Goal: Task Accomplishment & Management: Manage account settings

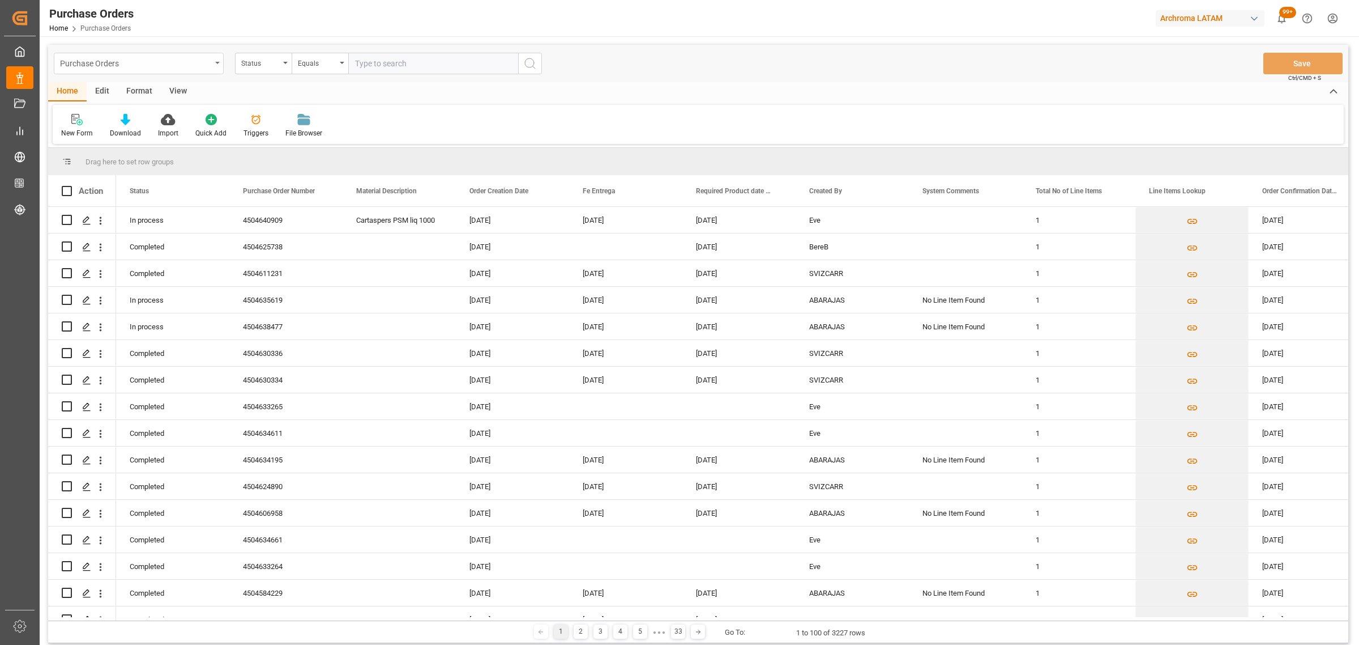
click at [207, 69] on div "Purchase Orders" at bounding box center [135, 63] width 151 height 14
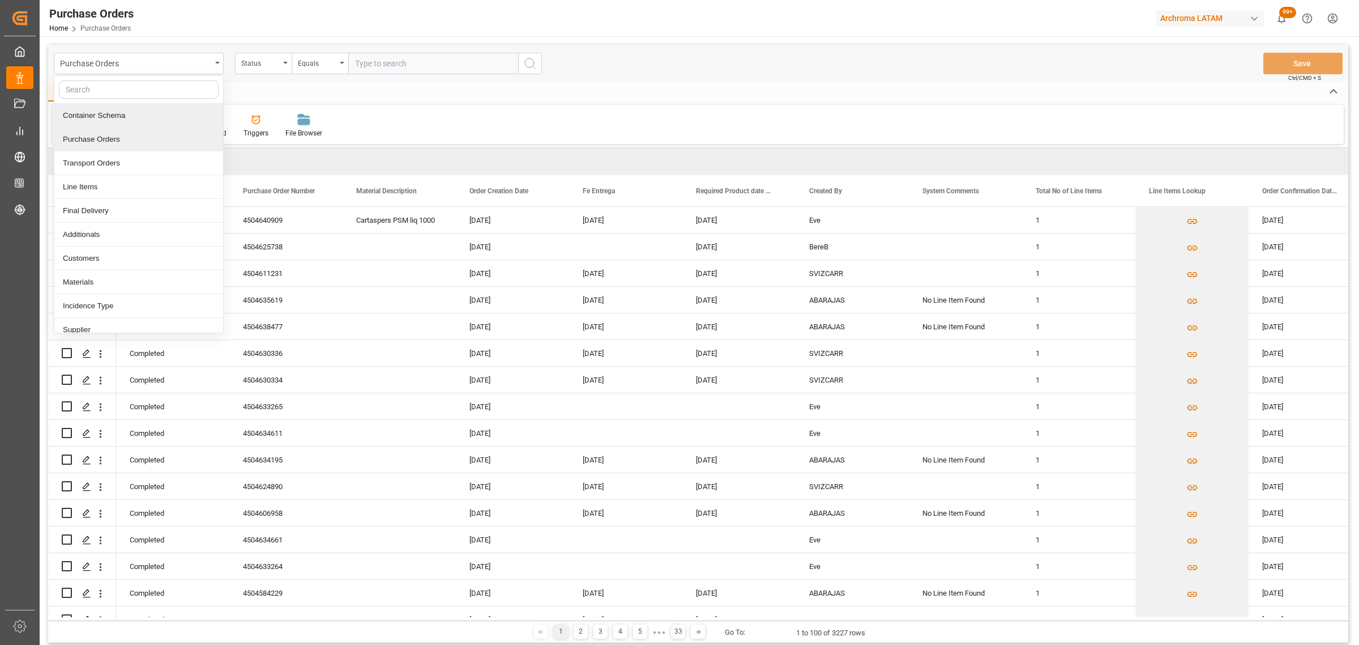
click at [163, 120] on div "Container Schema" at bounding box center [138, 116] width 169 height 24
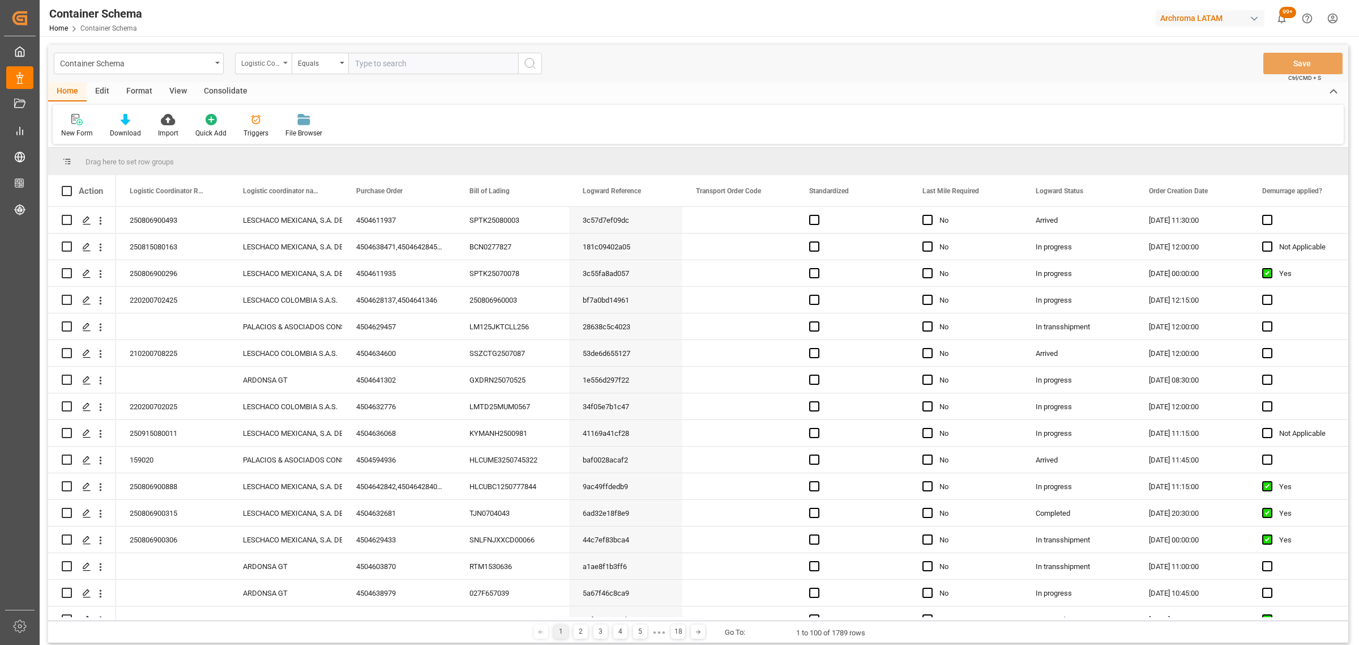
click at [262, 62] on div "Logistic Coordinator Reference Number" at bounding box center [260, 62] width 39 height 13
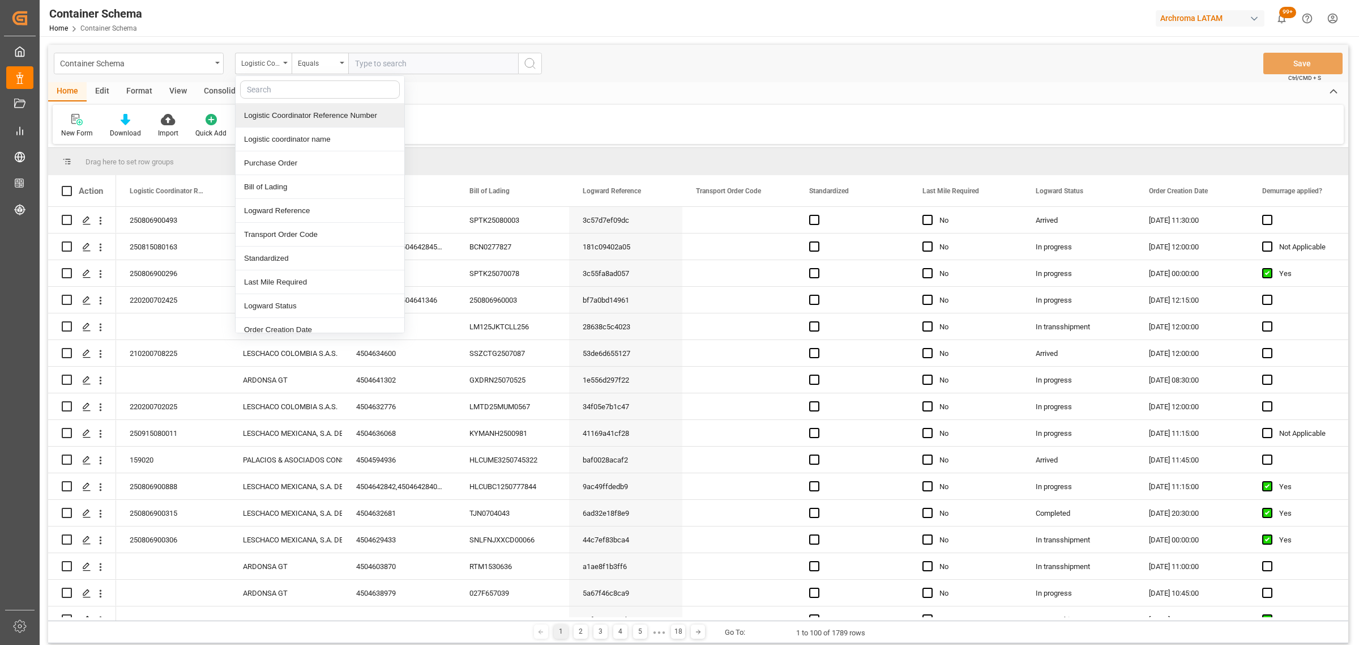
click at [306, 117] on div "Logistic Coordinator Reference Number" at bounding box center [320, 116] width 169 height 24
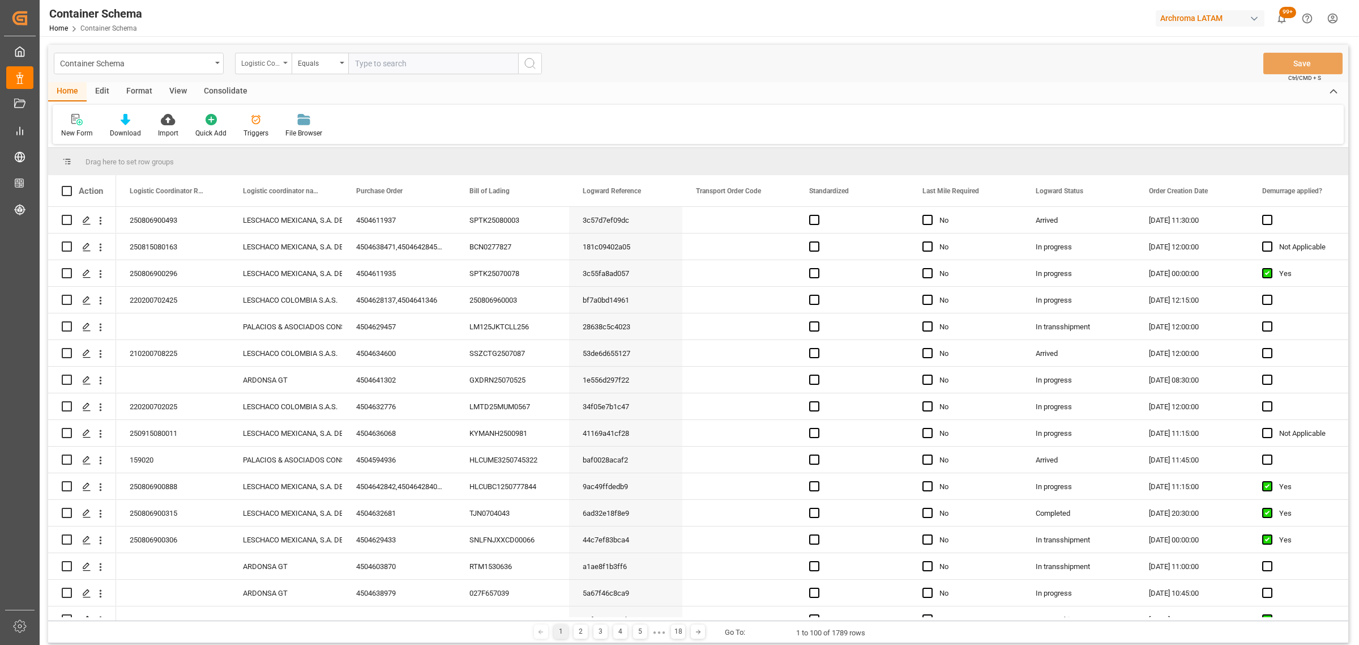
click at [271, 63] on div "Logistic Coordinator Reference Number" at bounding box center [260, 62] width 39 height 13
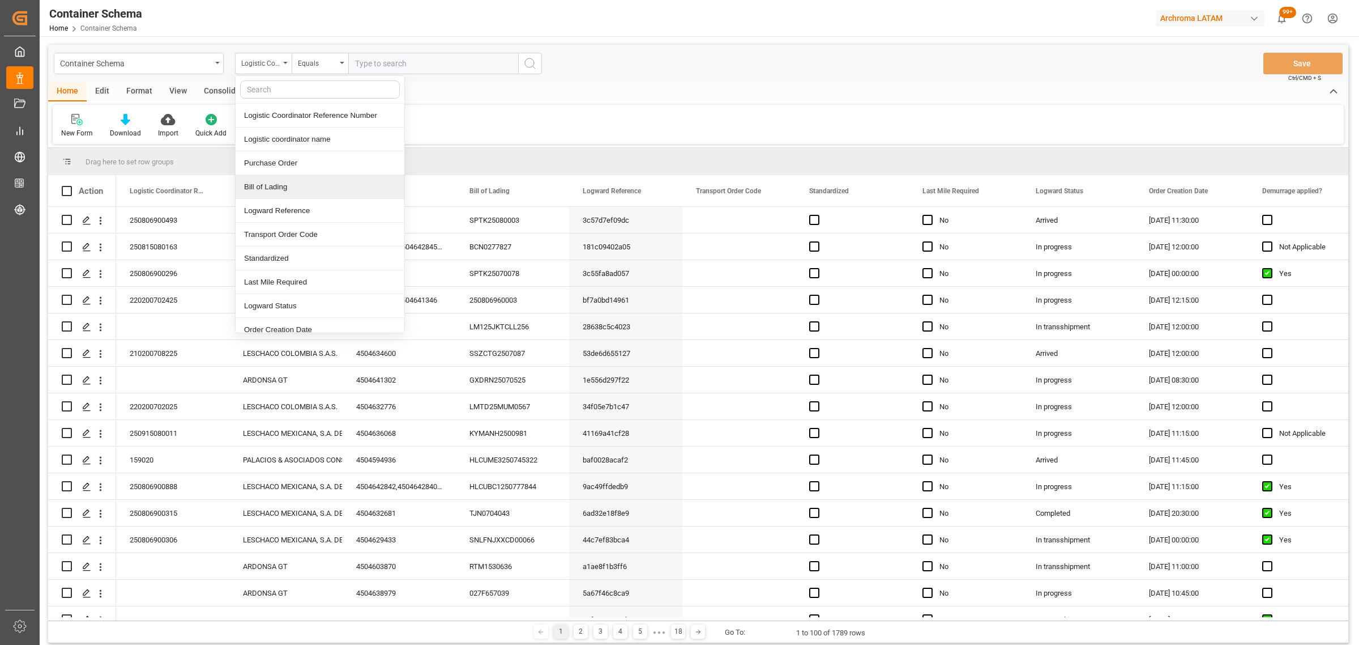
click at [284, 190] on div "Bill of Lading" at bounding box center [320, 187] width 169 height 24
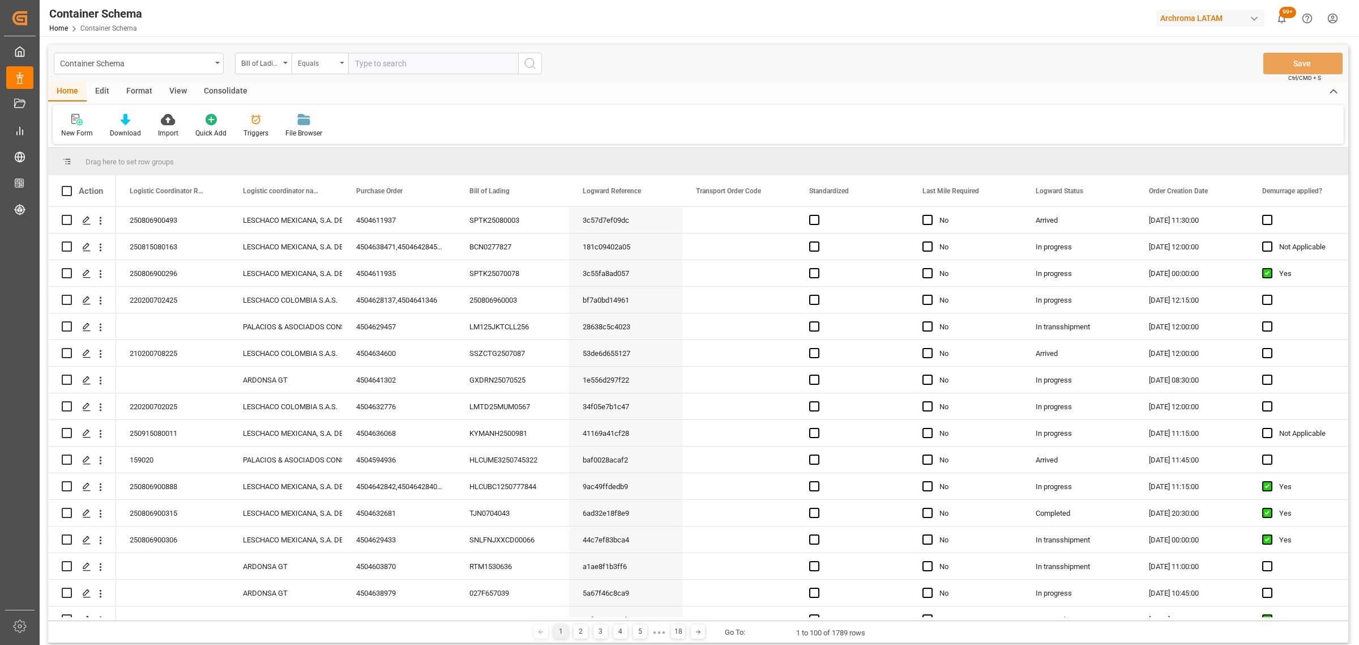
click at [327, 57] on div "Equals" at bounding box center [317, 62] width 39 height 13
click at [349, 143] on div "Fuzzy search" at bounding box center [376, 139] width 169 height 24
click at [400, 61] on input "text" at bounding box center [433, 64] width 170 height 22
paste input "6310066625"
type input "6310066625"
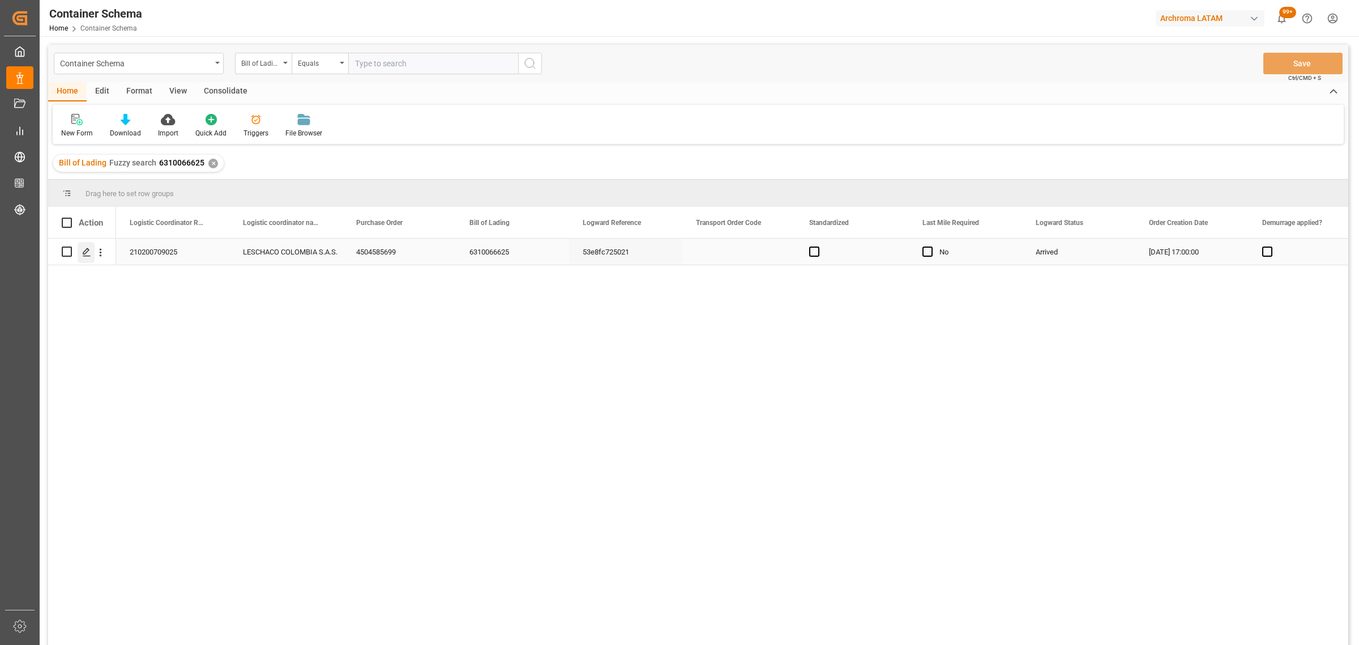
click at [89, 252] on icon "Press SPACE to select this row." at bounding box center [86, 251] width 9 height 9
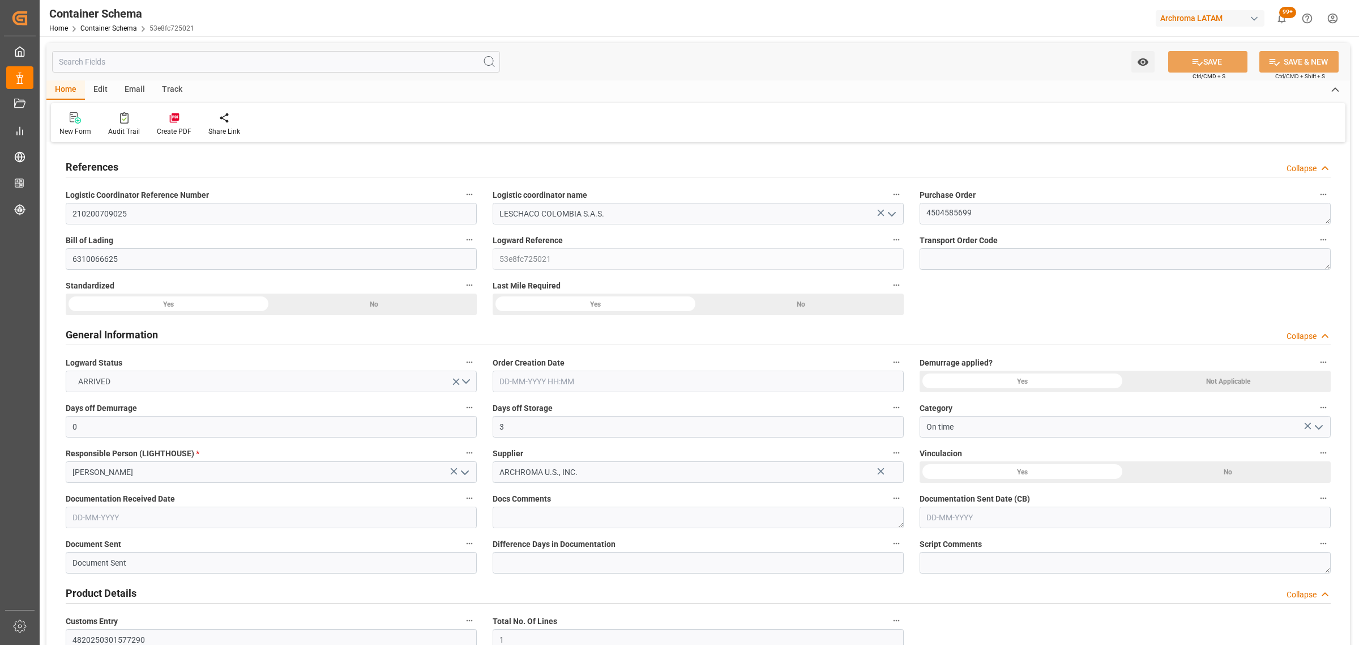
type input "0"
type input "3"
type input "1"
type input "15"
type input "15000"
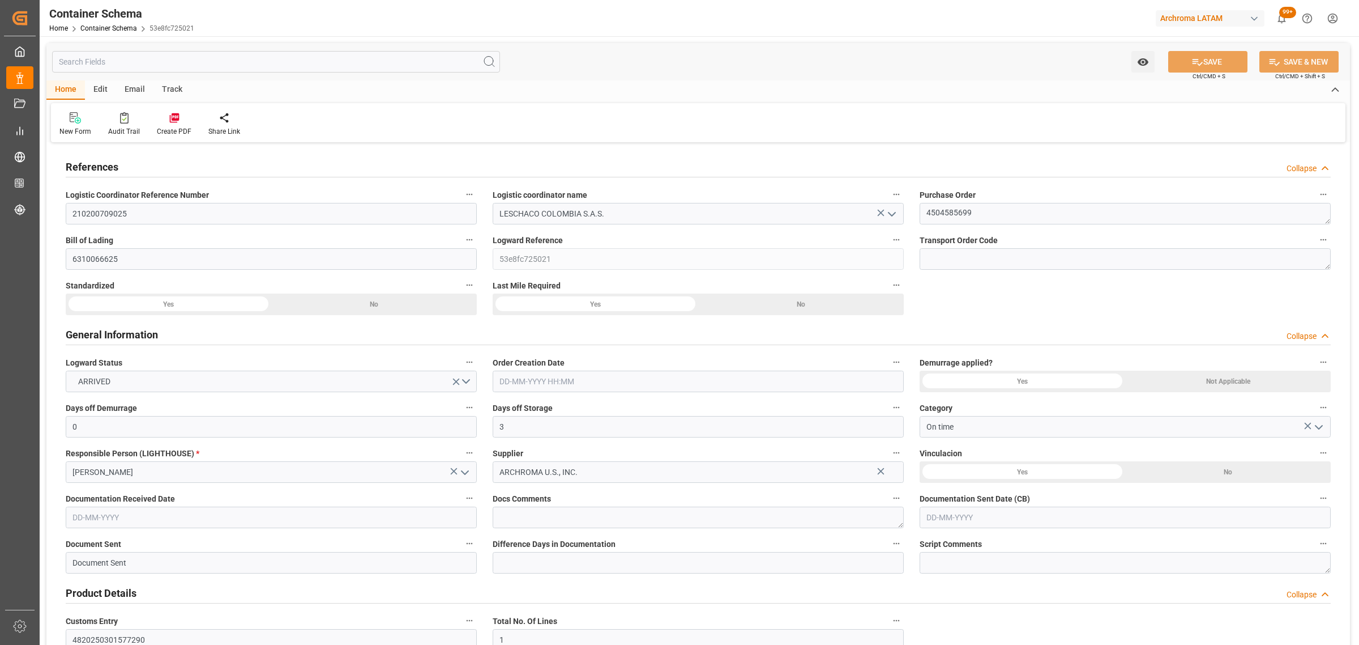
type input "15870"
type input "Hapag Lloyd"
type input "Hapag Lloyd Aktiengesellschaft"
type input "USCHS"
type input "COCTG"
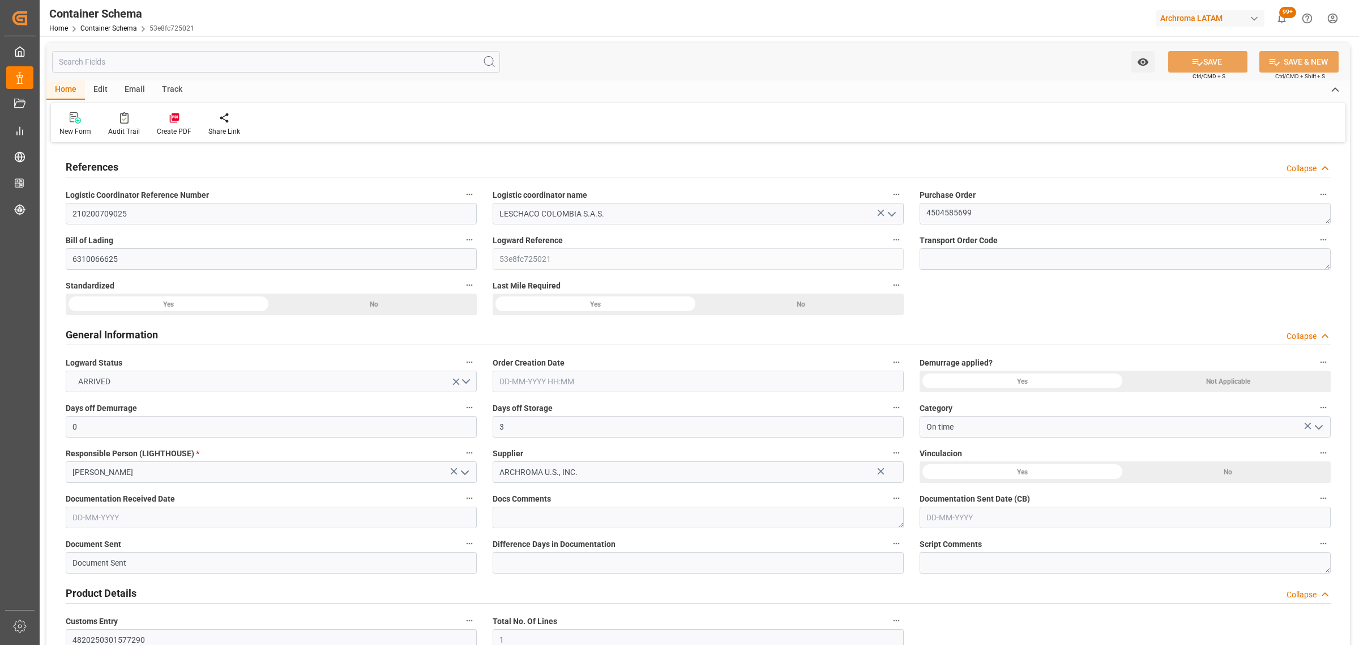
type input "COCTG"
type input "9301809"
type input "25-07-2025 17:00"
type input "25-07-2025"
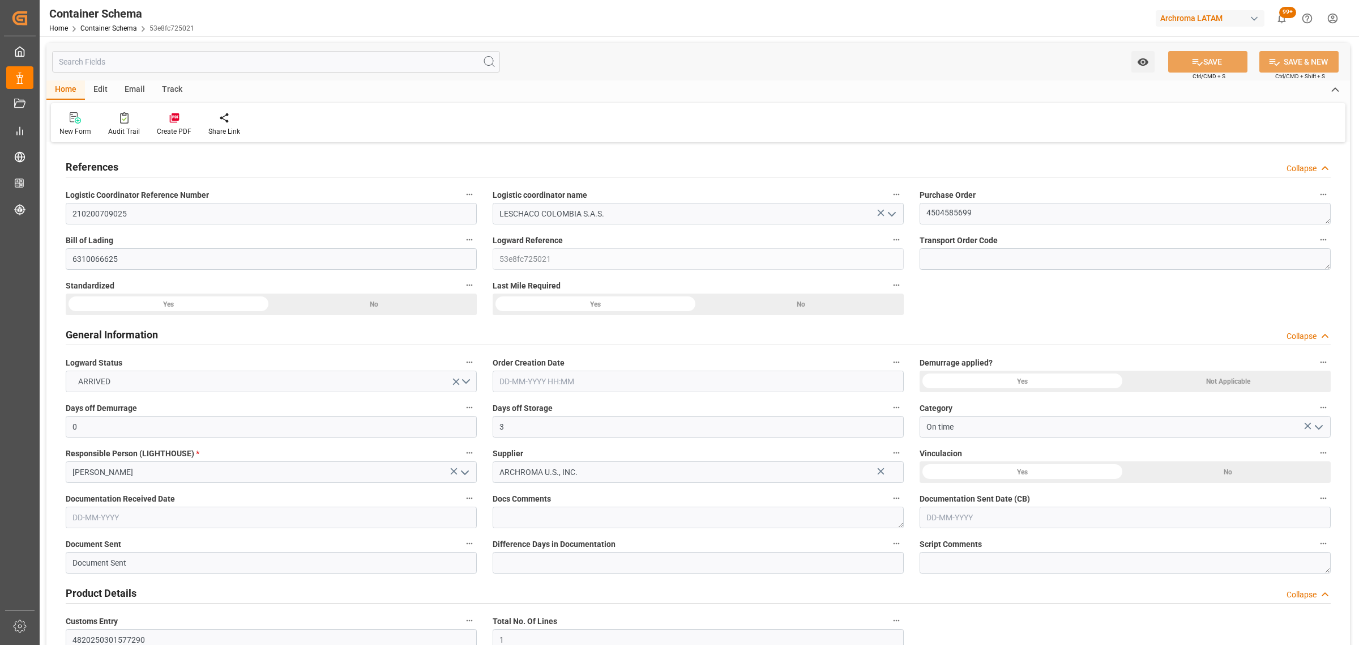
type input "25-07-2025"
type input "03-08-2025"
type input "21-07-2025 00:00"
type input "29-07-2025 07:00"
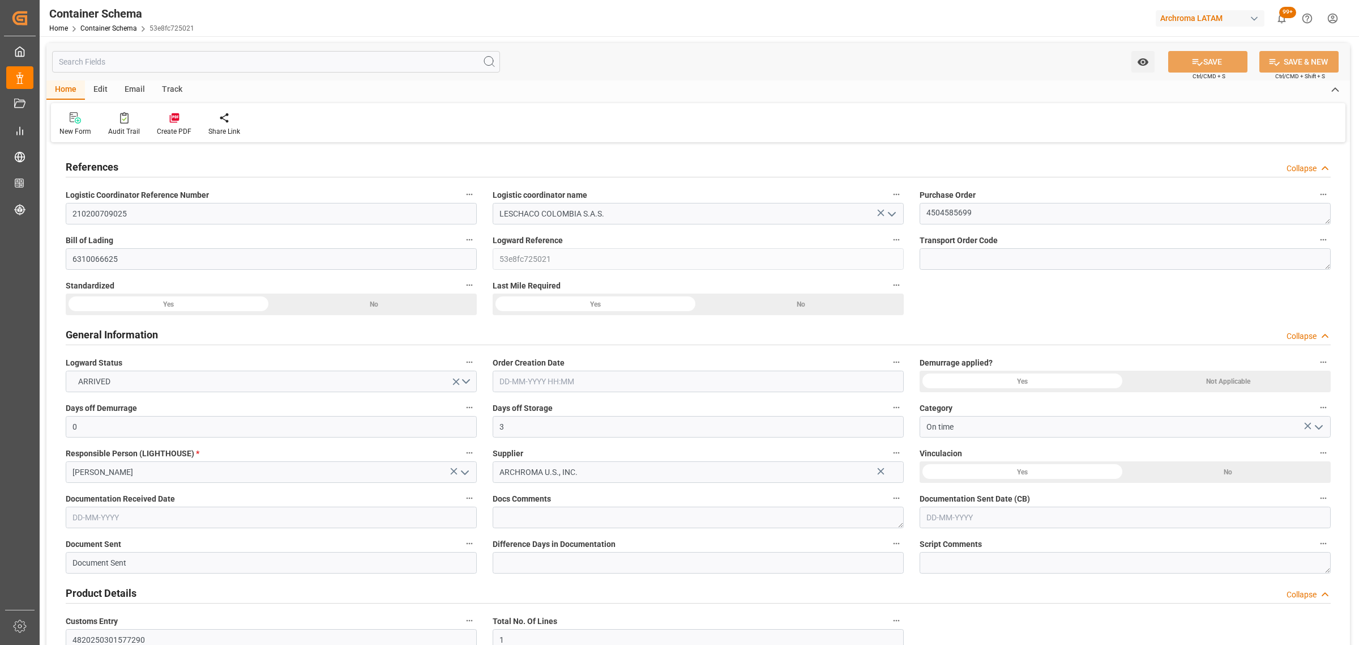
type input "29-07-2025 07:00"
type input "29-07-2025 00:00"
type input "03-08-2025 14:00"
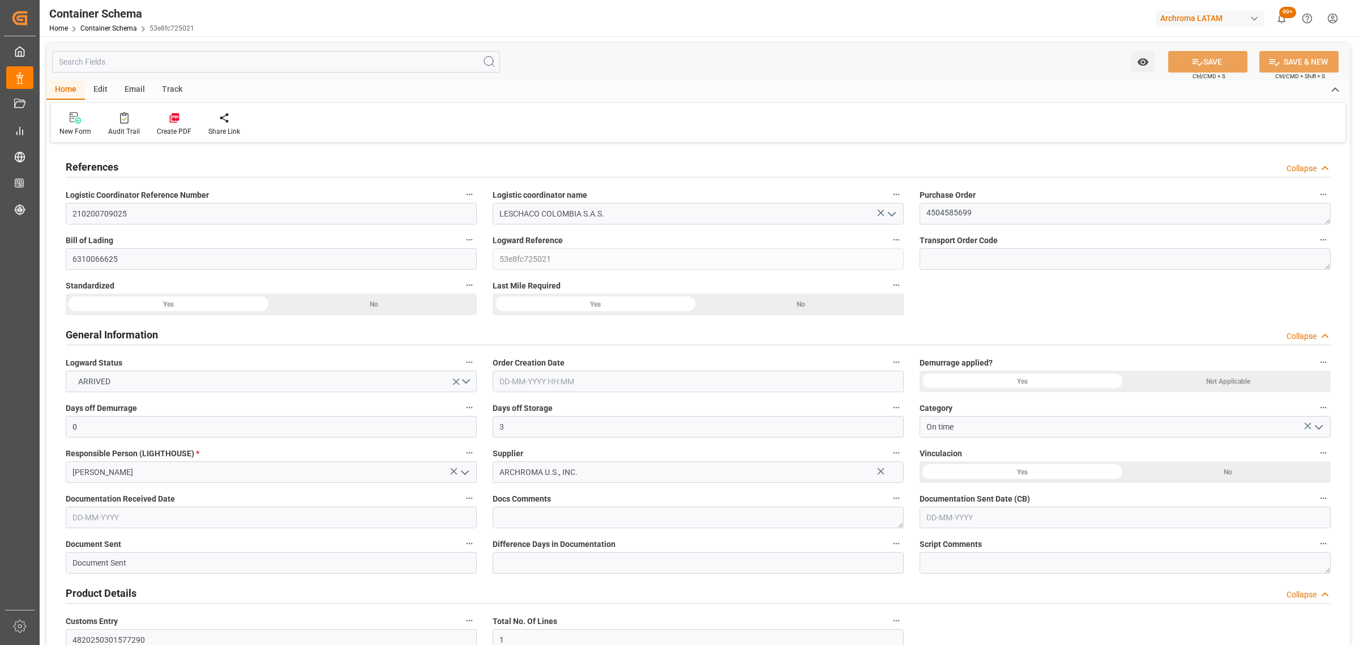
type input "03-08-2025 00:00"
type input "08-08-2025 00:00"
click at [111, 433] on input "0" at bounding box center [271, 427] width 411 height 22
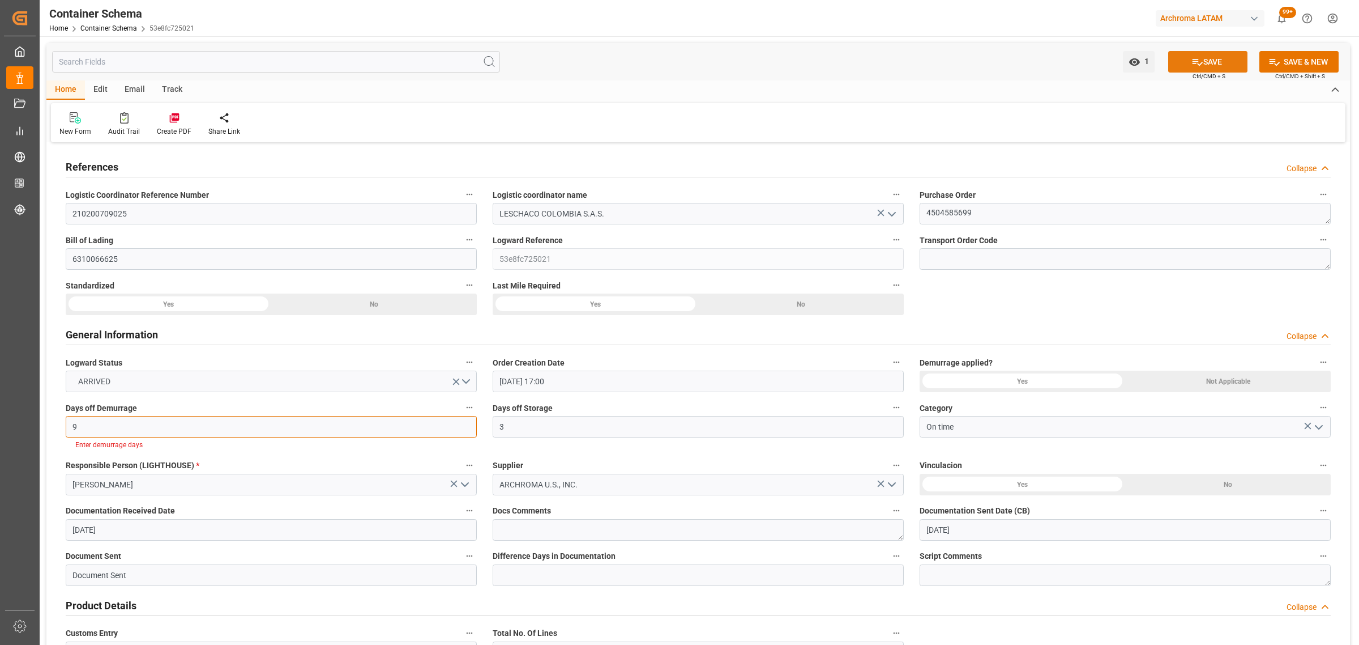
type input "9"
click at [1205, 52] on button "SAVE" at bounding box center [1207, 62] width 79 height 22
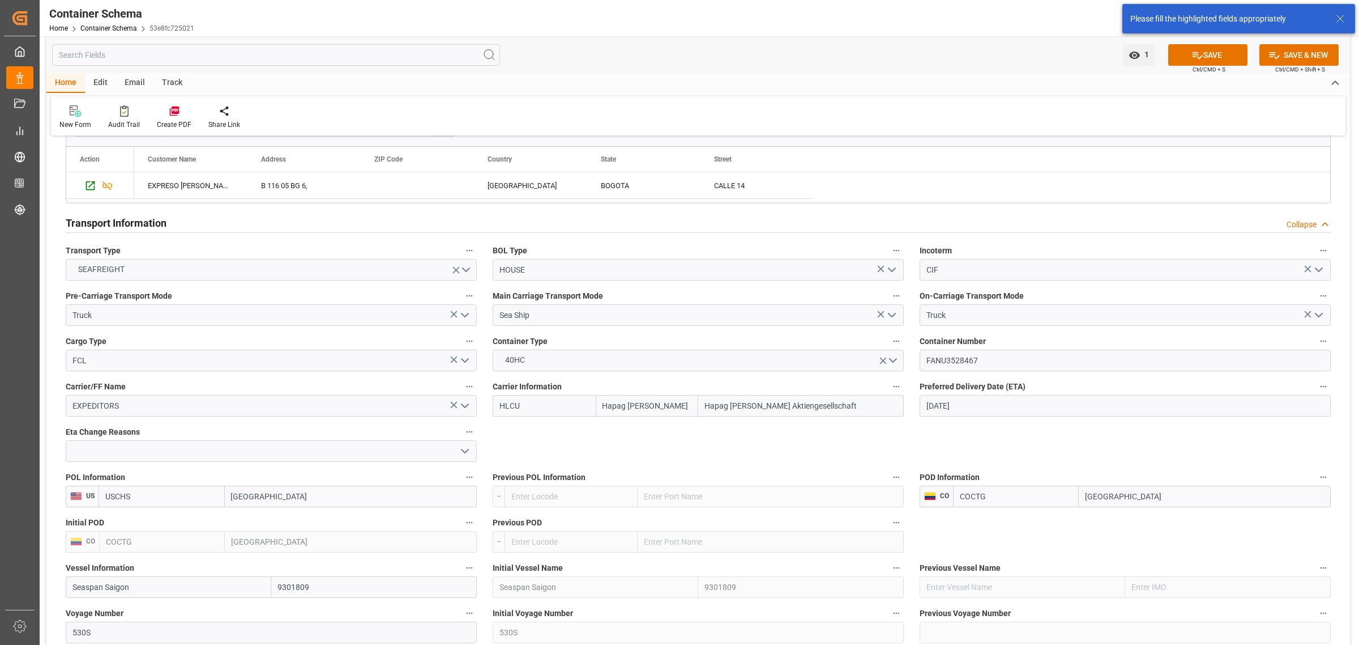
scroll to position [930, 0]
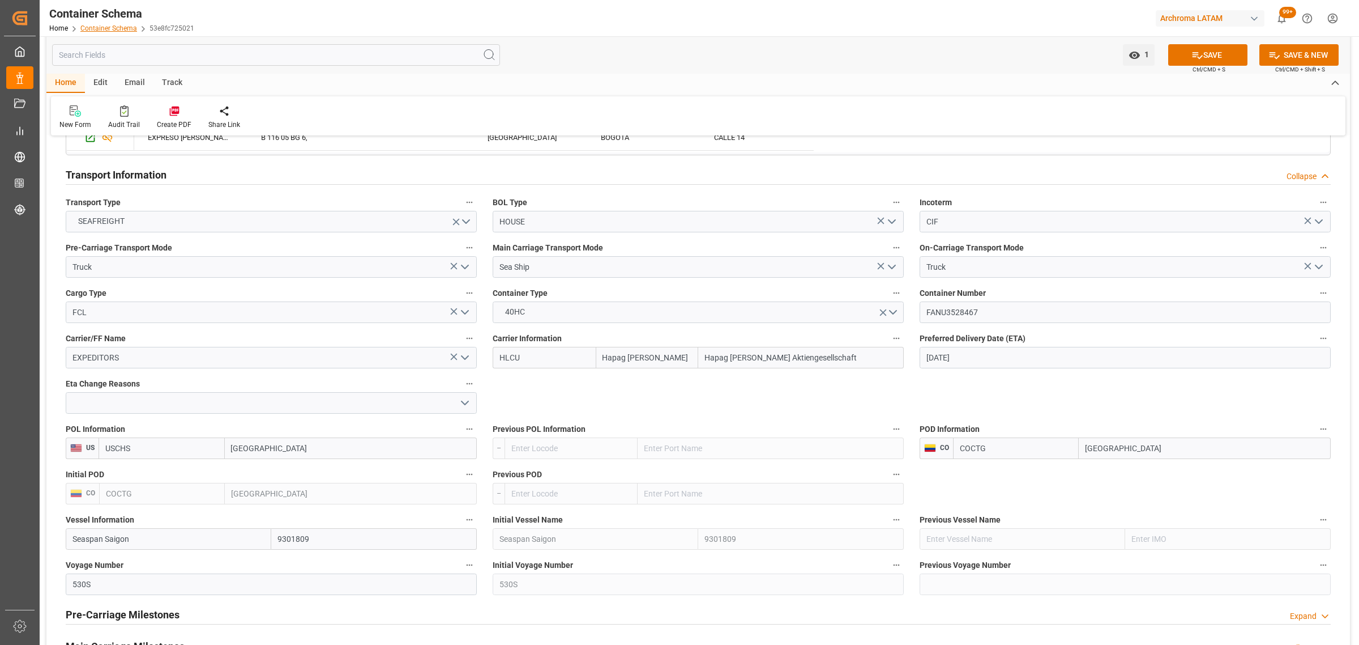
click at [109, 29] on link "Container Schema" at bounding box center [108, 28] width 57 height 8
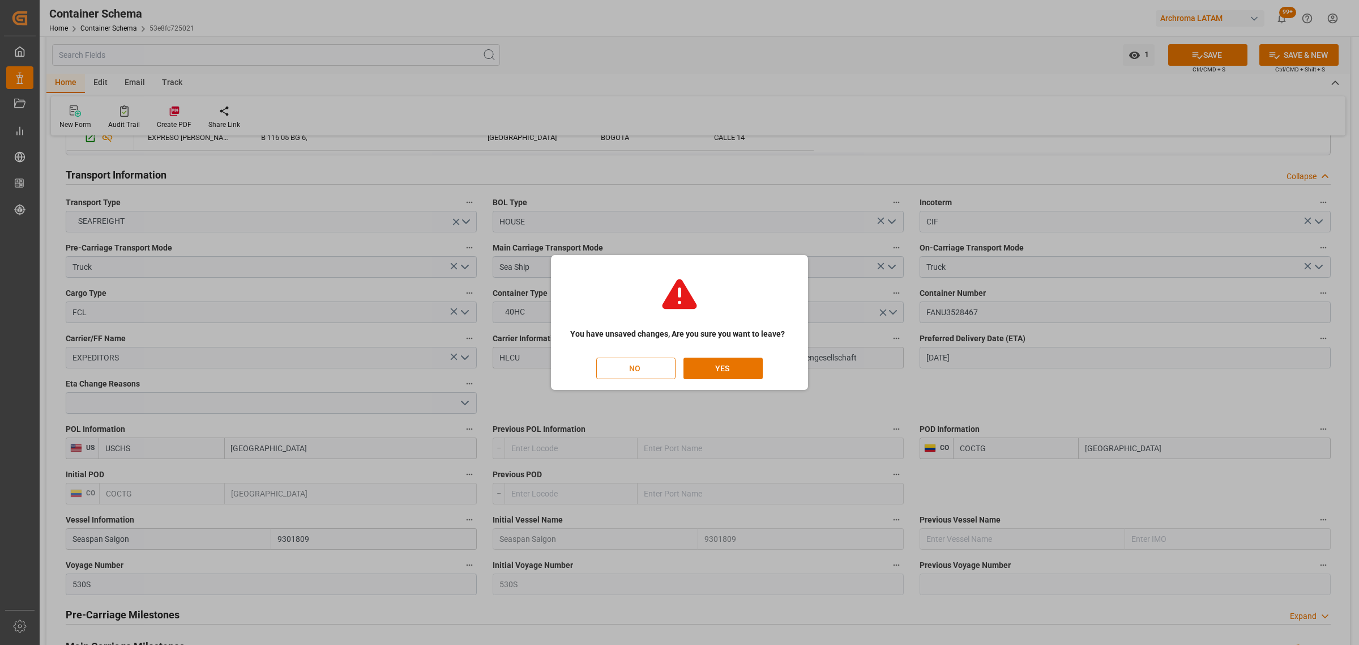
click at [653, 370] on button "NO" at bounding box center [635, 368] width 79 height 22
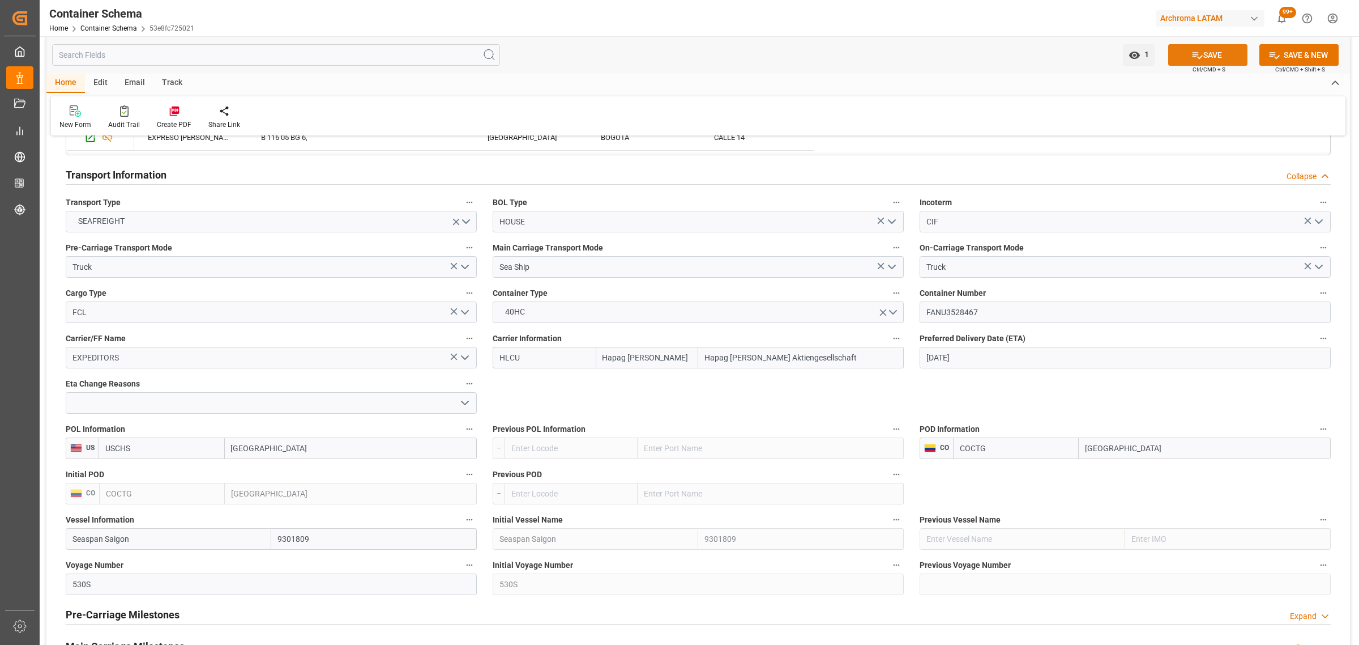
click at [1215, 51] on button "SAVE" at bounding box center [1207, 55] width 79 height 22
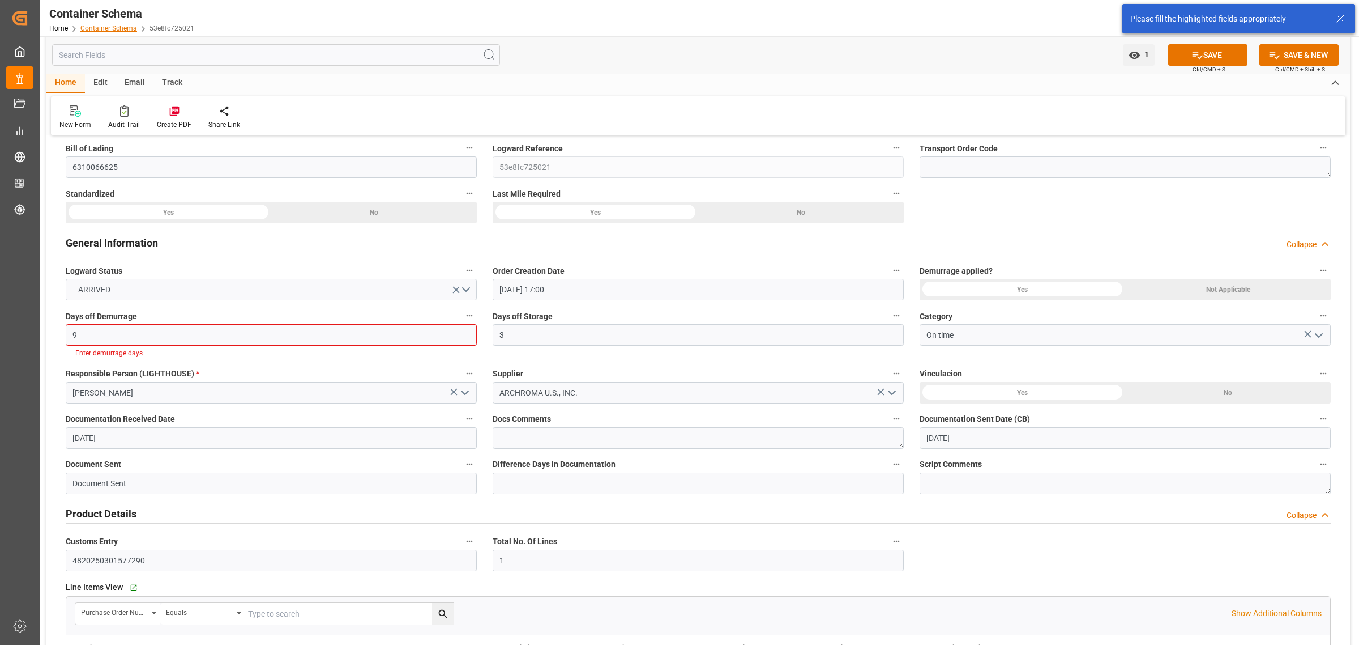
scroll to position [86, 0]
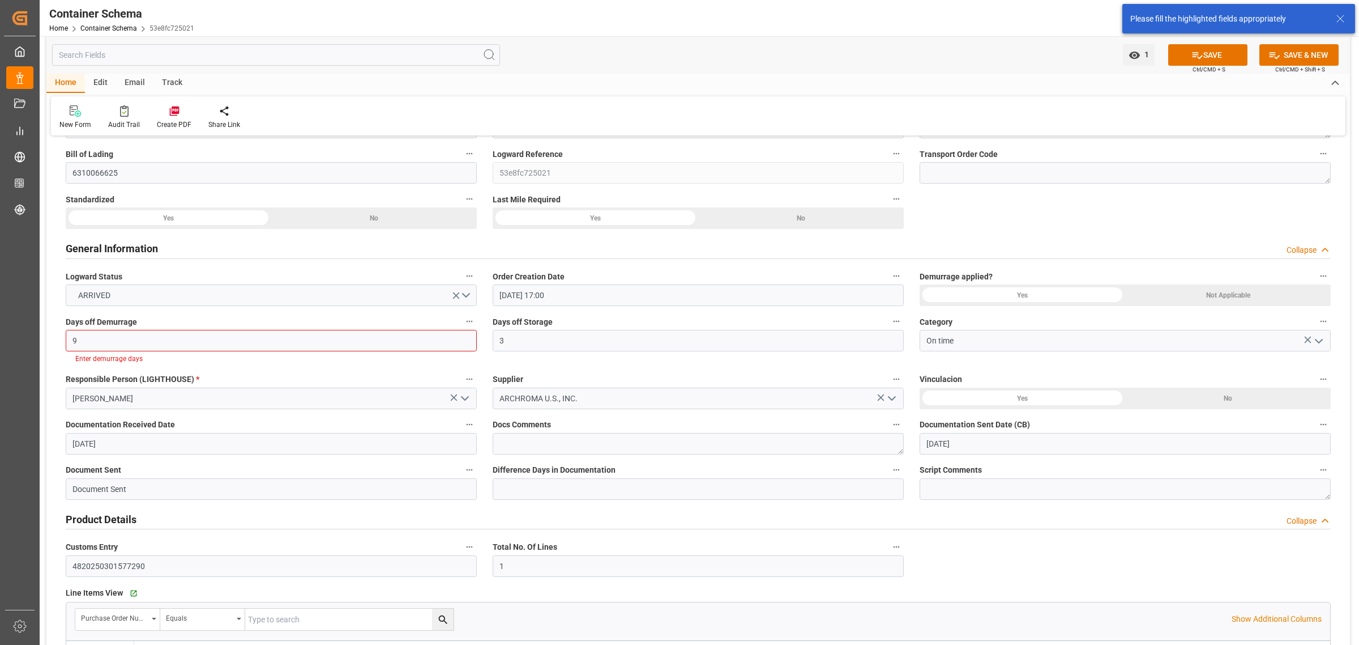
click at [271, 229] on div "Yes" at bounding box center [169, 218] width 206 height 22
click at [1192, 58] on icon at bounding box center [1198, 55] width 12 height 12
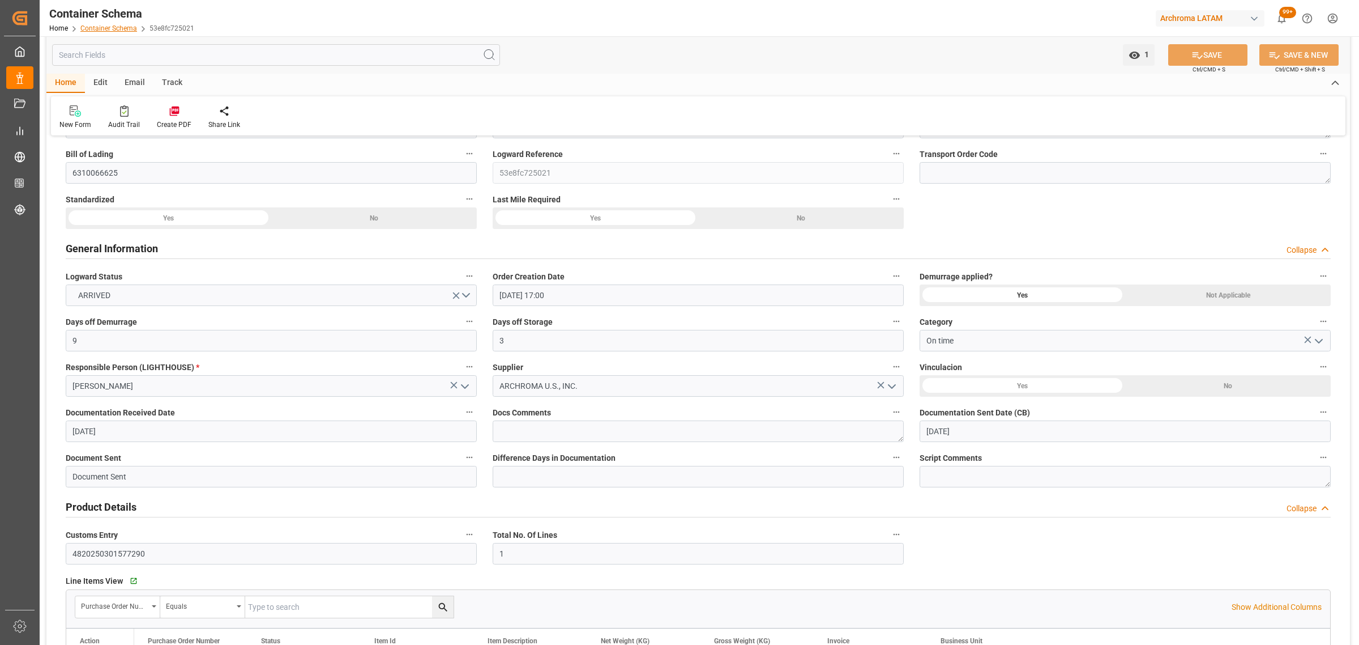
click at [109, 32] on link "Container Schema" at bounding box center [108, 28] width 57 height 8
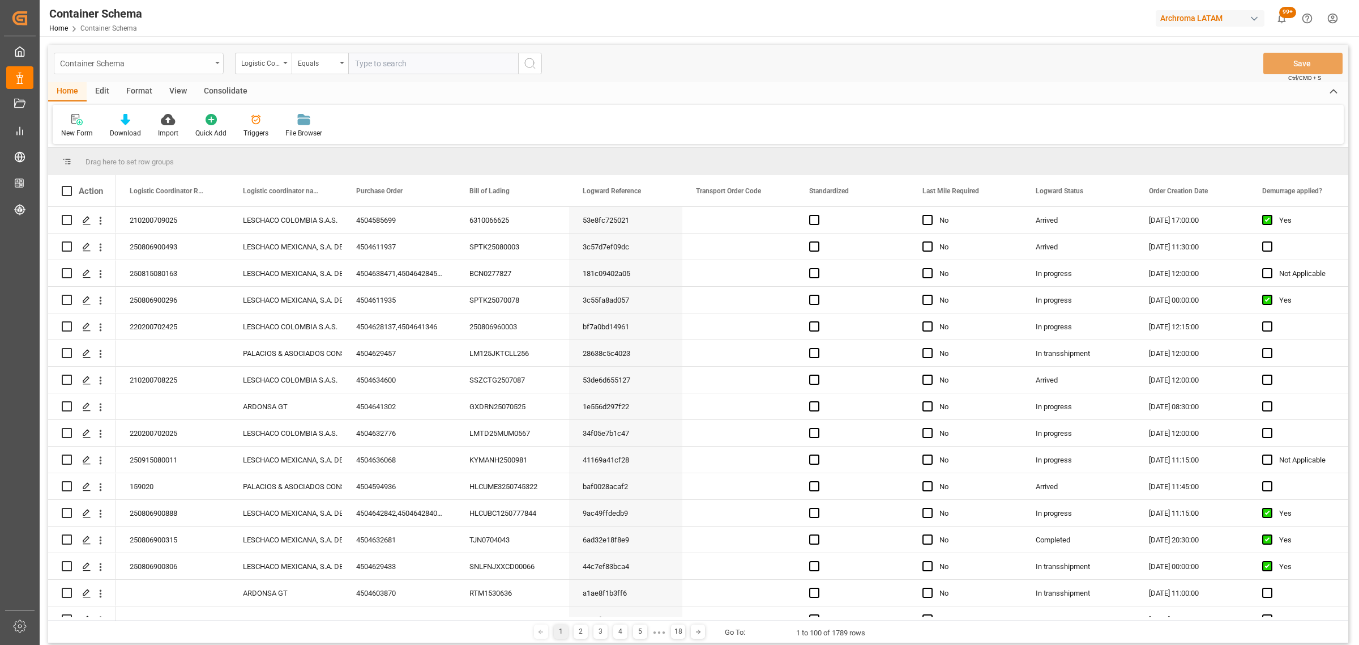
click at [154, 71] on div "Container Schema" at bounding box center [139, 64] width 170 height 22
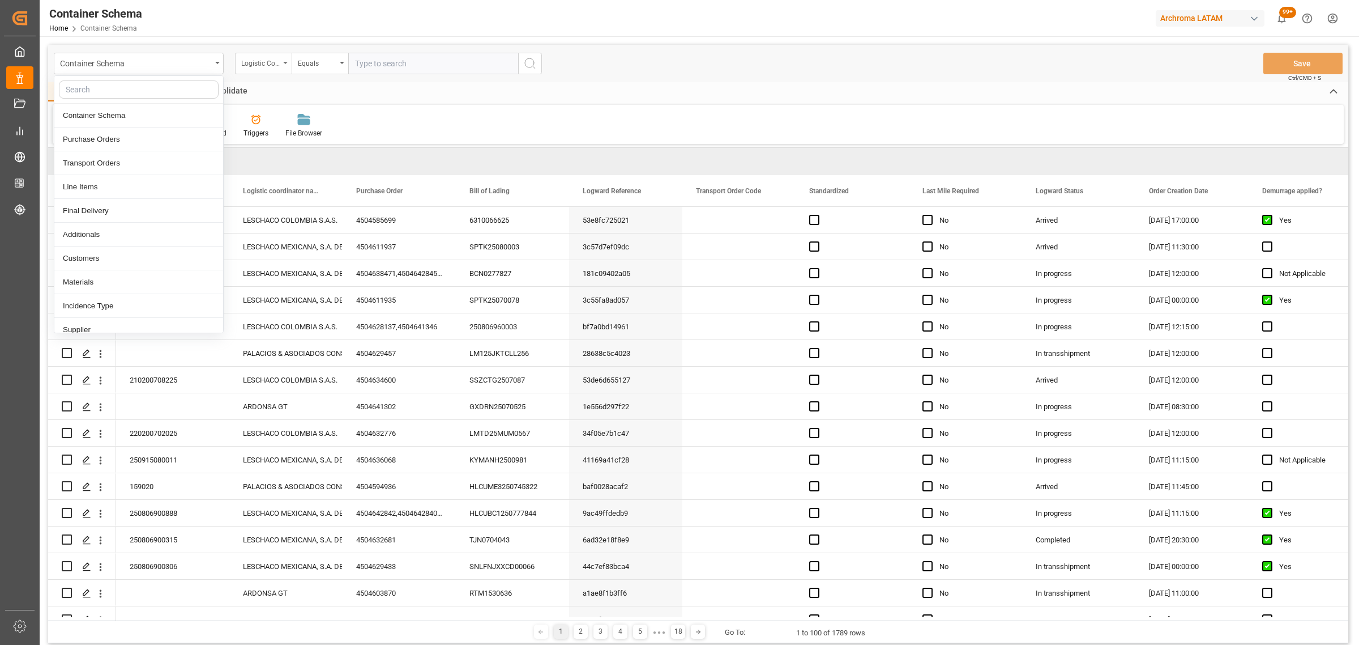
click at [272, 62] on div "Logistic Coordinator Reference Number" at bounding box center [260, 62] width 39 height 13
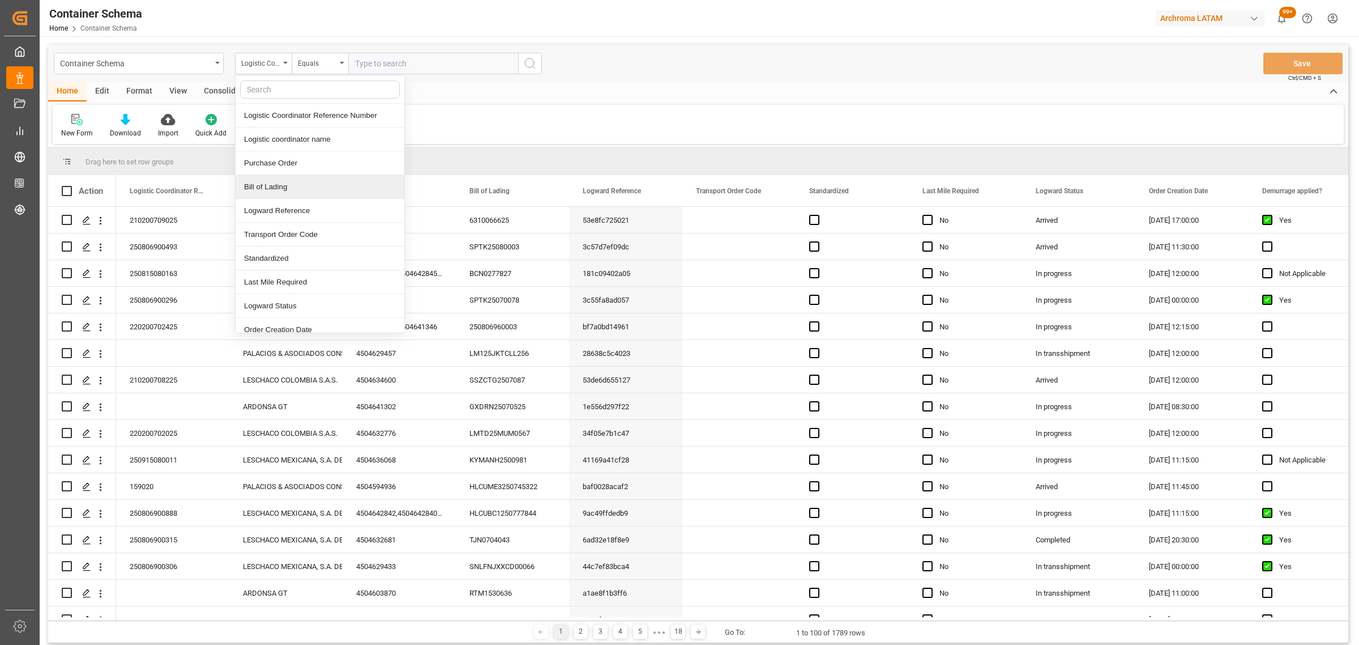
drag, startPoint x: 272, startPoint y: 189, endPoint x: 289, endPoint y: 109, distance: 81.1
click at [273, 189] on div "Bill of Lading" at bounding box center [320, 187] width 169 height 24
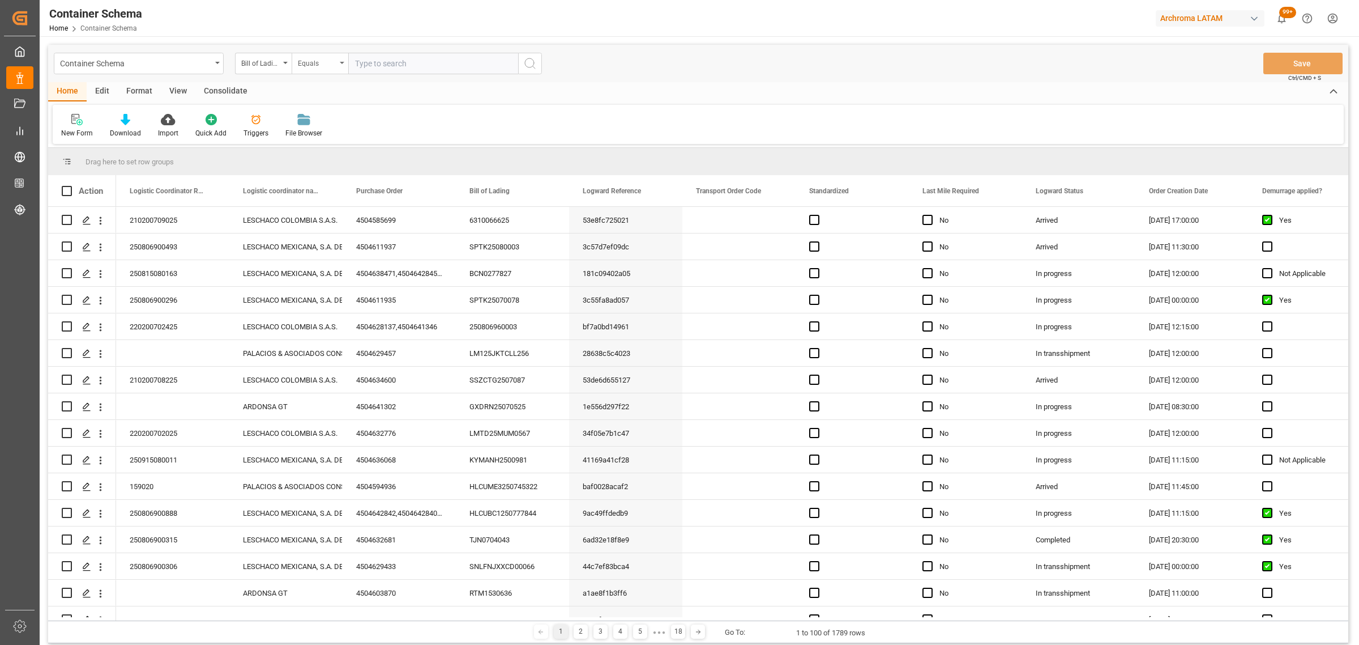
click at [310, 66] on div "Equals" at bounding box center [317, 62] width 39 height 13
click at [334, 140] on div "Fuzzy search" at bounding box center [376, 139] width 169 height 24
click at [389, 61] on input "text" at bounding box center [433, 64] width 170 height 22
paste input "6310066660"
type input "6310066660"
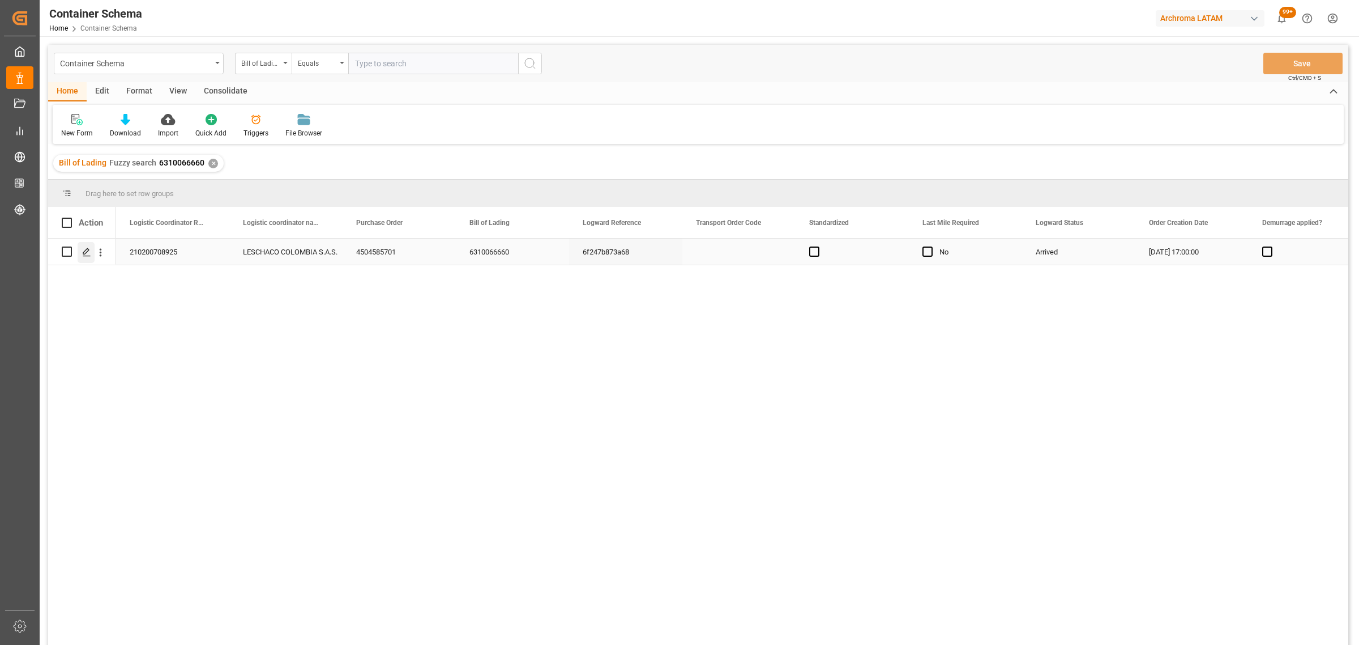
click at [82, 247] on div "Press SPACE to select this row." at bounding box center [86, 252] width 17 height 21
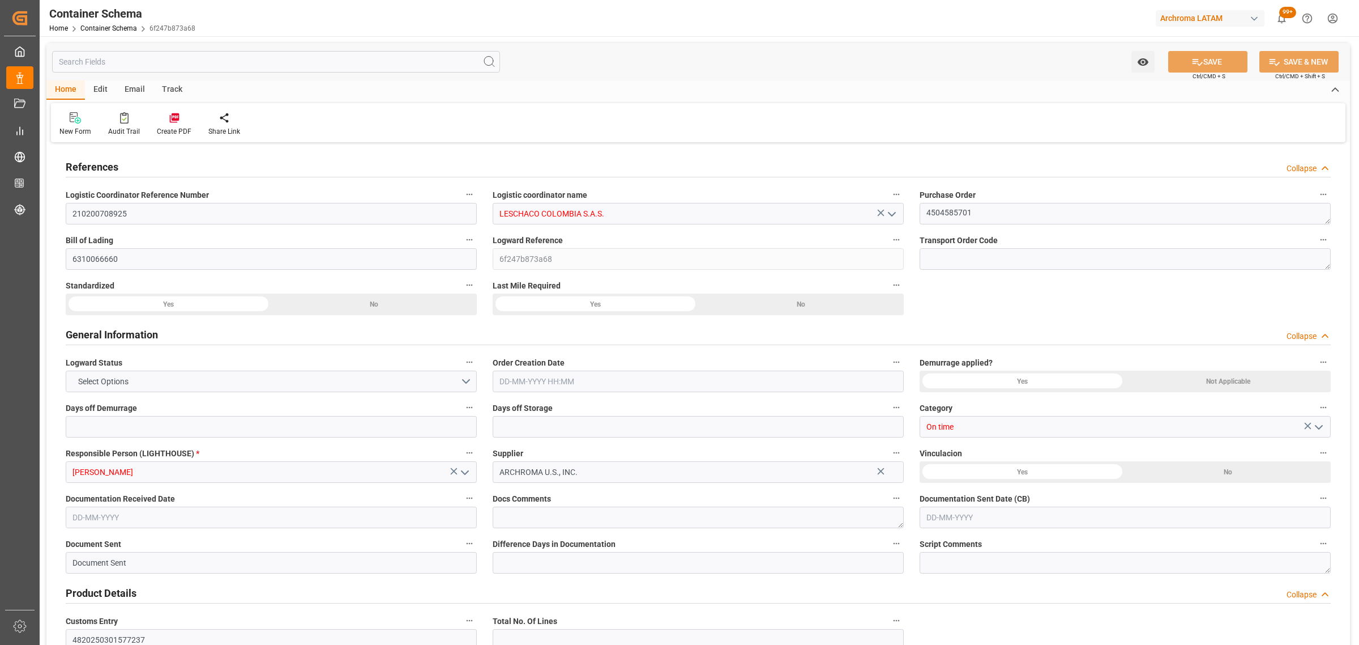
type input "0"
type input "3"
type input "1"
type input "15"
type input "15000"
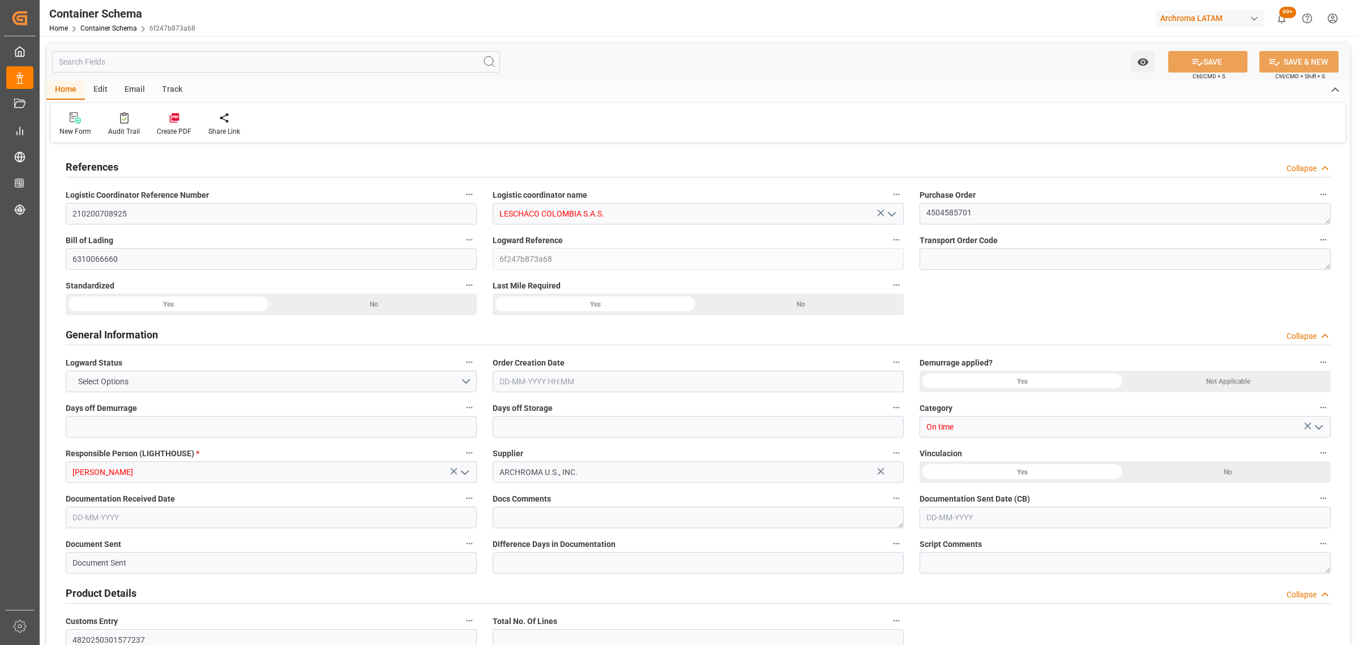
type input "15870"
type input "Hapag Lloyd"
type input "Hapag Lloyd Aktiengesellschaft"
type input "USCHS"
type input "COCTG"
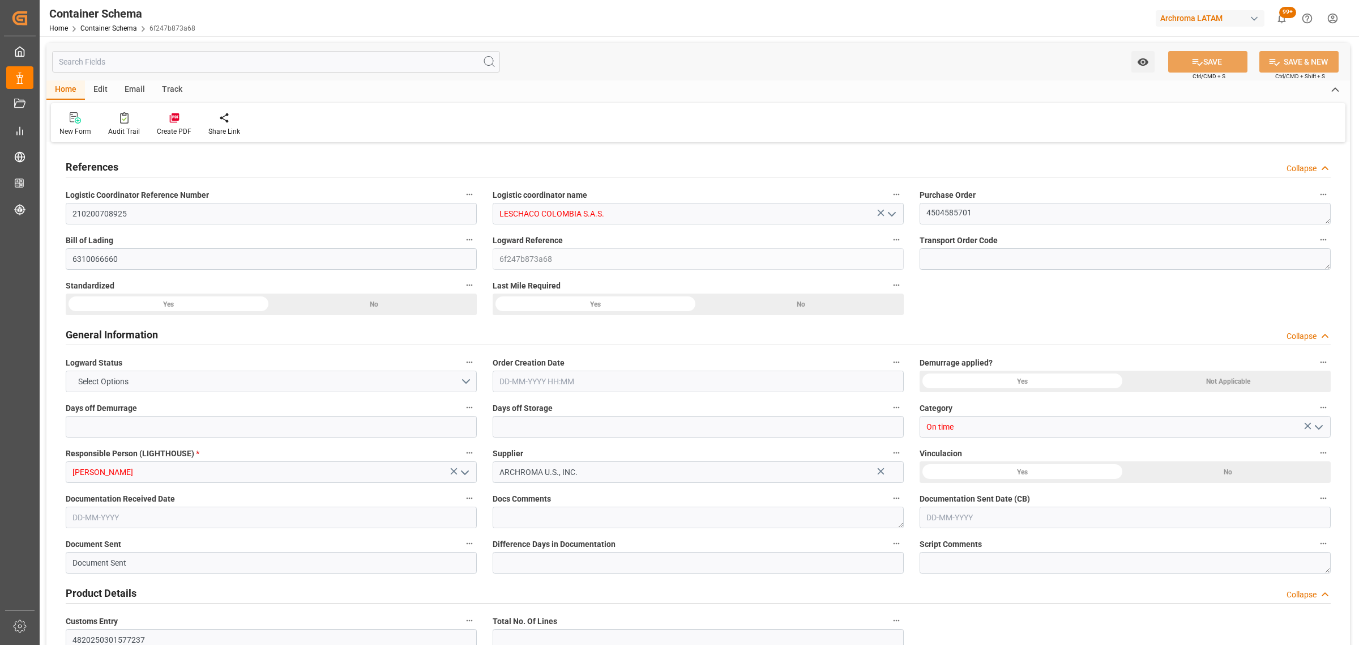
type input "COCTG"
type input "9301809"
type input "25-07-2025 17:00"
type input "25-07-2025"
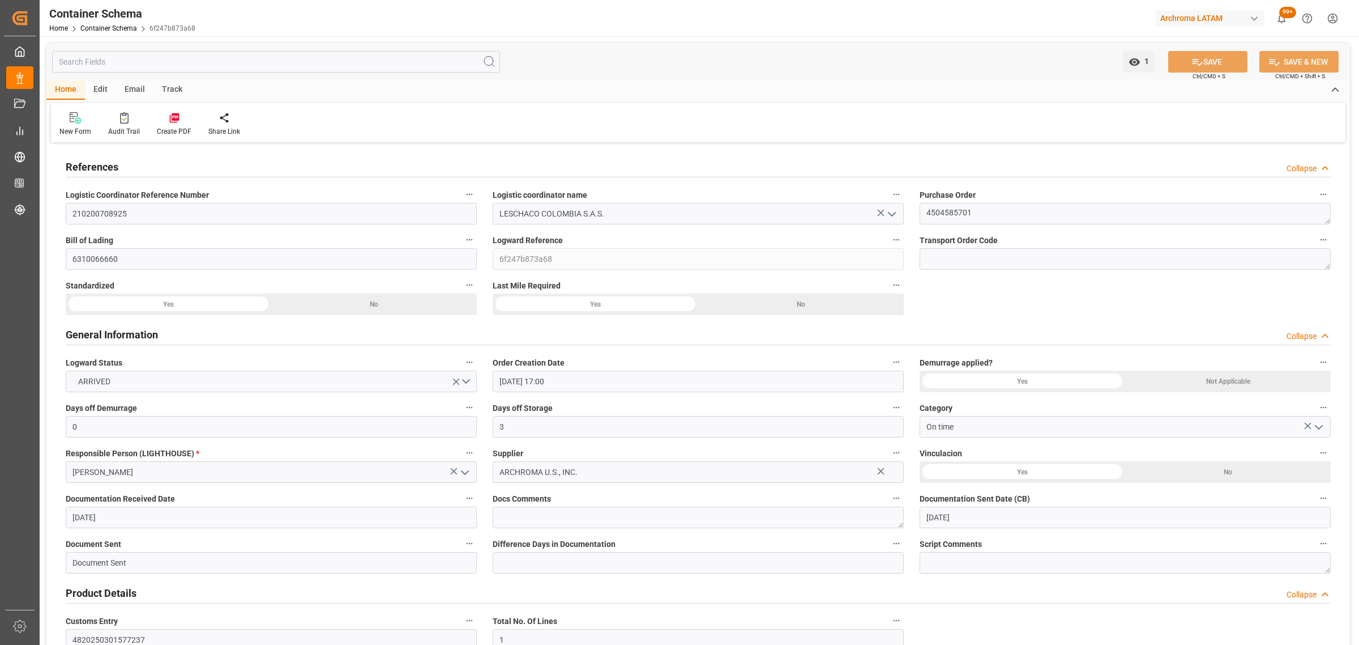
type input "25-07-2025"
type input "03-08-2025"
type input "22-07-2025 00:00"
type input "29-07-2025 07:00"
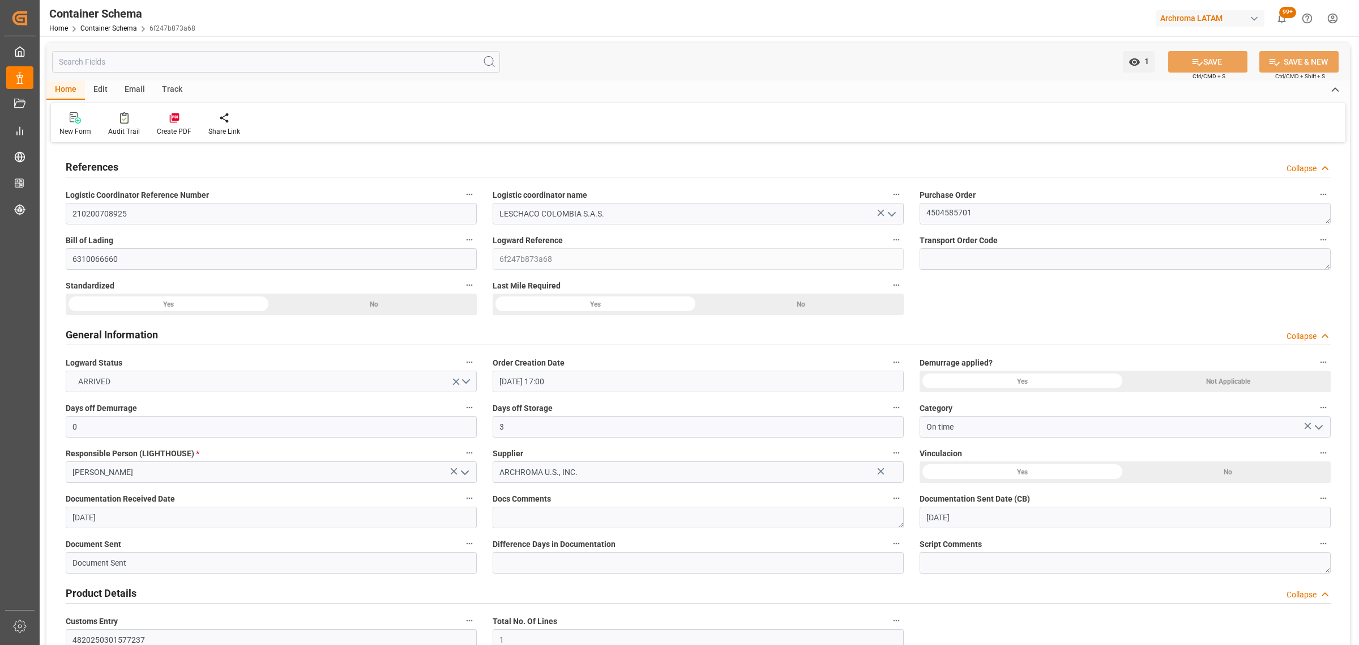
type input "29-07-2025 07:00"
type input "29-07-2025 00:00"
type input "03-08-2025 14:00"
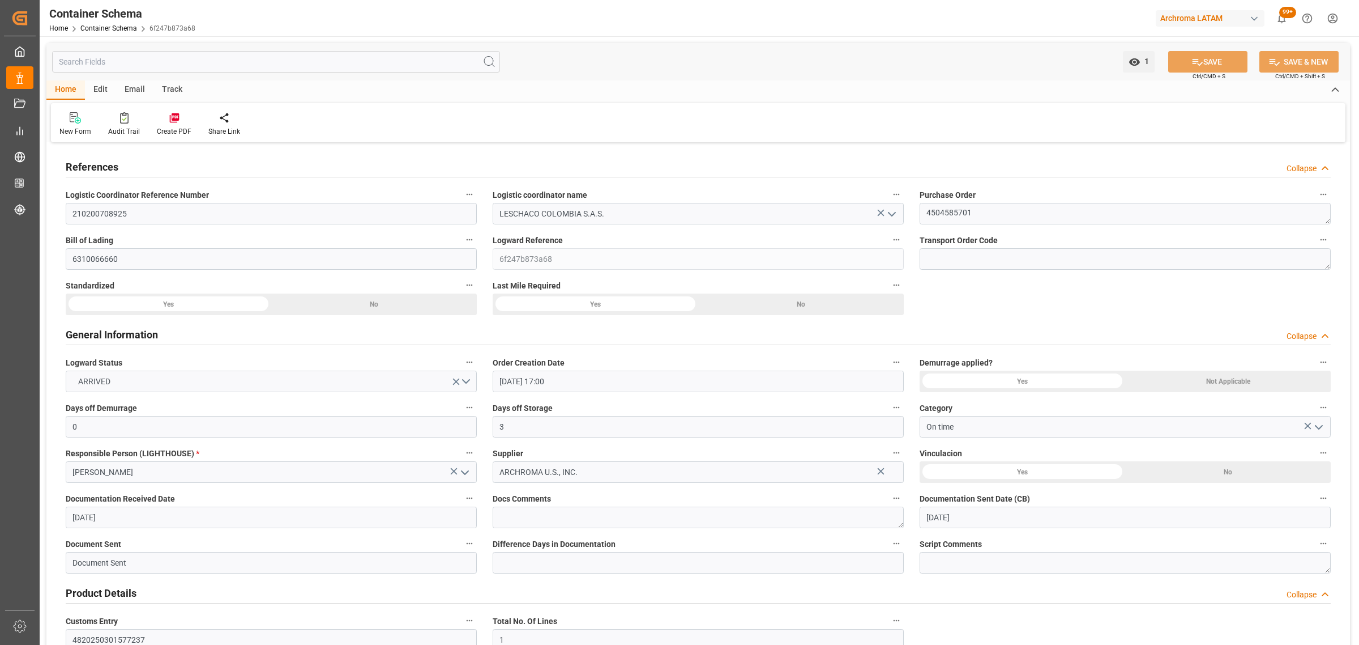
type input "03-08-2025 00:00"
type input "08-08-2025 00:00"
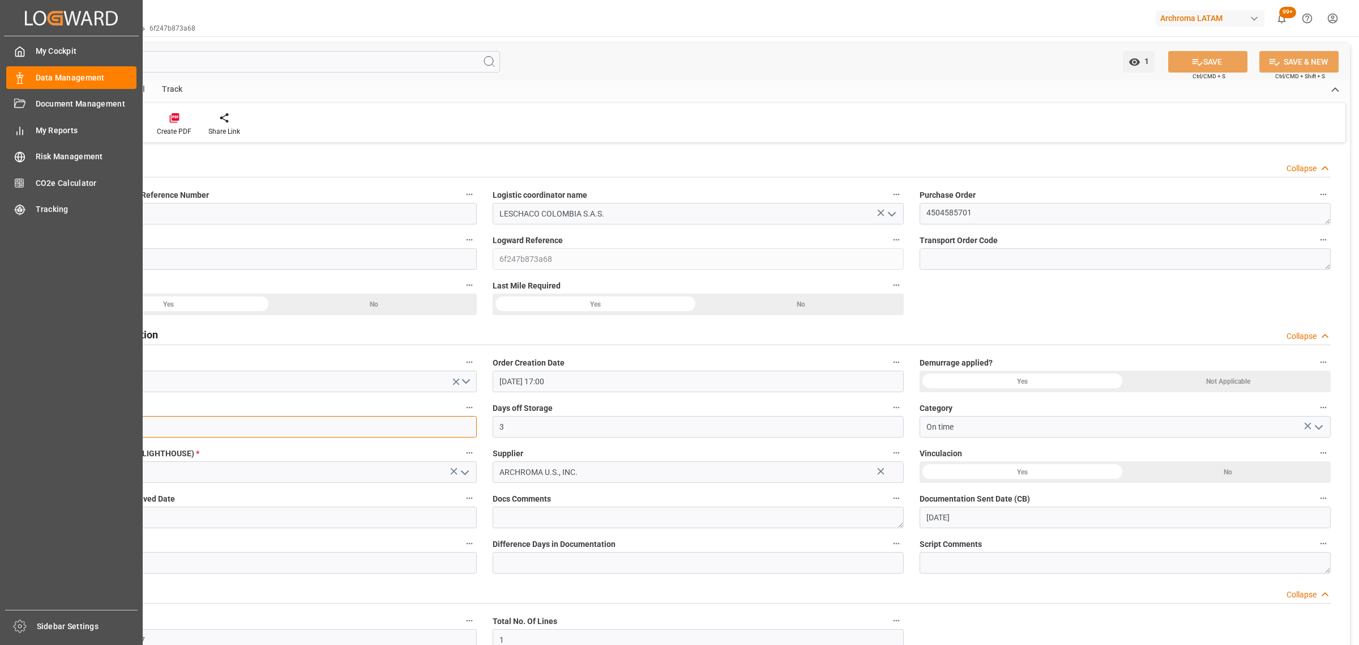
drag, startPoint x: 137, startPoint y: 433, endPoint x: 30, endPoint y: 426, distance: 107.3
click at [30, 426] on div "Created by potrace 1.15, written by Peter Selinger 2001-2017 Created by potrace…" at bounding box center [679, 322] width 1359 height 645
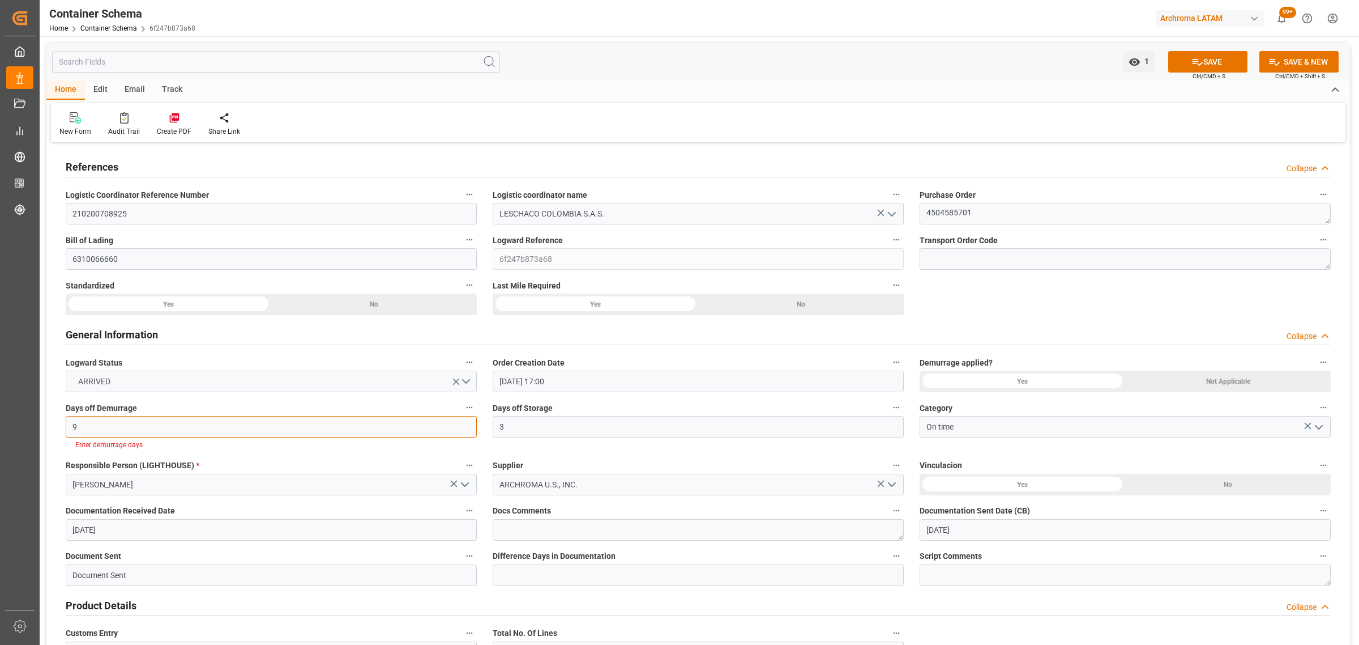
type input "9"
click at [271, 315] on div "Yes" at bounding box center [169, 304] width 206 height 22
click at [1198, 68] on button "SAVE" at bounding box center [1207, 62] width 79 height 22
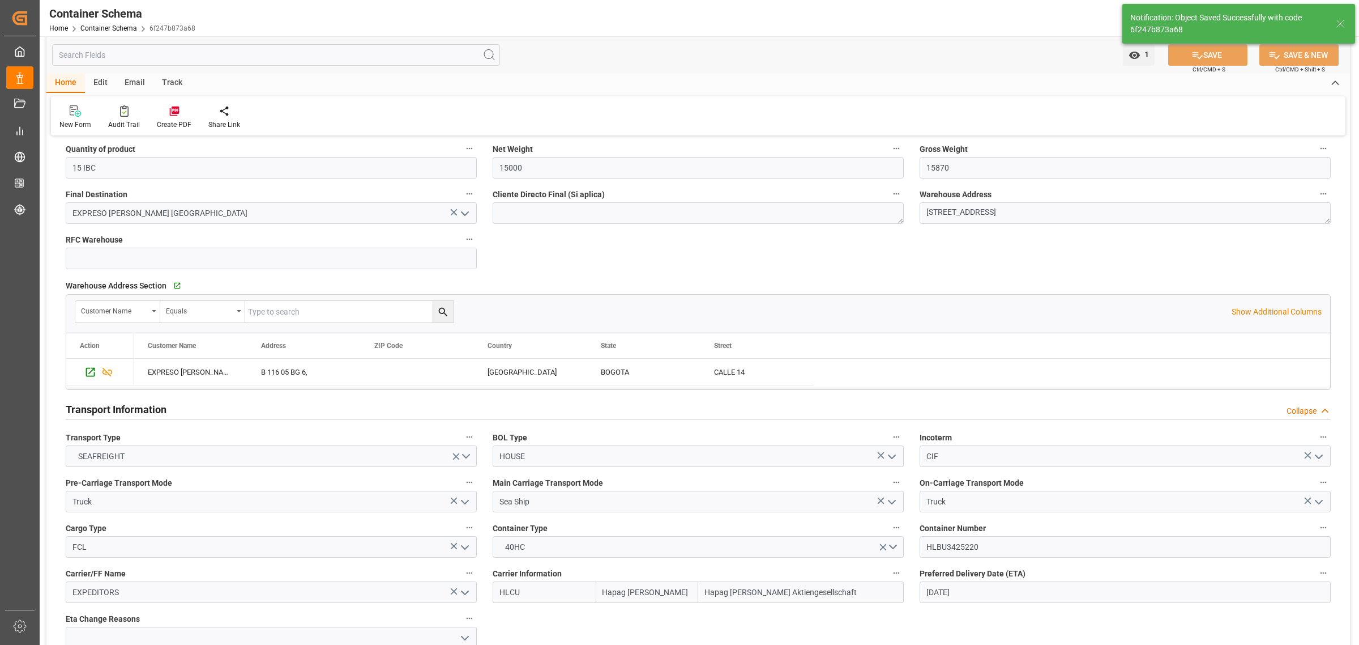
scroll to position [708, 0]
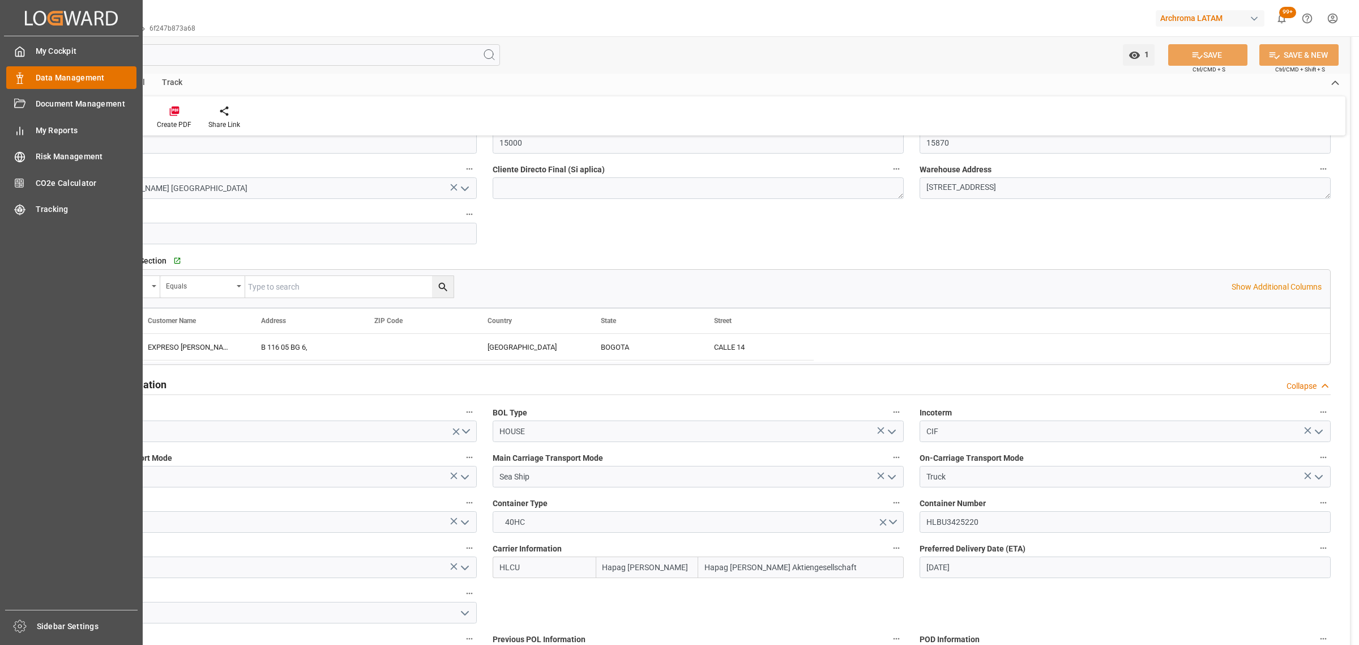
click at [26, 76] on div "Data Management Data Management" at bounding box center [71, 77] width 130 height 22
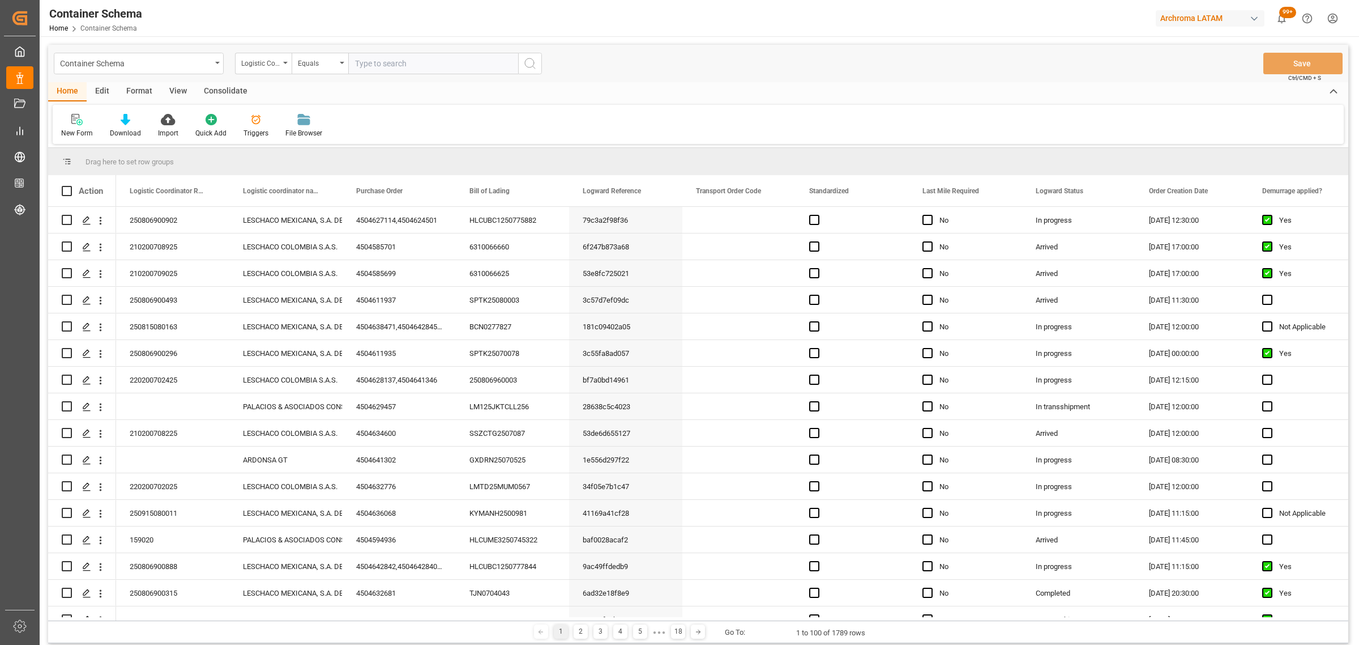
click at [182, 65] on div "Container Schema" at bounding box center [135, 63] width 151 height 14
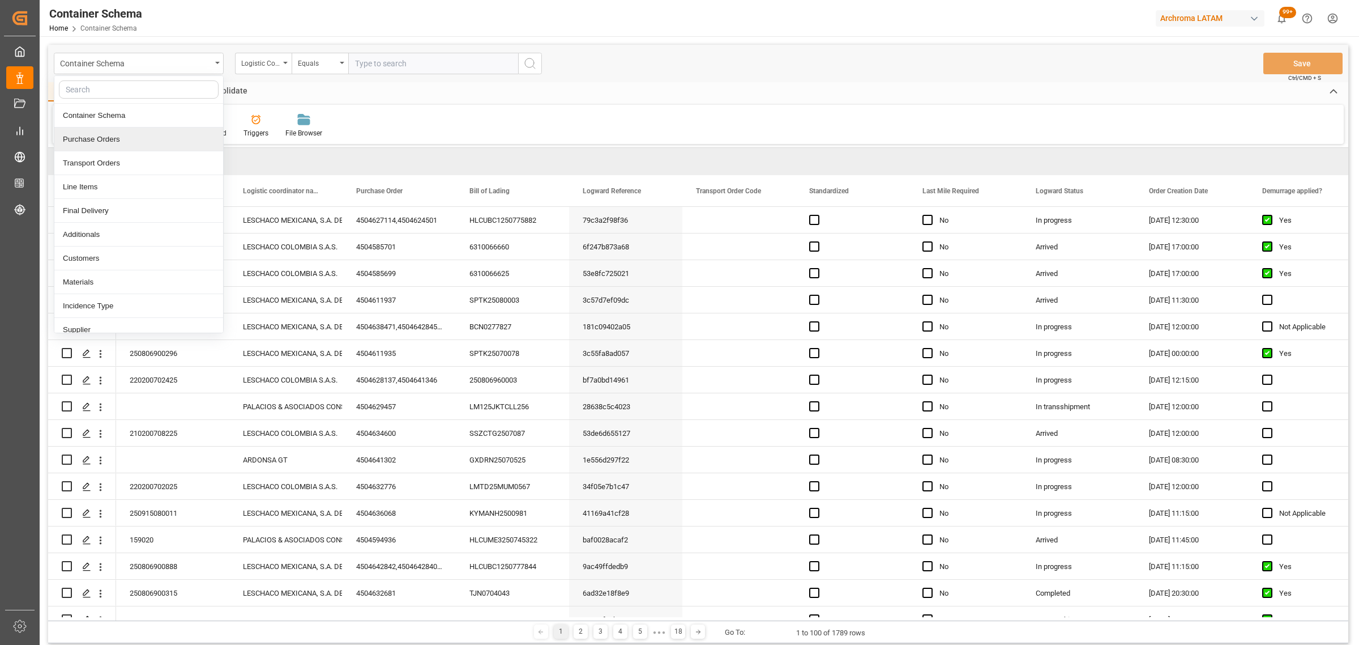
click at [113, 136] on div "Purchase Orders" at bounding box center [138, 139] width 169 height 24
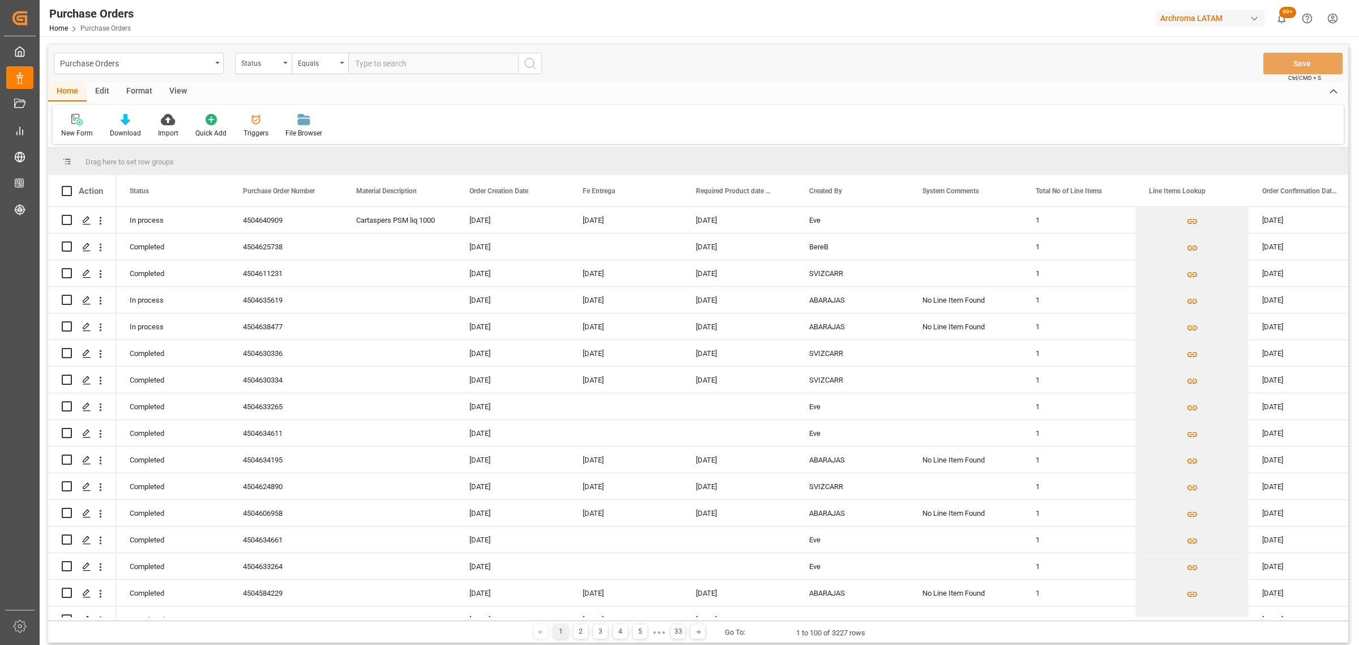
click at [268, 68] on div "Status" at bounding box center [260, 62] width 39 height 13
click at [292, 138] on div "Purchase Order Number" at bounding box center [320, 139] width 169 height 24
click at [306, 71] on div "Equals" at bounding box center [320, 64] width 57 height 22
click at [330, 134] on div "Fuzzy search" at bounding box center [376, 139] width 169 height 24
click at [404, 60] on input "text" at bounding box center [433, 64] width 170 height 22
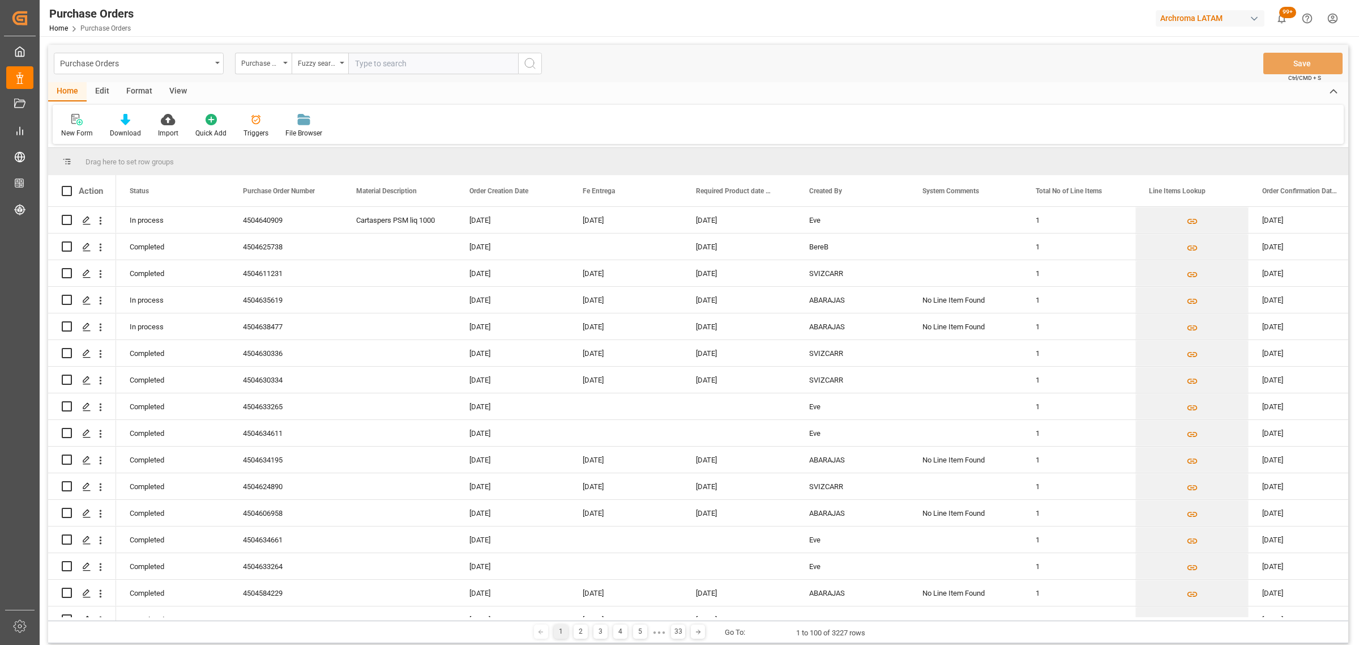
paste input "4504584519"
type input "4504584519"
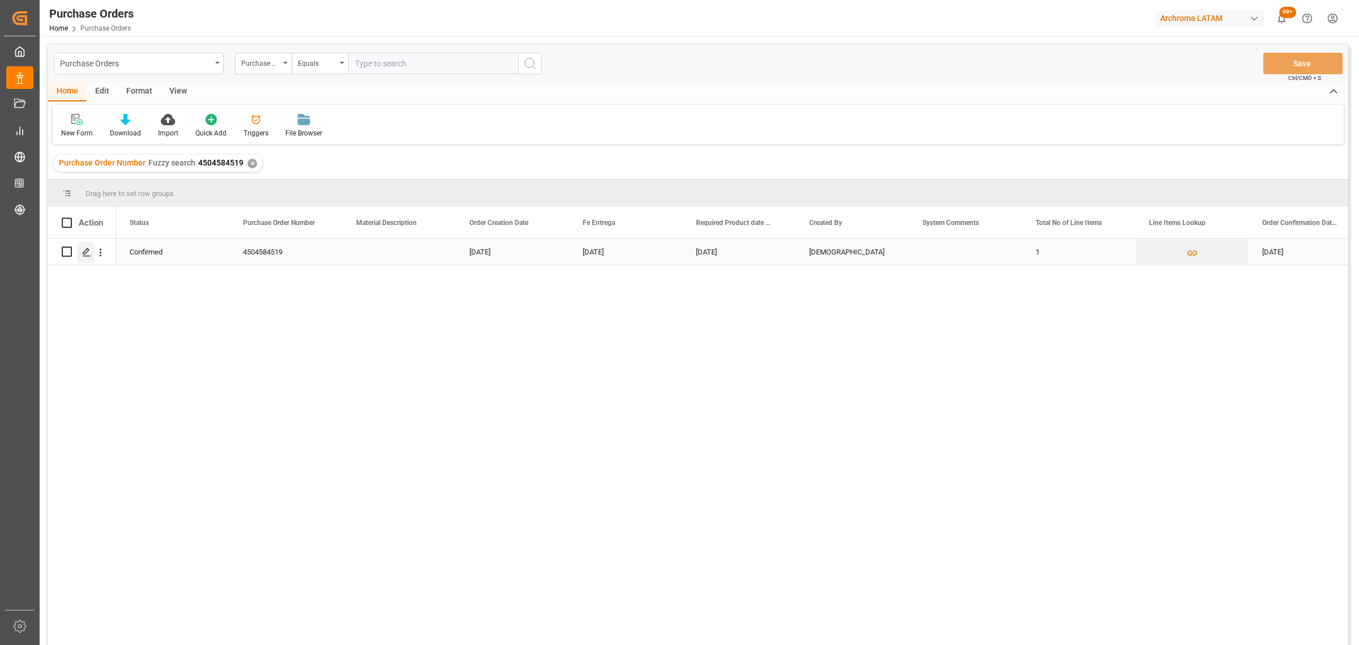
click at [88, 251] on icon "Press SPACE to select this row." at bounding box center [86, 251] width 9 height 9
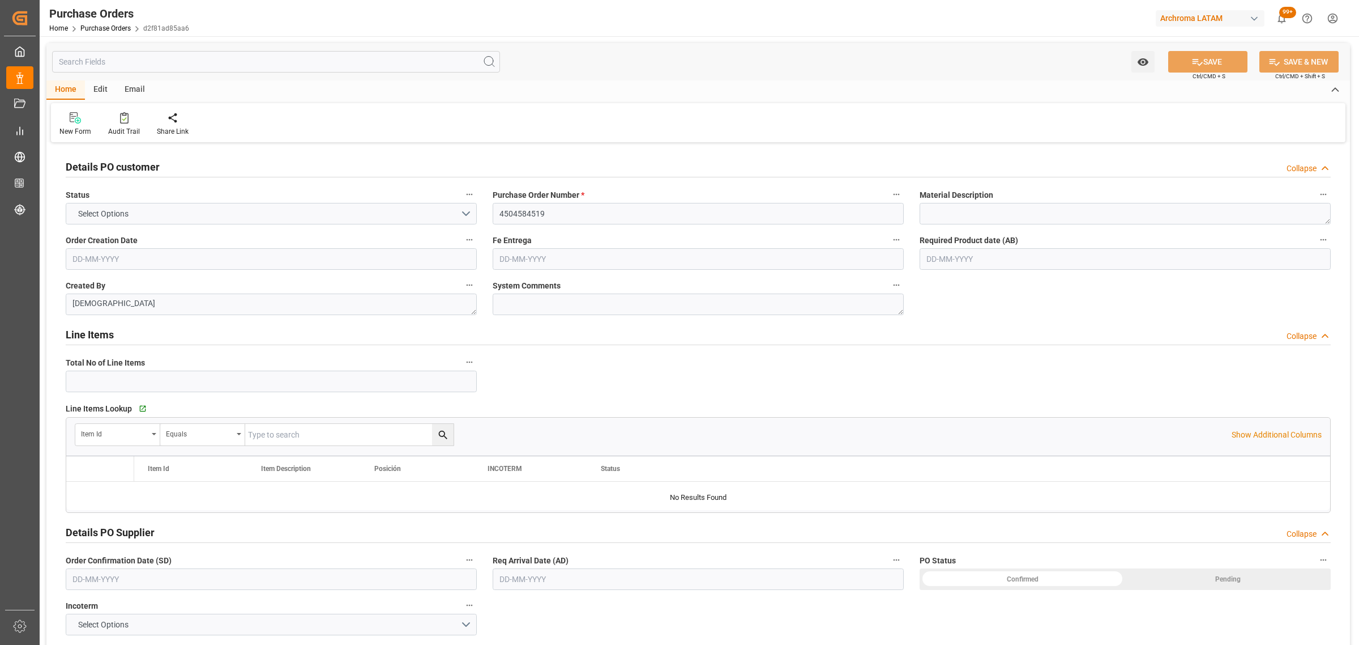
type input "1"
type input "10-02-2025"
type input "25-08-2025"
type input "08-08-2025"
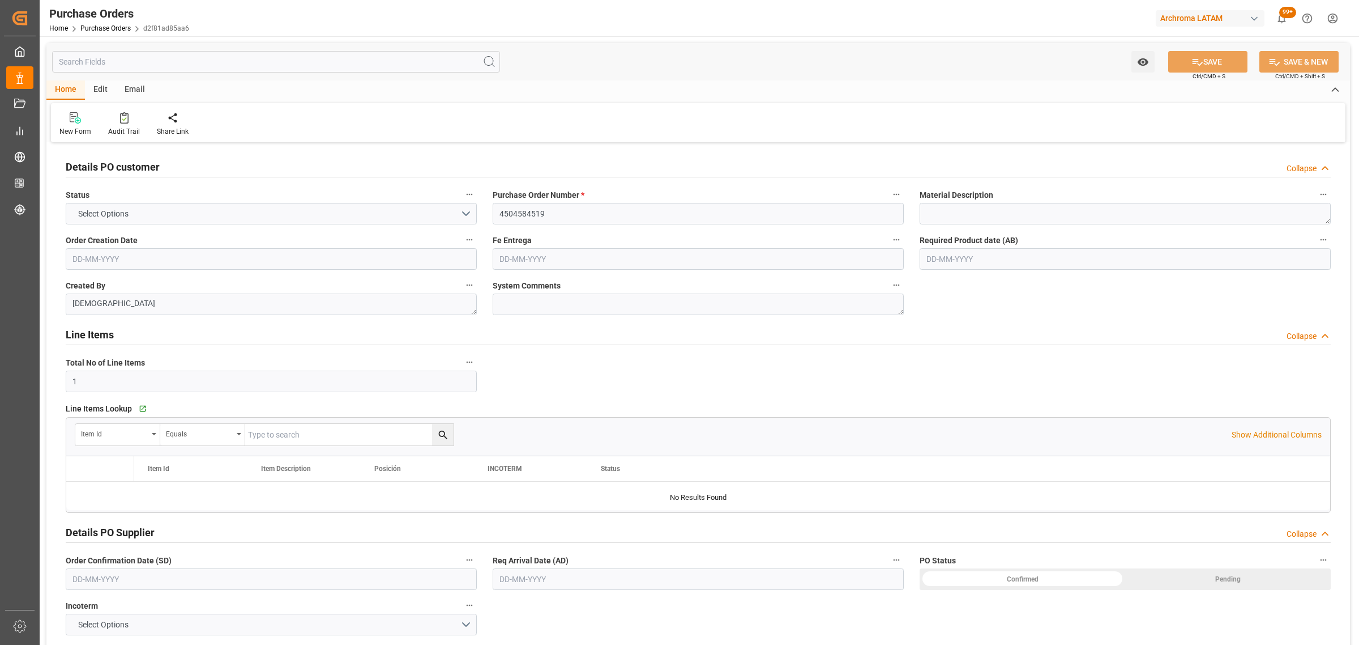
type input "01-08-2025"
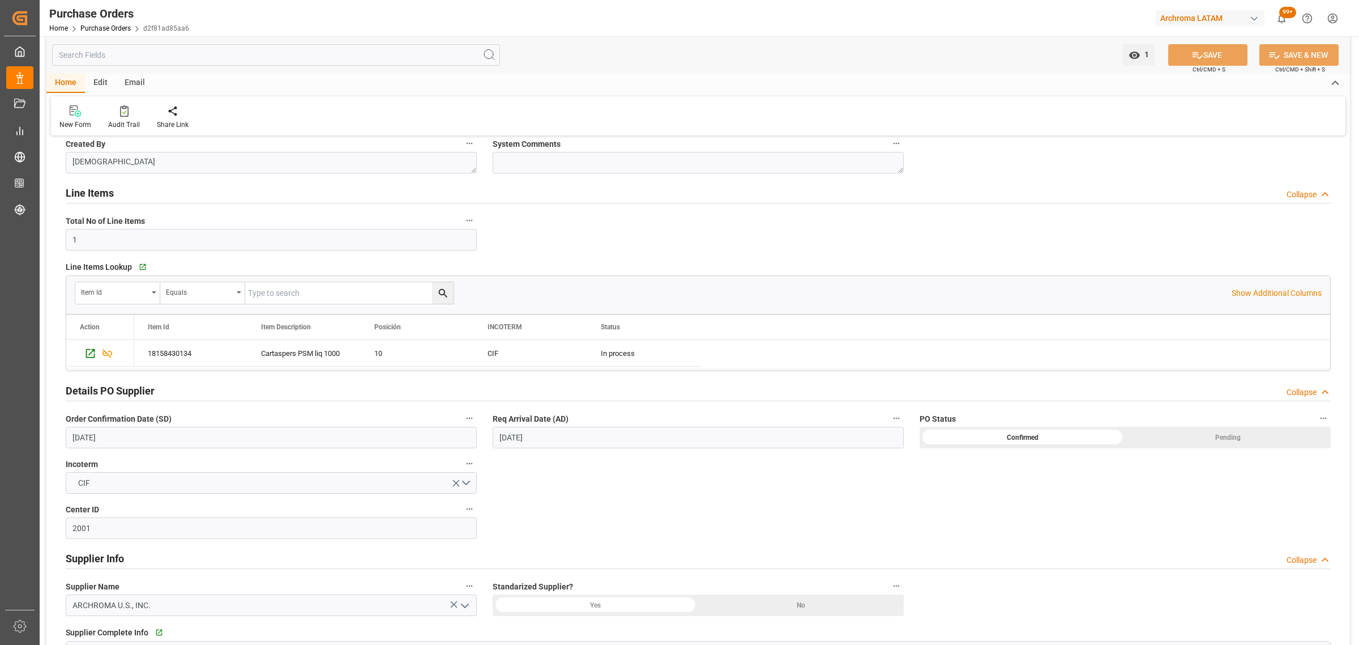
click at [567, 434] on input "01-08-2025" at bounding box center [698, 437] width 411 height 22
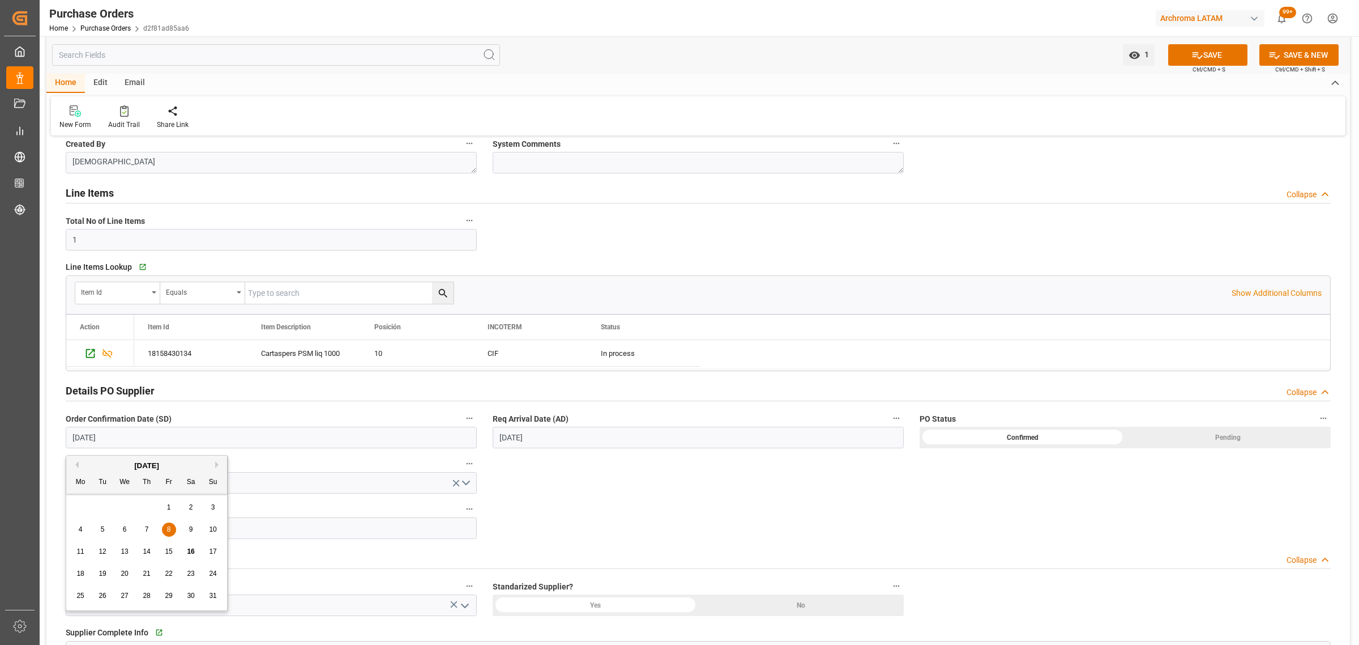
click at [153, 435] on input "08-08-2025" at bounding box center [271, 437] width 411 height 22
click at [142, 581] on div "21" at bounding box center [147, 574] width 14 height 14
type input "21-08-2025"
click at [592, 441] on input "01-08-2025" at bounding box center [698, 437] width 411 height 22
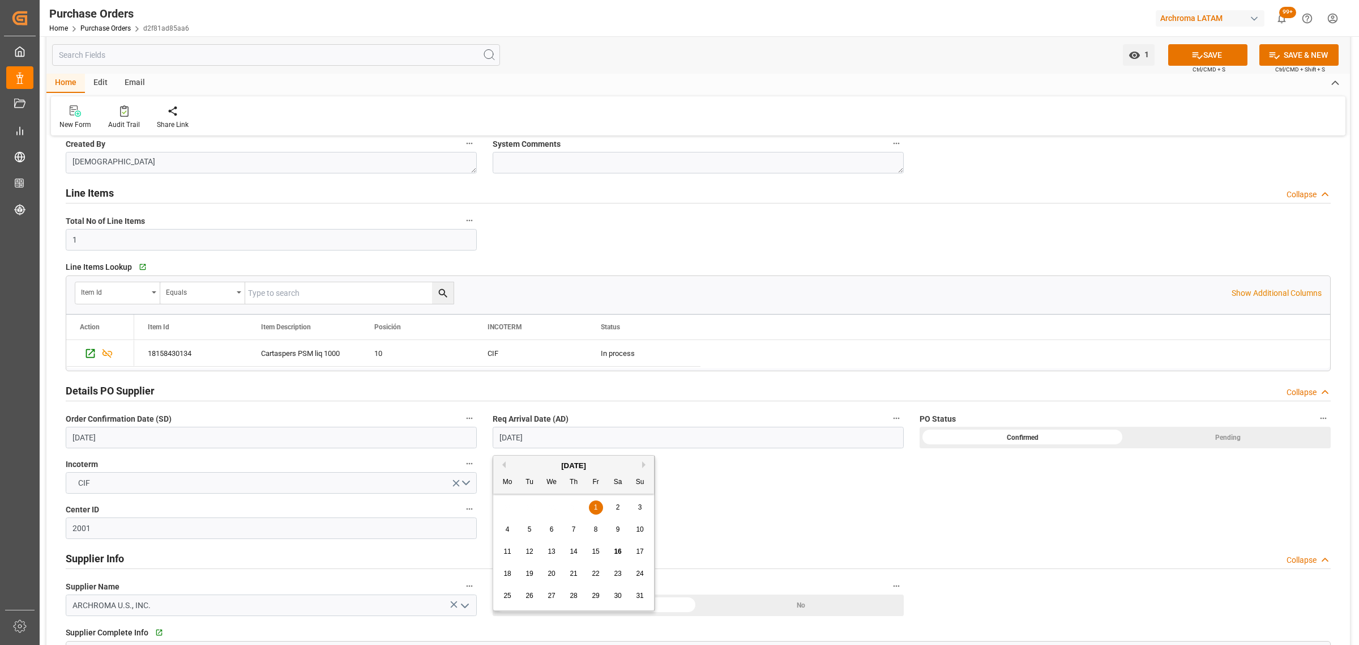
drag, startPoint x: 507, startPoint y: 599, endPoint x: 544, endPoint y: 579, distance: 41.5
click at [510, 596] on span "25" at bounding box center [506, 595] width 7 height 8
type input "25-08-2025"
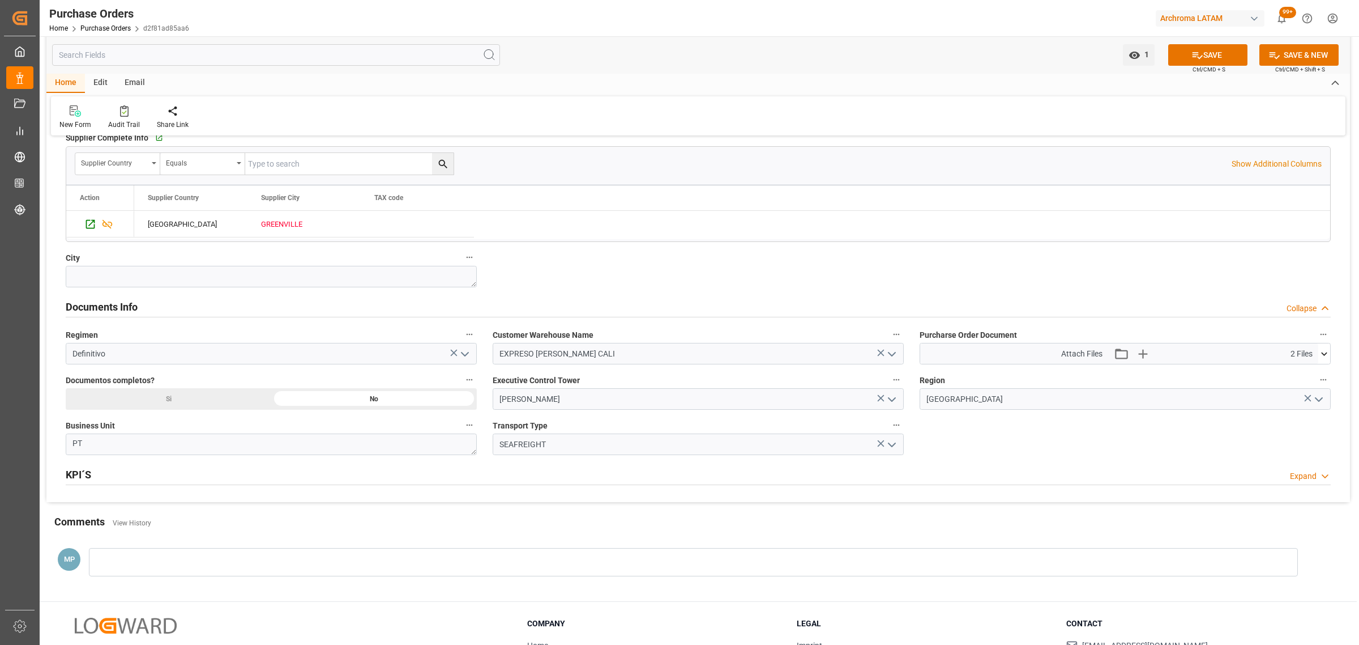
scroll to position [637, 0]
click at [1149, 358] on icon "button" at bounding box center [1143, 352] width 18 height 18
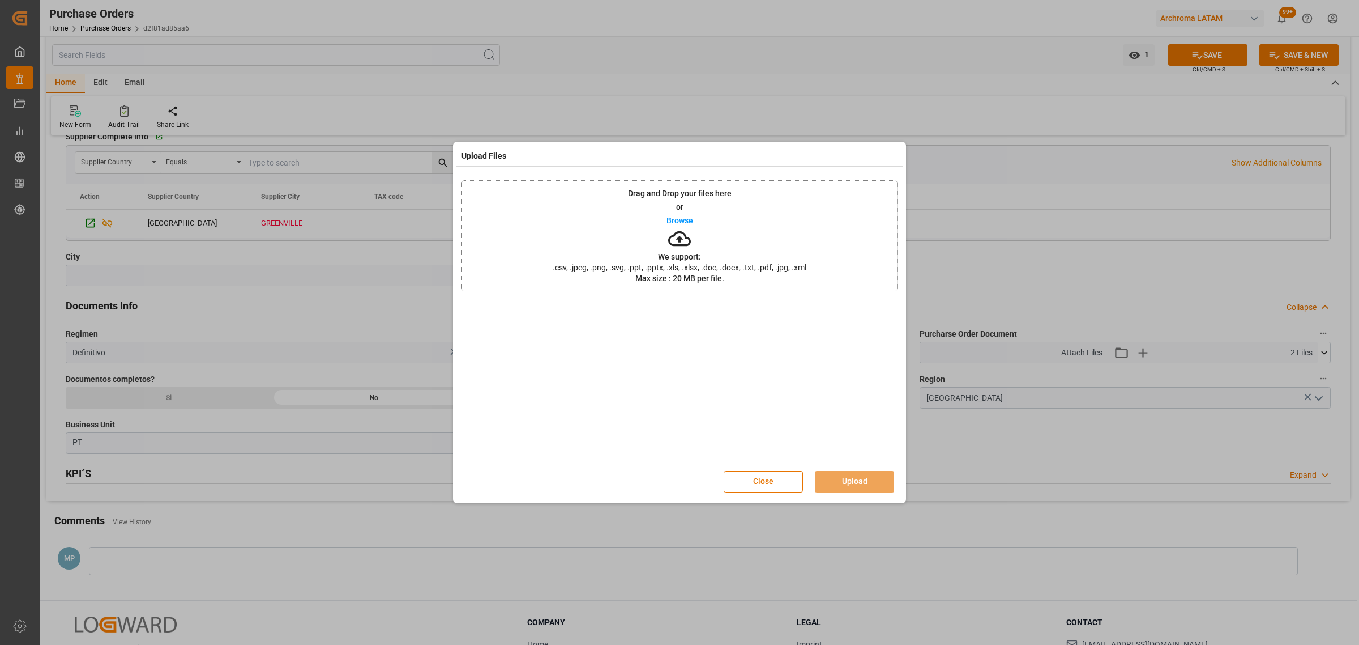
click at [674, 222] on p "Browse" at bounding box center [680, 220] width 27 height 8
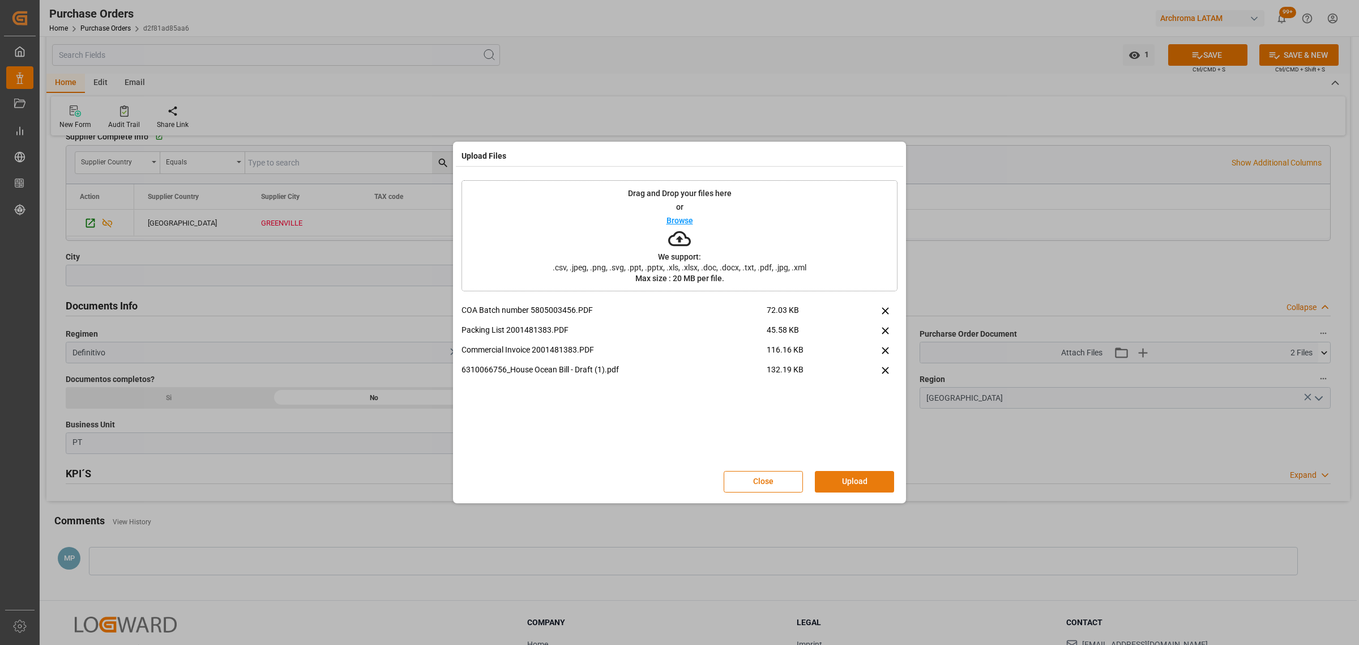
click at [862, 484] on button "Upload" at bounding box center [854, 482] width 79 height 22
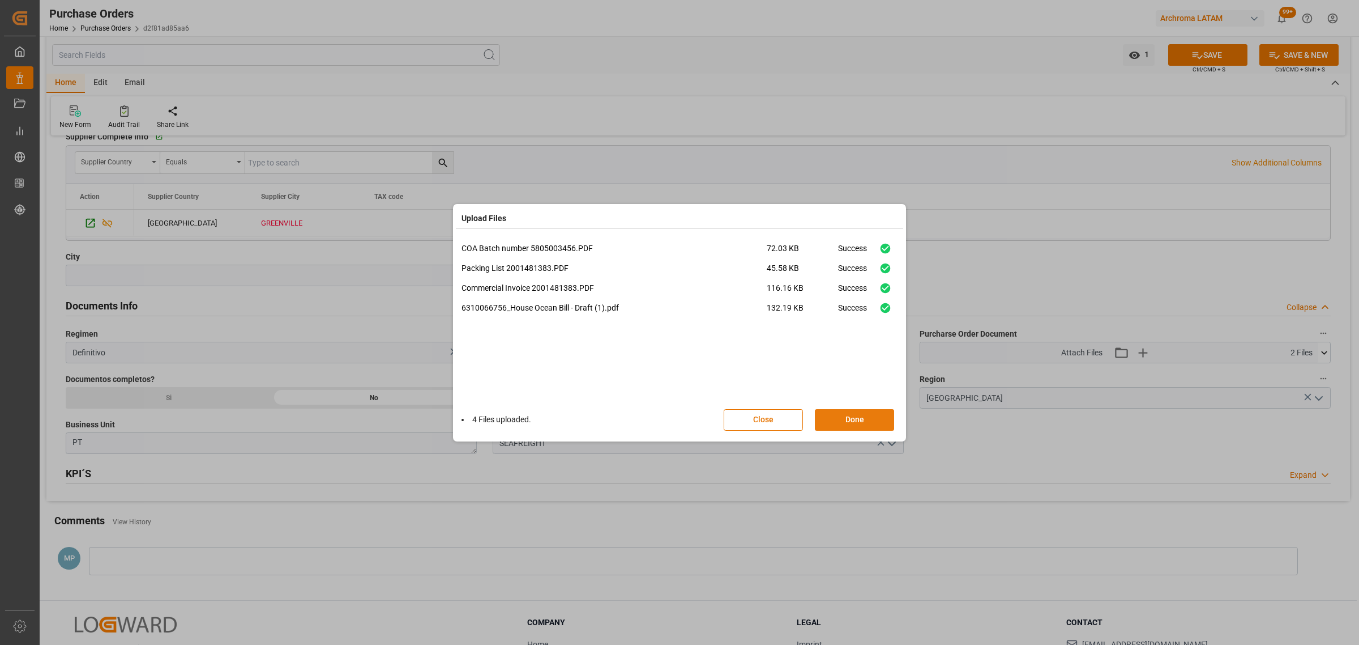
click at [850, 420] on button "Done" at bounding box center [854, 420] width 79 height 22
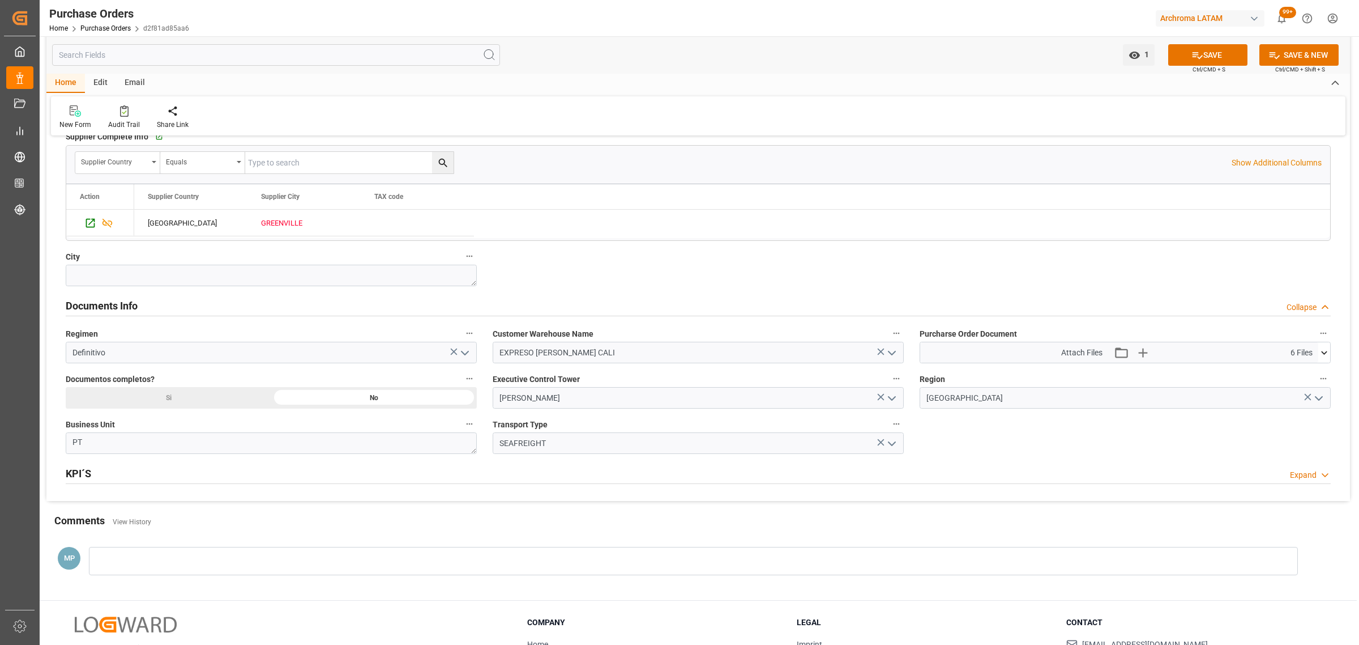
click at [152, 562] on div at bounding box center [693, 561] width 1209 height 28
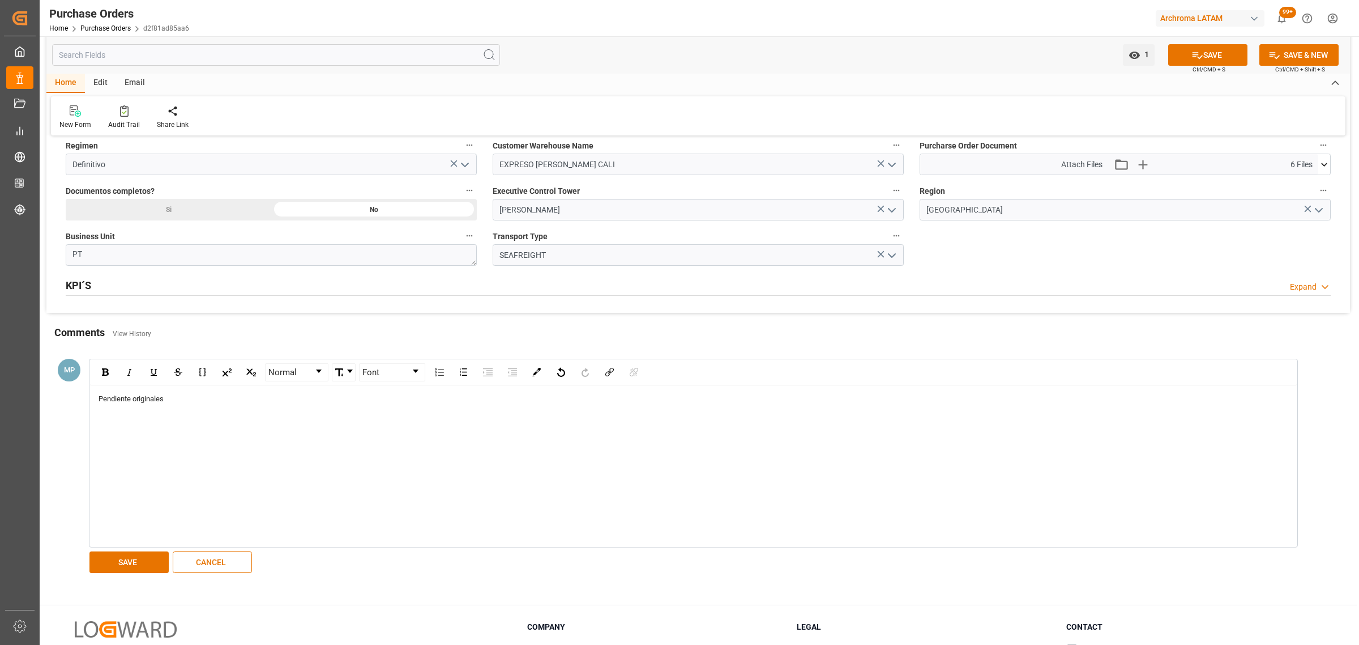
scroll to position [850, 0]
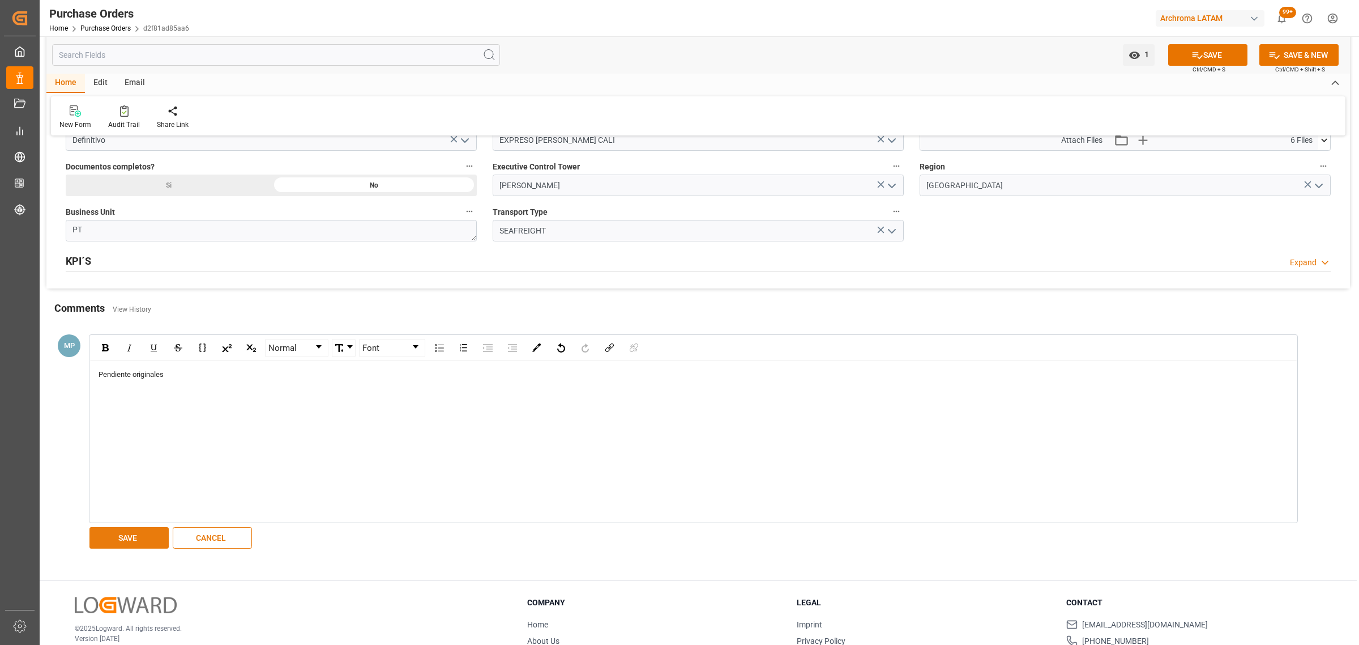
click at [136, 547] on button "SAVE" at bounding box center [128, 538] width 79 height 22
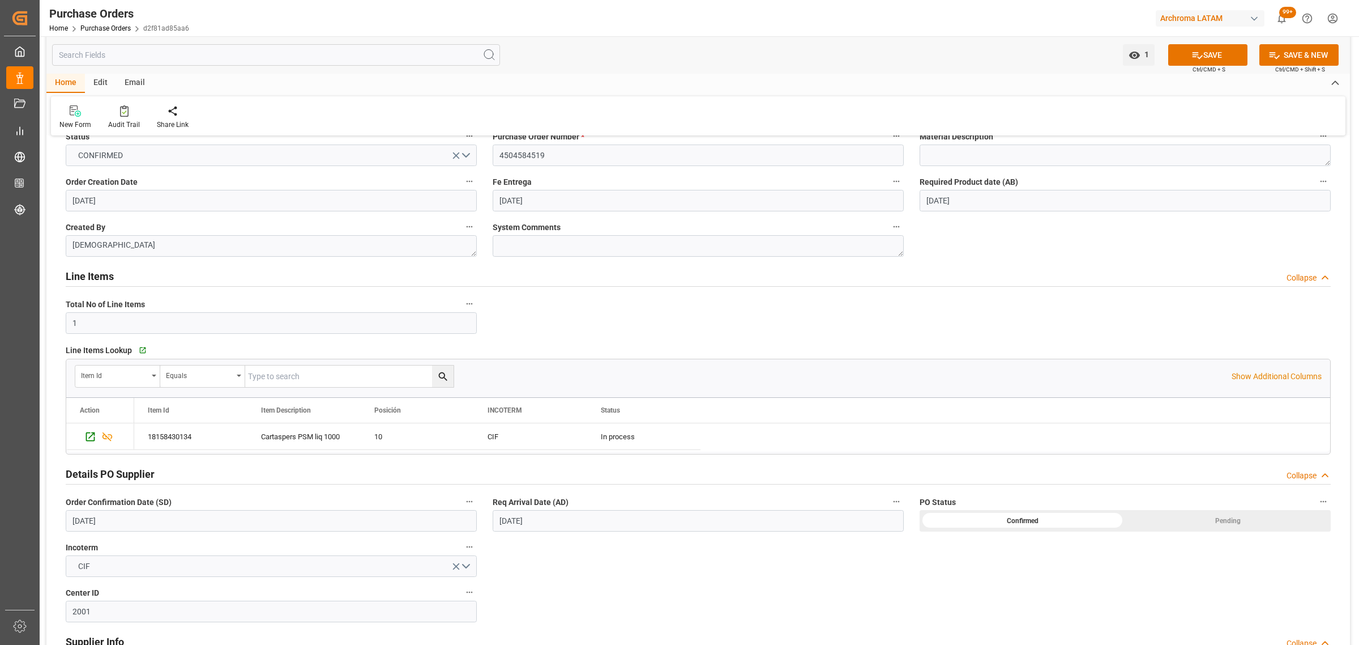
scroll to position [0, 0]
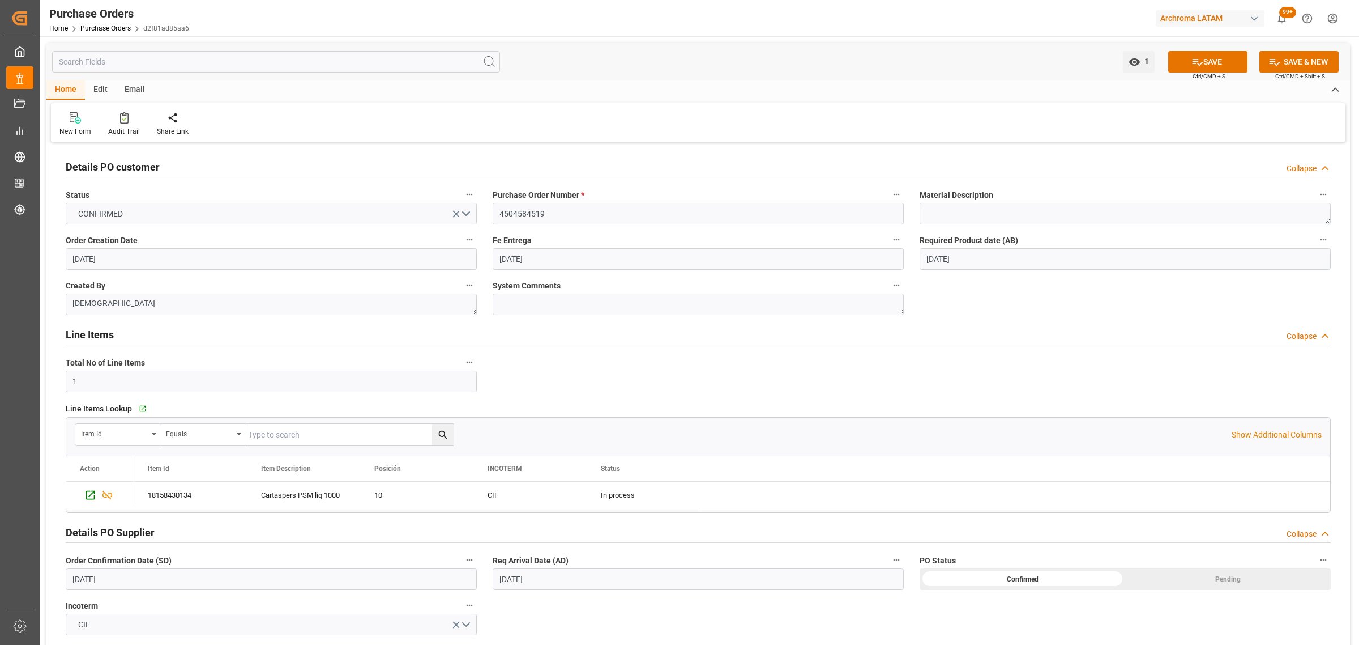
click at [133, 92] on div "Email" at bounding box center [134, 89] width 37 height 19
click at [74, 123] on icon at bounding box center [76, 120] width 15 height 8
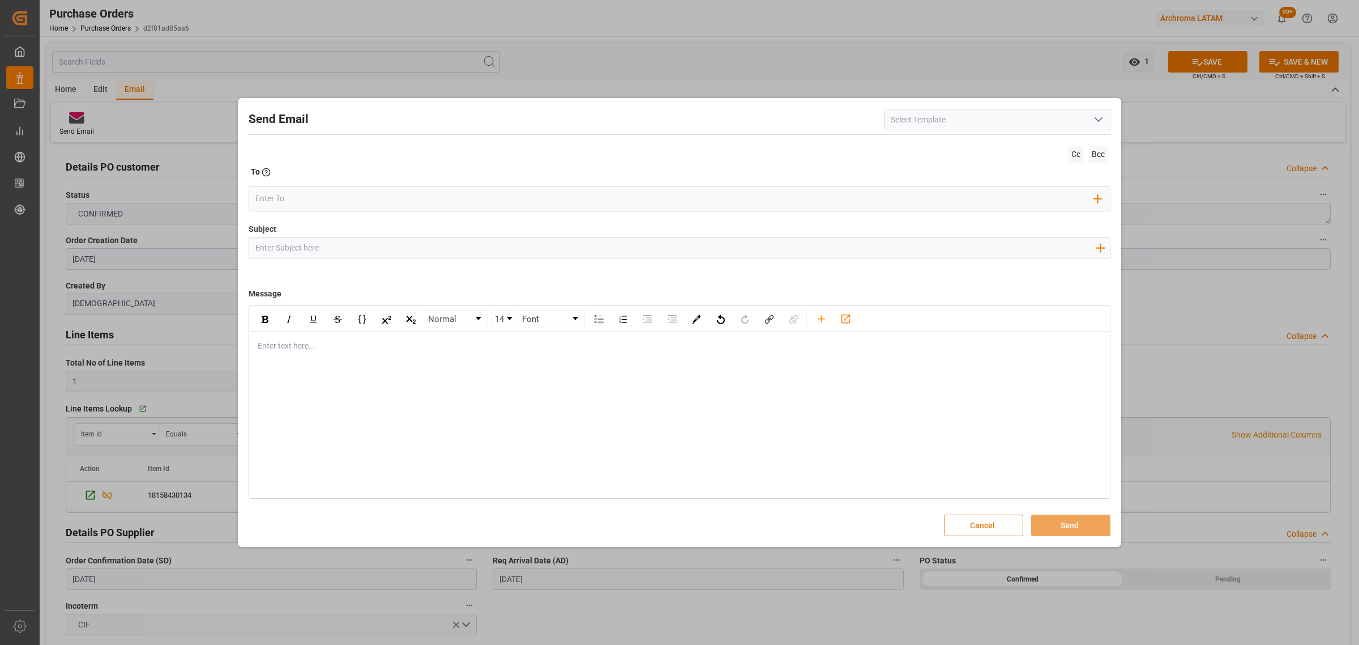
click at [975, 524] on button "Cancel" at bounding box center [983, 525] width 79 height 22
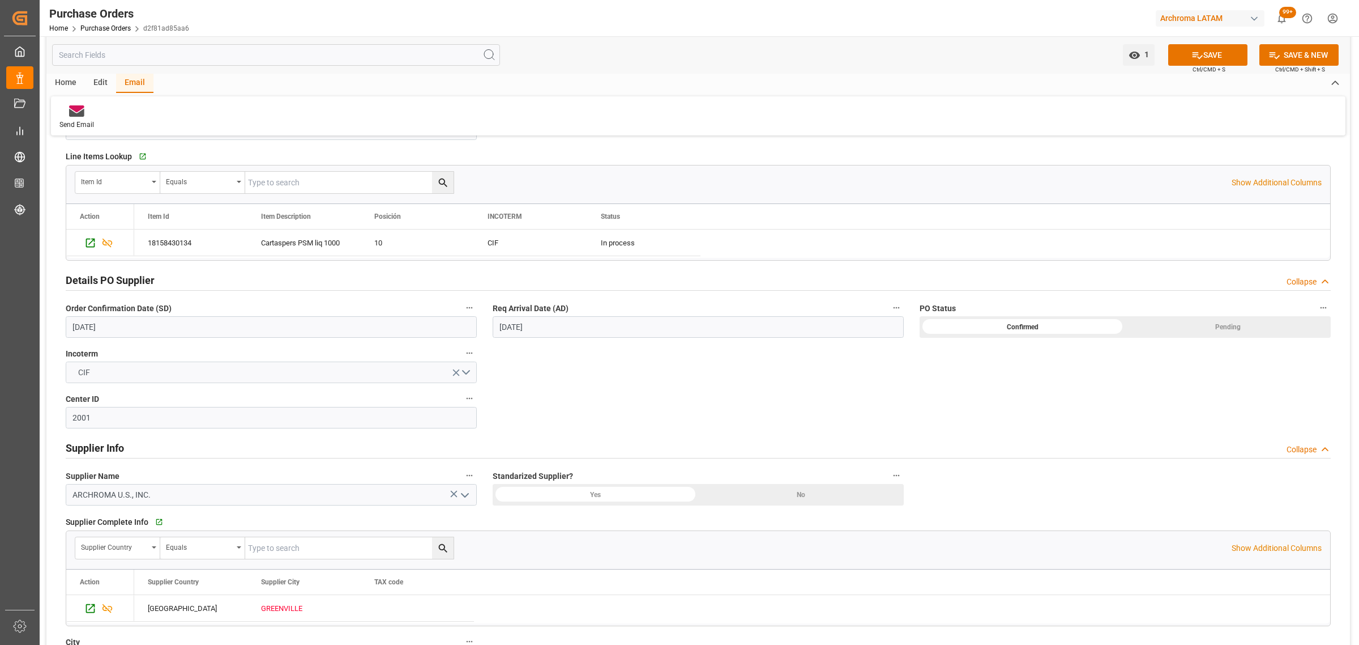
scroll to position [283, 0]
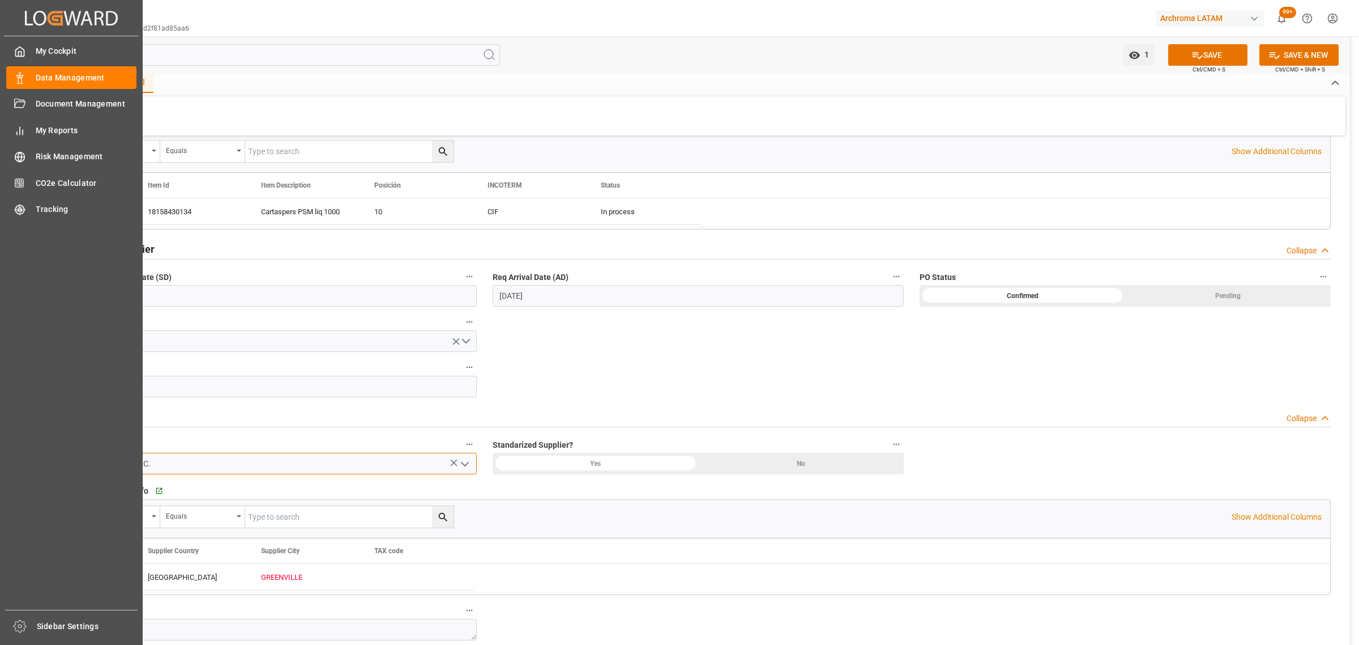
drag, startPoint x: 174, startPoint y: 466, endPoint x: 19, endPoint y: 459, distance: 155.9
click at [19, 459] on div "Created by potrace 1.15, written by Peter Selinger 2001-2017 Created by potrace…" at bounding box center [679, 322] width 1359 height 645
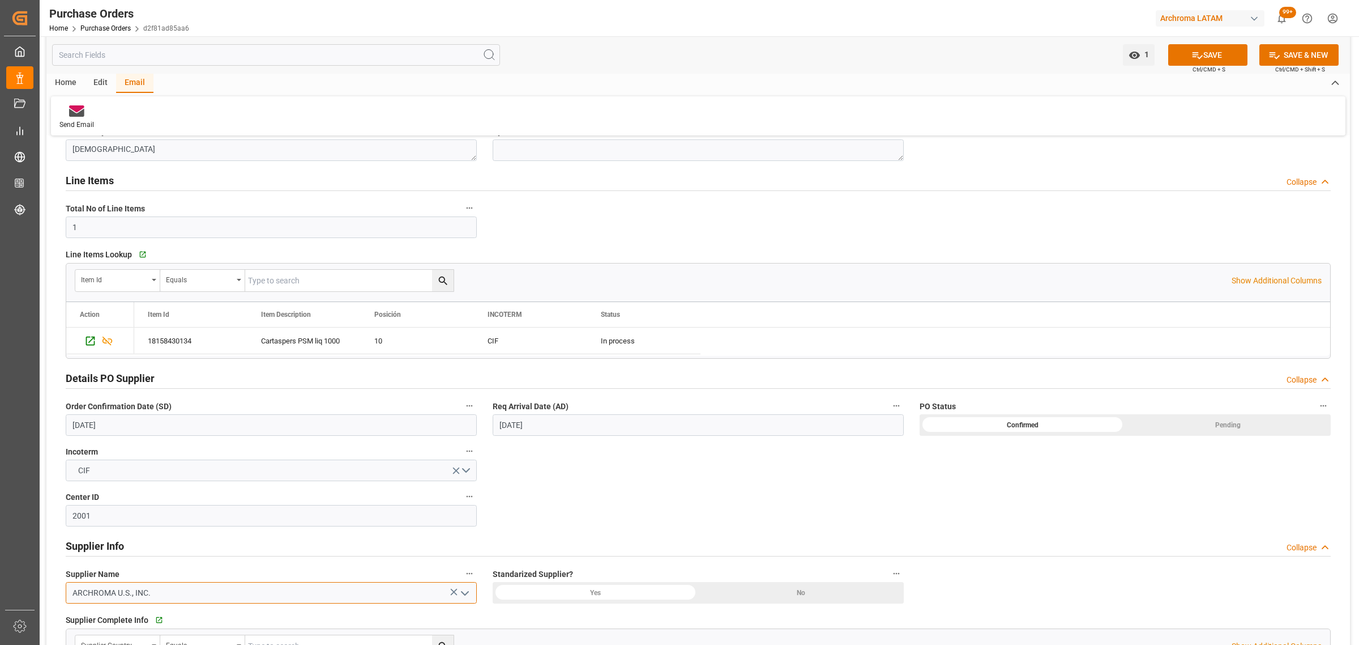
scroll to position [0, 0]
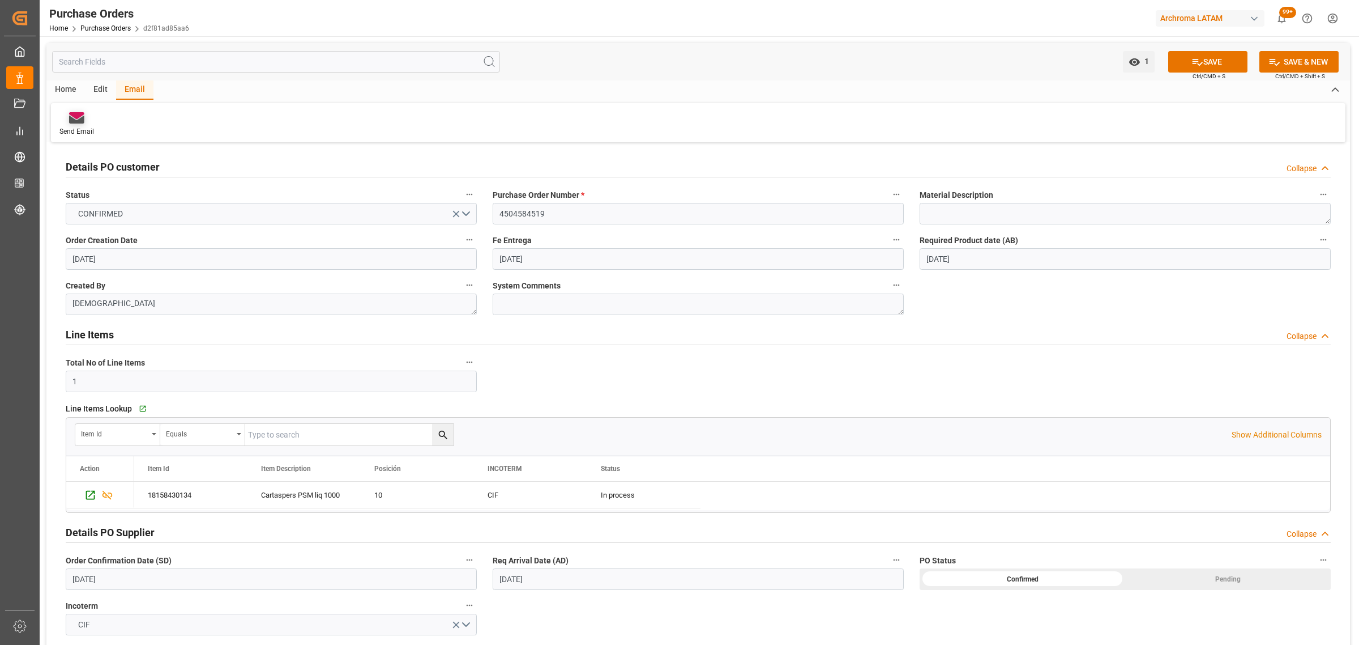
click at [61, 114] on div at bounding box center [76, 118] width 35 height 12
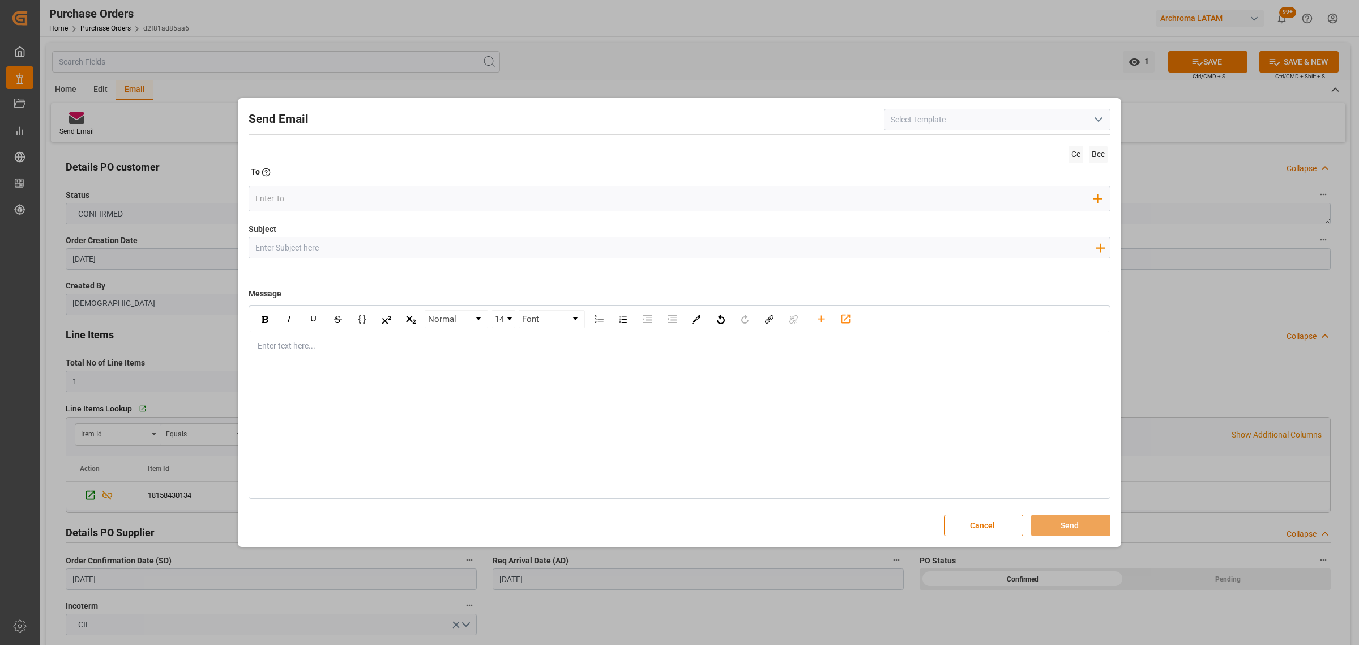
click at [276, 251] on input "Subject" at bounding box center [675, 247] width 852 height 20
type input "p"
click at [1103, 242] on icon "button" at bounding box center [1100, 247] width 18 height 18
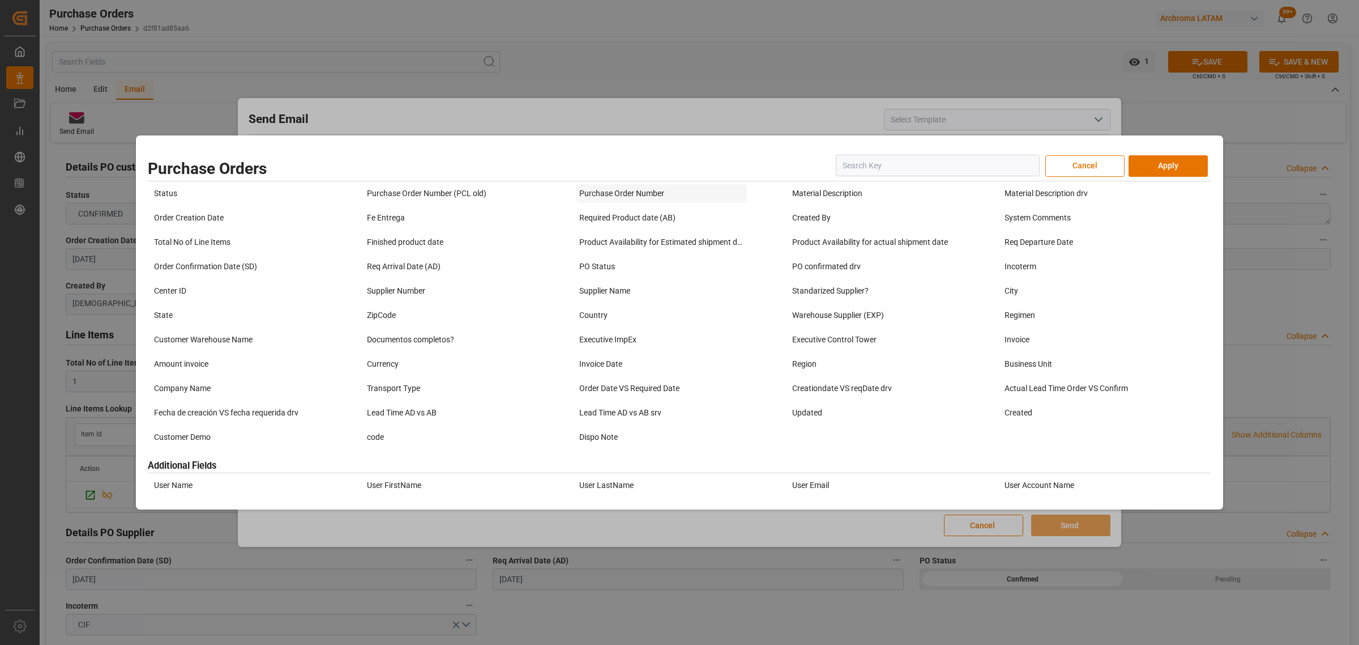
click at [645, 194] on div "Purchase Order Number" at bounding box center [661, 193] width 170 height 19
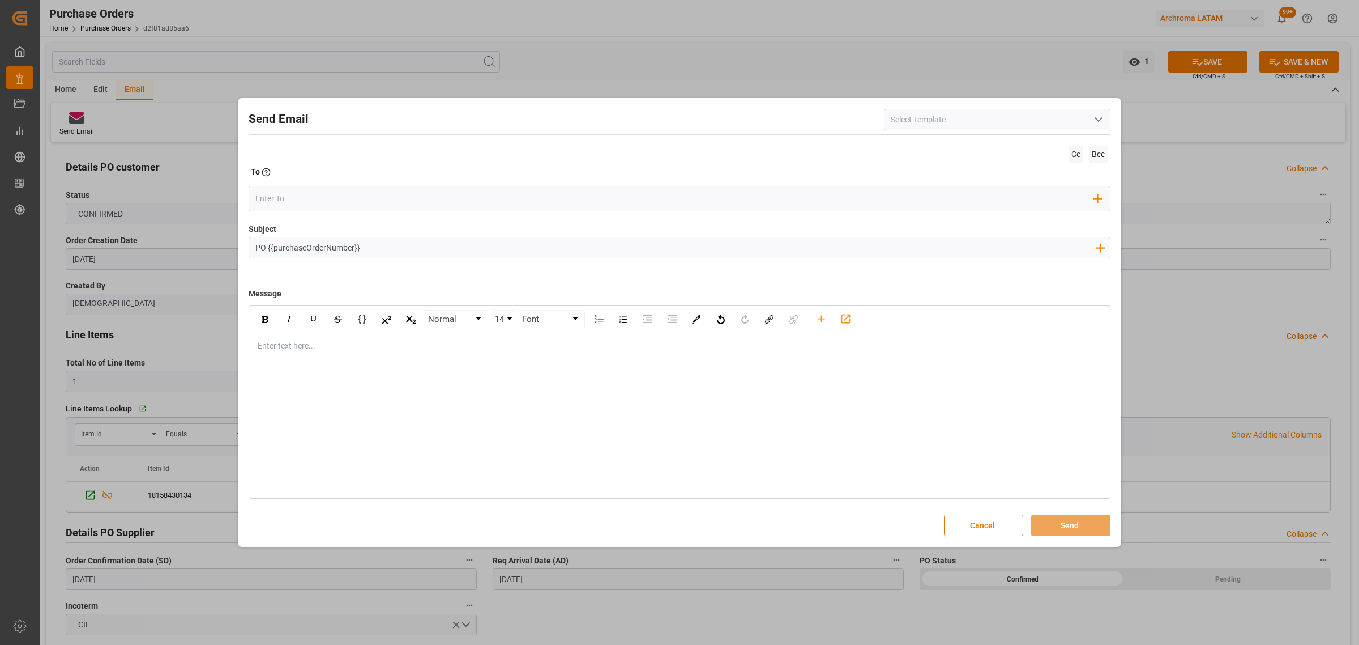
click at [447, 245] on input "PO {{purchaseOrderNumber}}" at bounding box center [675, 247] width 852 height 20
paste input "ARCHROMA U.S., INC."
click at [384, 247] on input "PO {{purchaseOrderNumber}} //PT/7DOCUMENTOS//ARCHROMA U.S., INC.//ARCHROMA COLO…" at bounding box center [675, 247] width 852 height 20
type input "PO {{purchaseOrderNumber}} //PT//DOCUMENTOS//ARCHROMA U.S., INC.//ARCHROMA COLO…"
click at [340, 379] on div "Normal 14 Font Enter text here..." at bounding box center [680, 401] width 862 height 193
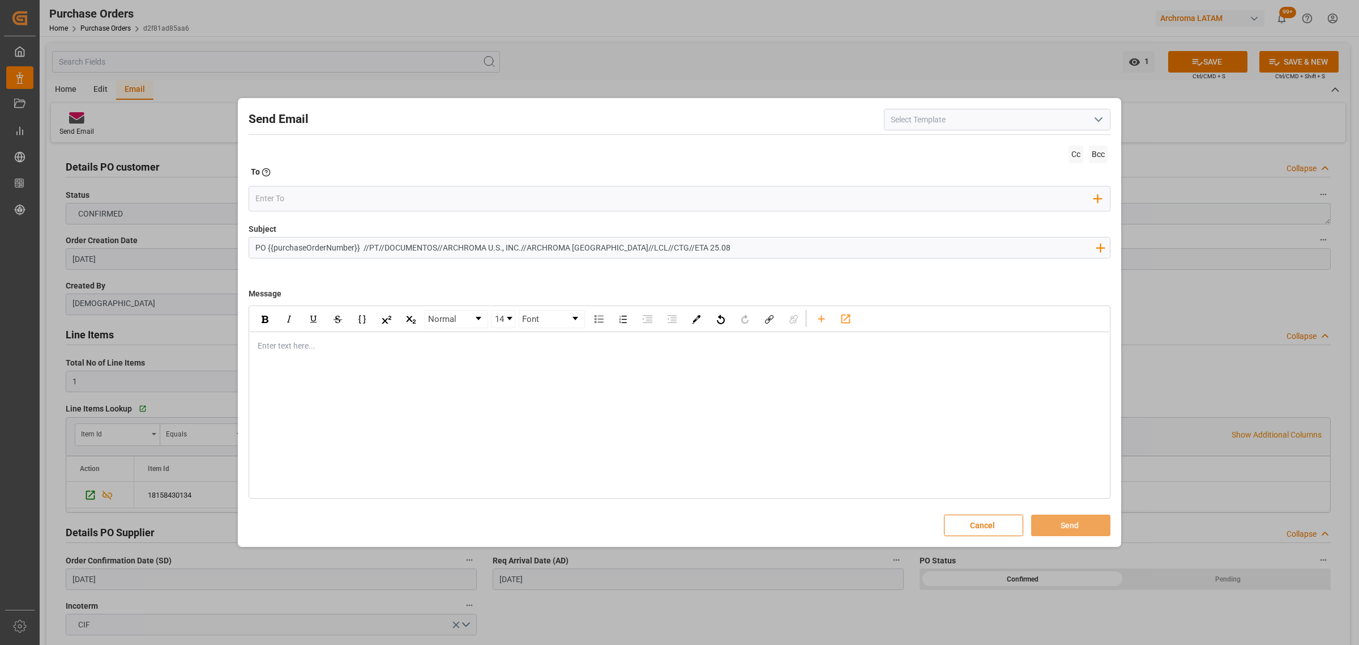
click at [318, 354] on div "Enter text here..." at bounding box center [680, 346] width 860 height 28
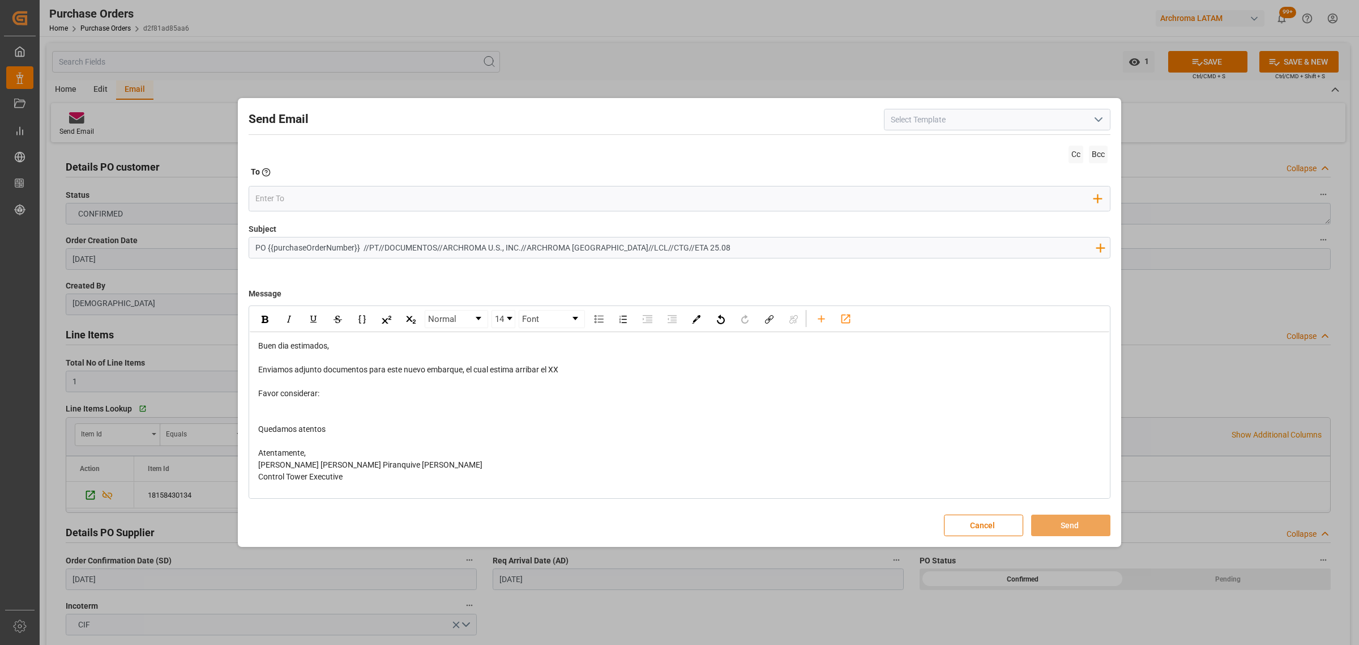
click at [298, 411] on div "rdw-editor" at bounding box center [679, 405] width 843 height 12
drag, startPoint x: 578, startPoint y: 374, endPoint x: 551, endPoint y: 370, distance: 27.0
click at [551, 370] on div "Enviamos adjunto documentos para este nuevo embarque, el cual estima arribar el…" at bounding box center [679, 370] width 843 height 12
click at [290, 404] on div "rdw-editor" at bounding box center [679, 405] width 843 height 12
drag, startPoint x: 349, startPoint y: 423, endPoint x: 255, endPoint y: 402, distance: 96.2
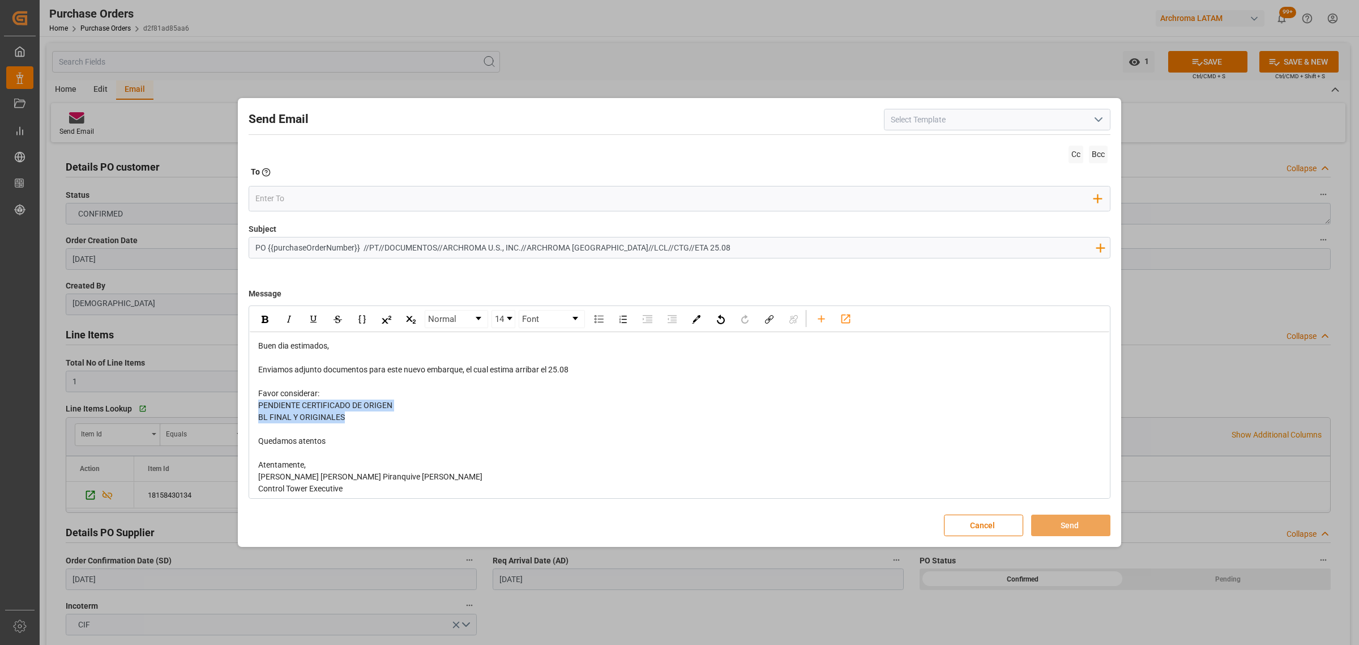
click at [255, 402] on div "Buen dia estimados, Enviamos adjunto documentos para este nuevo embarque, el cu…" at bounding box center [680, 429] width 860 height 194
click at [266, 320] on img "rdw-inline-control" at bounding box center [265, 318] width 7 height 7
drag, startPoint x: 572, startPoint y: 369, endPoint x: 550, endPoint y: 373, distance: 22.3
click at [550, 373] on div "Enviamos adjunto documentos para este nuevo embarque, el cual estima arribar el…" at bounding box center [679, 370] width 843 height 12
click at [259, 321] on div "rdw-inline-control" at bounding box center [265, 318] width 20 height 17
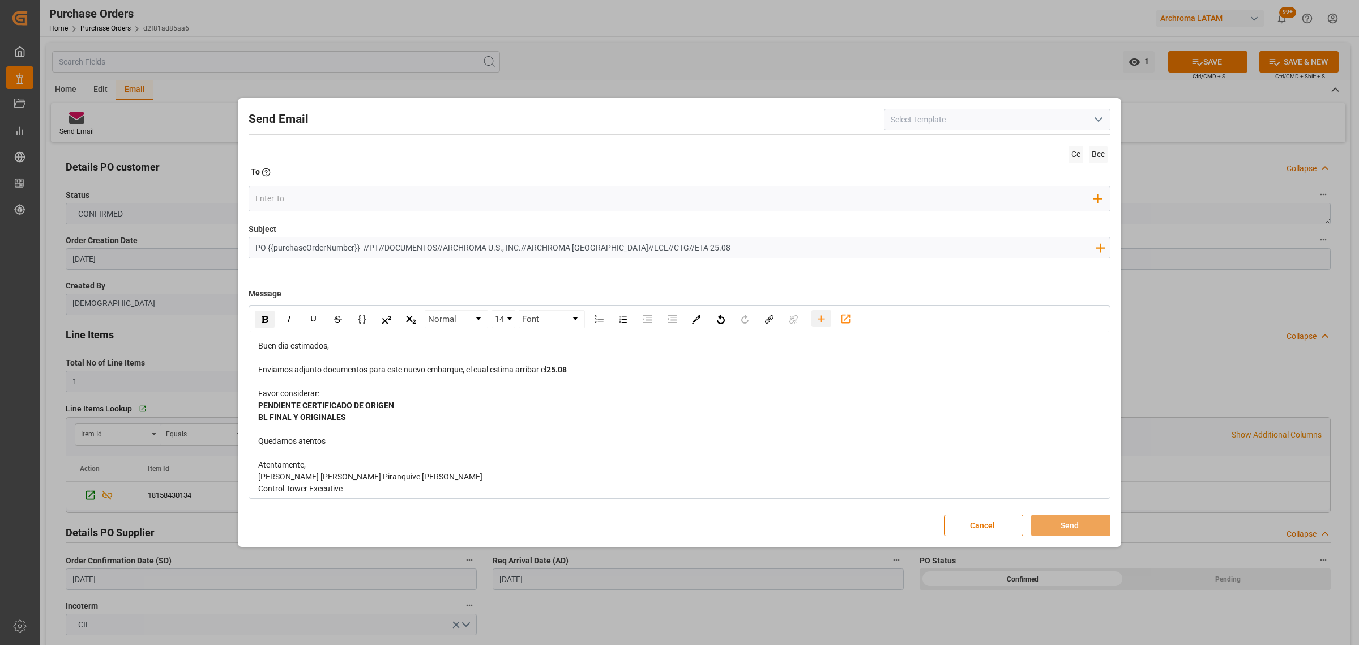
click at [822, 320] on icon "rdw-toolbar" at bounding box center [821, 318] width 7 height 7
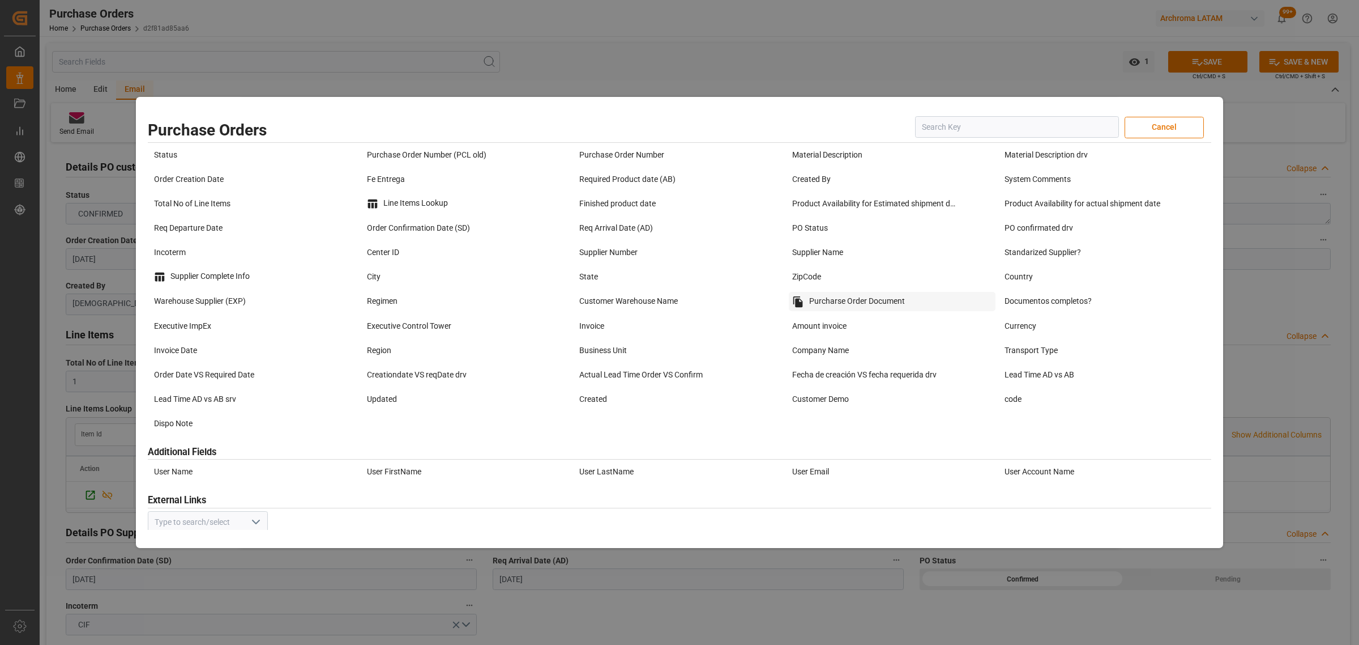
click at [834, 302] on div "Purcharse Order Document" at bounding box center [892, 301] width 207 height 19
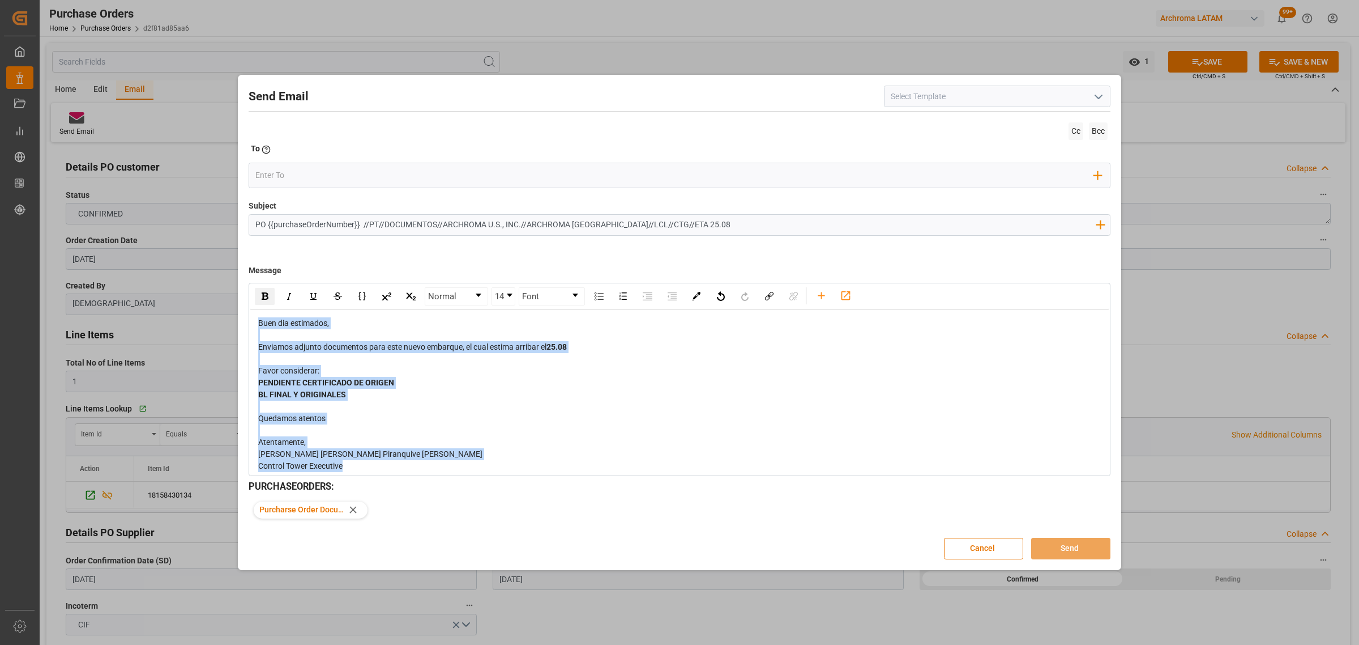
drag, startPoint x: 366, startPoint y: 435, endPoint x: 239, endPoint y: 292, distance: 191.8
click at [239, 292] on div "Send Email Cc Bcc To Enter the TO Email address Add Field to To Subject PO {{pu…" at bounding box center [680, 322] width 884 height 494
copy div "Buen dia estimados, Enviamos adjunto documentos para este nuevo embarque, el cu…"
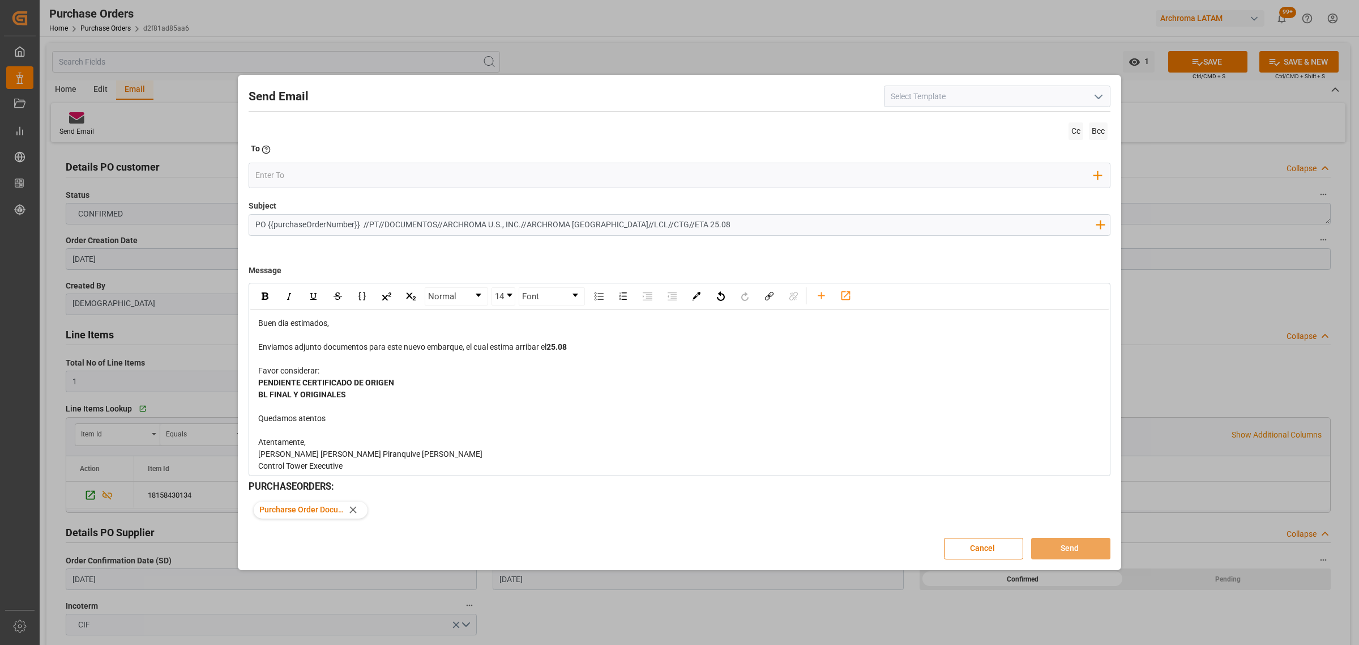
drag, startPoint x: 647, startPoint y: 225, endPoint x: 77, endPoint y: 204, distance: 570.1
click at [77, 204] on div "Send Email Cc Bcc To Enter the TO Email address Add Field to To Subject PO {{pu…" at bounding box center [679, 322] width 1359 height 645
click at [970, 553] on button "Cancel" at bounding box center [983, 548] width 79 height 22
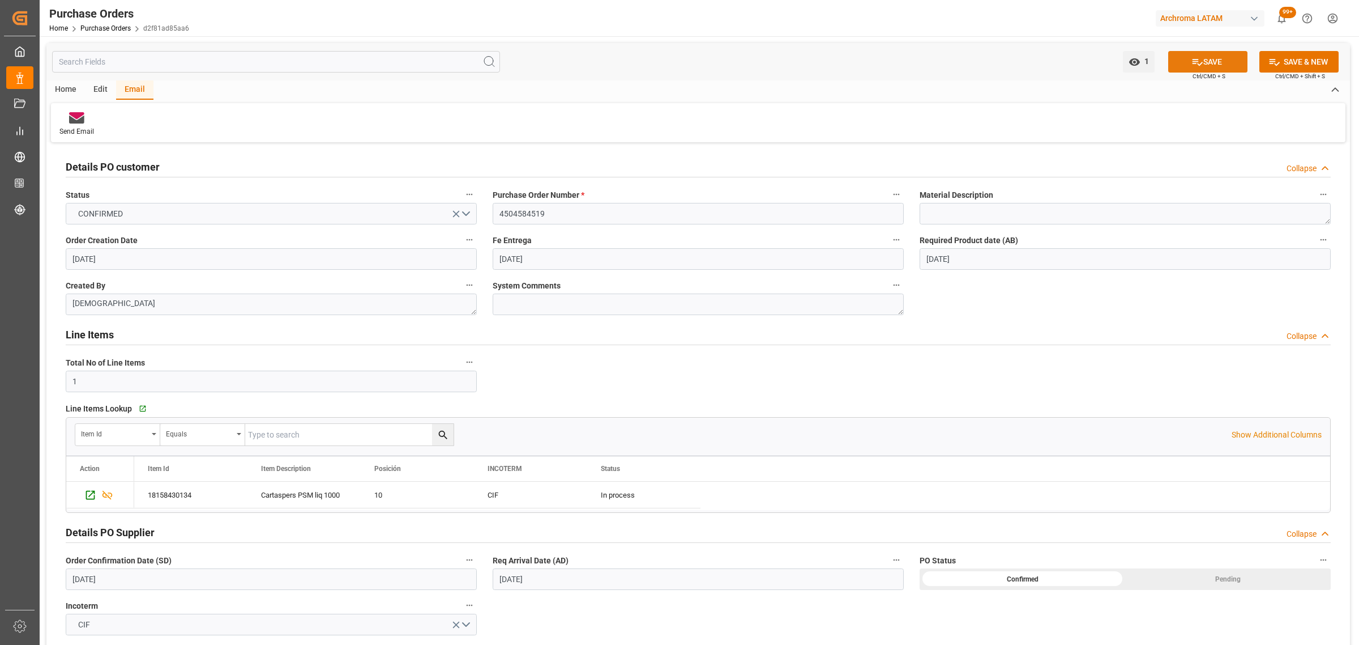
click at [1207, 61] on button "SAVE" at bounding box center [1207, 62] width 79 height 22
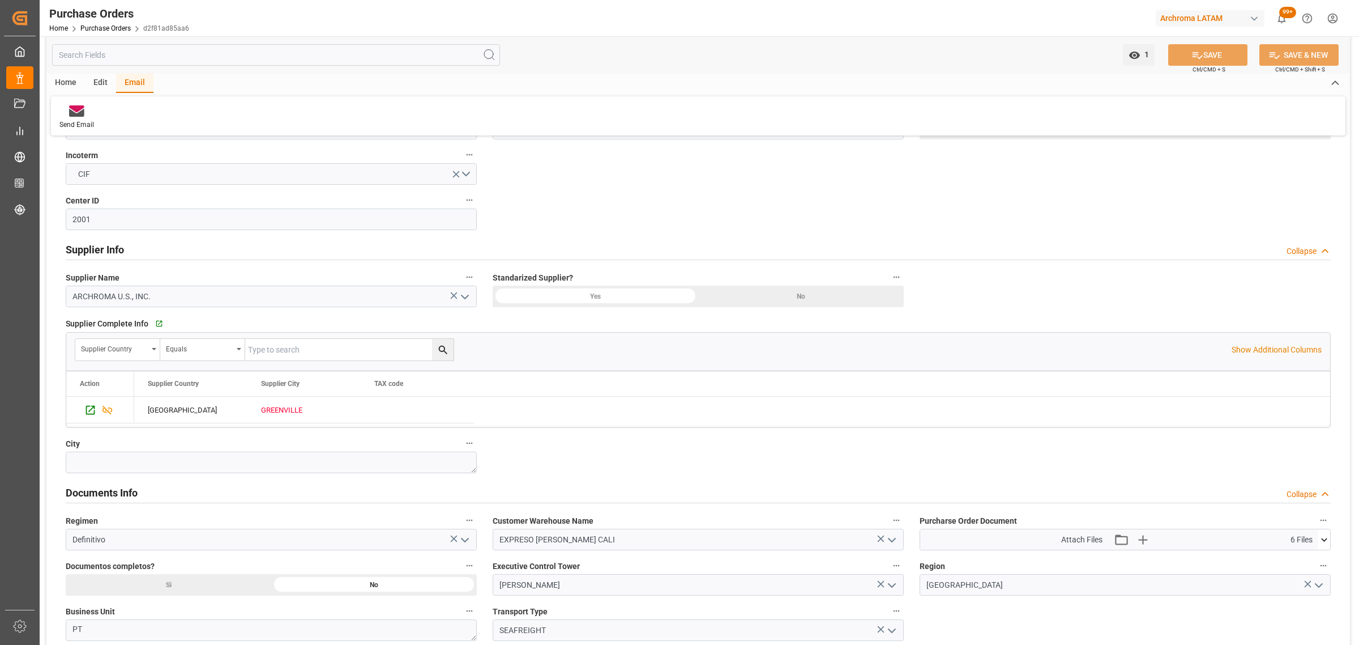
scroll to position [421, 0]
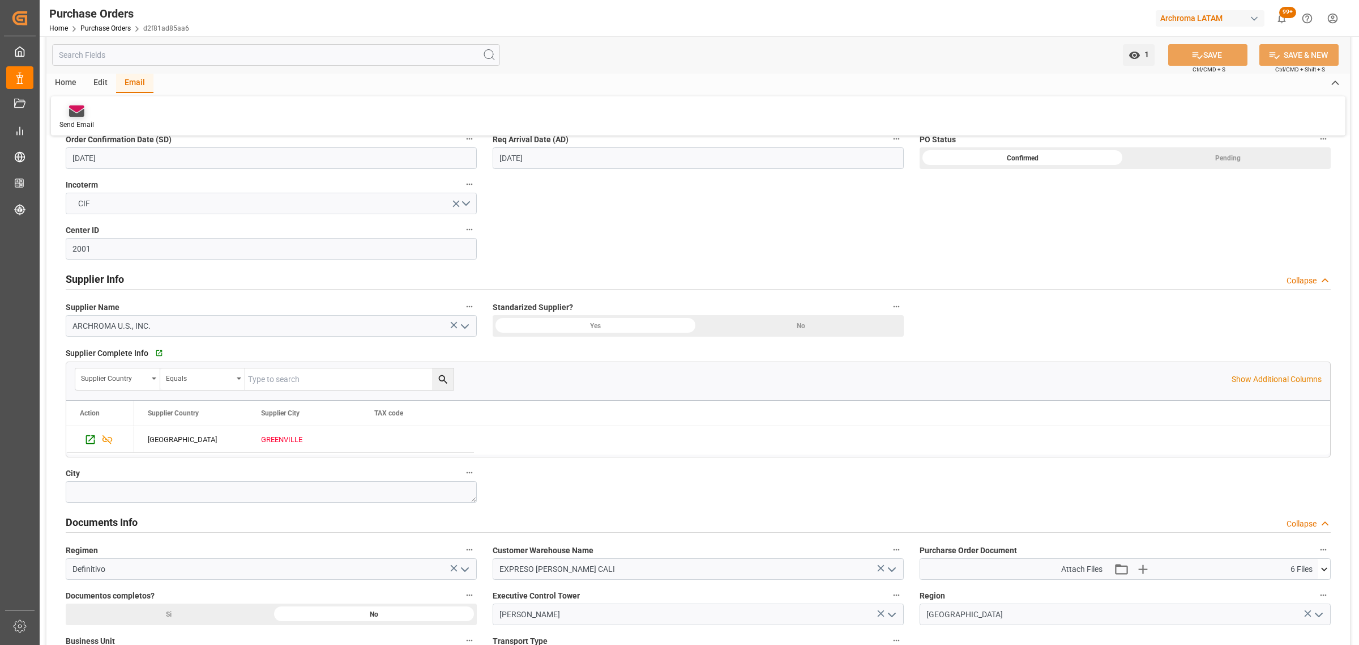
click at [72, 112] on icon at bounding box center [76, 113] width 15 height 8
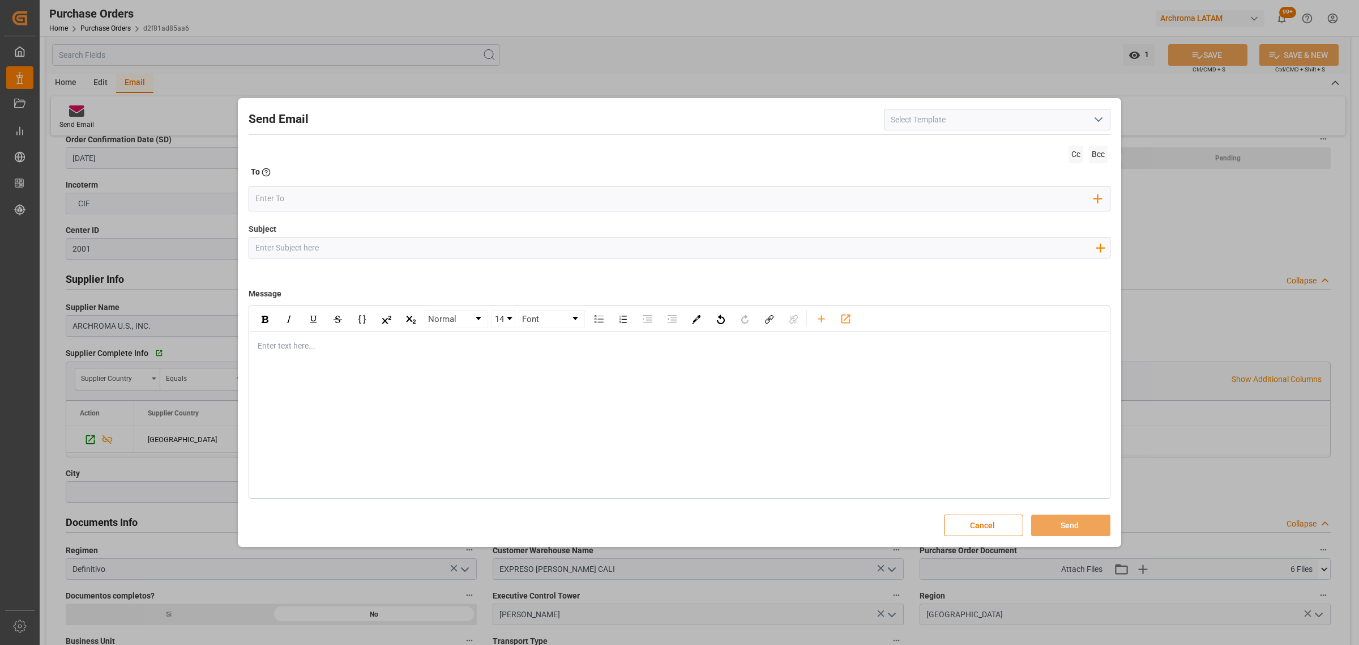
click at [313, 247] on input "Subject" at bounding box center [675, 247] width 852 height 20
click at [1099, 248] on icon "button" at bounding box center [1100, 247] width 18 height 18
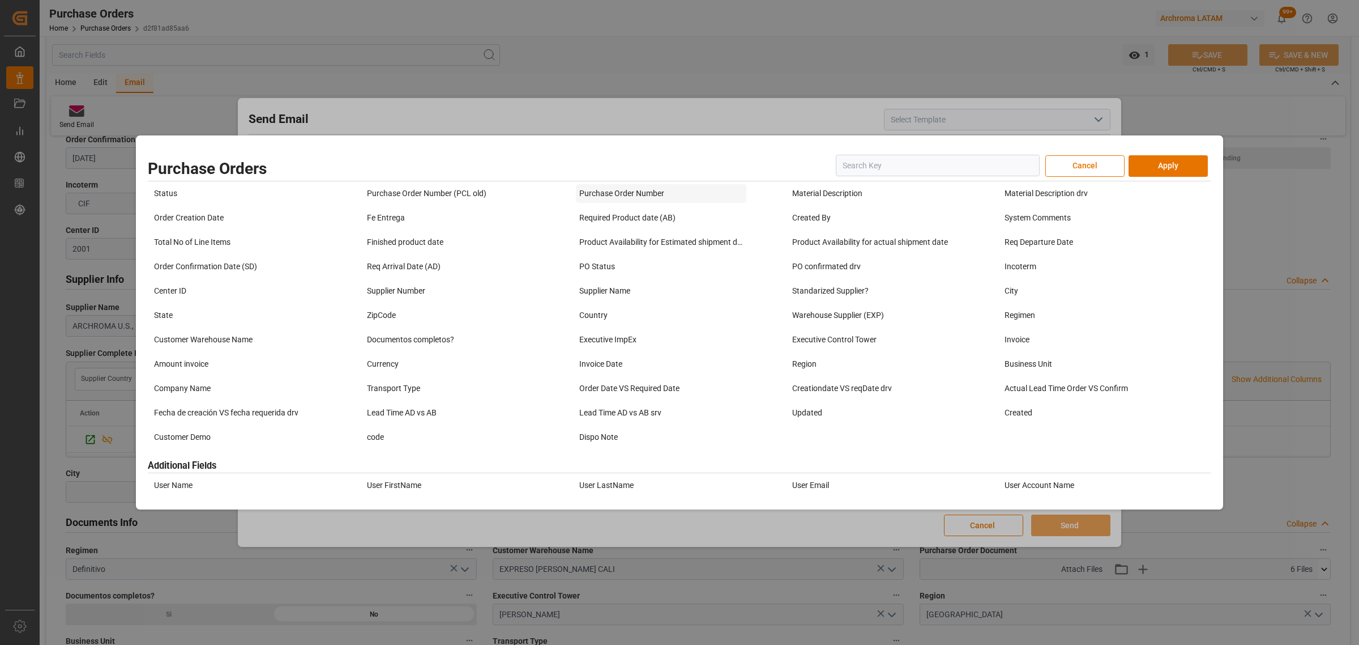
click at [654, 189] on div "Purchase Order Number" at bounding box center [661, 193] width 170 height 19
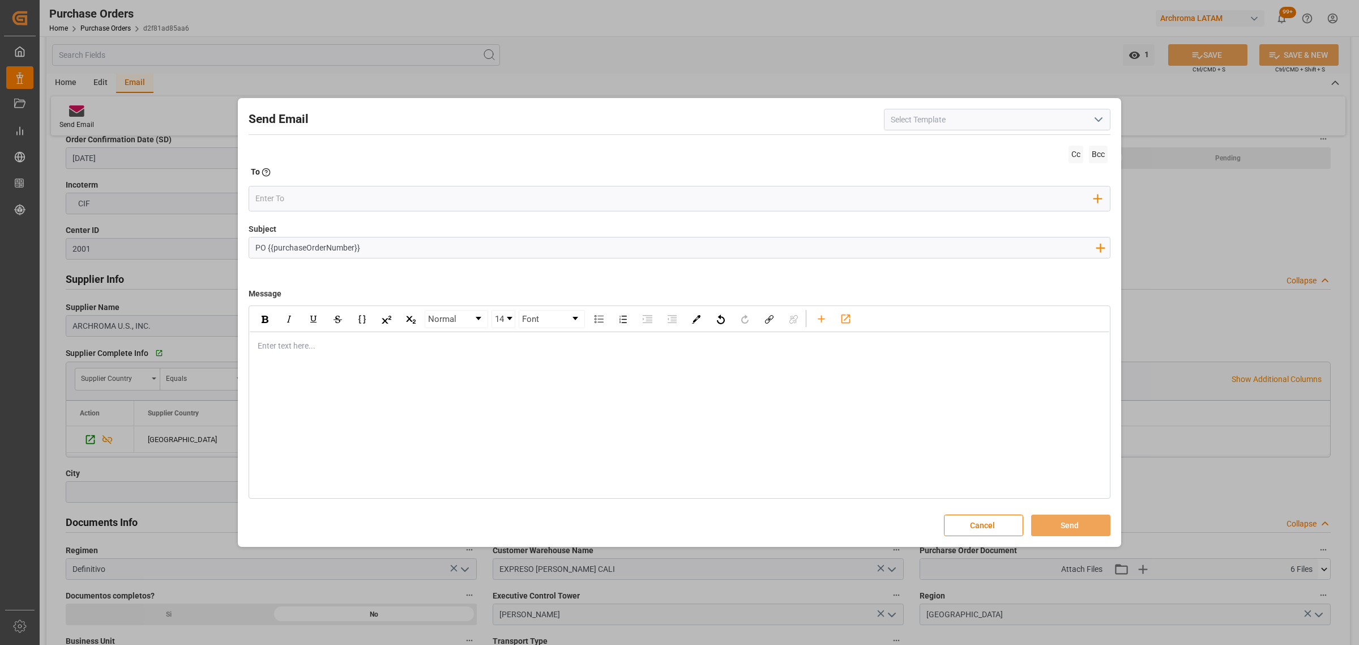
click at [383, 255] on input "PO {{purchaseOrderNumber}}" at bounding box center [675, 247] width 852 height 20
click at [409, 255] on input "PO {{purchaseOrderNumber}}" at bounding box center [675, 247] width 852 height 20
paste input "//PT//DOCUMENTOS//ARCHROMA U.S., INC.//ARCHROMA COLOMBIA//LCL//CTG//ETA 25.08"
click at [366, 245] on input "PO {{purchaseOrderNumber}} //PT//DOCUMENTOS//ARCHROMA U.S., INC.//ARCHROMA COLO…" at bounding box center [675, 247] width 852 height 20
click at [364, 245] on input "PO {{purchaseOrderNumber}} //PT//DOCUMENTOS//ARCHROMA U.S., INC.//ARCHROMA COLO…" at bounding box center [675, 247] width 852 height 20
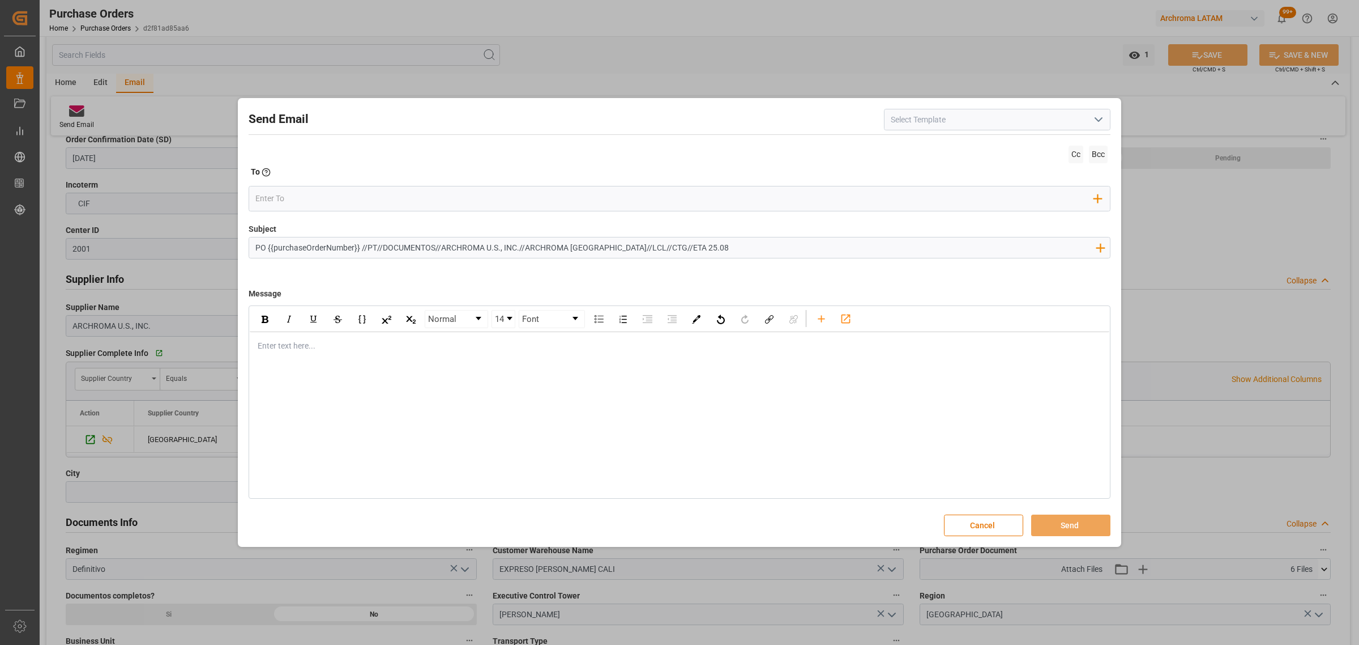
type input "PO {{purchaseOrderNumber}} //PT//DOCUMENTOS//ARCHROMA U.S., INC.//ARCHROMA COLO…"
click at [295, 343] on div "rdw-editor" at bounding box center [679, 346] width 843 height 12
click at [281, 346] on div "rdw-editor" at bounding box center [679, 346] width 843 height 12
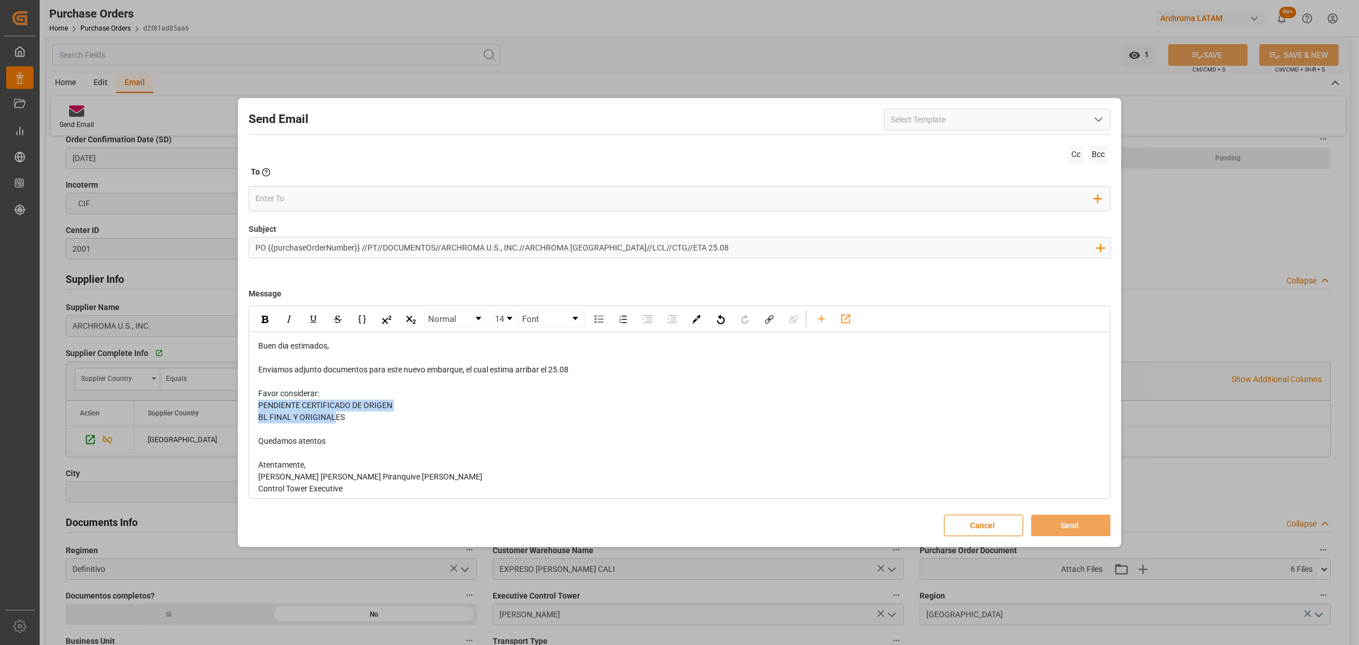
drag, startPoint x: 336, startPoint y: 420, endPoint x: 252, endPoint y: 408, distance: 84.7
click at [252, 408] on div "Buen dia estimados, Enviamos adjunto documentos para este nuevo embarque, el cu…" at bounding box center [680, 417] width 860 height 170
drag, startPoint x: 312, startPoint y: 414, endPoint x: 257, endPoint y: 406, distance: 56.1
click at [257, 406] on div "Buen dia estimados, Enviamos adjunto documentos para este nuevo embarque, el cu…" at bounding box center [680, 417] width 860 height 170
click at [262, 328] on div "rdw-inline-control" at bounding box center [338, 319] width 170 height 18
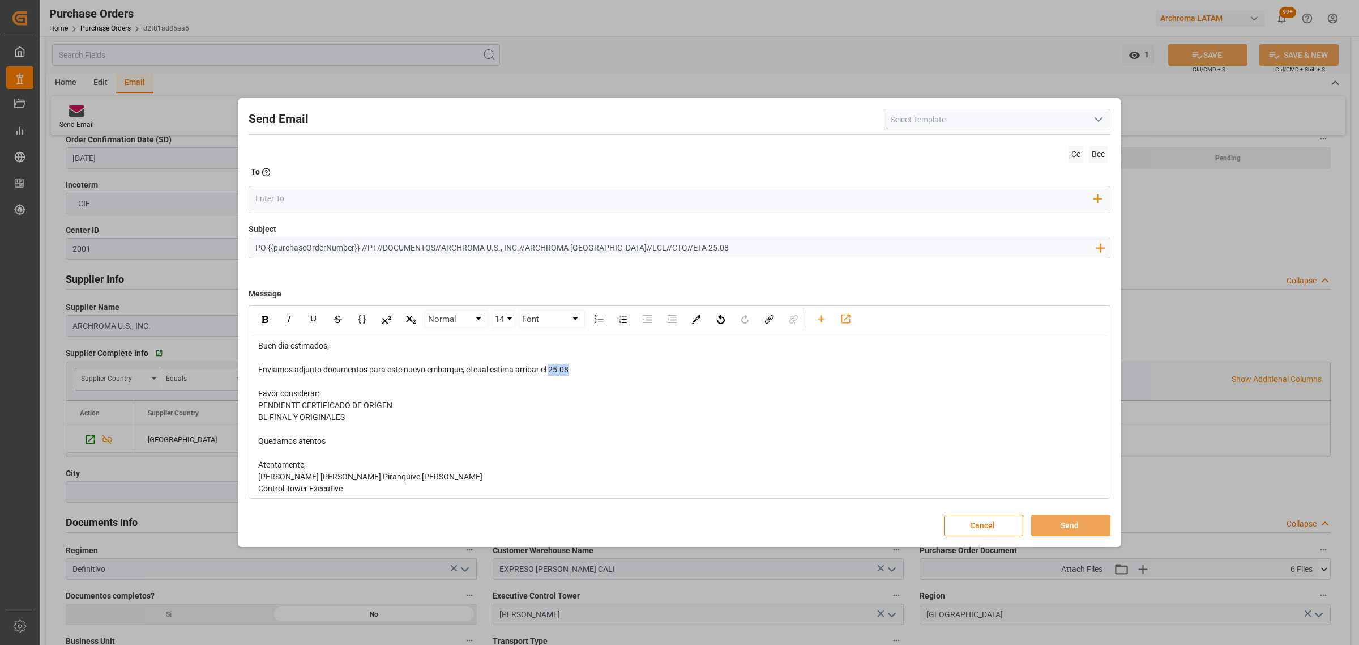
drag, startPoint x: 561, startPoint y: 369, endPoint x: 550, endPoint y: 369, distance: 11.3
click at [550, 369] on div "Enviamos adjunto documentos para este nuevo embarque, el cual estima arribar el…" at bounding box center [679, 370] width 843 height 12
click at [258, 318] on div "rdw-inline-control" at bounding box center [265, 318] width 20 height 17
drag, startPoint x: 353, startPoint y: 418, endPoint x: 261, endPoint y: 401, distance: 93.9
click at [261, 401] on div "Buen dia estimados, Enviamos adjunto documentos para este nuevo embarque, el cu…" at bounding box center [679, 417] width 843 height 155
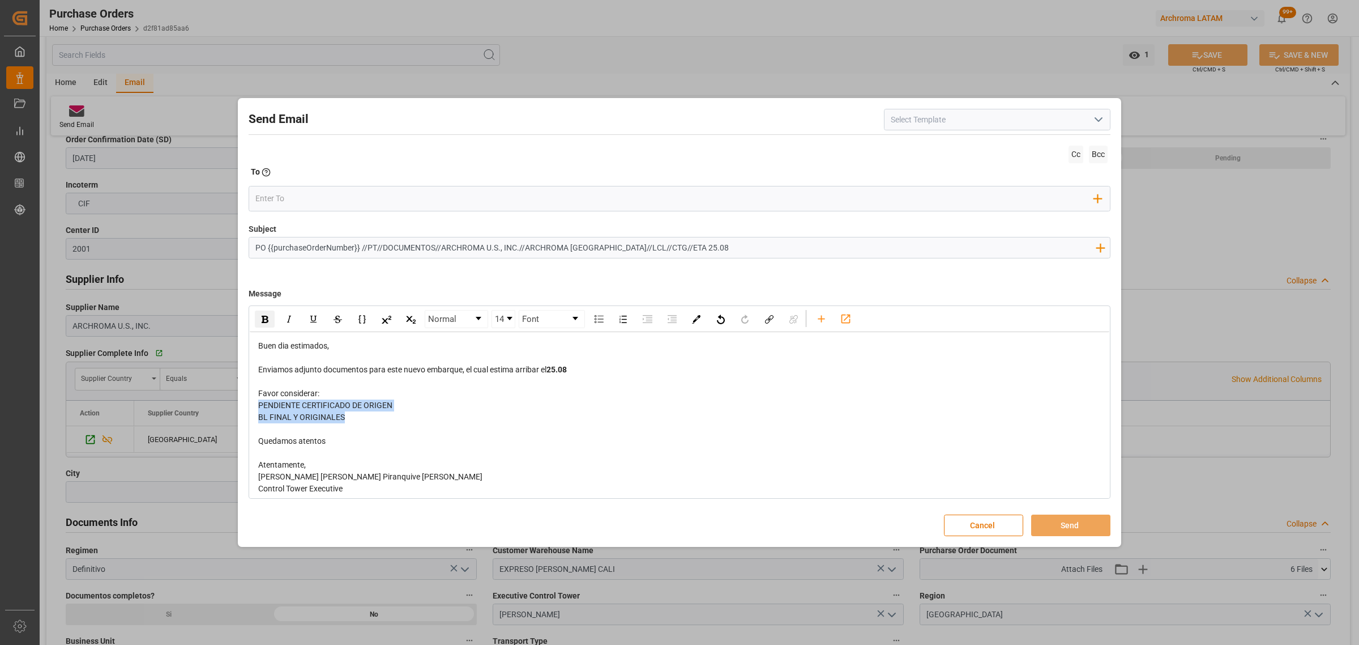
click at [263, 323] on div "rdw-inline-control" at bounding box center [265, 318] width 20 height 17
click at [813, 321] on div "rdw-toolbar" at bounding box center [822, 318] width 20 height 17
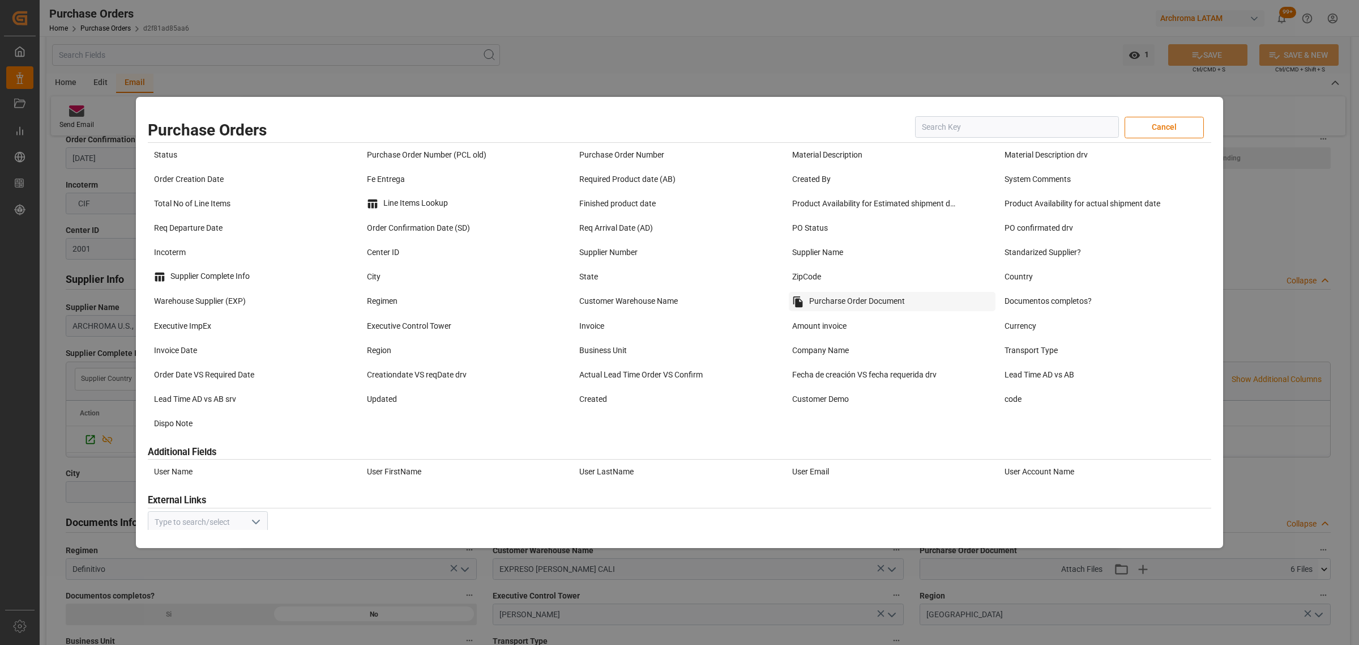
click at [870, 305] on div "Purcharse Order Document" at bounding box center [892, 301] width 207 height 19
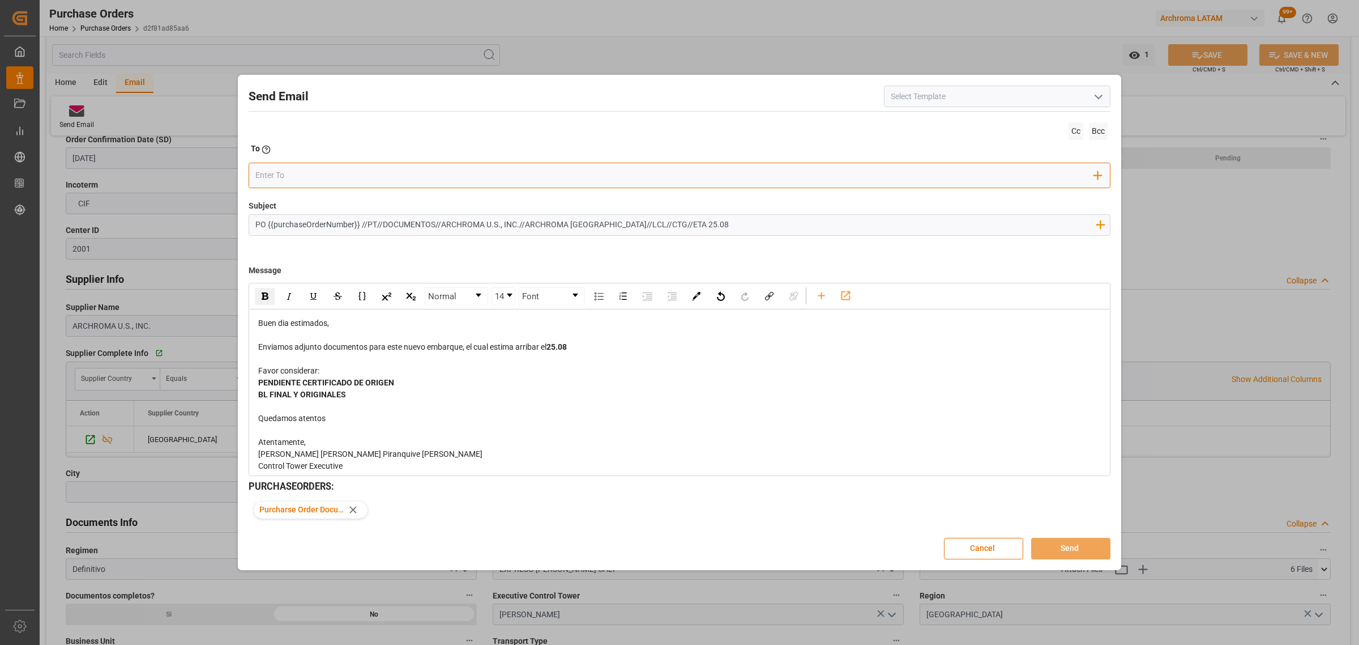
click at [330, 173] on input "email" at bounding box center [674, 175] width 839 height 17
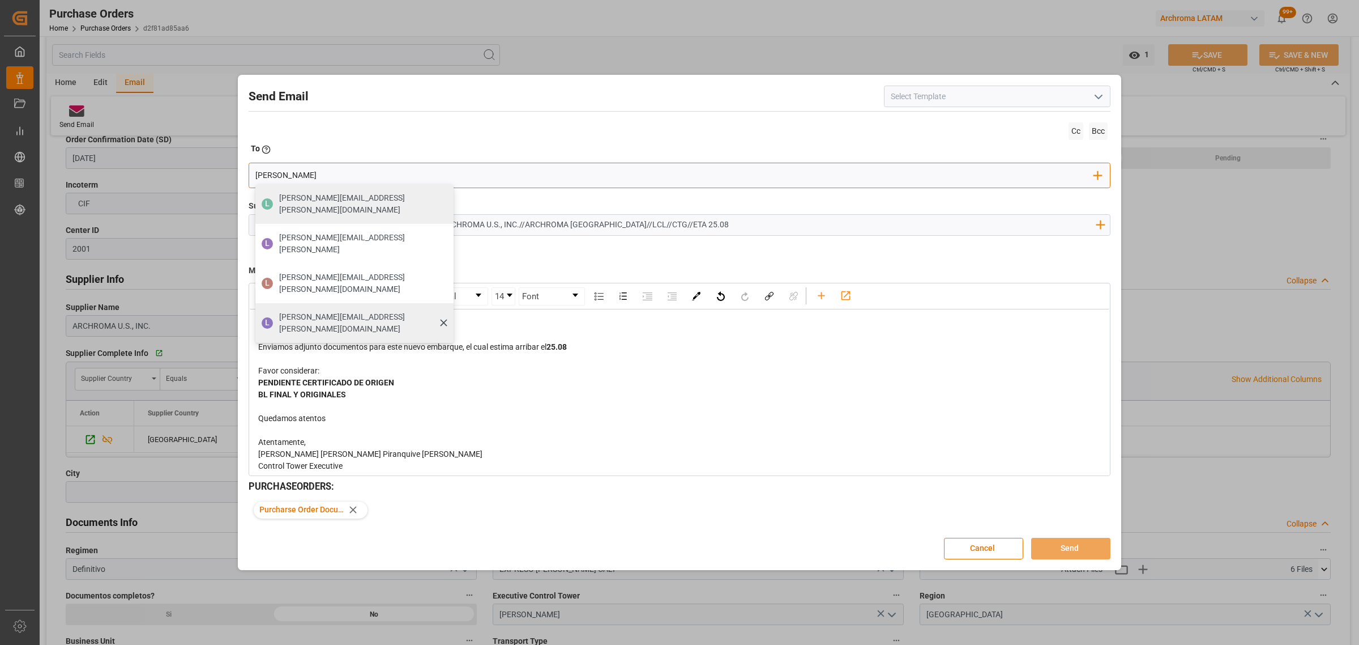
type input "luis"
click at [309, 311] on span "luis.montoya@leschaco.com" at bounding box center [362, 323] width 167 height 24
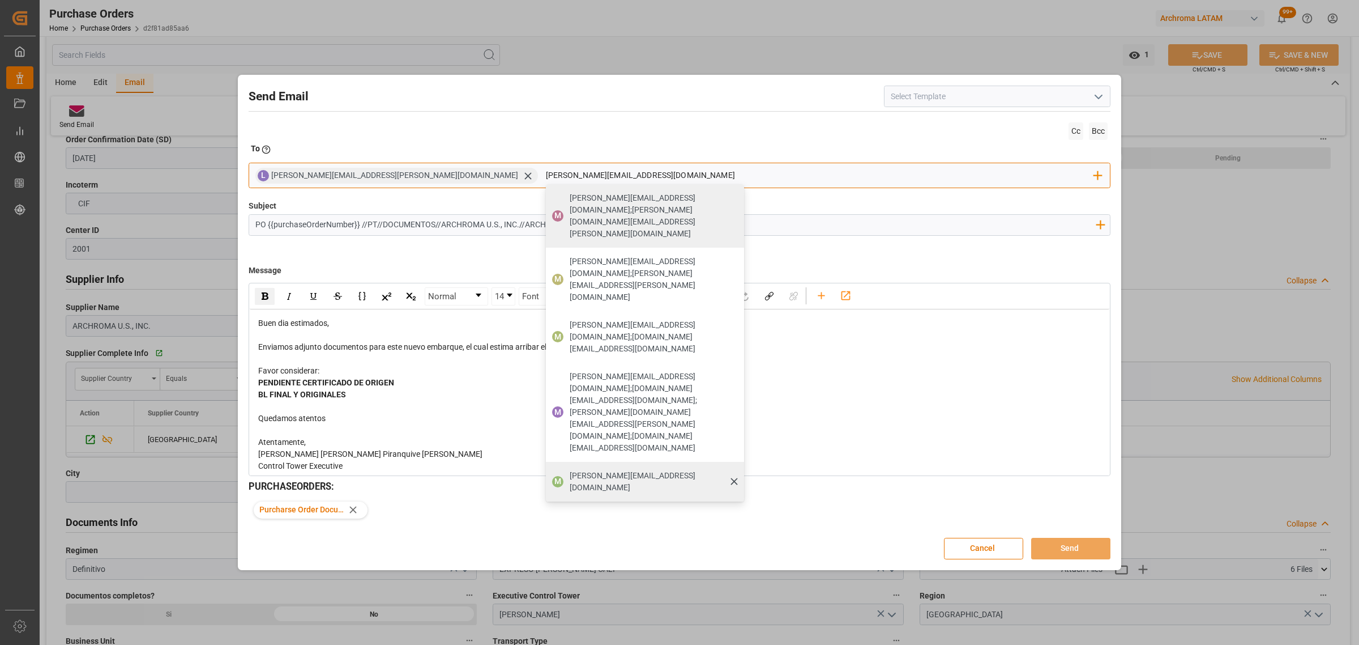
type input "maria.piranquive@leschaco.com"
click at [570, 470] on span "maria.piranquive@leschaco.com" at bounding box center [653, 482] width 167 height 24
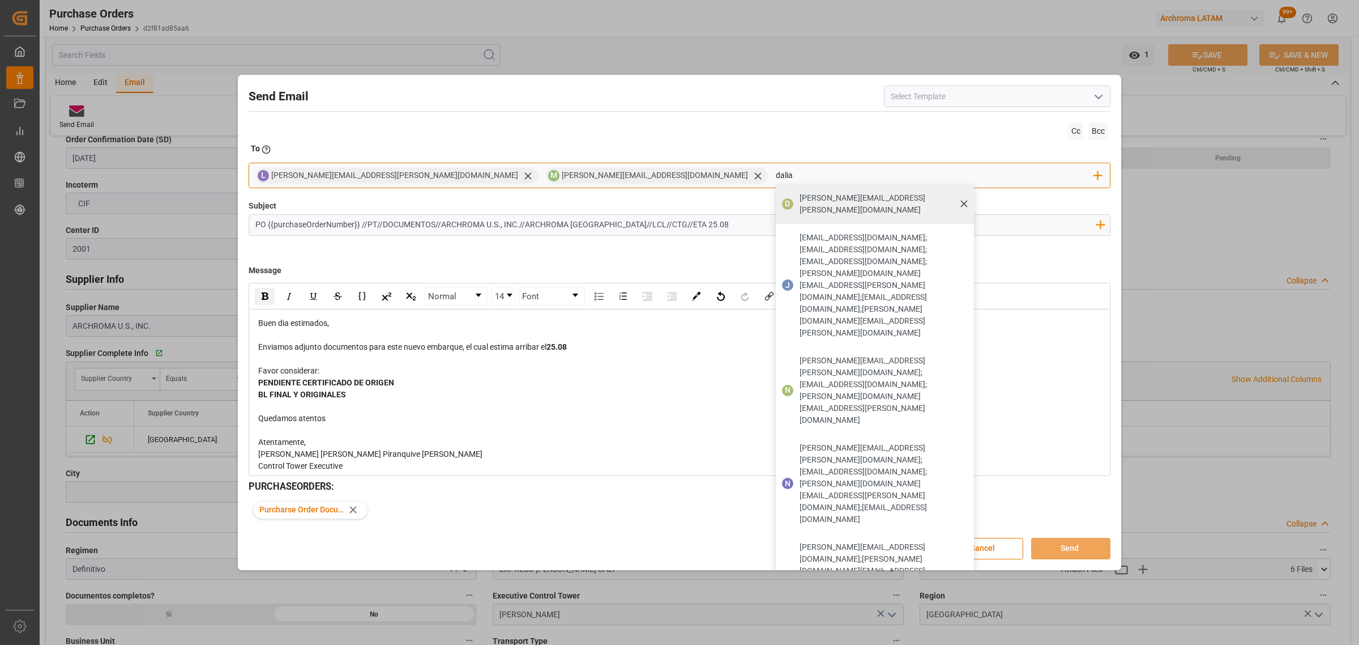
type input "dalia"
click at [800, 194] on span "dalia.gutierrez@leschaco.com" at bounding box center [883, 204] width 167 height 24
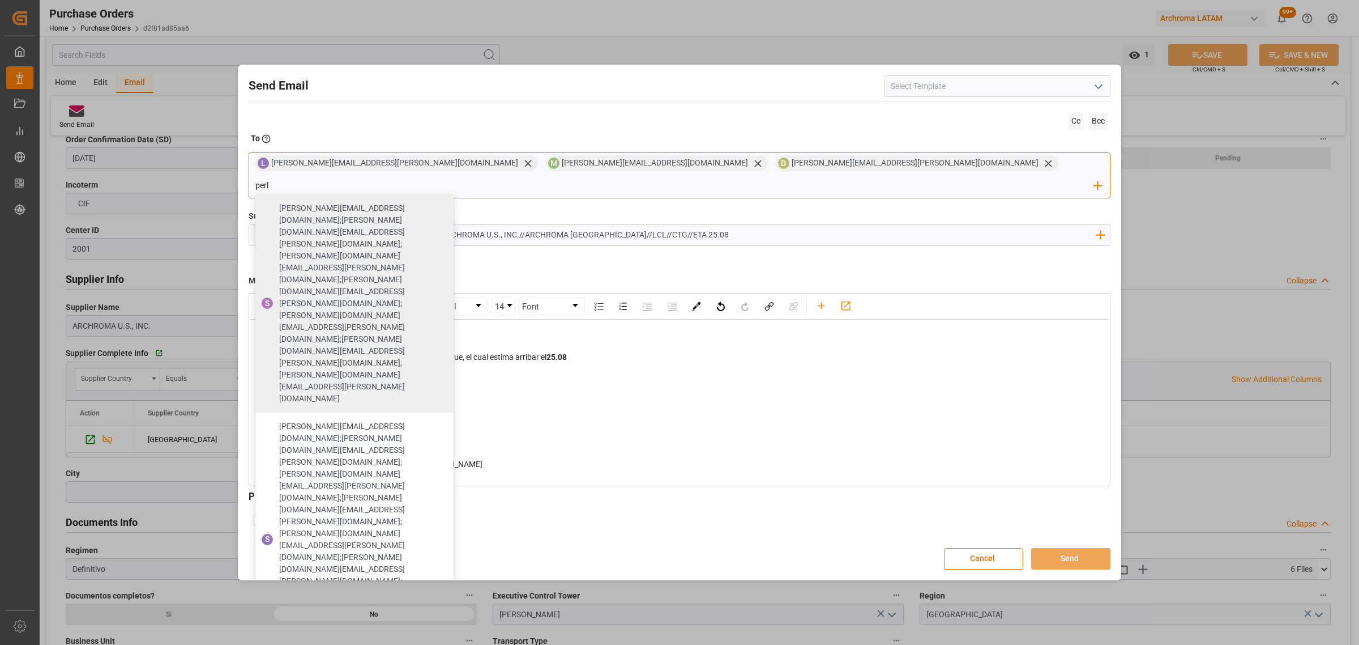
type input "perl"
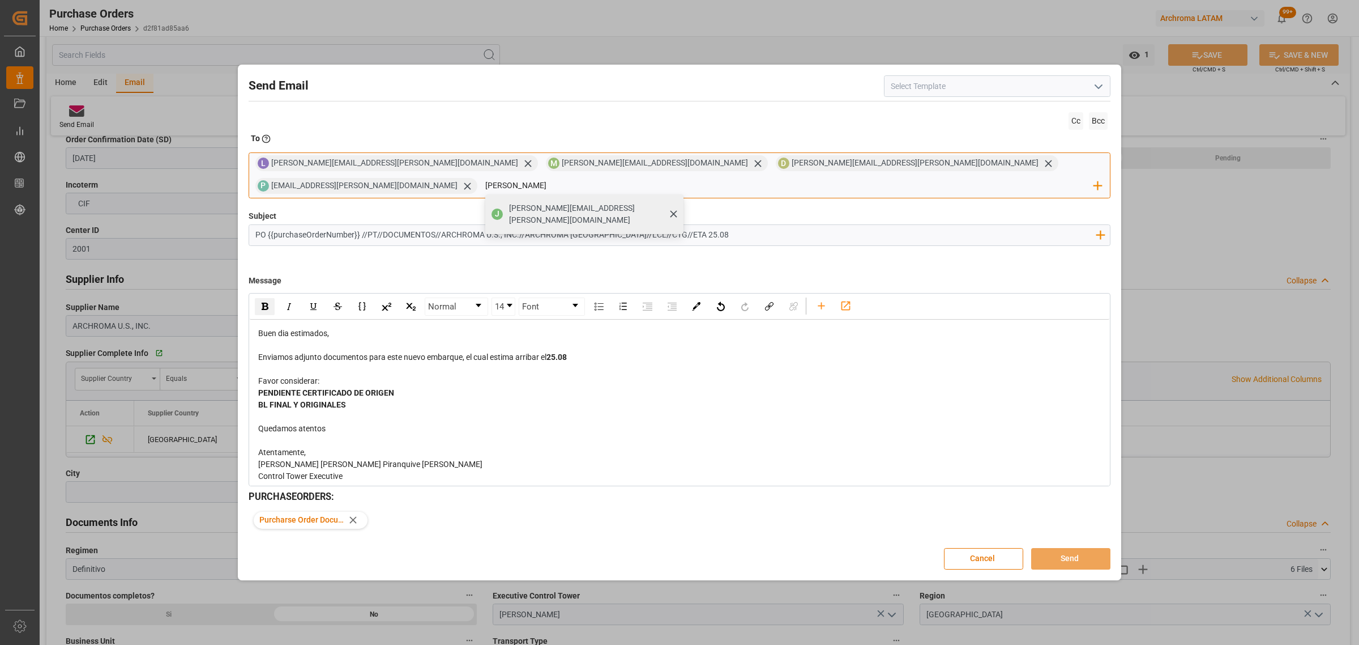
type input "jon"
click at [676, 204] on span "jonathan.rodriguez@leschaco.com" at bounding box center [592, 214] width 167 height 24
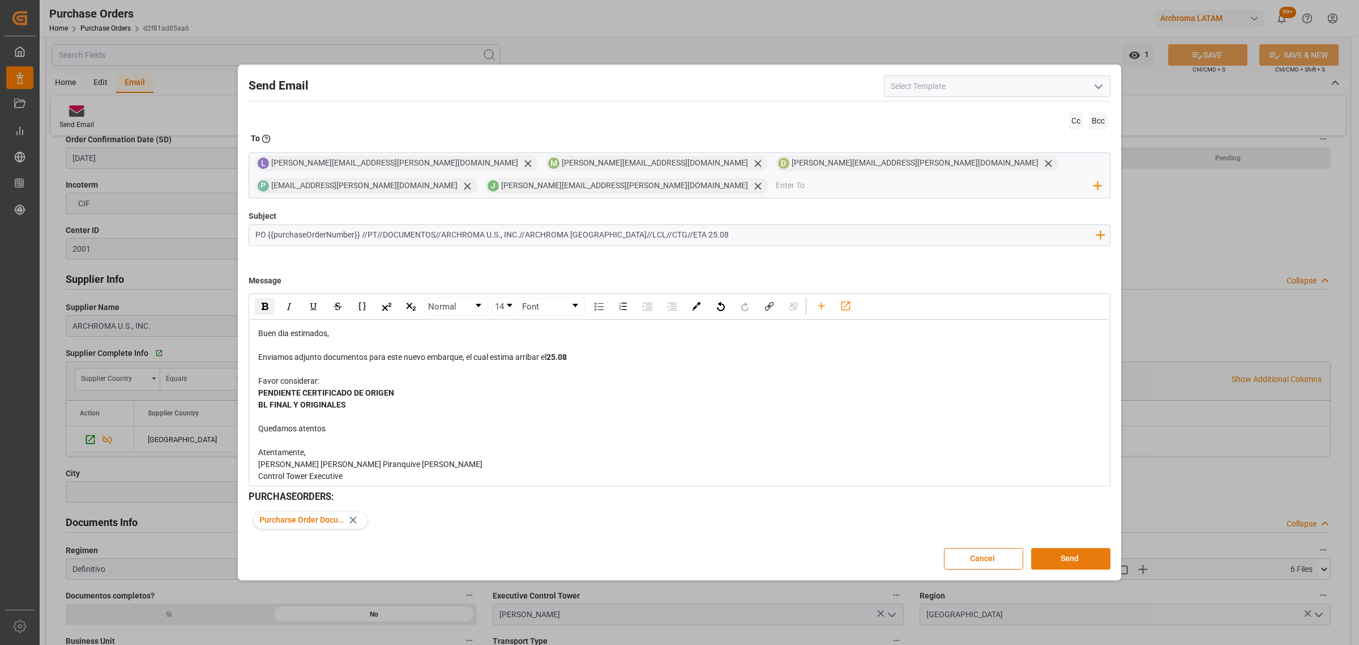
click at [1079, 559] on button "Send" at bounding box center [1070, 559] width 79 height 22
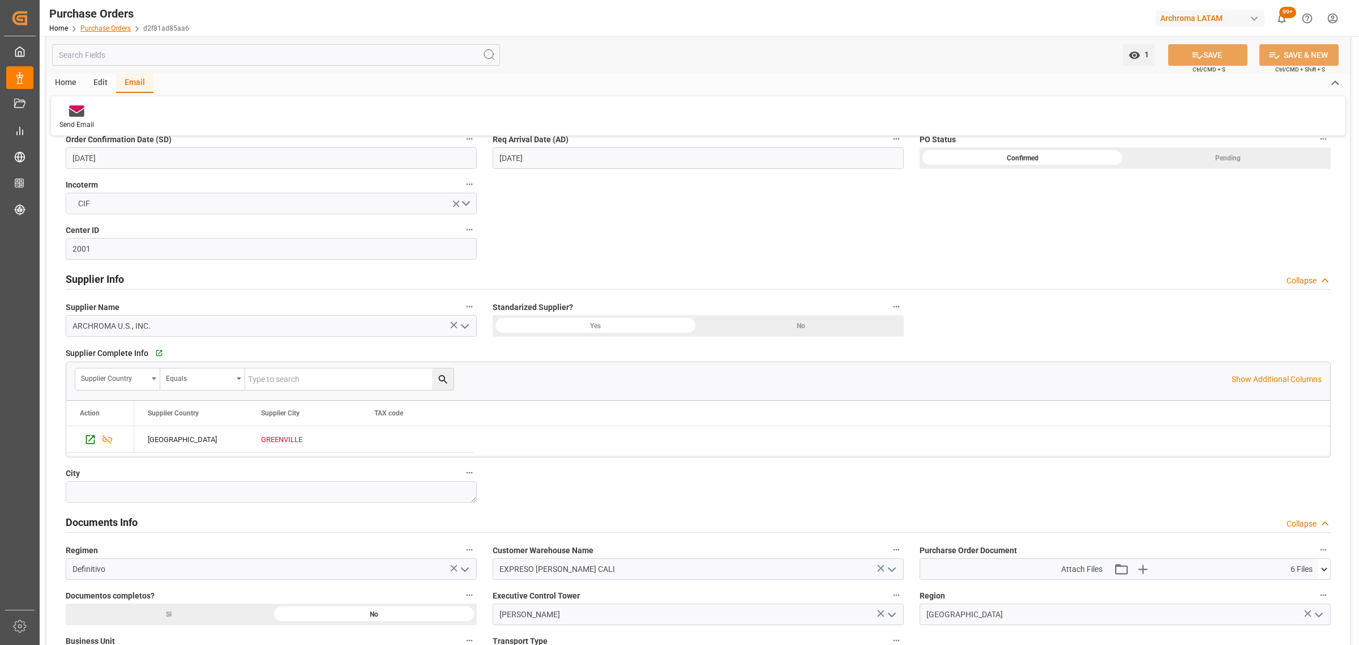
click at [104, 27] on link "Purchase Orders" at bounding box center [105, 28] width 50 height 8
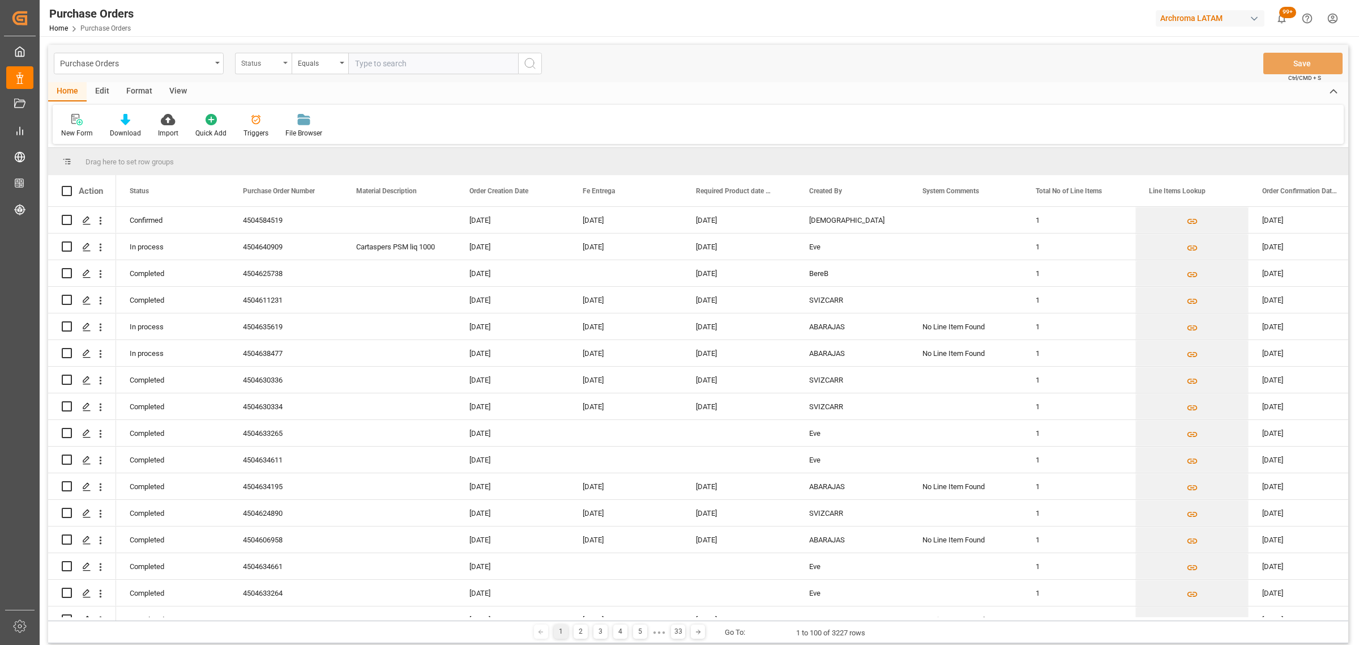
click at [262, 61] on div "Status" at bounding box center [260, 62] width 39 height 13
click at [295, 136] on div "Purchase Order Number" at bounding box center [320, 139] width 169 height 24
click at [301, 45] on div "Purchase Orders Purchase Order Number Equals Save Ctrl/CMD + S" at bounding box center [698, 63] width 1300 height 37
click at [324, 62] on div "Equals" at bounding box center [317, 62] width 39 height 13
drag, startPoint x: 338, startPoint y: 136, endPoint x: 347, endPoint y: 118, distance: 20.8
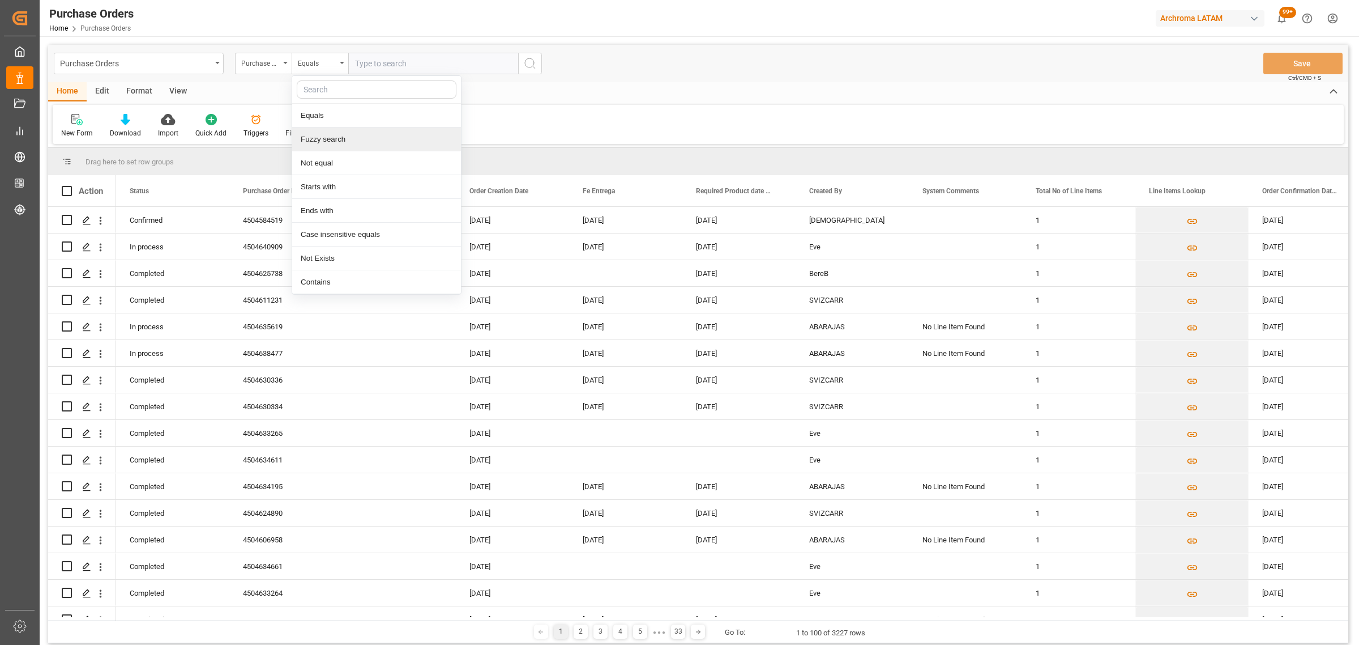
click at [339, 136] on div "Fuzzy search" at bounding box center [376, 139] width 169 height 24
click at [375, 70] on input "text" at bounding box center [433, 64] width 170 height 22
paste input "4504647416"
type input "4504647416"
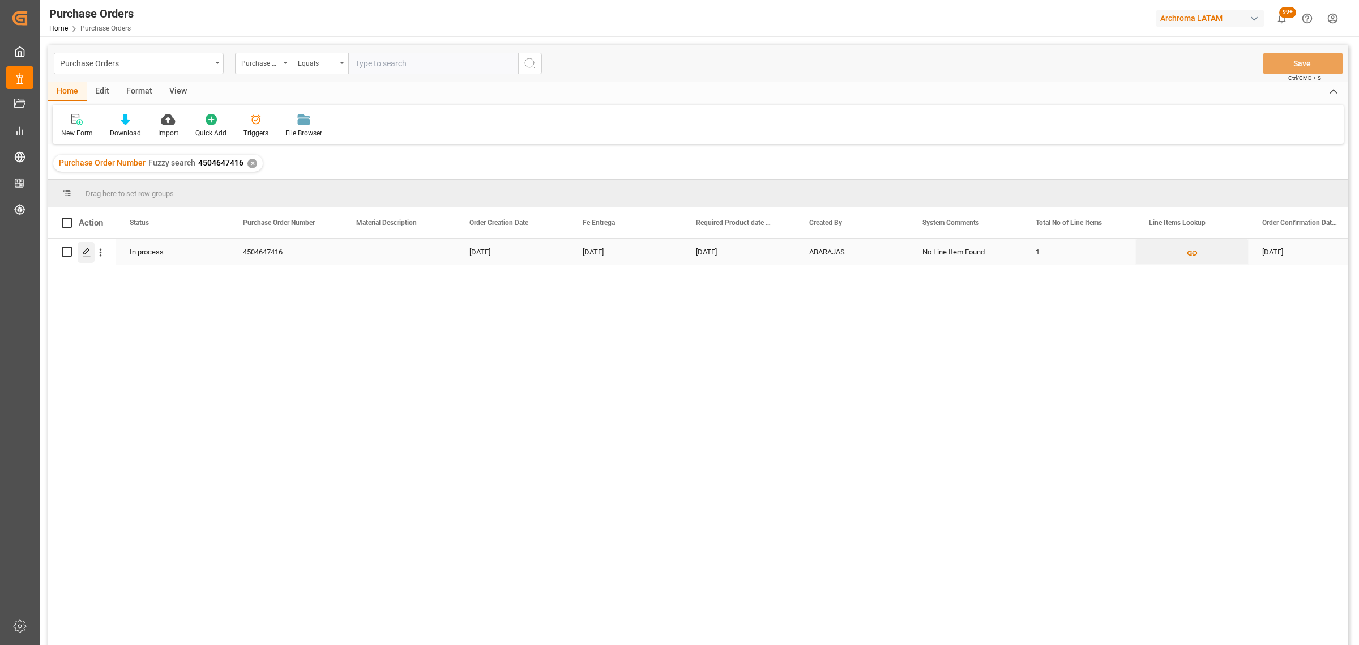
click at [86, 246] on div "Press SPACE to select this row." at bounding box center [86, 252] width 17 height 21
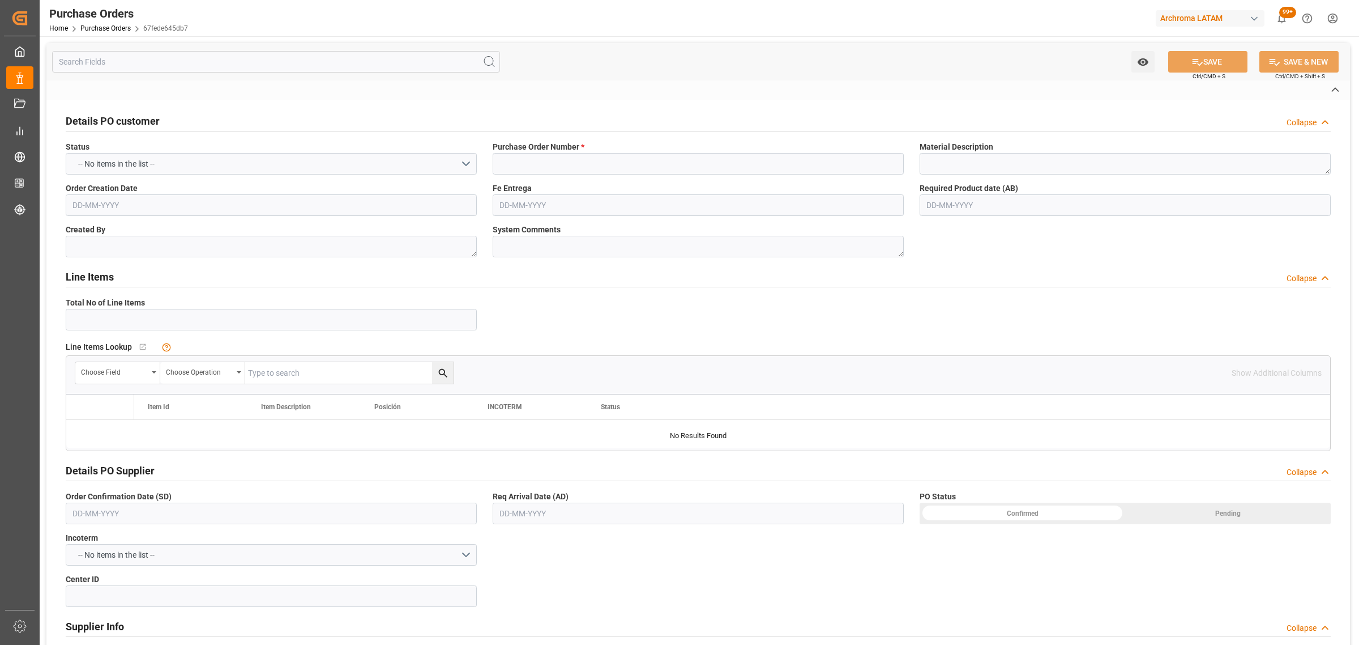
type input "4504647416"
type textarea "ABARAJAS"
type textarea "No Line Item Found"
type input "4001"
type input "HANGZHOU JIHUA IMPORT & EXPORT CO."
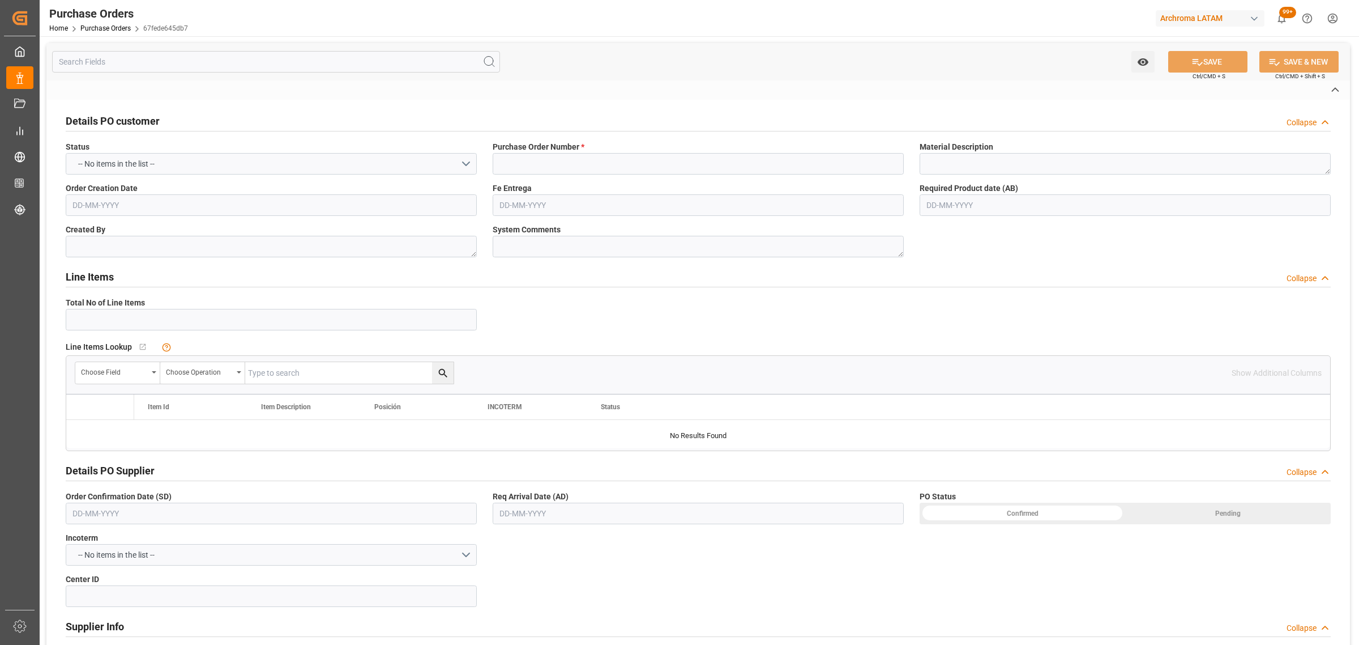
type input "Definitivo"
type input "ALMACÉN ATOTONILQUILLO"
type input "[PERSON_NAME]"
type input "MEXICO"
type textarea "TEXTIL"
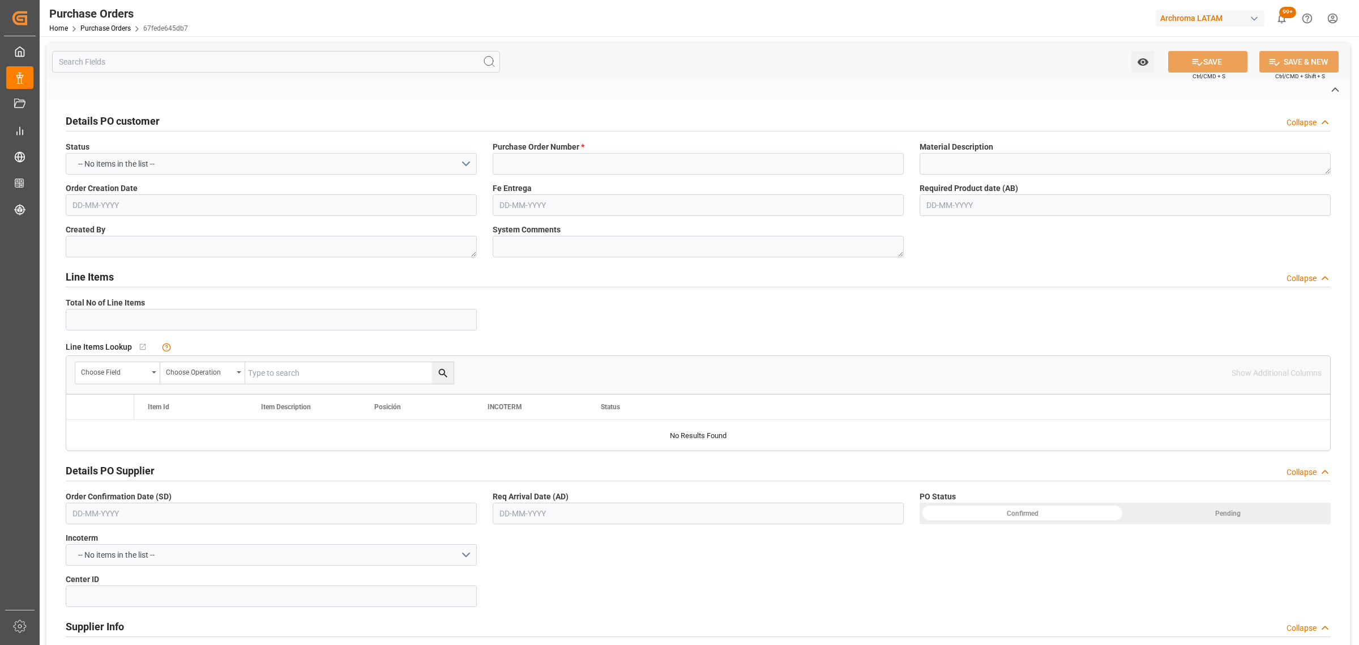
type input "SEAFREIGHT"
type input "1"
type input "23-07-2025"
type input "18-09-2025"
type input "17-09-2025"
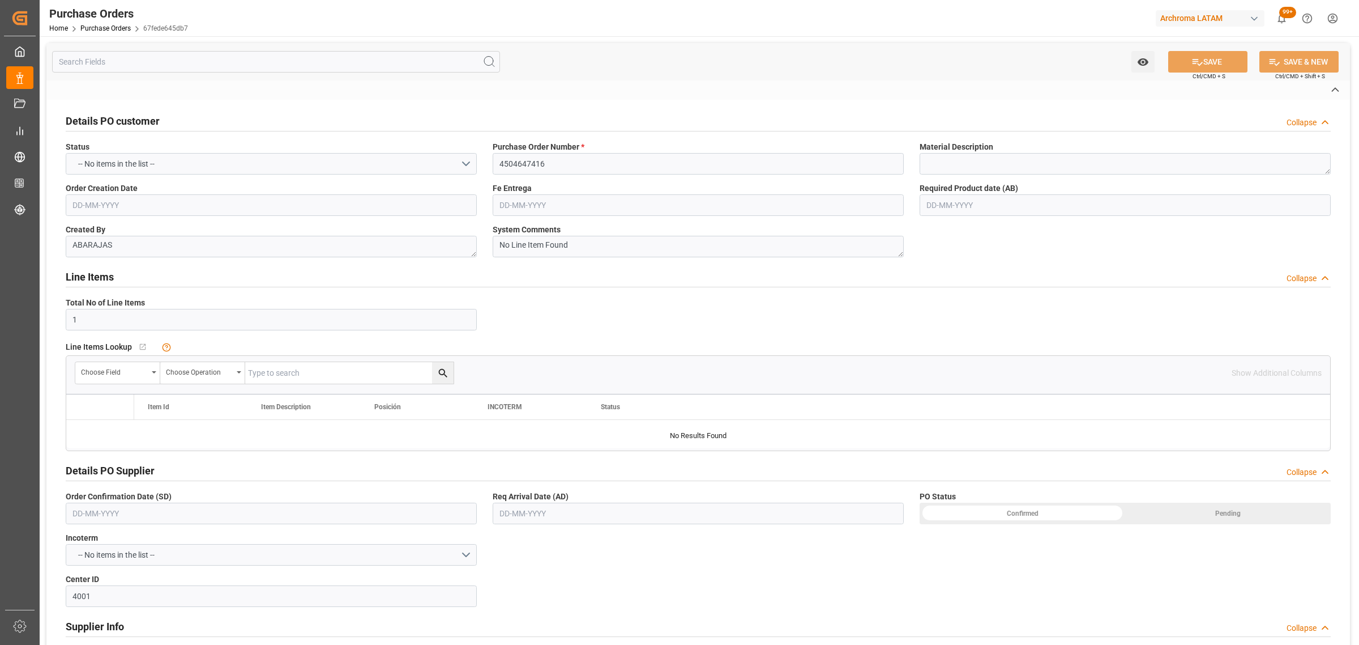
type input "10-08-2025"
type input "03-09-2025"
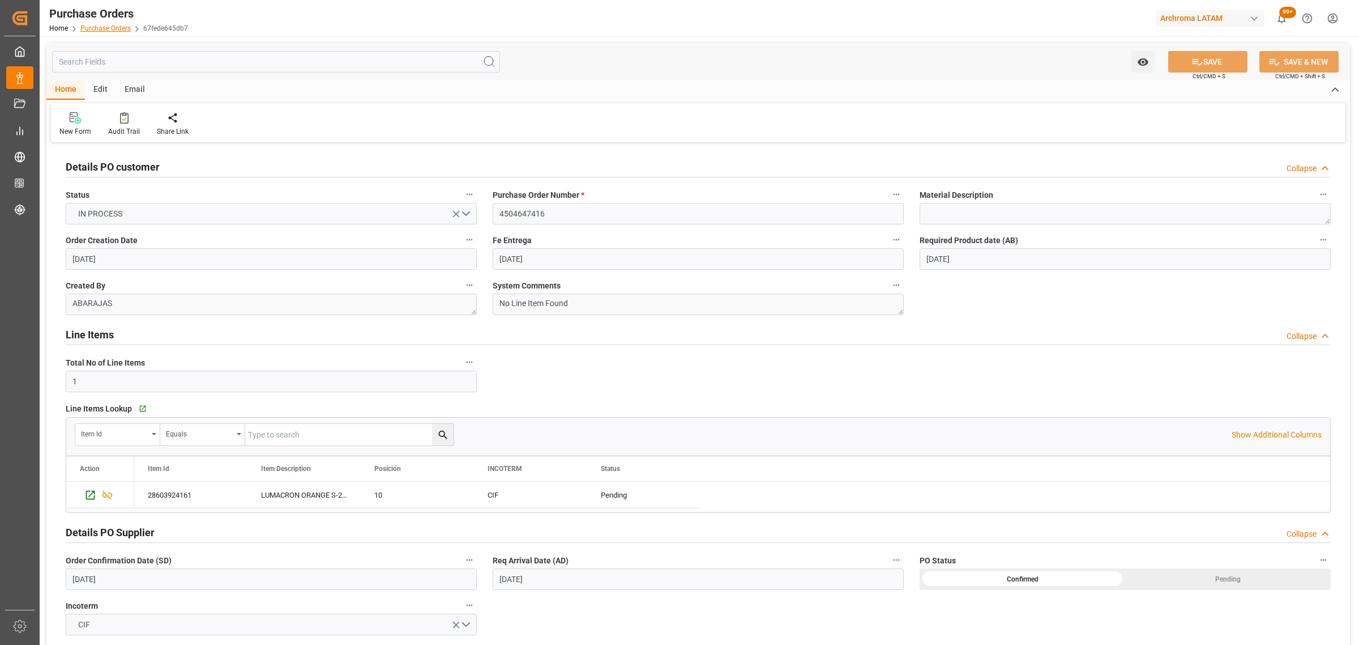
click at [93, 27] on link "Purchase Orders" at bounding box center [105, 28] width 50 height 8
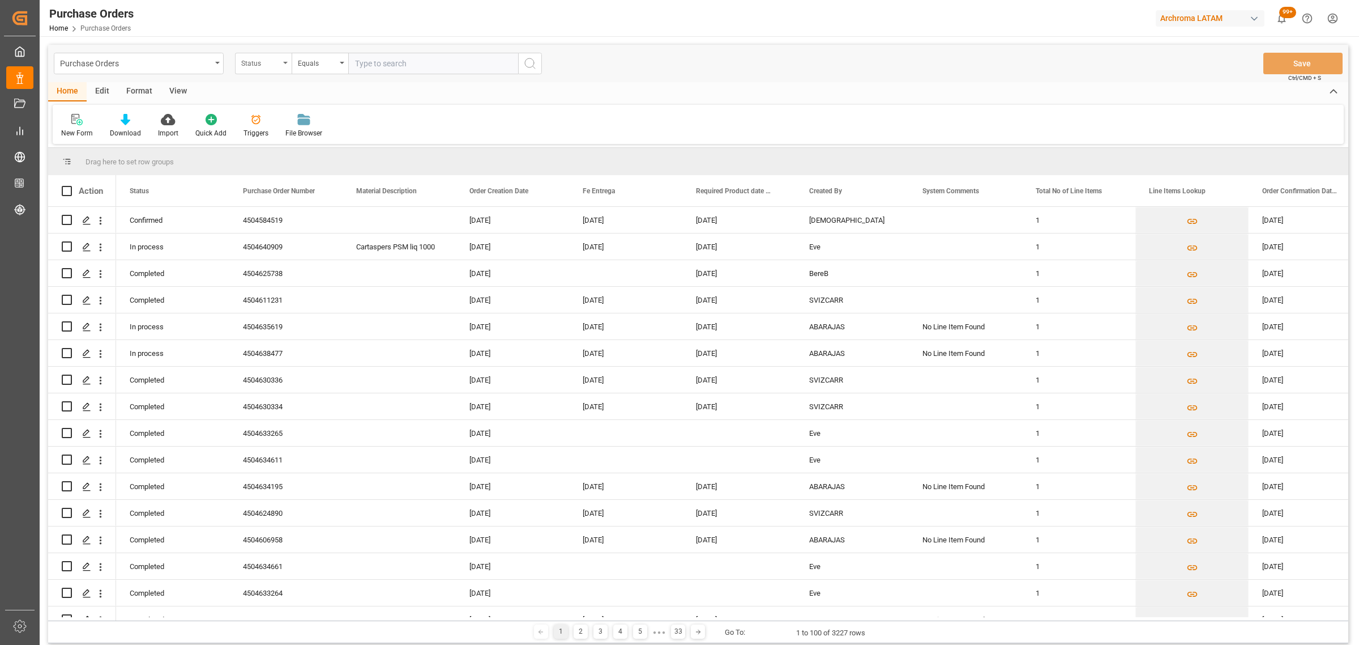
click at [261, 68] on div "Status" at bounding box center [260, 62] width 39 height 13
drag, startPoint x: 271, startPoint y: 142, endPoint x: 286, endPoint y: 112, distance: 34.2
click at [272, 142] on div "Purchase Order Number" at bounding box center [320, 139] width 169 height 24
click at [312, 69] on div "Equals" at bounding box center [320, 64] width 57 height 22
click at [337, 138] on div "Fuzzy search" at bounding box center [376, 139] width 169 height 24
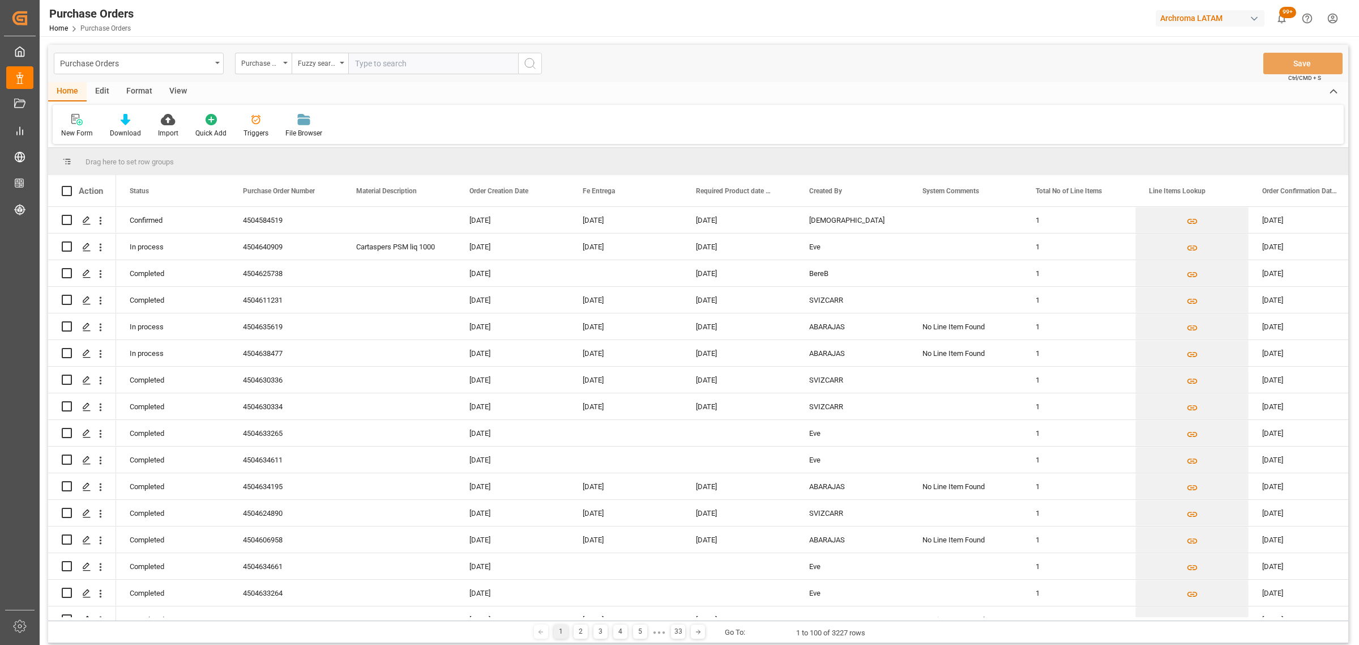
click at [386, 65] on input "text" at bounding box center [433, 64] width 170 height 22
paste input "4504638477"
type input "4504638477"
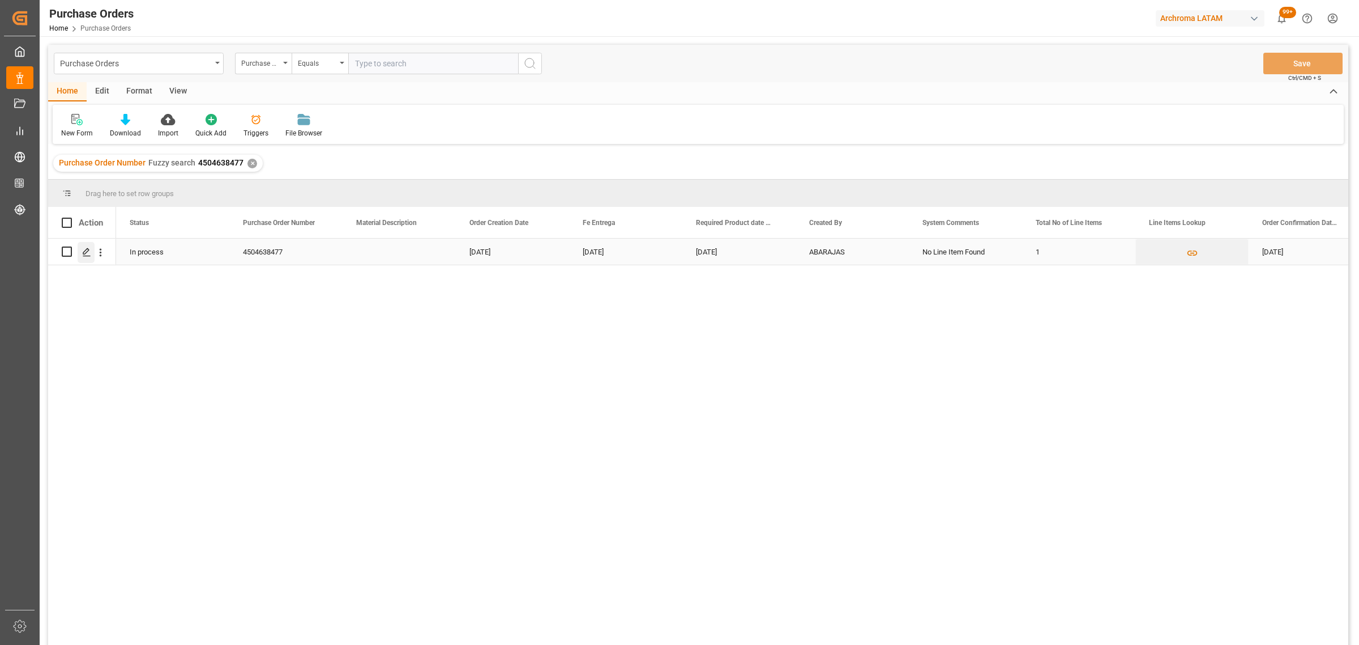
click at [88, 255] on line "Press SPACE to select this row." at bounding box center [86, 255] width 7 height 0
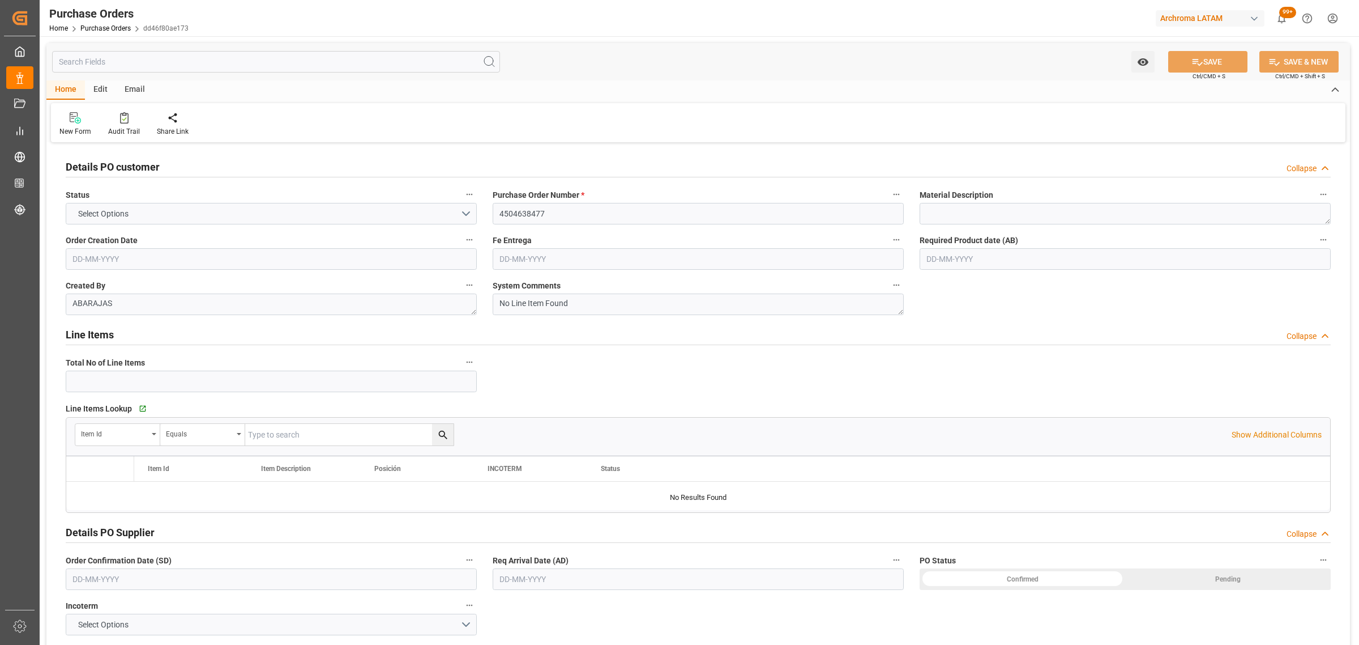
type input "1"
type input "02-07-2025"
type input "15-09-2025"
type input "17-10-2025"
type input "07-08-2025"
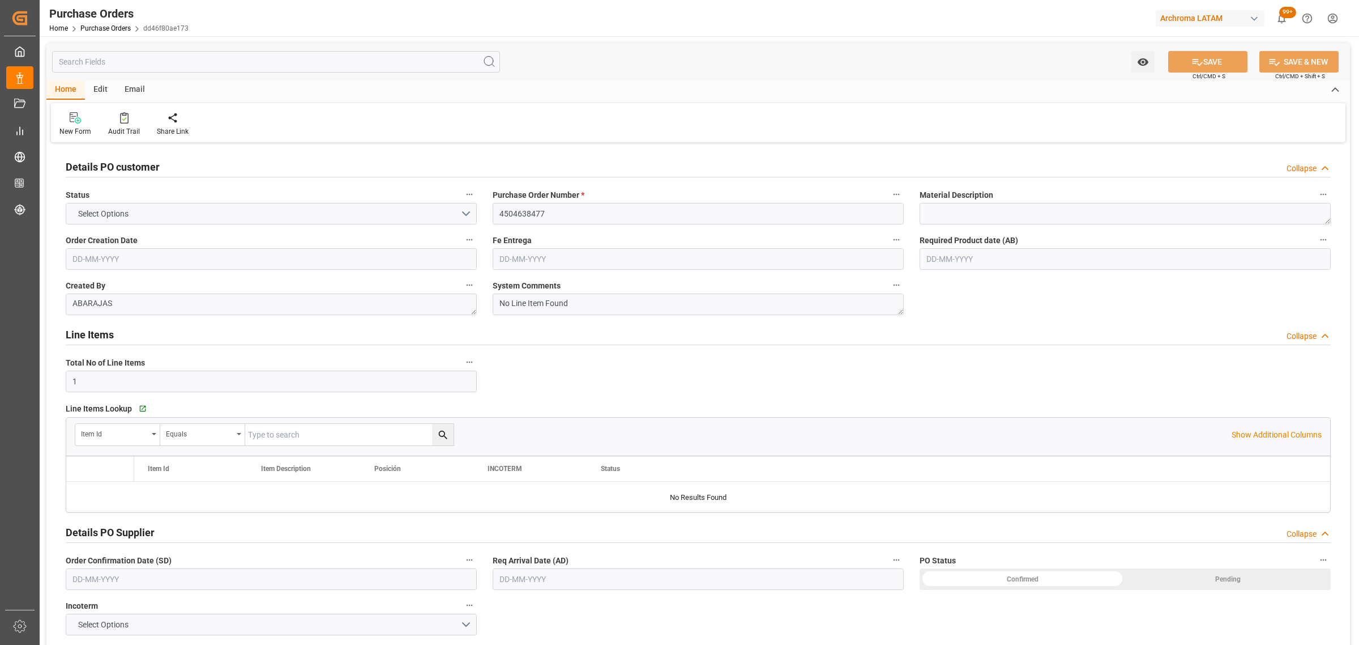
type input "31-08-2025"
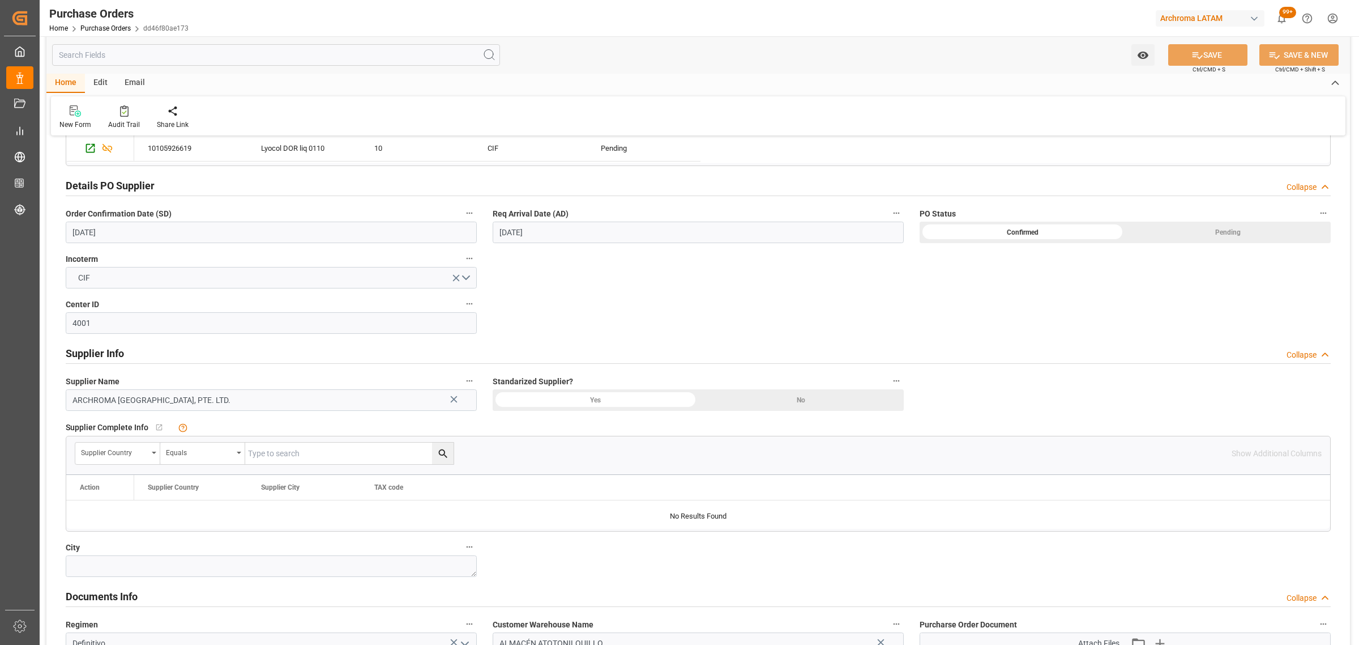
scroll to position [496, 0]
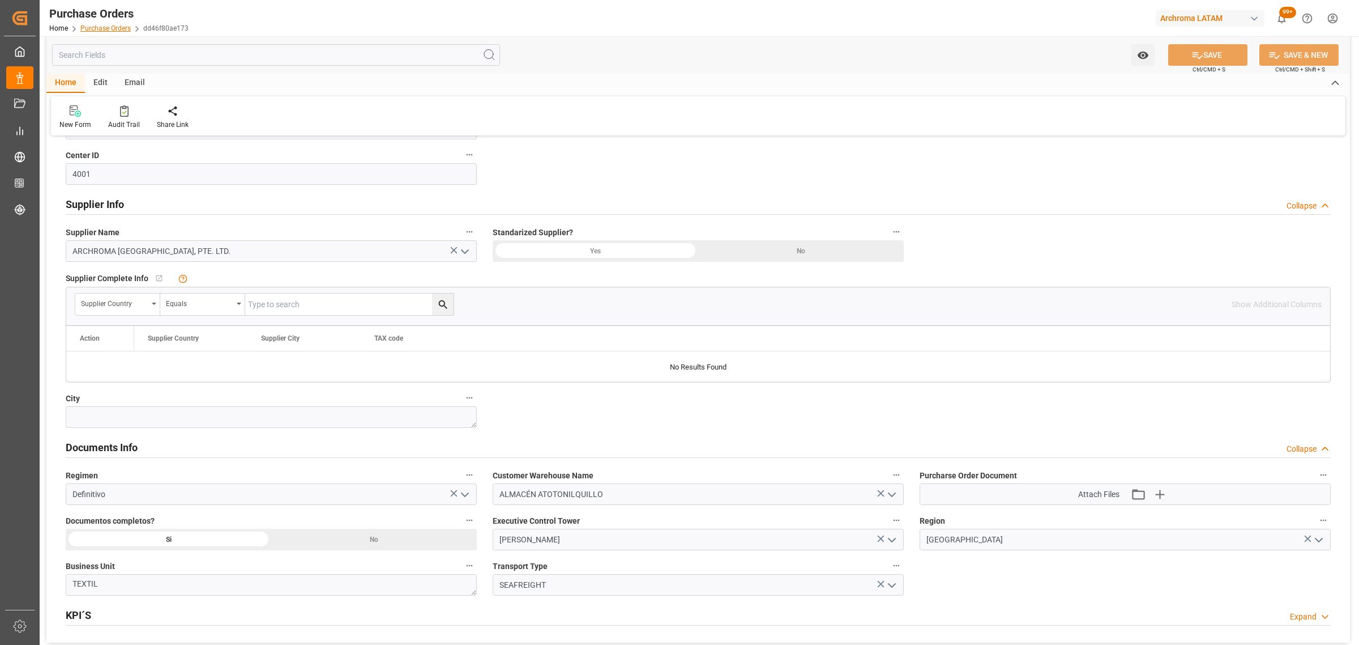
click at [92, 29] on link "Purchase Orders" at bounding box center [105, 28] width 50 height 8
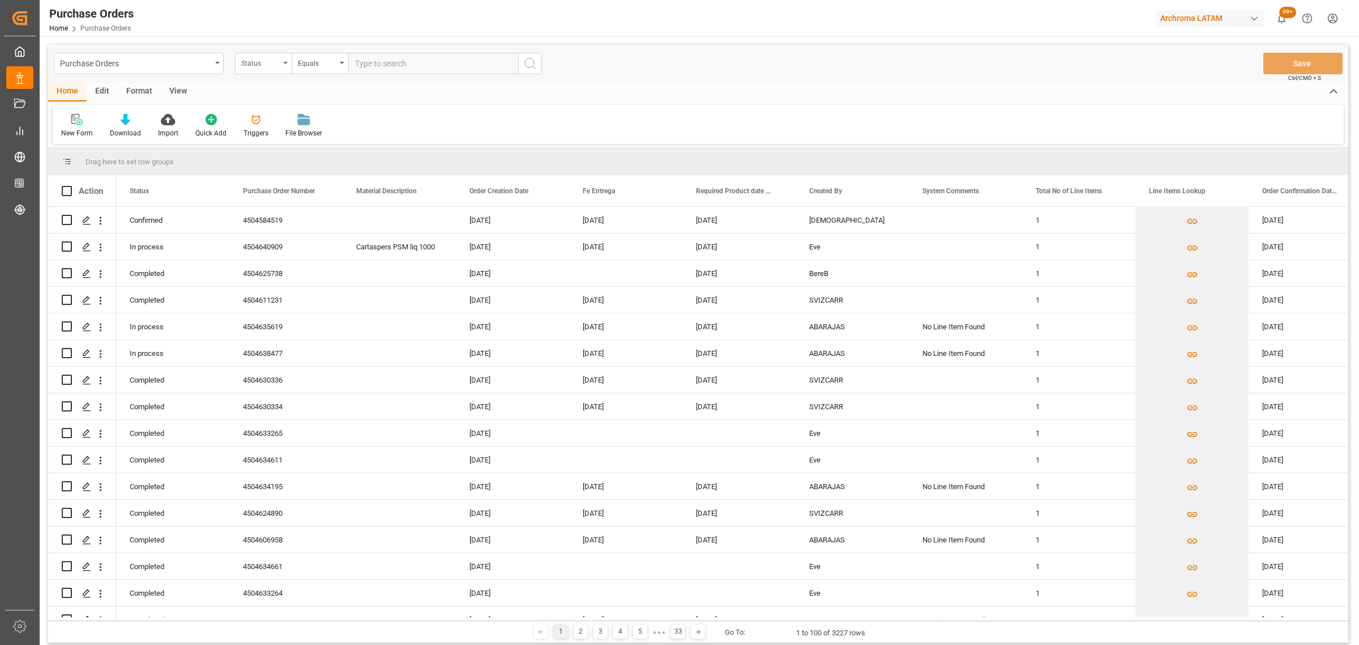
click at [271, 66] on div "Status" at bounding box center [260, 62] width 39 height 13
click at [262, 143] on div "Purchase Order Number" at bounding box center [320, 139] width 169 height 24
click at [338, 62] on div "Equals" at bounding box center [320, 64] width 57 height 22
click at [346, 137] on div "Fuzzy search" at bounding box center [376, 139] width 169 height 24
click at [386, 59] on input "text" at bounding box center [433, 64] width 170 height 22
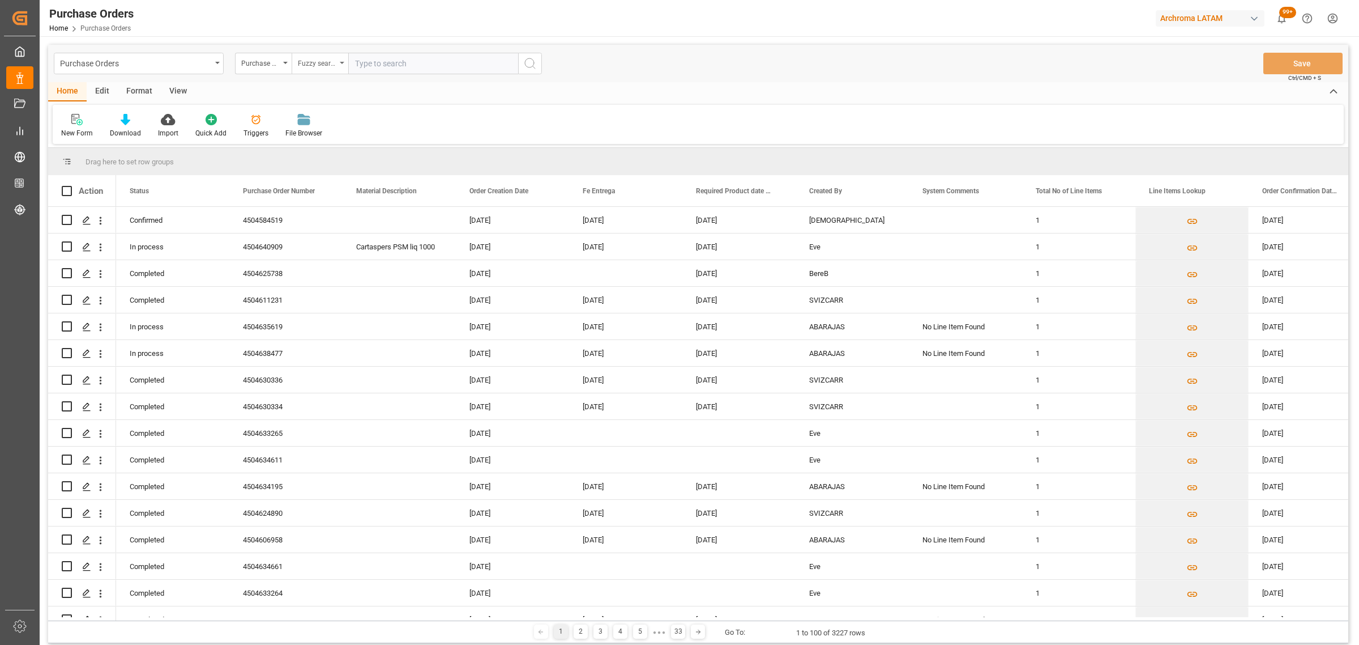
paste input "4504653470"
type input "4504653470"
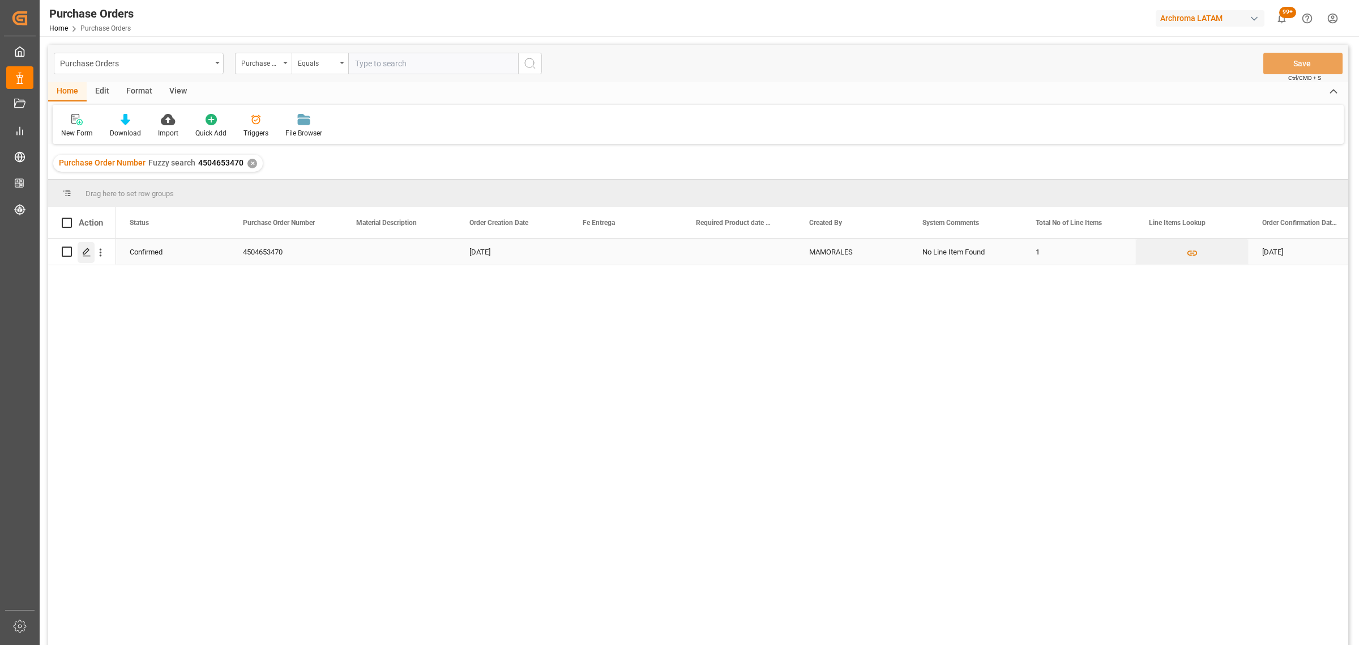
click at [83, 247] on icon "Press SPACE to select this row." at bounding box center [86, 251] width 9 height 9
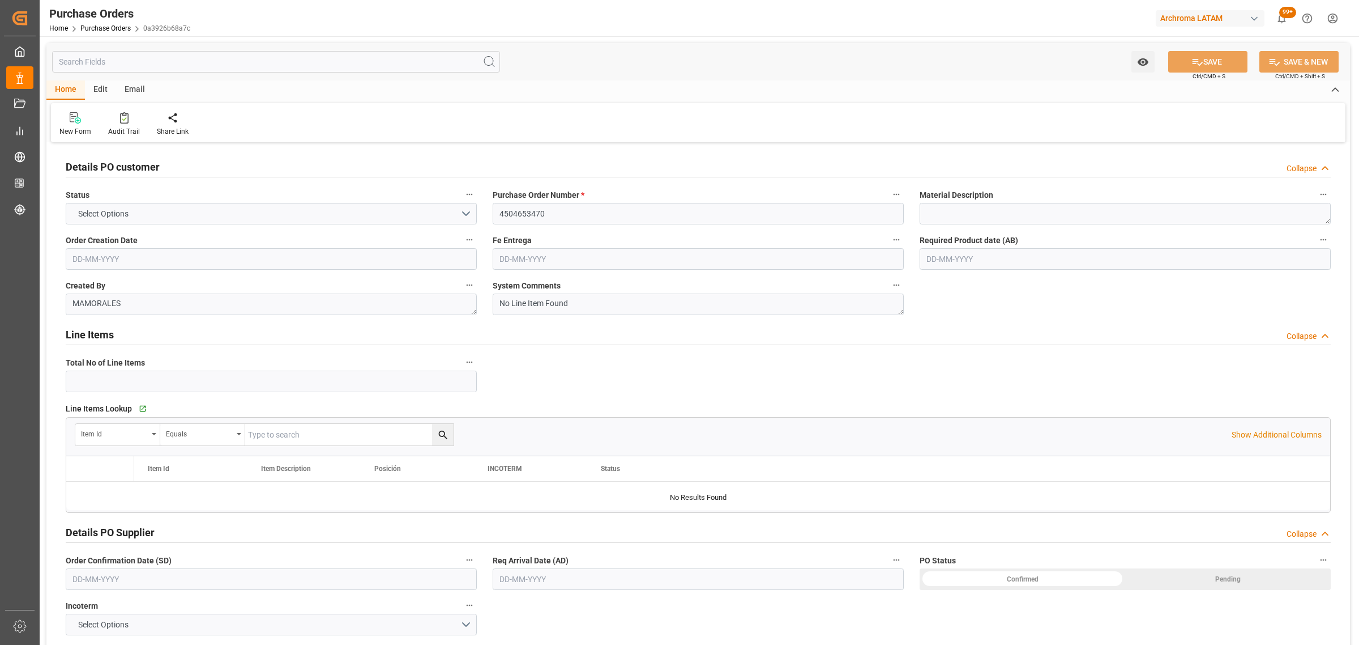
type input "1"
type input "08-08-2025"
type input "30-08-2025"
type input "12-09-2025"
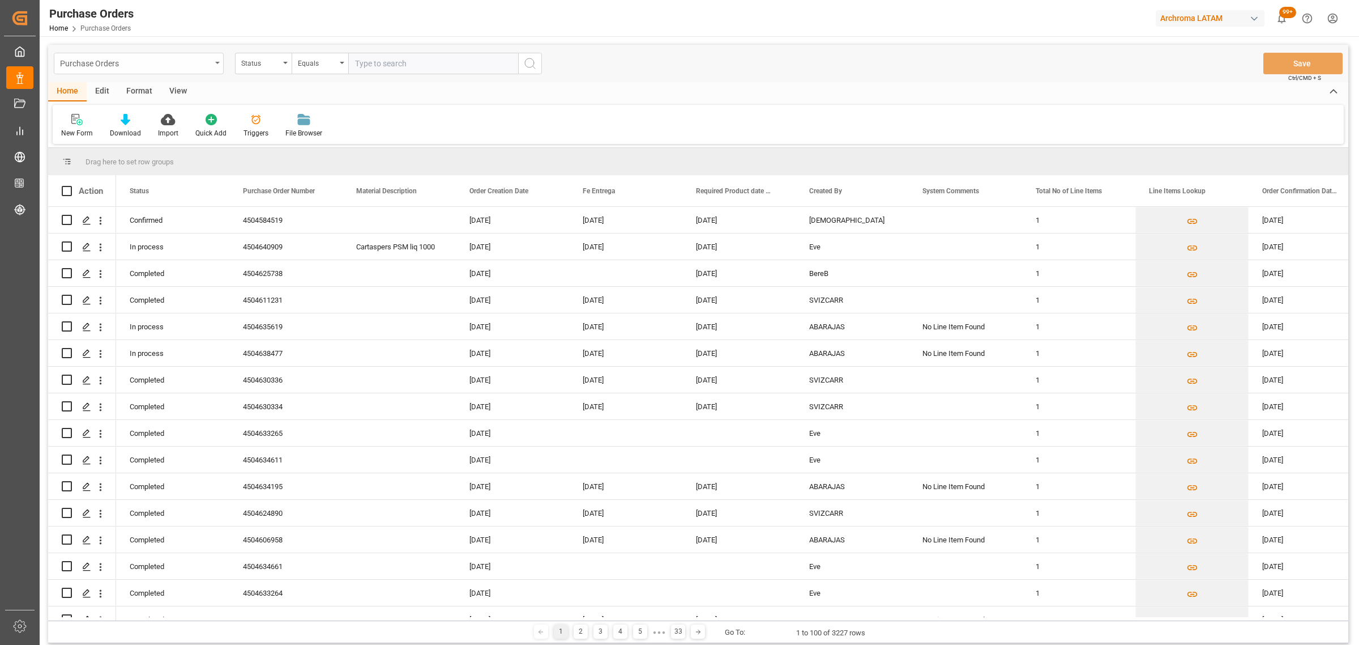
click at [202, 71] on div "Purchase Orders" at bounding box center [139, 64] width 170 height 22
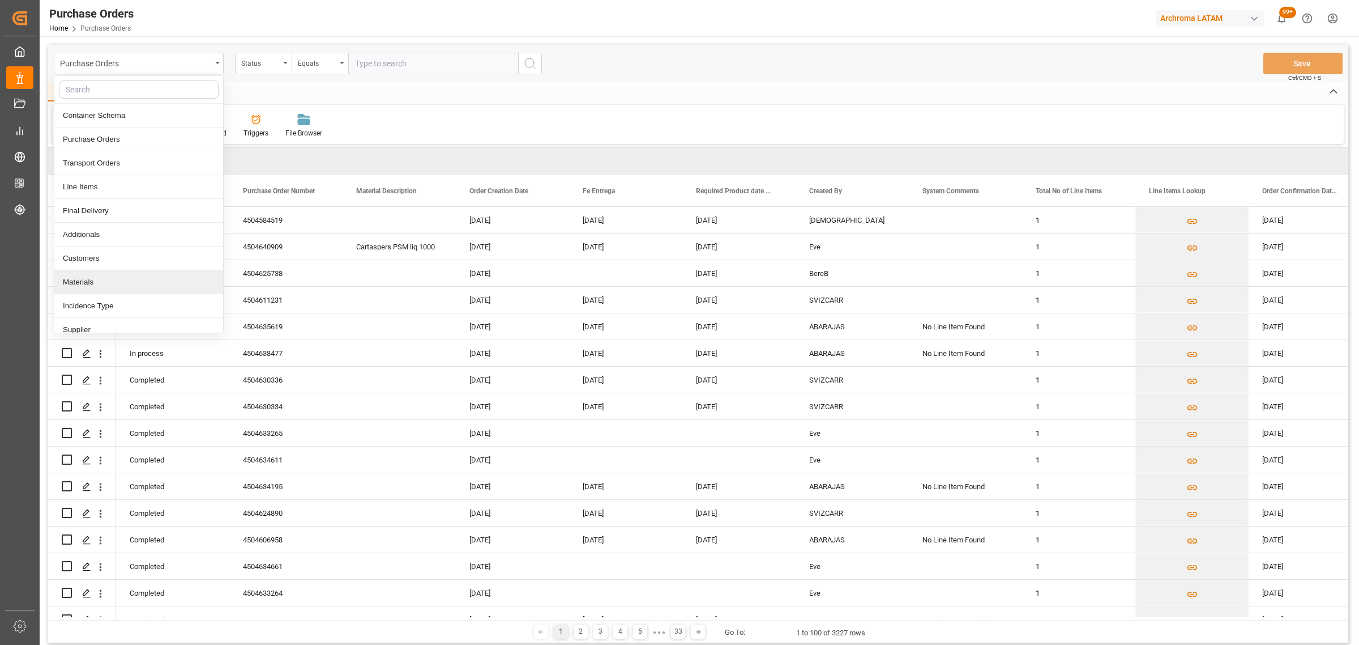
click at [104, 289] on div "Materials" at bounding box center [138, 282] width 169 height 24
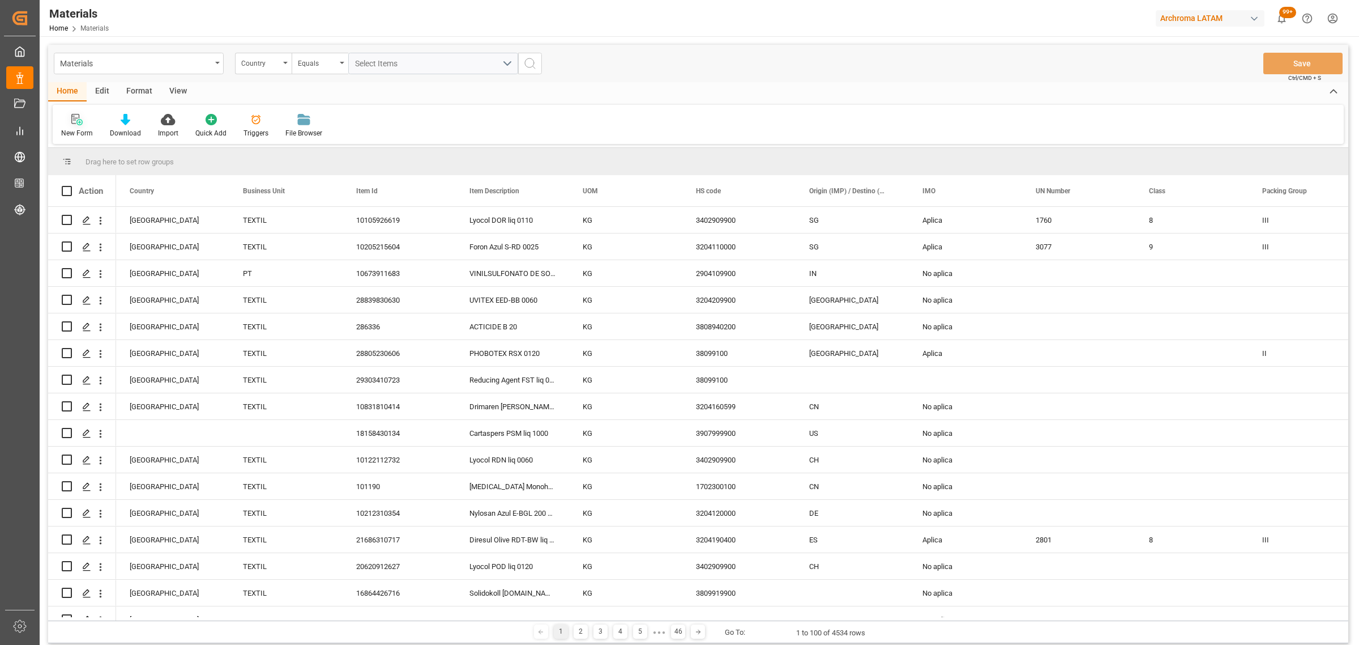
click at [69, 123] on div at bounding box center [77, 119] width 32 height 12
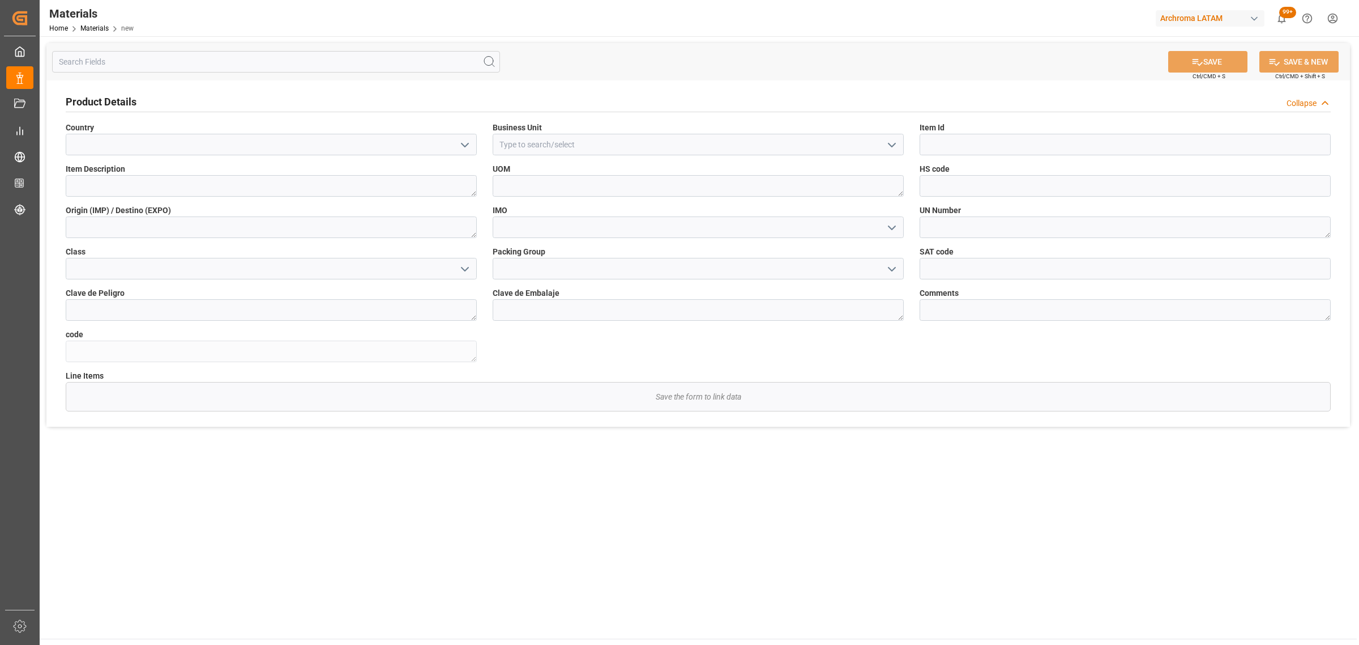
click at [464, 146] on polyline "open menu" at bounding box center [465, 144] width 7 height 3
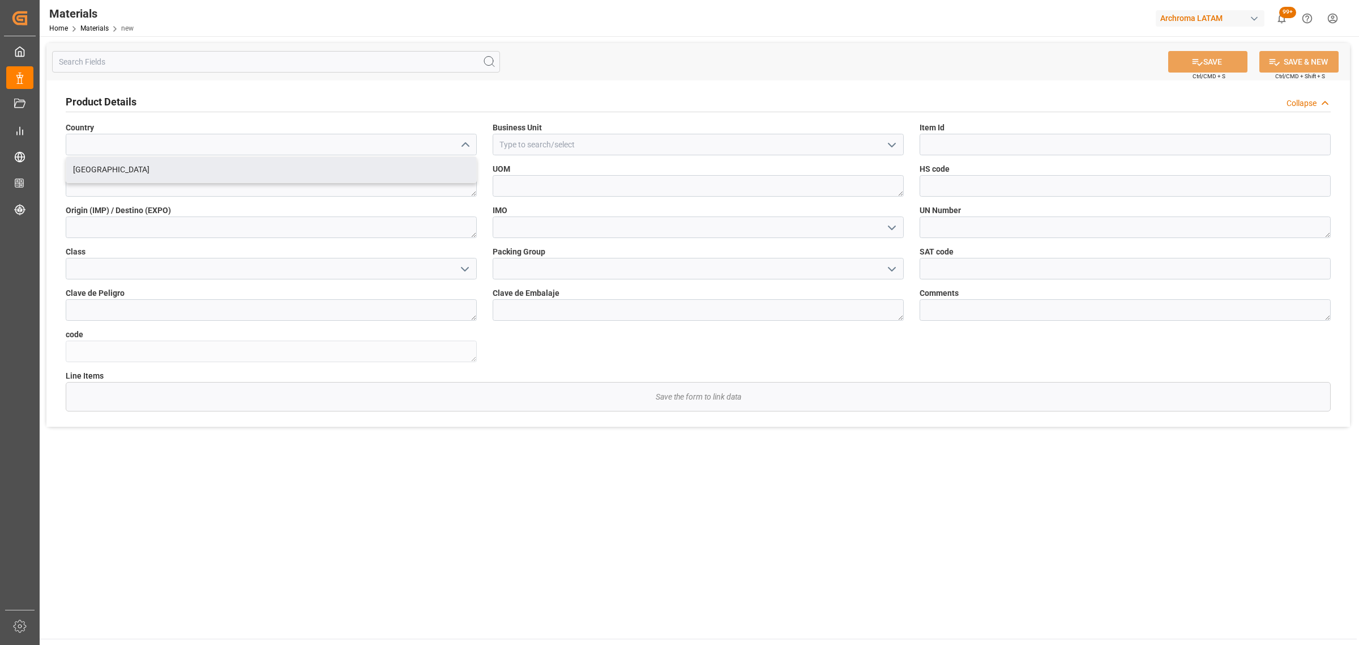
click at [233, 174] on div "Mexico" at bounding box center [271, 169] width 410 height 25
type input "Mexico"
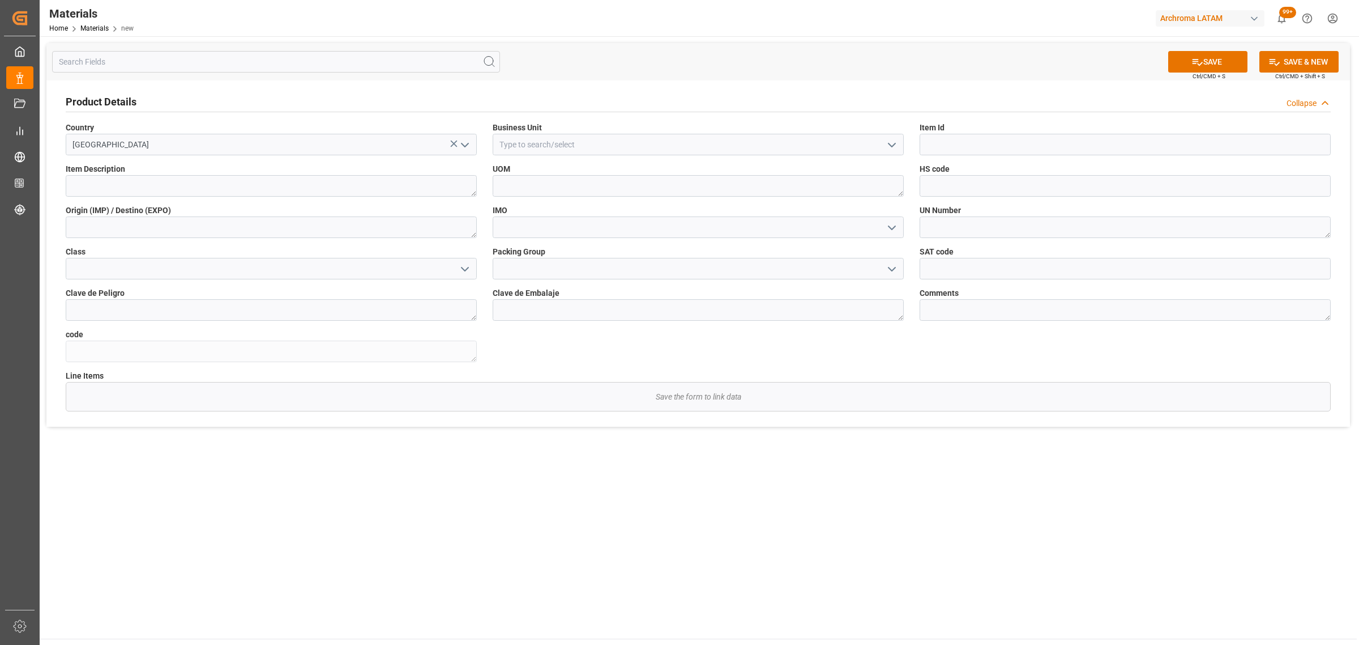
click at [883, 143] on button "open menu" at bounding box center [891, 145] width 17 height 18
click at [590, 172] on div "TEXTIL" at bounding box center [698, 169] width 410 height 25
type input "TEXTIL"
click at [961, 146] on input at bounding box center [1125, 145] width 411 height 22
click at [981, 140] on input at bounding box center [1125, 145] width 411 height 22
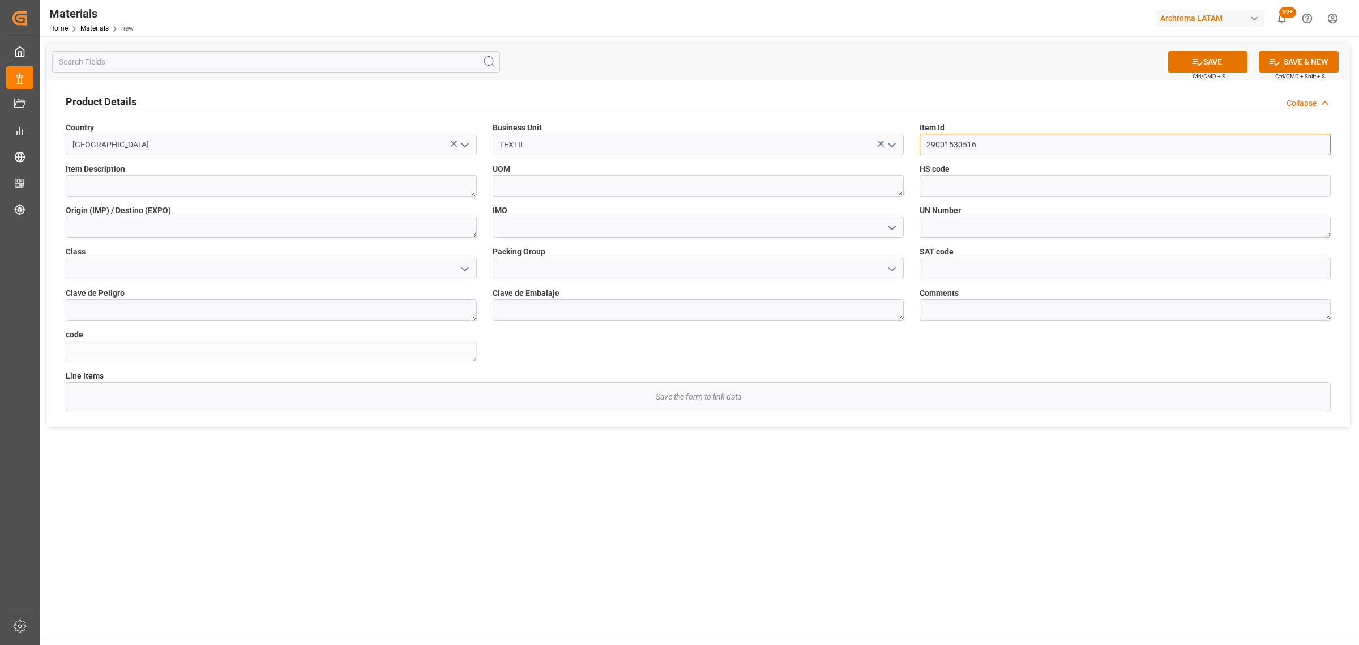
type input "29001530516"
click at [420, 188] on textarea at bounding box center [271, 186] width 411 height 22
click at [296, 186] on textarea at bounding box center [271, 186] width 411 height 22
paste textarea "Terasil Negro W-VM 0025"
type textarea "Terasil Negro W-VM 0025"
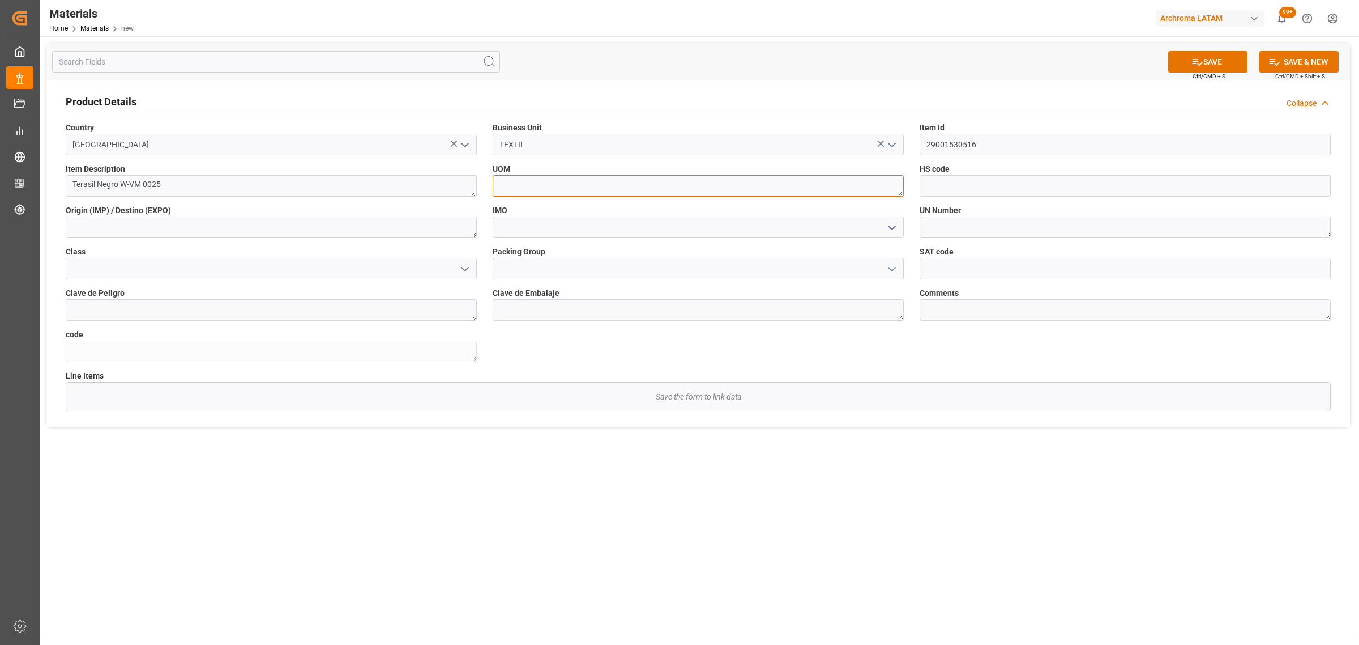
click at [574, 180] on textarea at bounding box center [698, 186] width 411 height 22
type textarea "KG"
click at [1003, 185] on input at bounding box center [1125, 186] width 411 height 22
click at [955, 178] on input at bounding box center [1125, 186] width 411 height 22
paste input "3204.11.00.00.00"
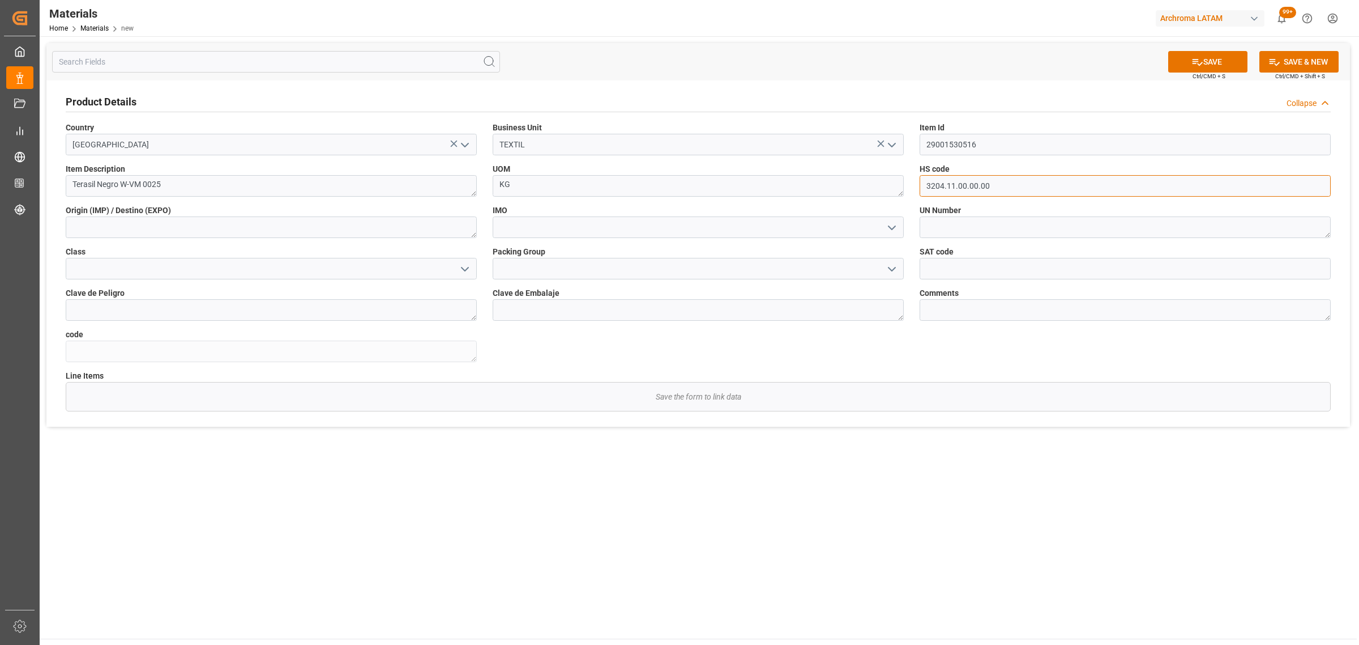
type input "3204.11.00.00.00"
click at [213, 225] on textarea at bounding box center [271, 227] width 411 height 22
type textarea "INDONESIA"
click at [956, 229] on textarea at bounding box center [1125, 227] width 411 height 22
click at [1205, 65] on button "SAVE" at bounding box center [1207, 62] width 79 height 22
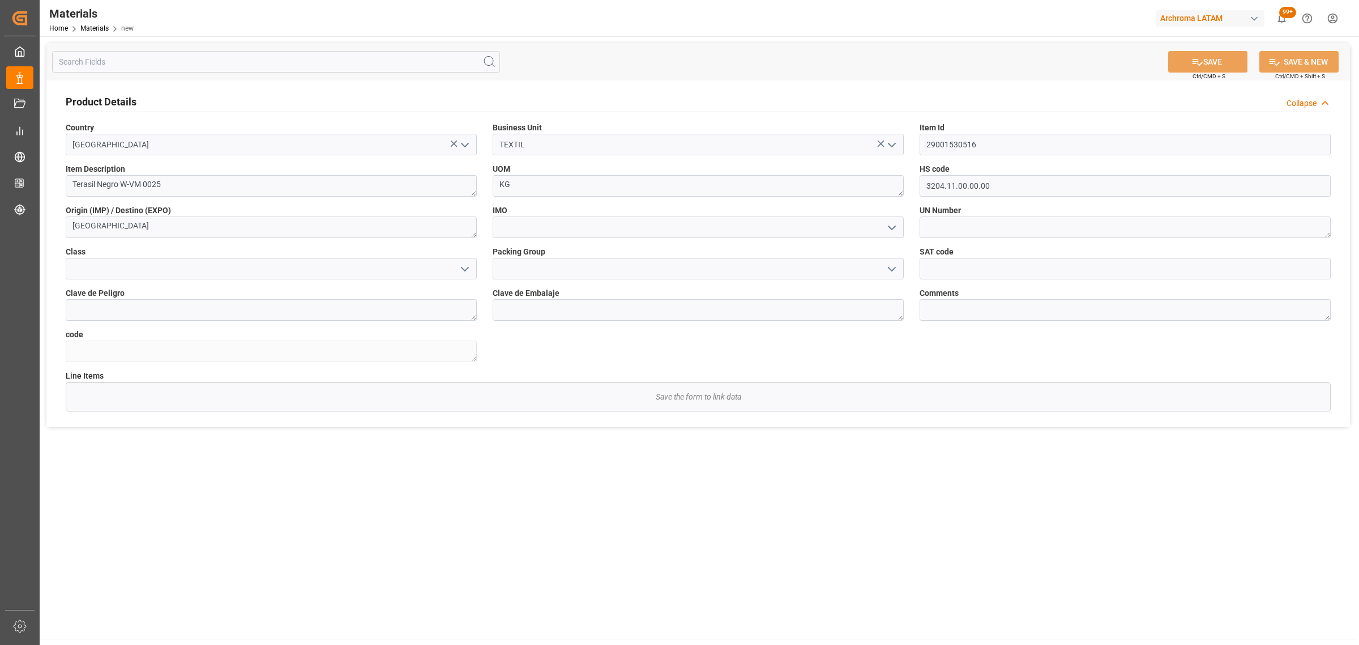
type textarea "Terasil Negro W-VM 0025"
type textarea "984d60426e3b"
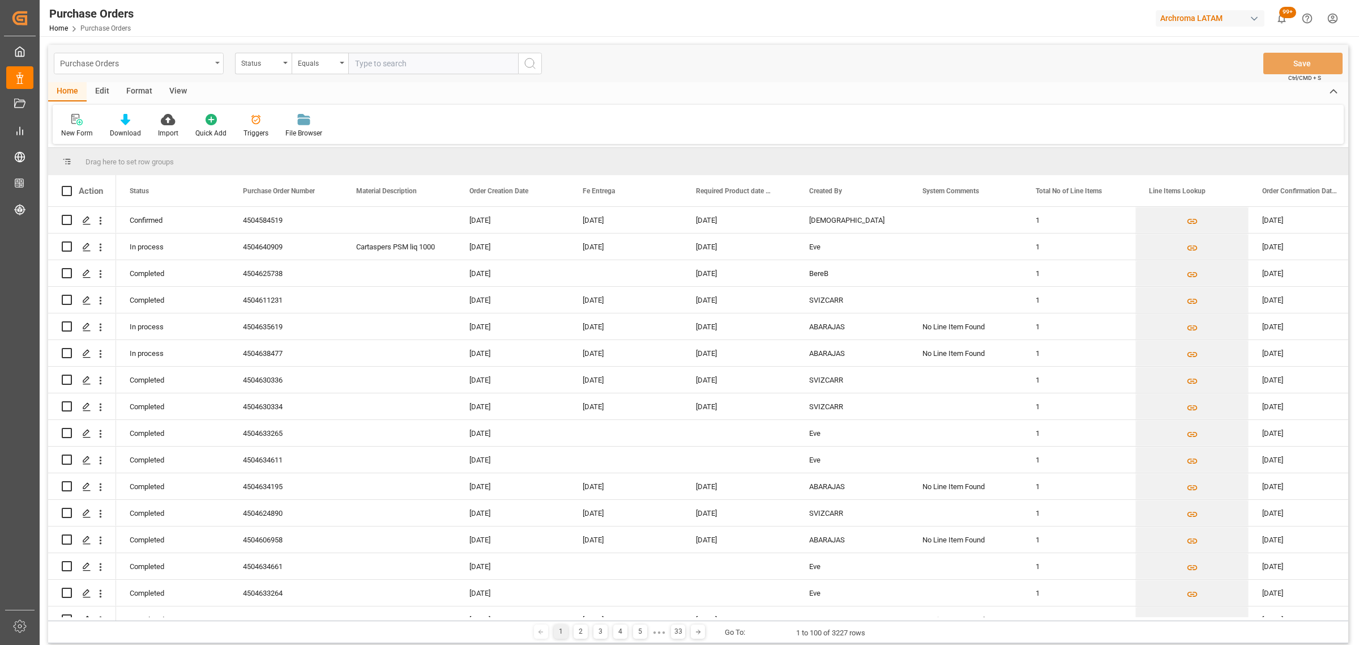
click at [169, 72] on div "Purchase Orders" at bounding box center [139, 64] width 170 height 22
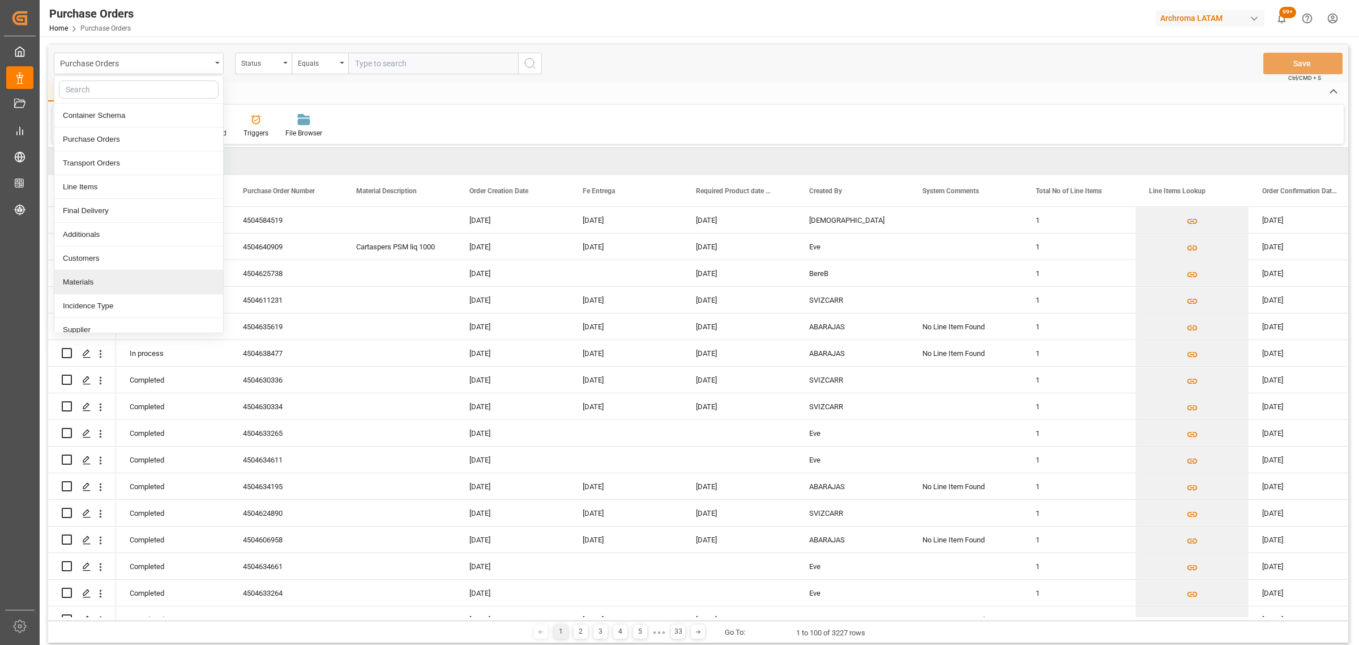
click at [92, 283] on div "Materials" at bounding box center [138, 282] width 169 height 24
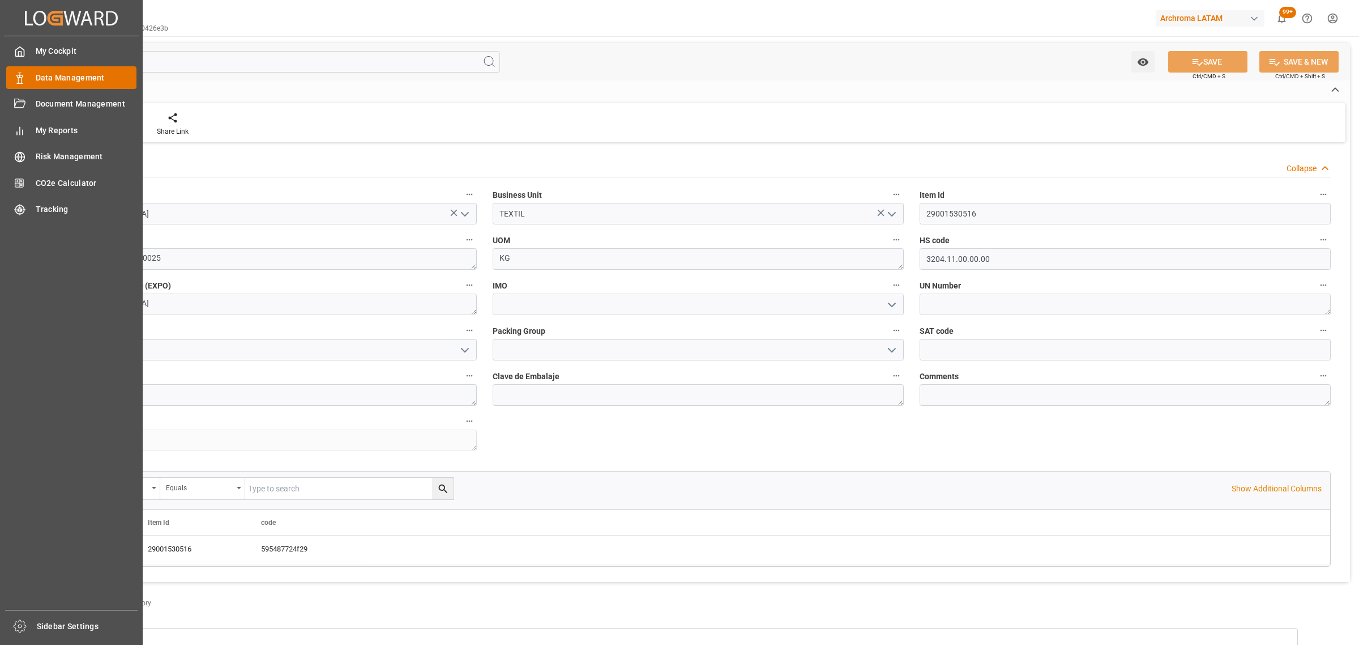
click at [24, 75] on icon at bounding box center [19, 77] width 11 height 11
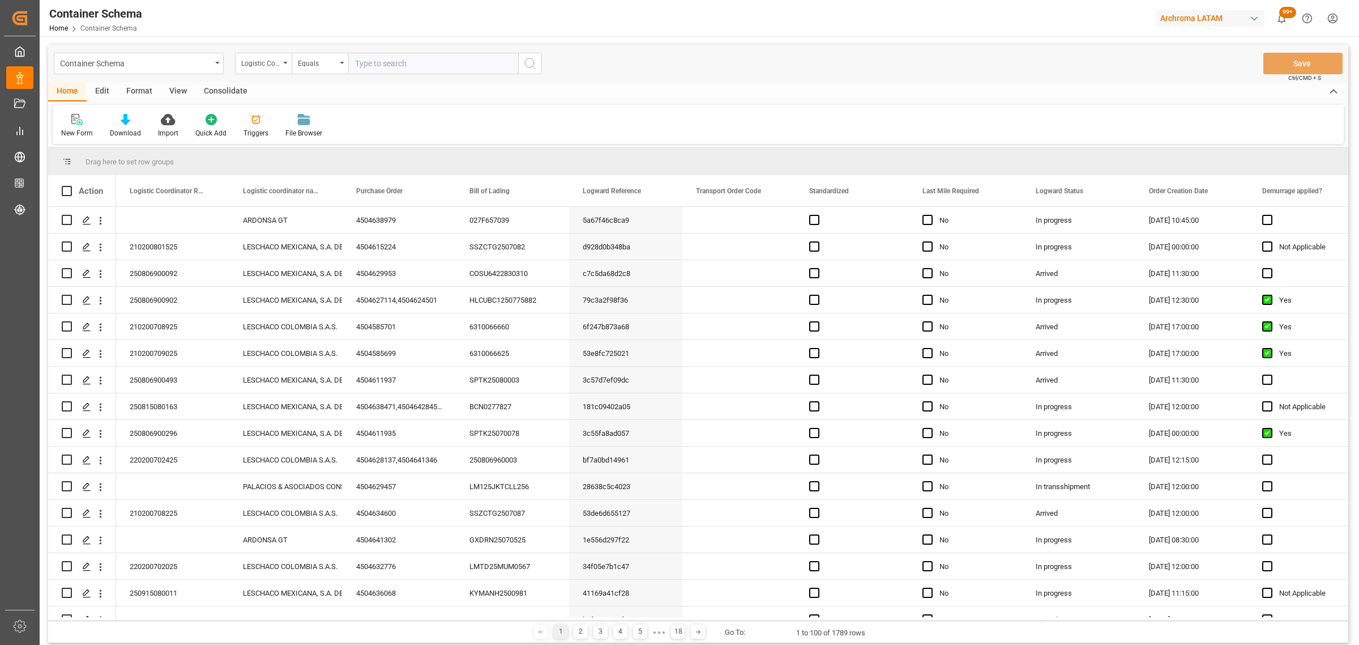
click at [187, 66] on div "Container Schema" at bounding box center [135, 63] width 151 height 14
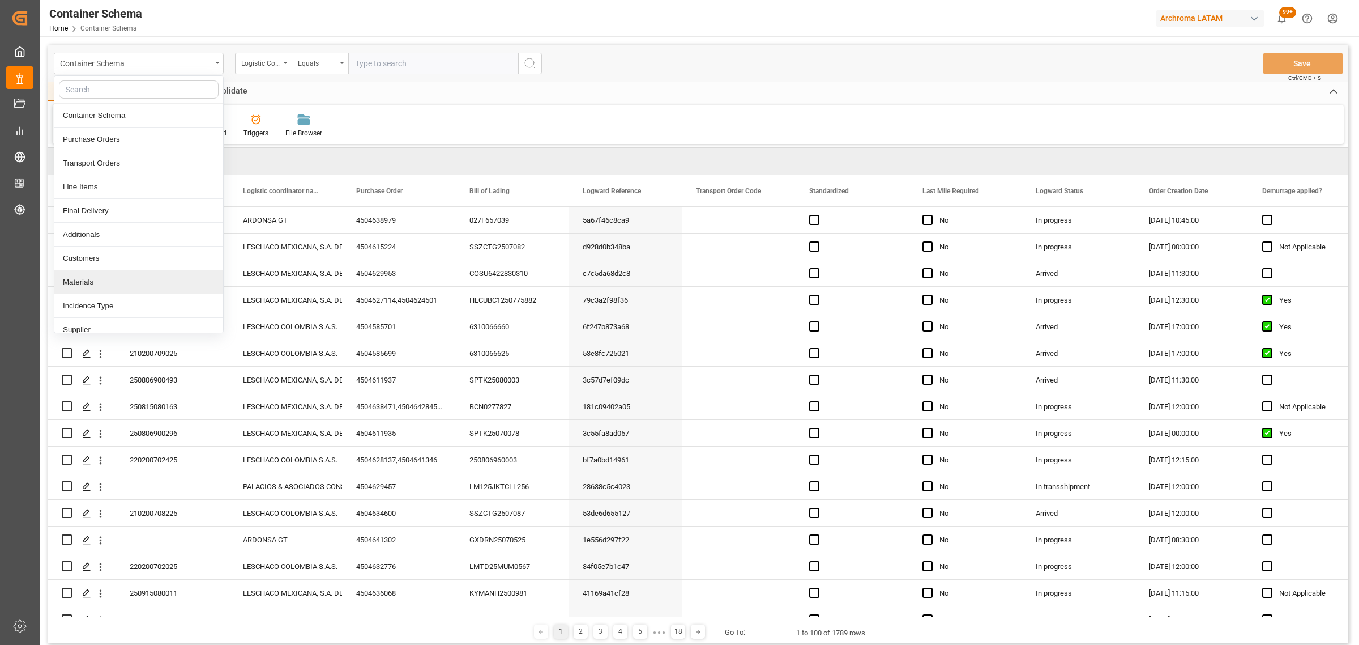
click at [99, 292] on div "Materials" at bounding box center [138, 282] width 169 height 24
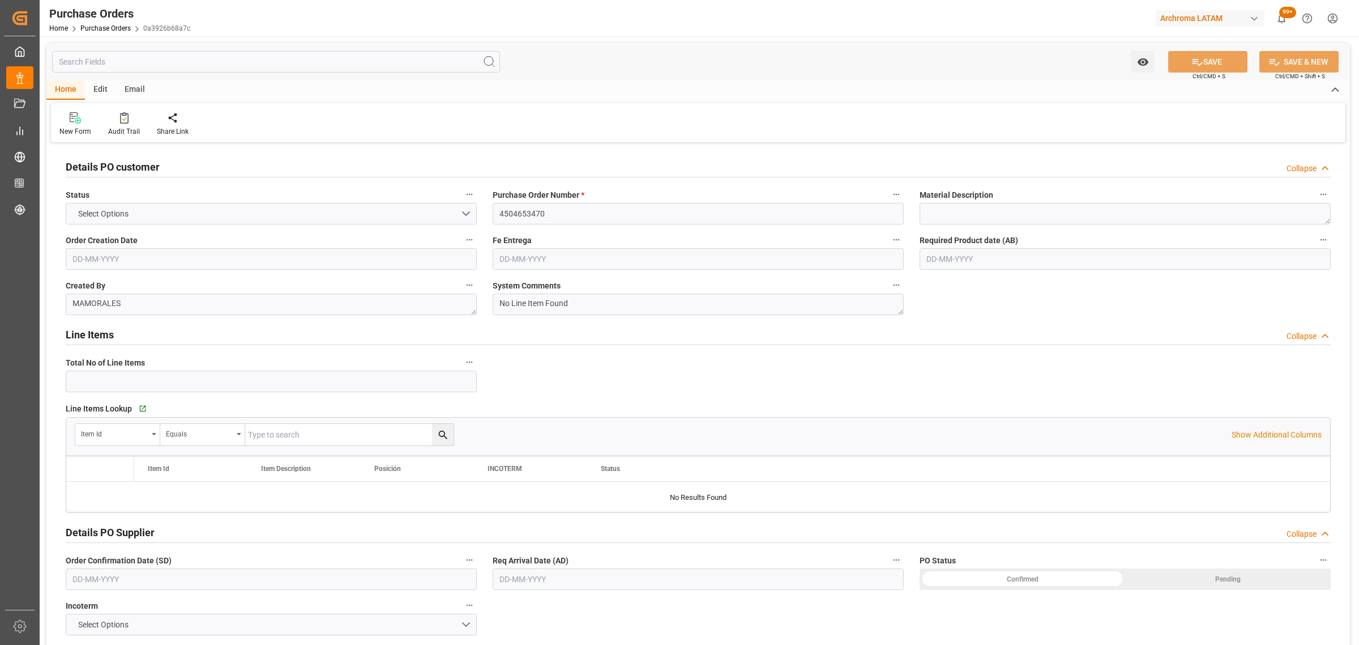
type input "1"
type input "[DATE]"
click at [86, 497] on icon "Press SPACE to select this row." at bounding box center [90, 495] width 12 height 12
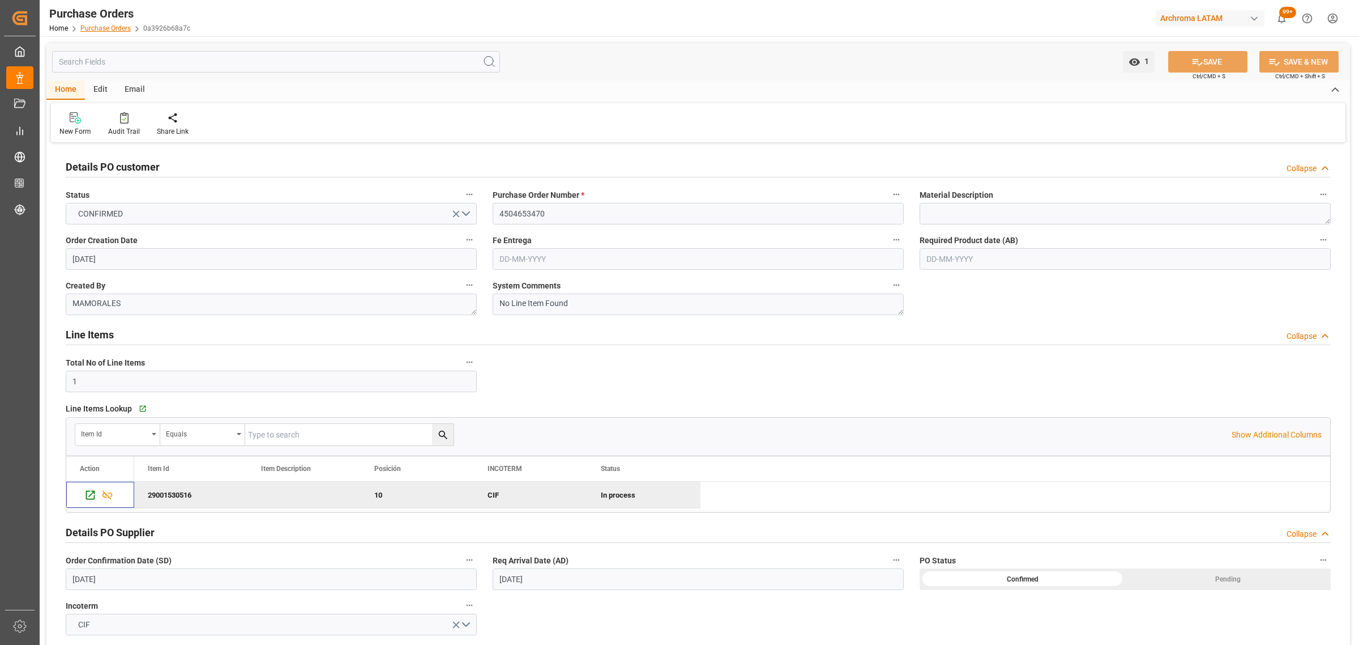
click at [103, 26] on link "Purchase Orders" at bounding box center [105, 28] width 50 height 8
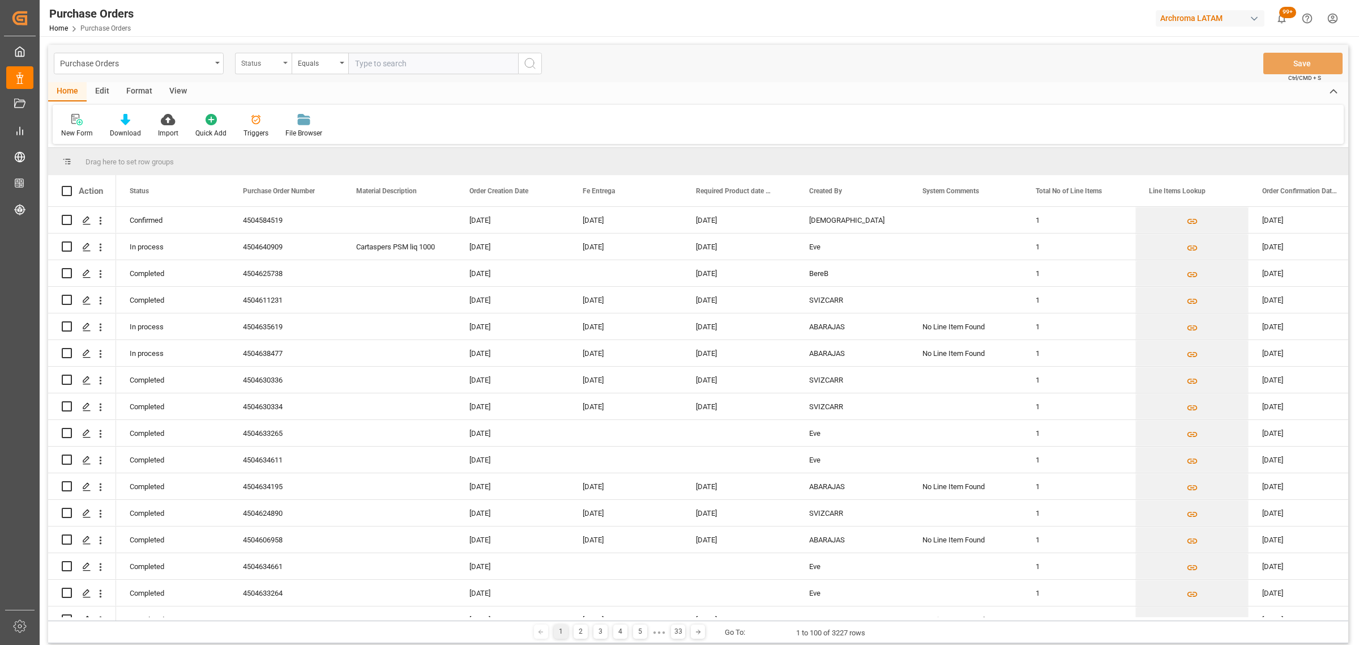
click at [269, 69] on div "Status" at bounding box center [263, 64] width 57 height 22
click at [293, 142] on div "Purchase Order Number" at bounding box center [320, 139] width 169 height 24
click at [318, 56] on div "Equals" at bounding box center [317, 62] width 39 height 13
click at [357, 132] on div "Fuzzy search" at bounding box center [376, 139] width 169 height 24
click at [395, 63] on input "text" at bounding box center [433, 64] width 170 height 22
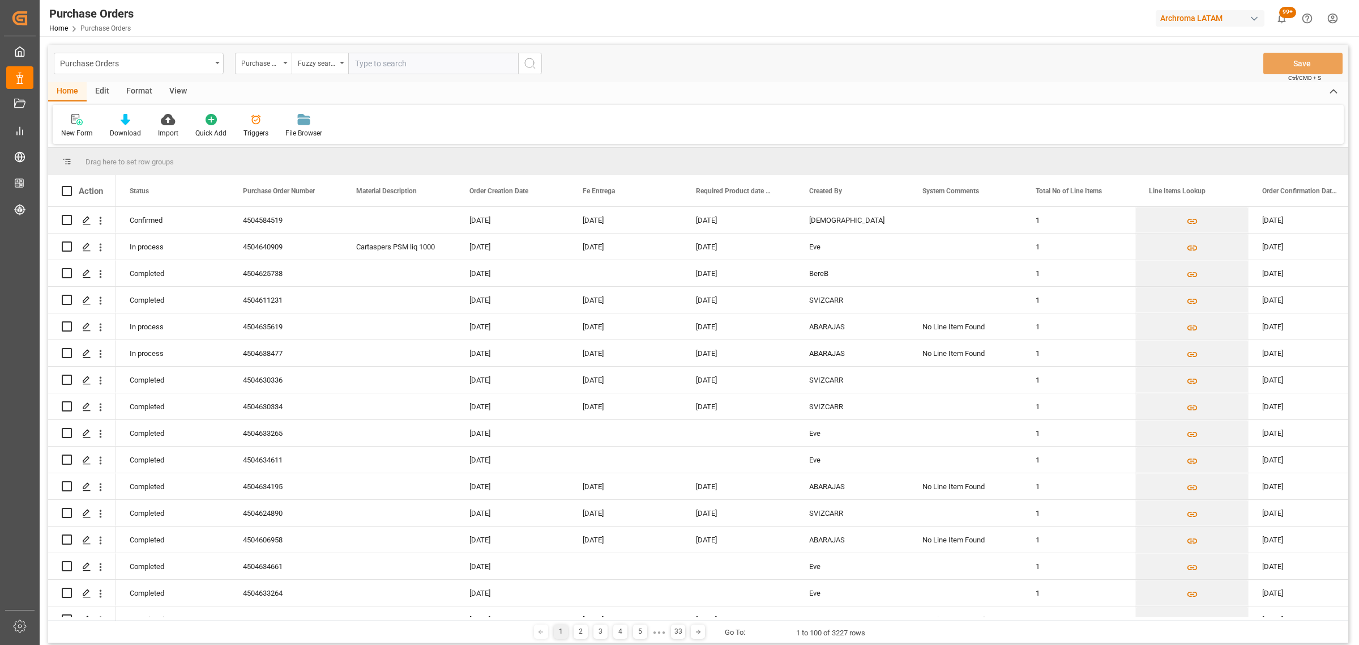
paste input "4504637763"
type input "4504637763"
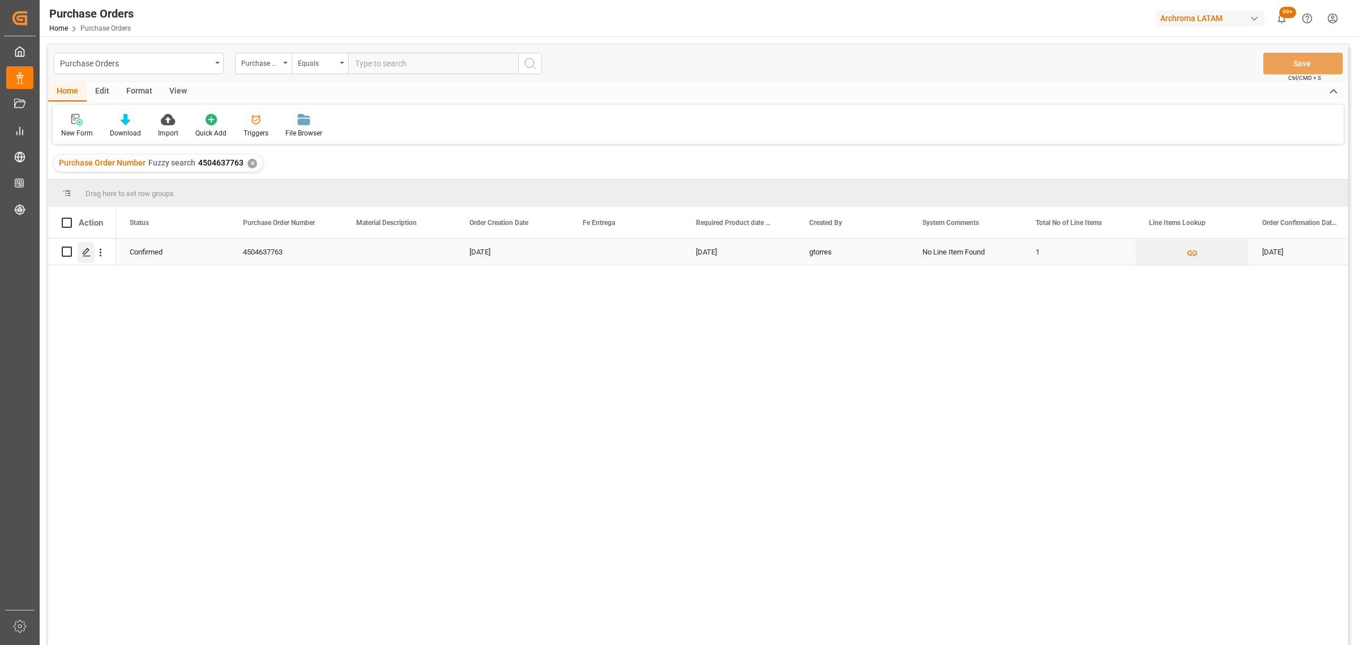
click at [91, 247] on div "Press SPACE to select this row." at bounding box center [86, 252] width 17 height 21
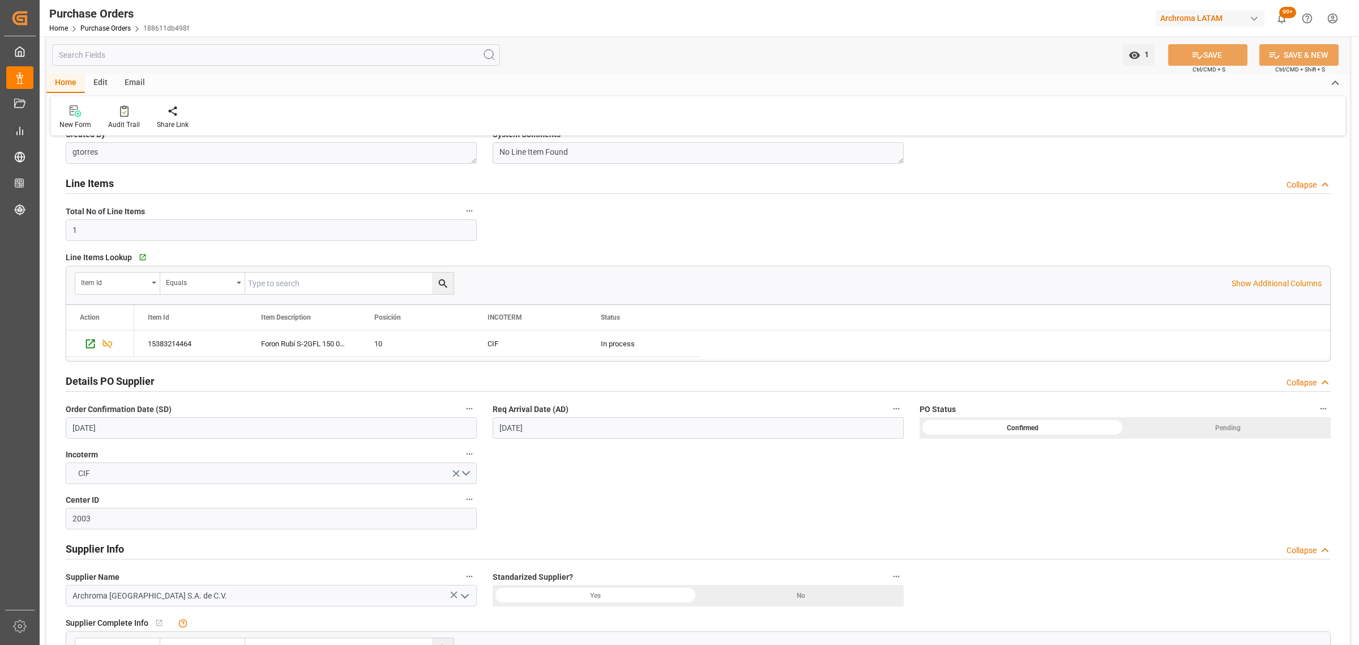
scroll to position [71, 0]
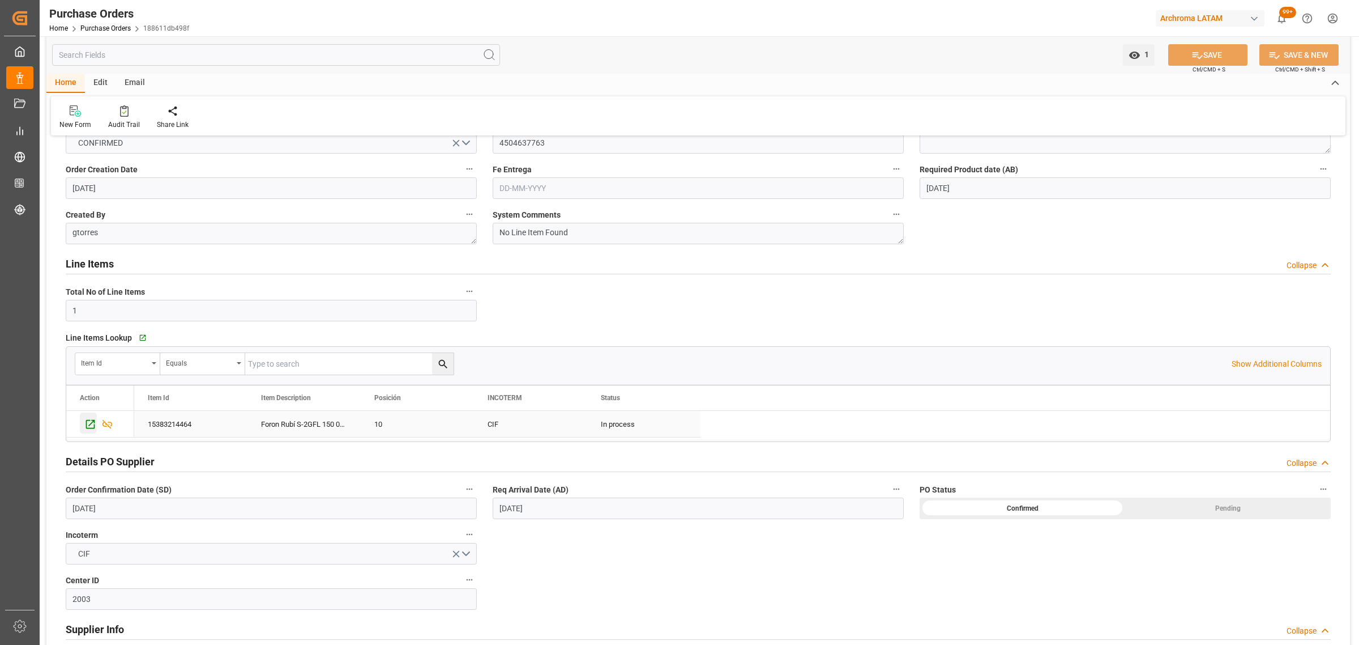
click at [88, 426] on icon "Press SPACE to select this row." at bounding box center [90, 424] width 12 height 12
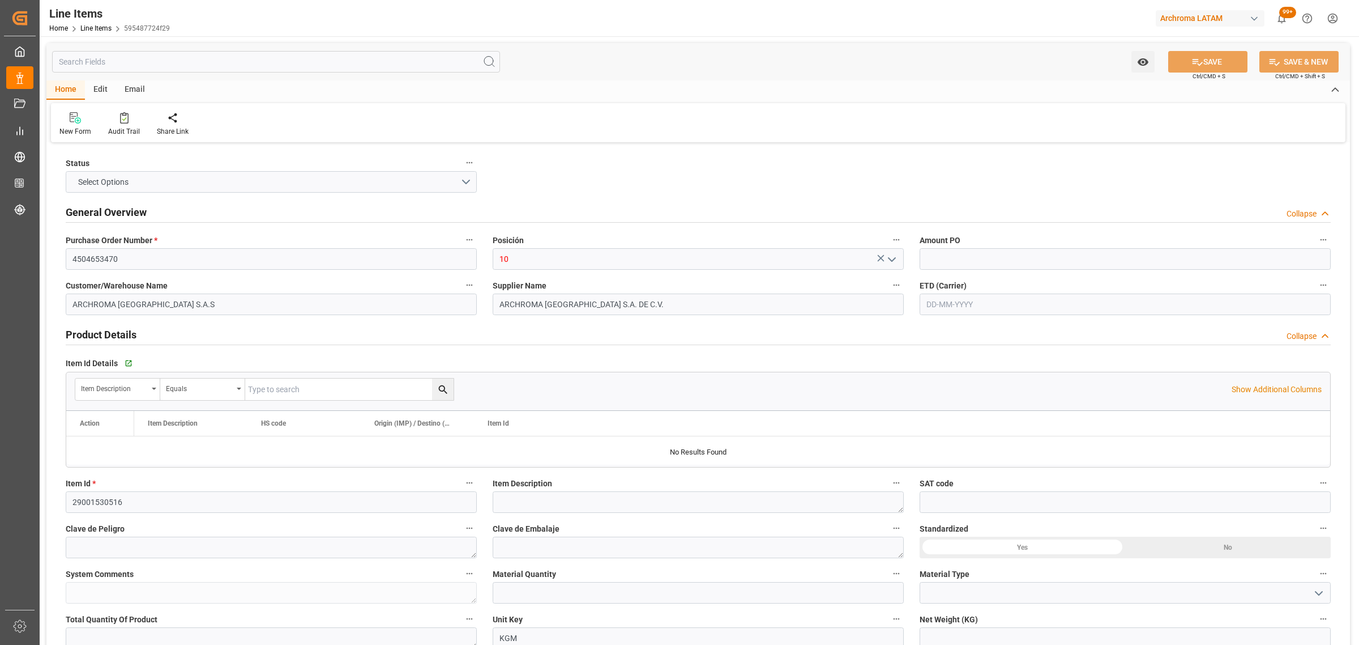
type input "500"
type input "3204.11.00.00.00"
type input "[DATE] 19:35"
type input "[DATE] 13:50"
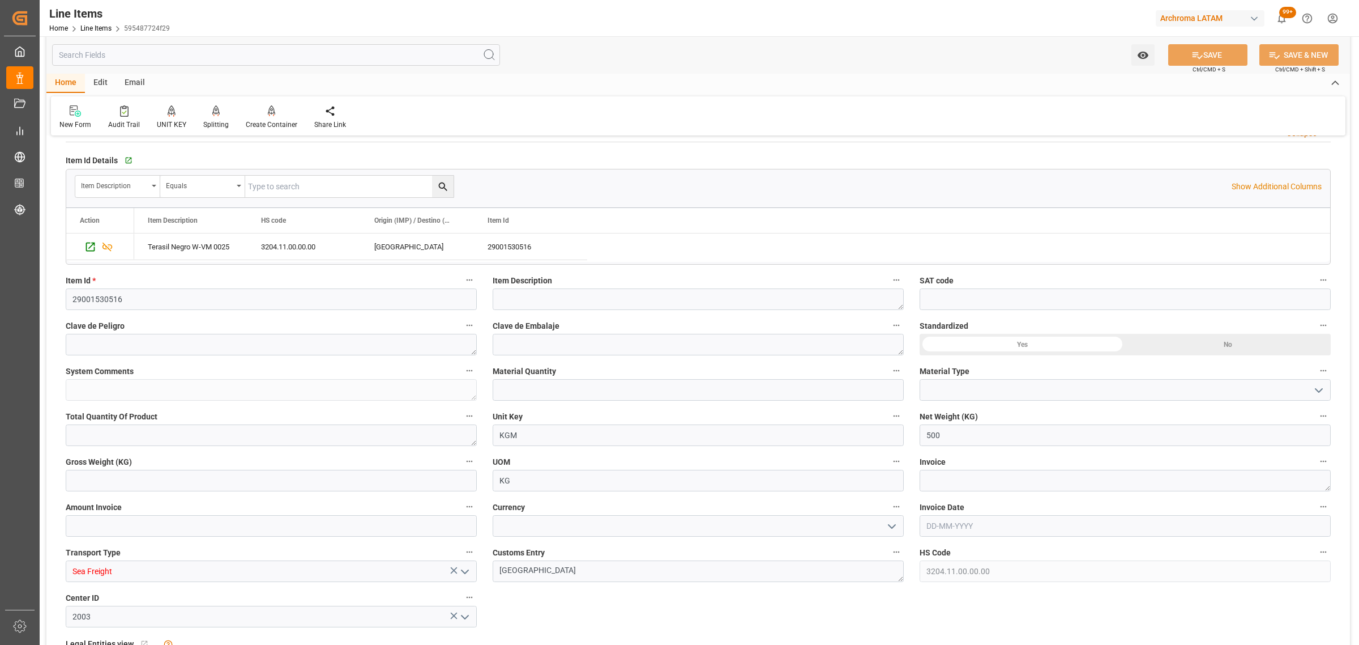
scroll to position [212, 0]
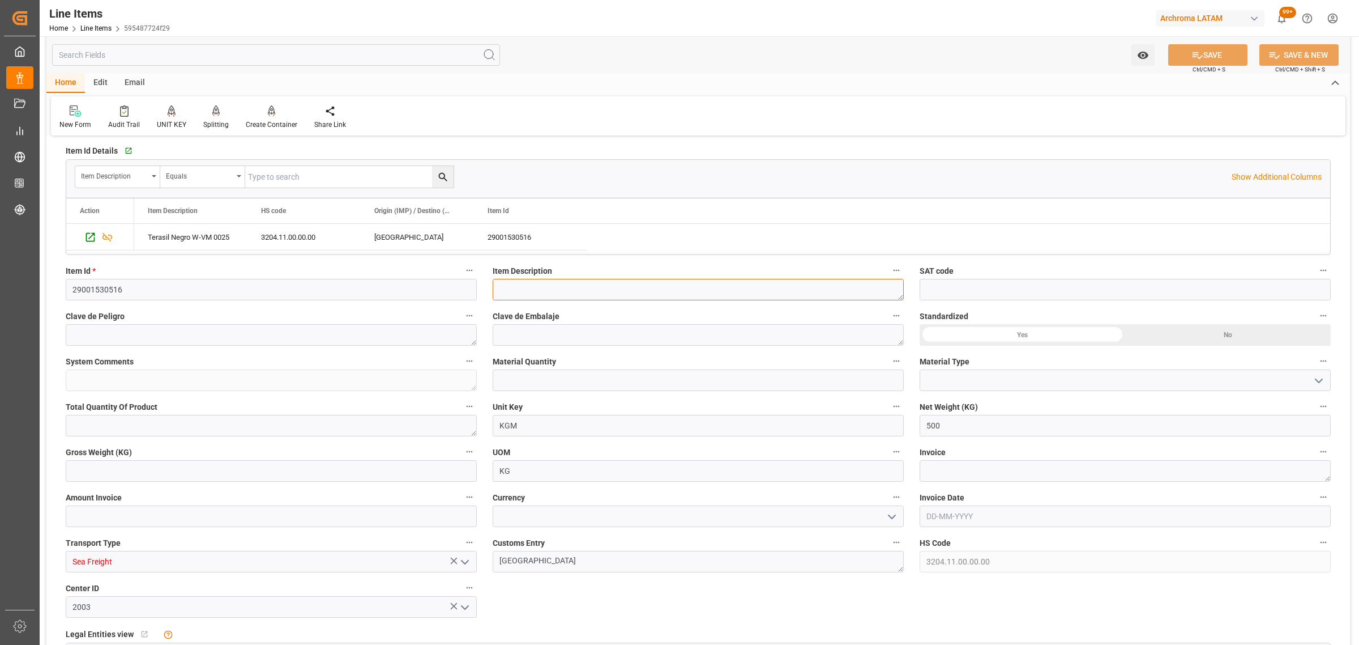
click at [525, 295] on textarea at bounding box center [698, 290] width 411 height 22
click at [233, 238] on div "Terasil Negro W-VM 0025" at bounding box center [190, 237] width 113 height 26
click at [545, 290] on textarea at bounding box center [698, 290] width 411 height 22
paste textarea "Terasil Negro W-VM 0025"
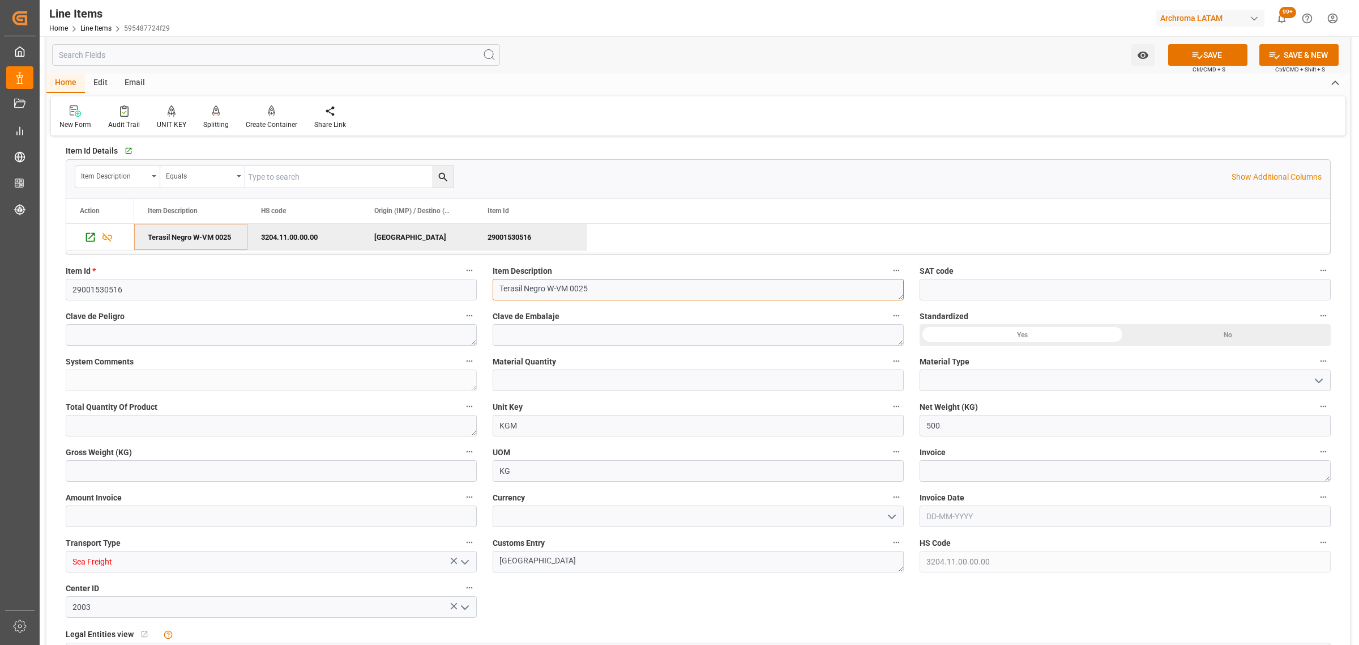
type textarea "Terasil Negro W-VM 0025"
click at [567, 381] on input "text" at bounding box center [698, 380] width 411 height 22
type input "3"
click at [1321, 386] on icon "open menu" at bounding box center [1319, 381] width 14 height 14
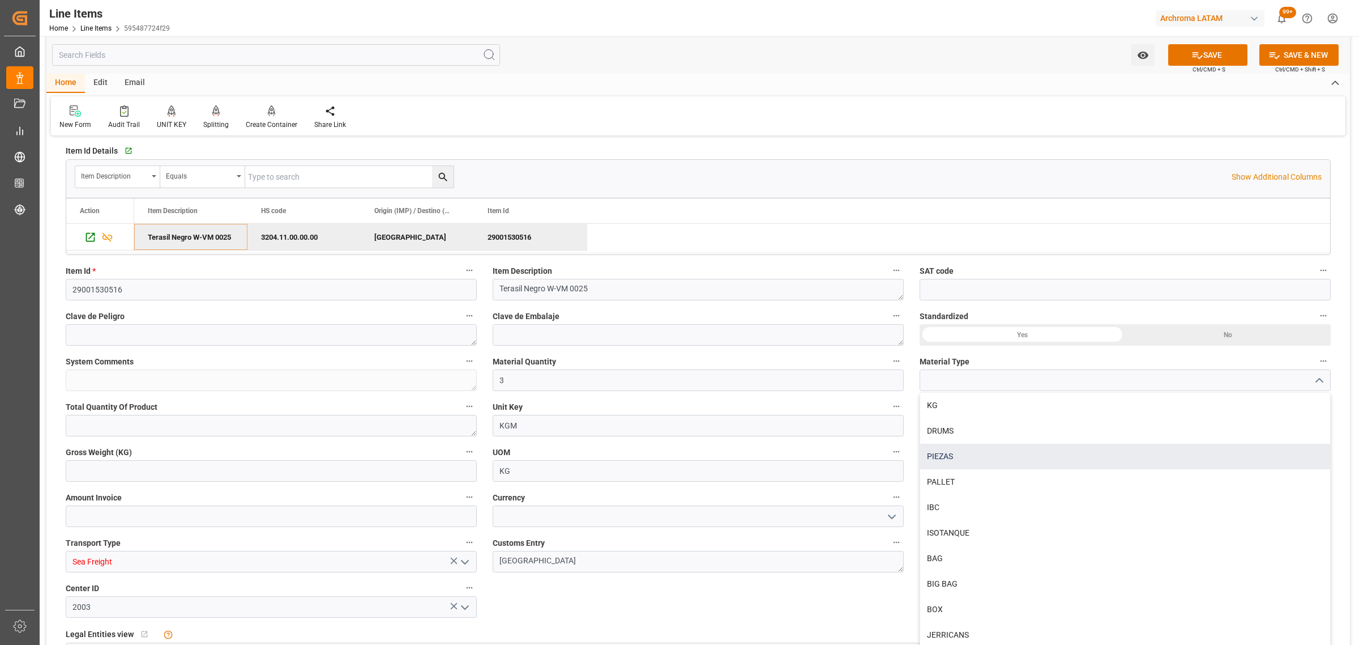
click at [958, 459] on div "PIEZAS" at bounding box center [1125, 455] width 410 height 25
type input "PIEZAS"
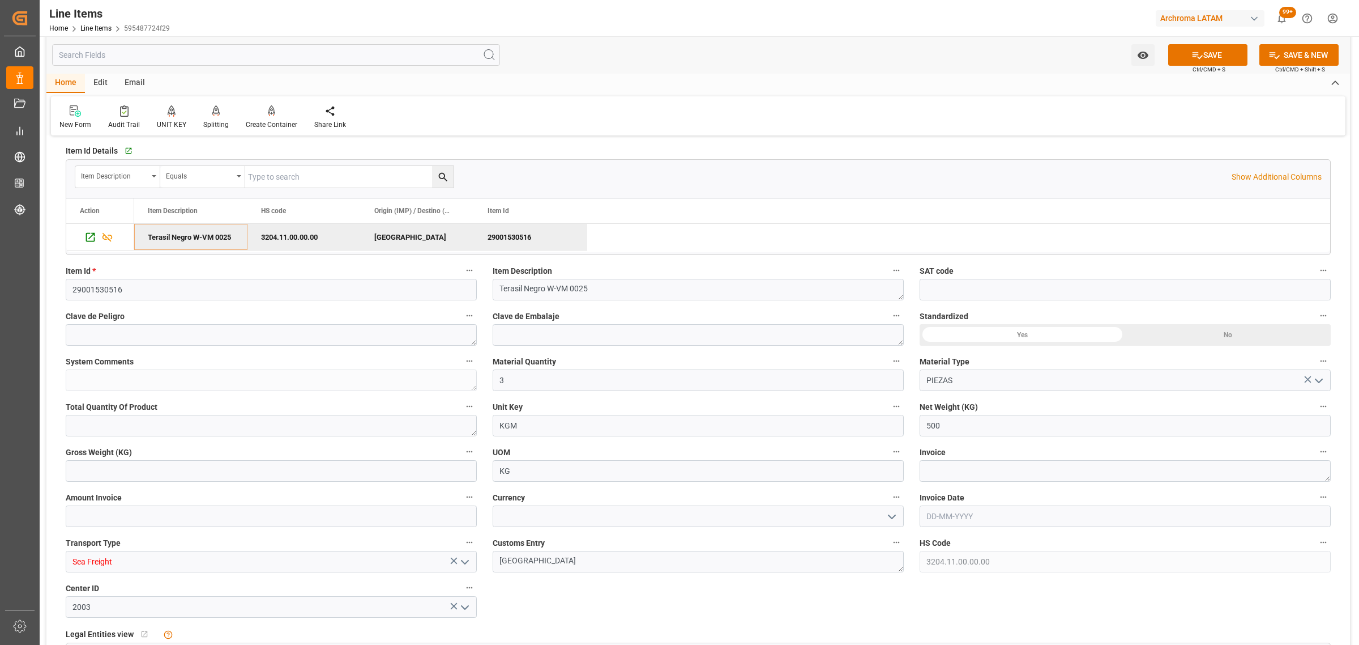
click at [889, 513] on icon "open menu" at bounding box center [892, 517] width 14 height 14
click at [502, 543] on div "USD" at bounding box center [698, 540] width 410 height 25
type input "USD"
click at [103, 520] on input "text" at bounding box center [271, 516] width 411 height 22
type input "3240"
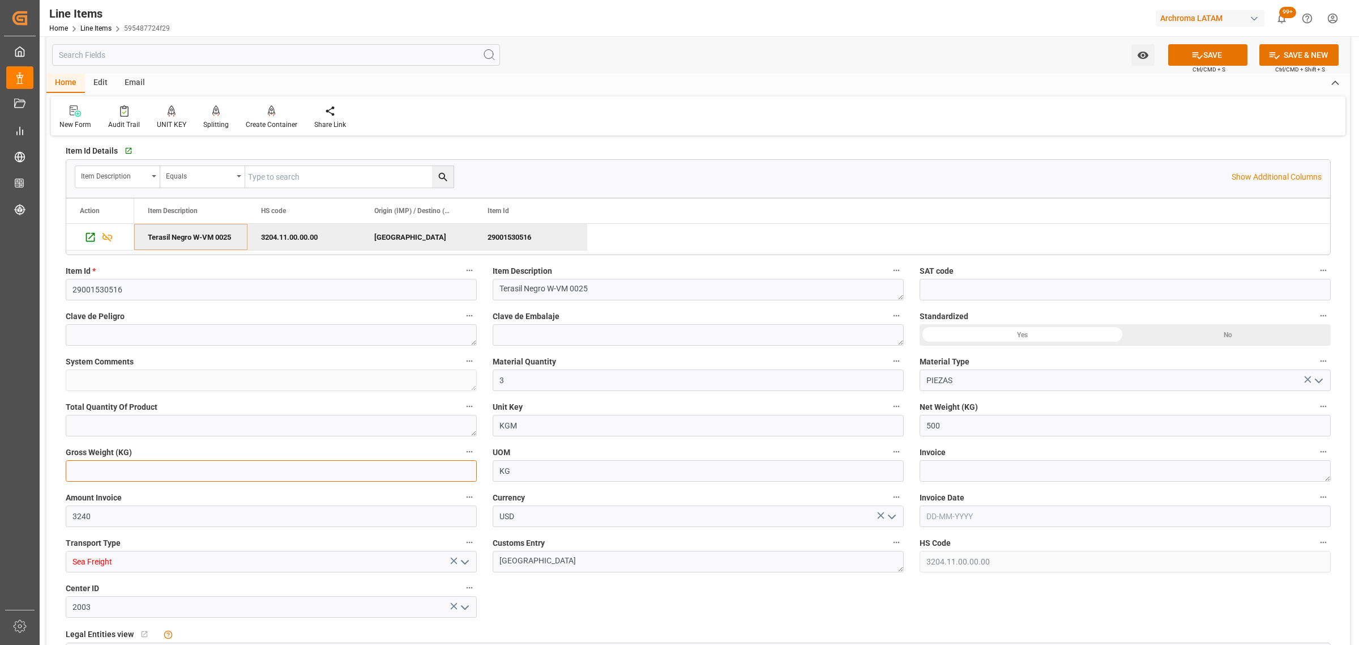
click at [237, 470] on input "text" at bounding box center [271, 471] width 411 height 22
type input "536"
click at [966, 480] on textarea at bounding box center [1125, 471] width 411 height 22
click at [972, 466] on textarea at bounding box center [1125, 471] width 411 height 22
paste textarea "000-002-01-00002152"
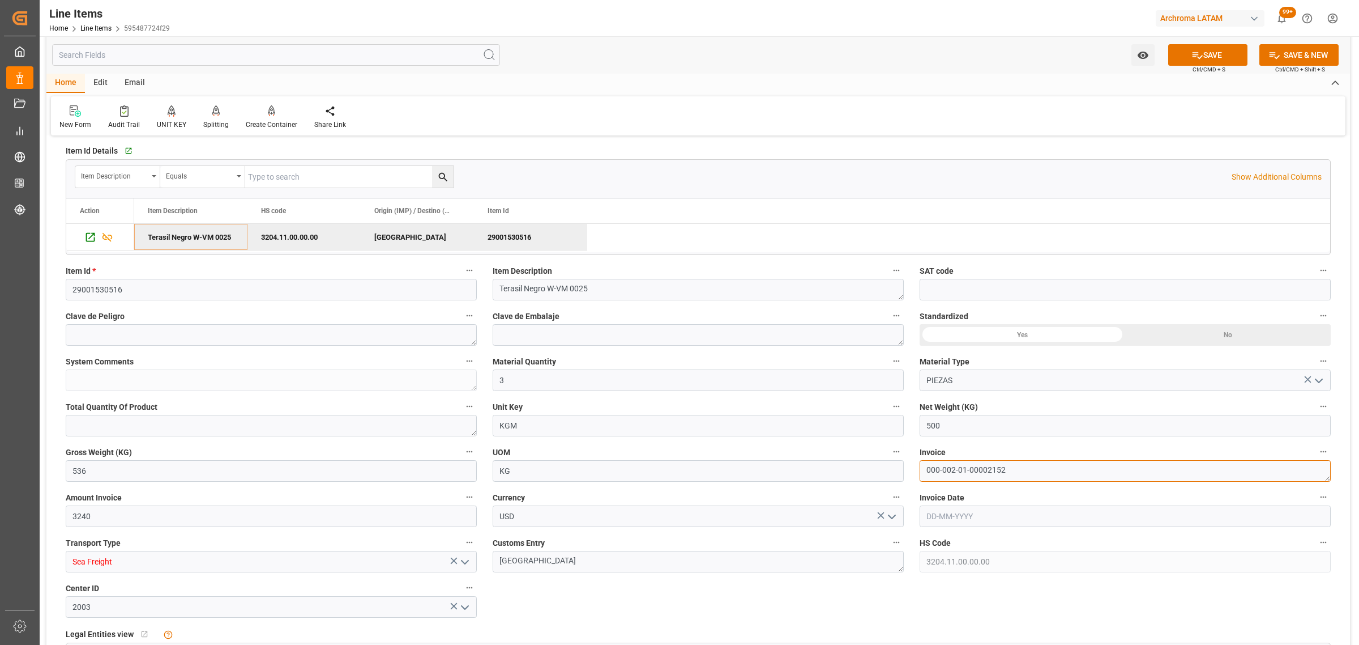
scroll to position [6, 0]
click at [972, 514] on input "text" at bounding box center [1125, 516] width 411 height 22
click at [1173, 475] on textarea "000-002-01-00002152" at bounding box center [1125, 471] width 411 height 22
type textarea "000-002-01-00002152"
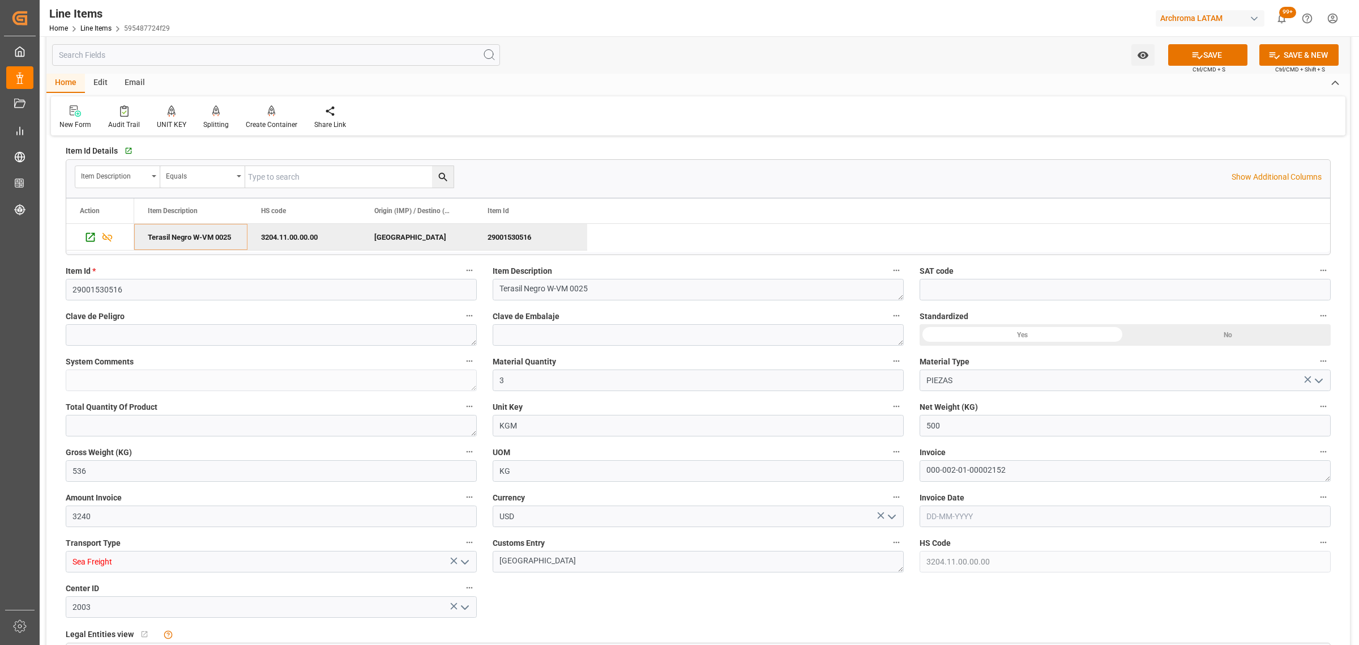
click at [1005, 517] on input "text" at bounding box center [1125, 516] width 411 height 22
click at [946, 390] on div "28 29 30 31 1 2 3" at bounding box center [1001, 393] width 155 height 22
click at [1001, 442] on div "14" at bounding box center [1001, 438] width 14 height 14
type input "[DATE]"
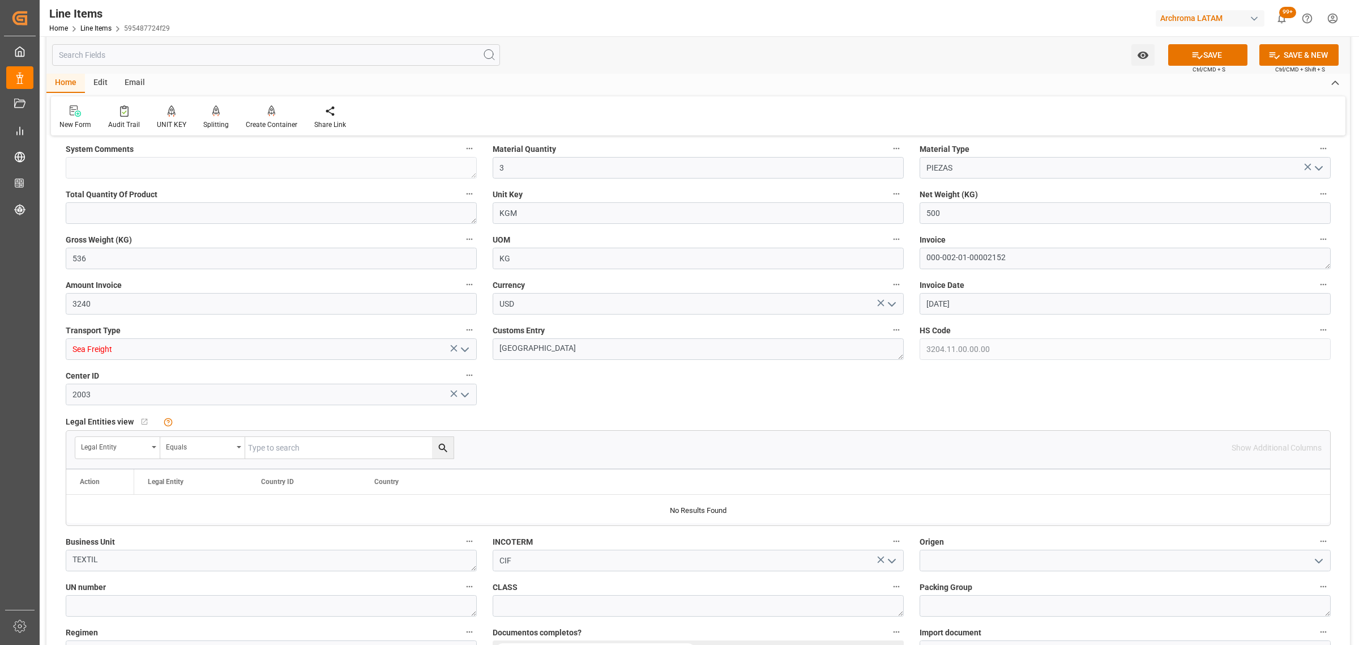
scroll to position [637, 0]
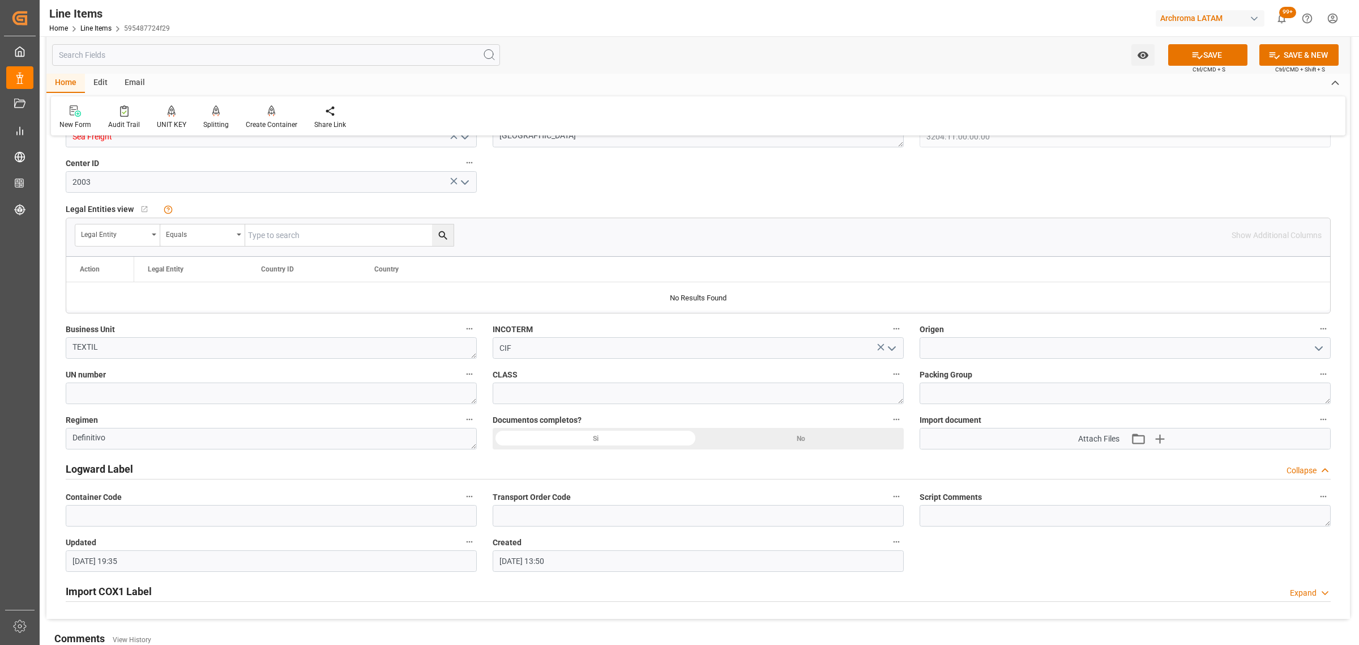
click at [1321, 346] on icon "open menu" at bounding box center [1319, 349] width 14 height 14
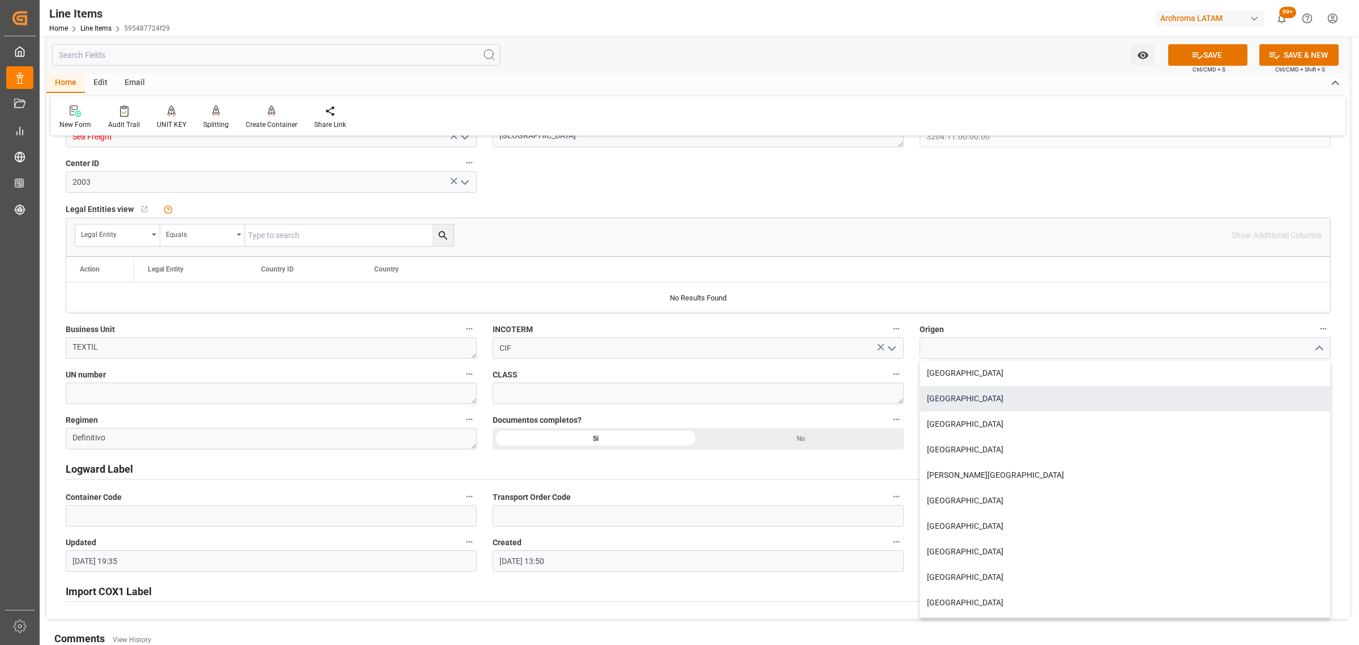
click at [983, 397] on div "CHINA" at bounding box center [1125, 398] width 410 height 25
type input "CHINA"
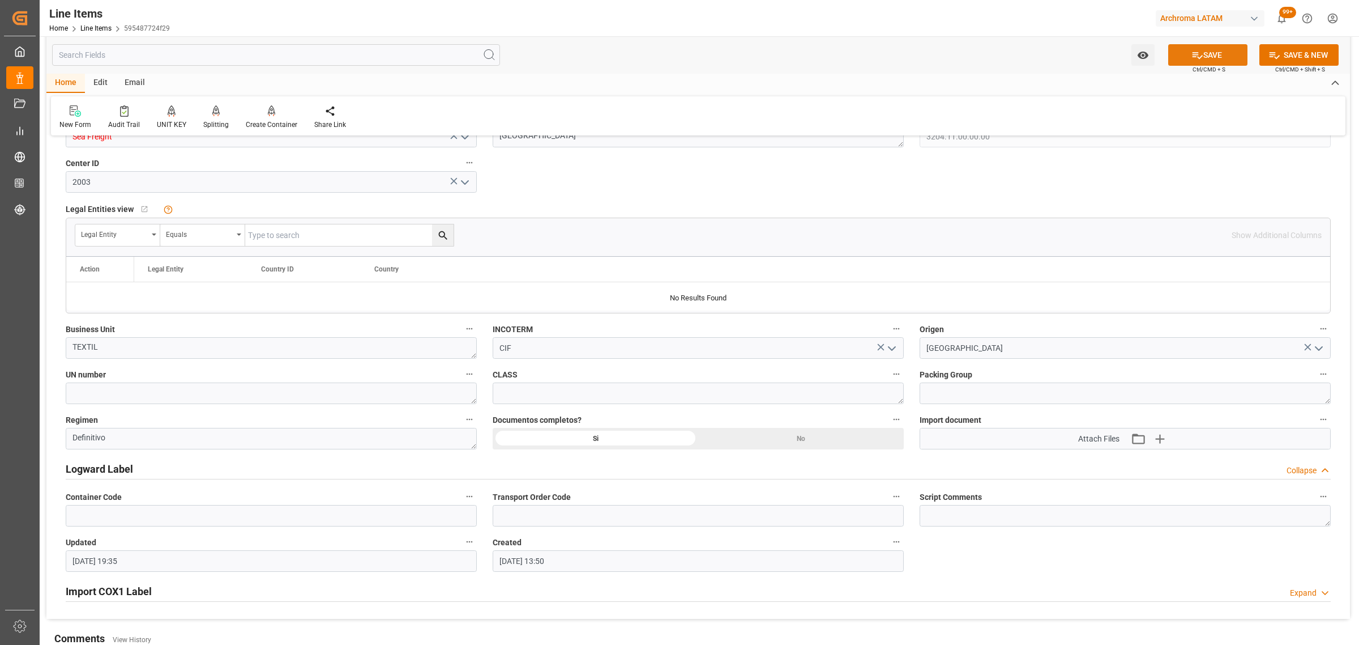
click at [1201, 53] on button "SAVE" at bounding box center [1207, 55] width 79 height 22
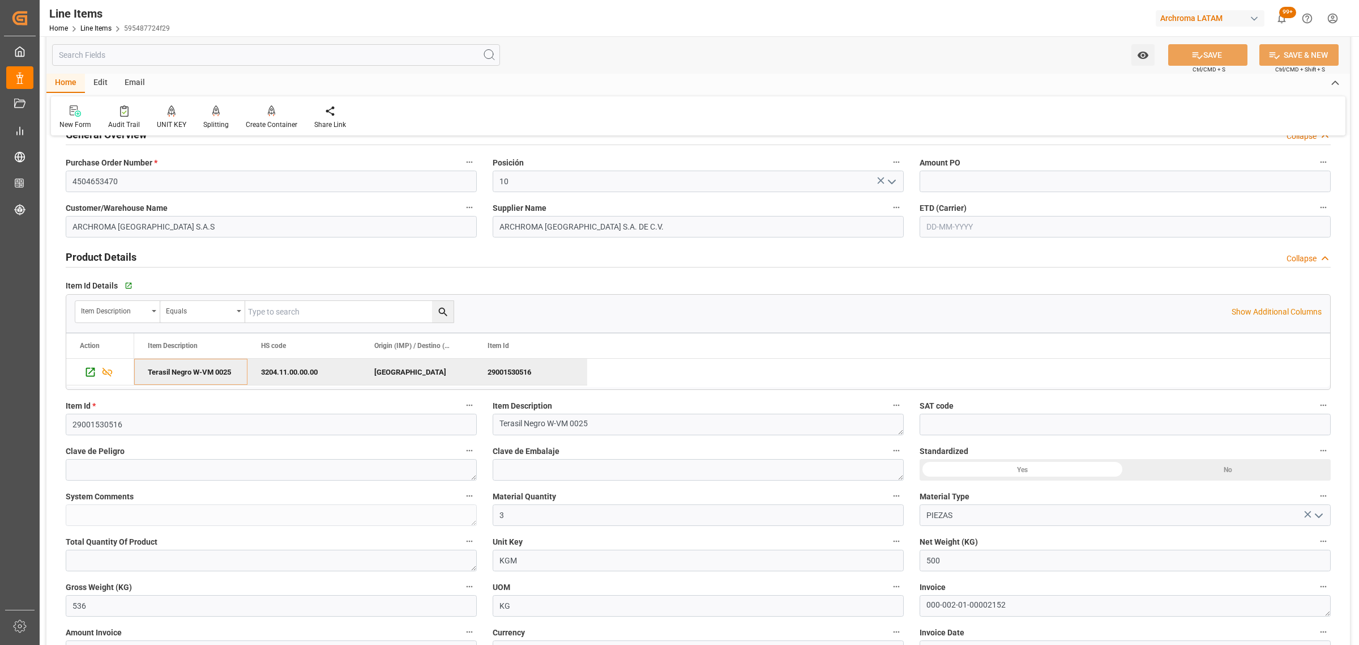
scroll to position [0, 0]
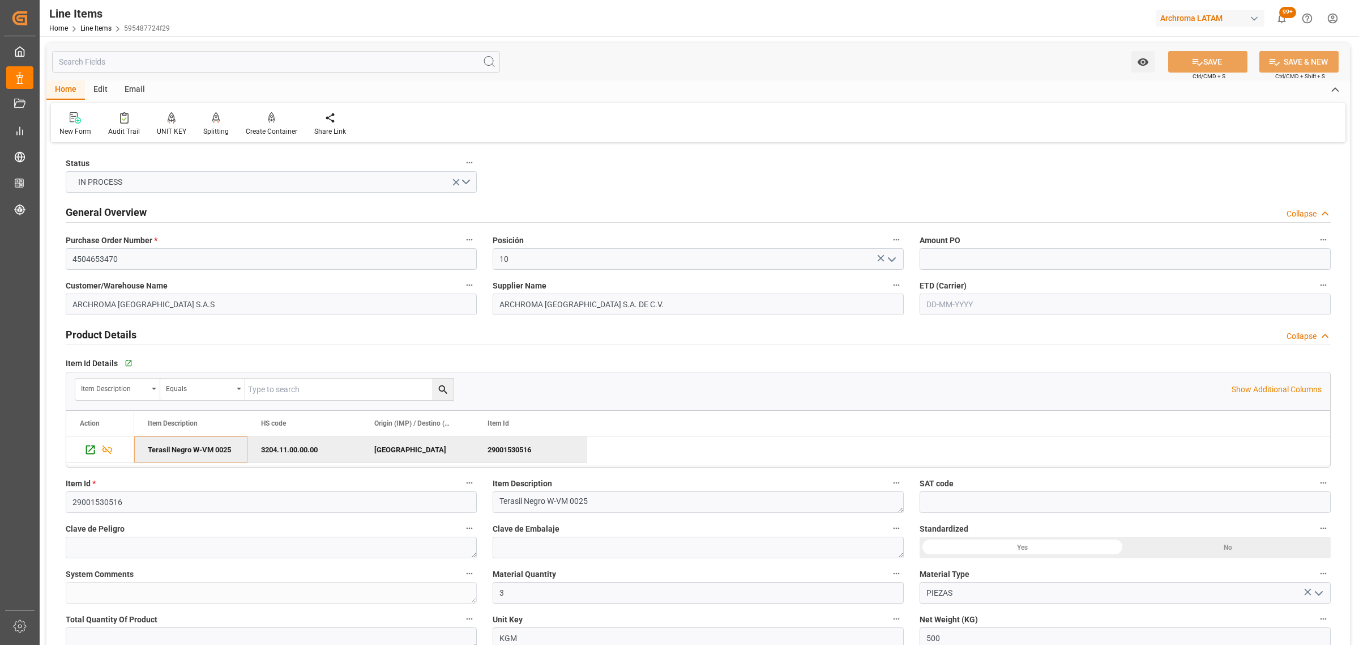
type textarea "3 PIEZAS"
type input "16-08-2025 19:38"
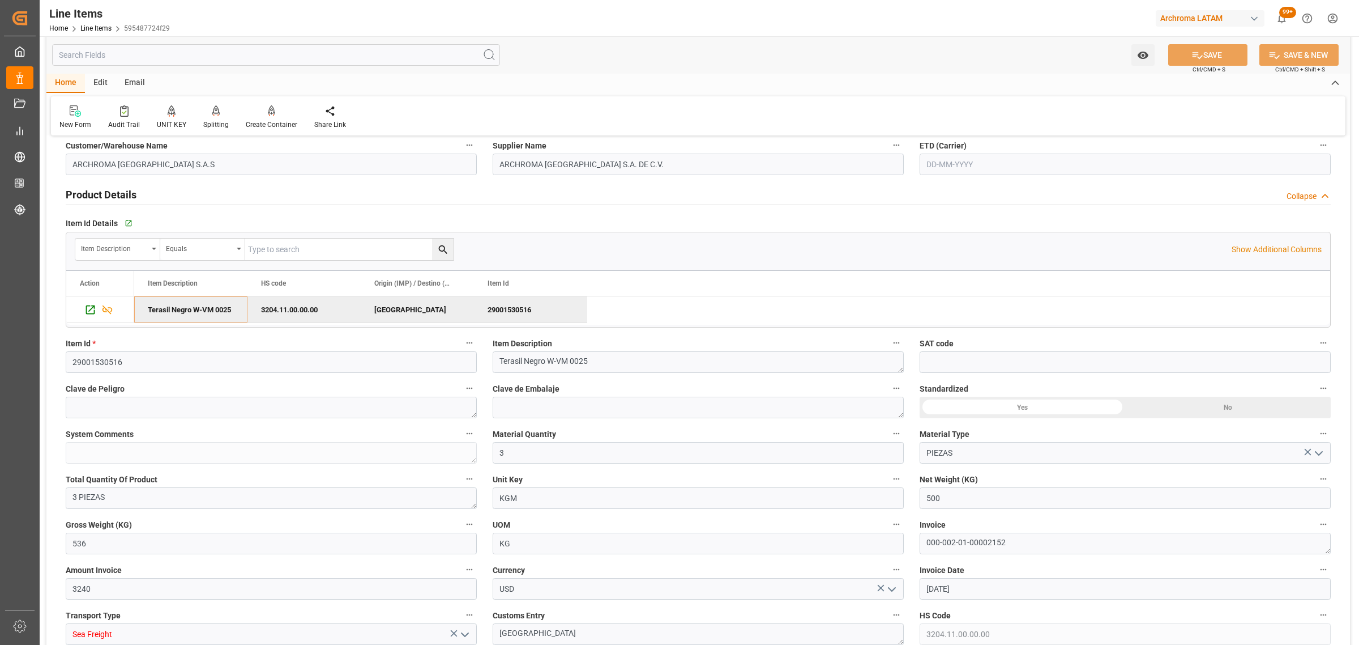
scroll to position [71, 0]
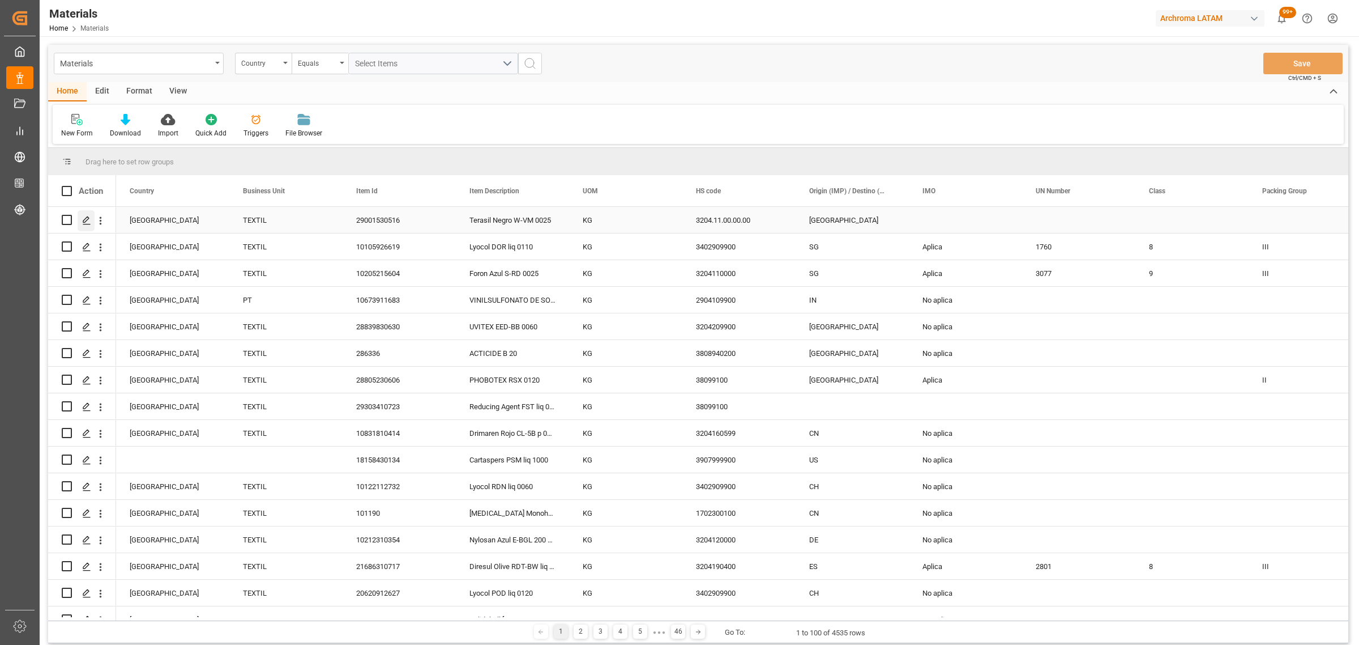
click at [88, 224] on icon "Press SPACE to select this row." at bounding box center [86, 220] width 9 height 9
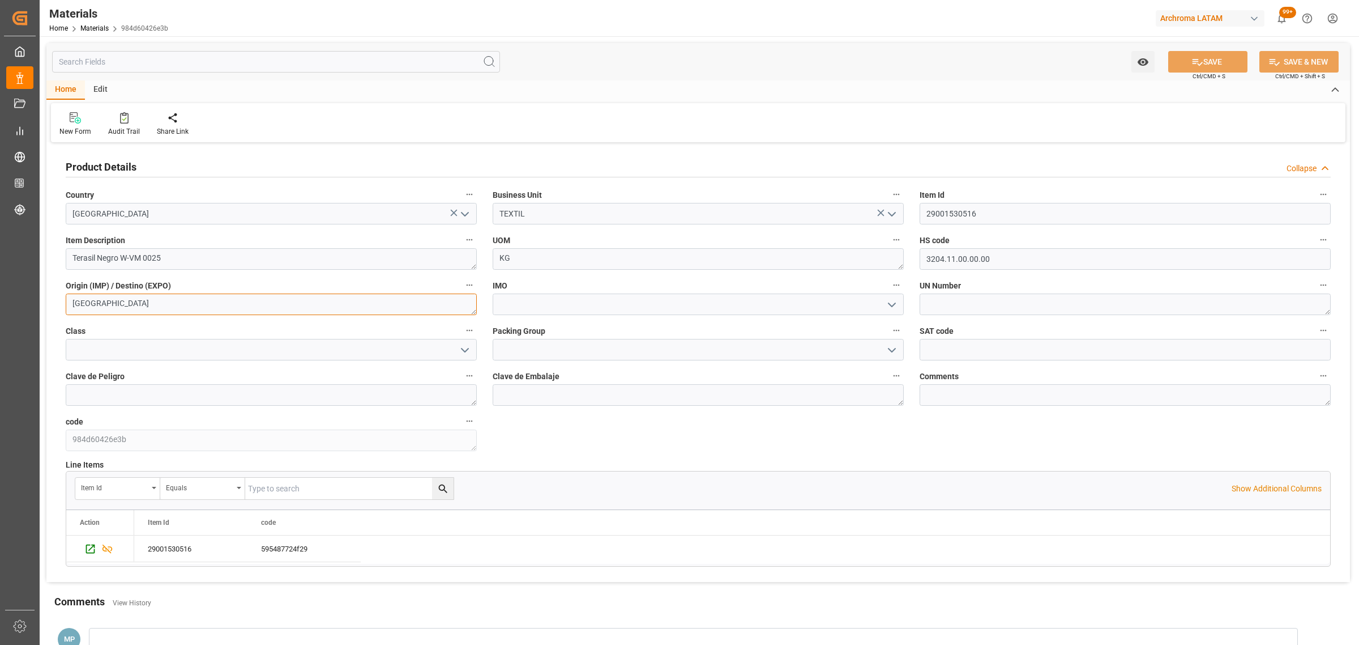
drag, startPoint x: 289, startPoint y: 304, endPoint x: 61, endPoint y: 302, distance: 228.2
click at [61, 302] on div "Origin (IMP) / Destino (EXPO) INDONESIA" at bounding box center [271, 296] width 427 height 45
type textarea "[GEOGRAPHIC_DATA]"
click at [1204, 57] on button "SAVE" at bounding box center [1207, 62] width 79 height 22
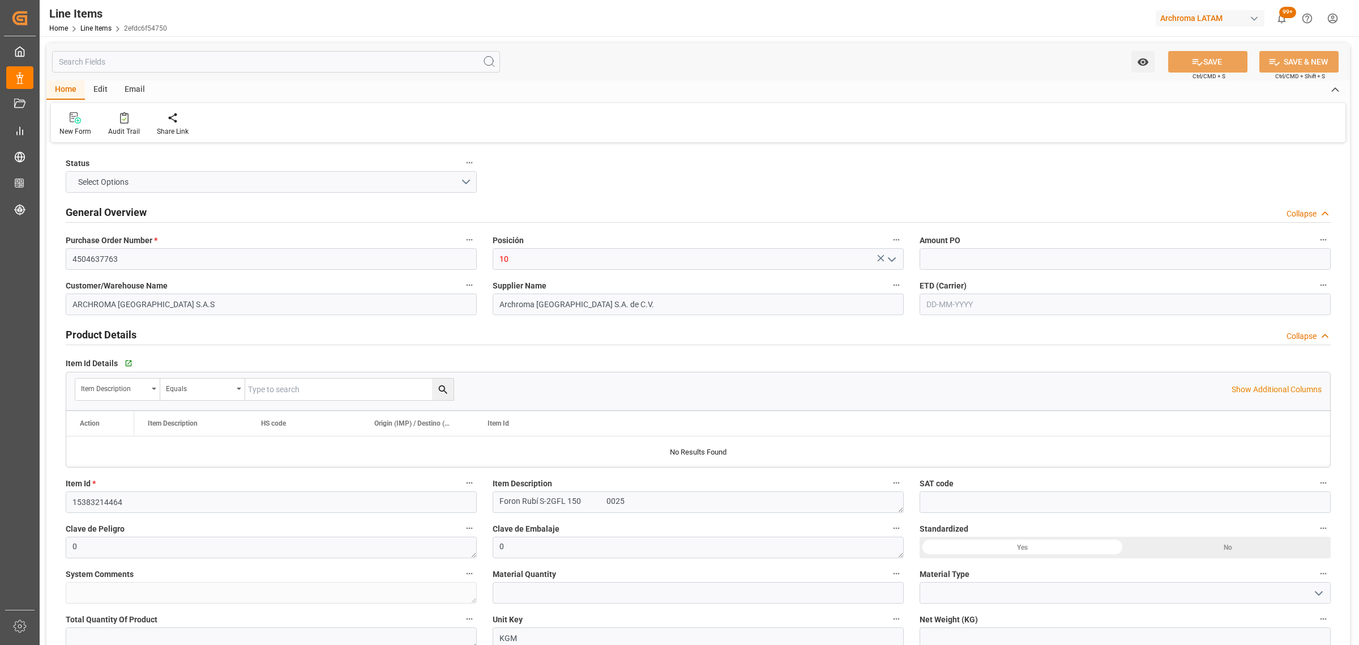
type input "1"
type input "12171700"
type input "600"
type input "3204119902"
type input "[DATE] 13:55"
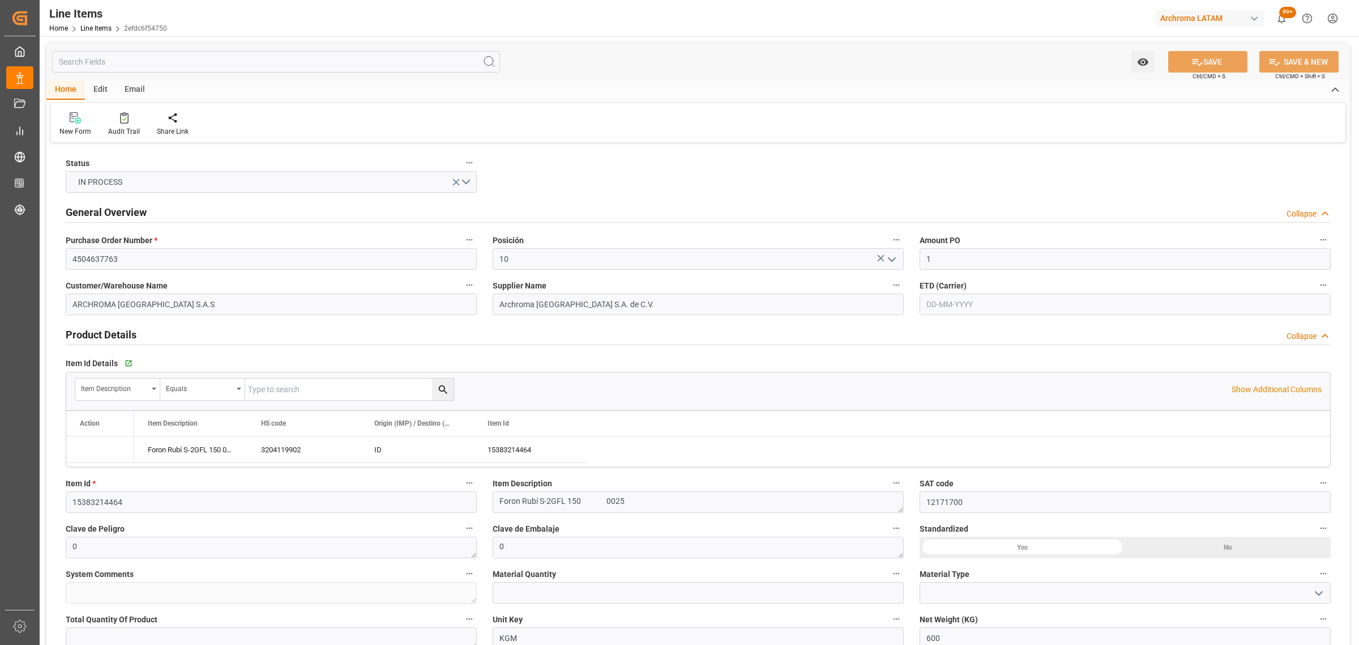
type input "[DATE] 16:09"
drag, startPoint x: 949, startPoint y: 252, endPoint x: 887, endPoint y: 257, distance: 61.9
drag, startPoint x: 955, startPoint y: 255, endPoint x: 906, endPoint y: 255, distance: 48.7
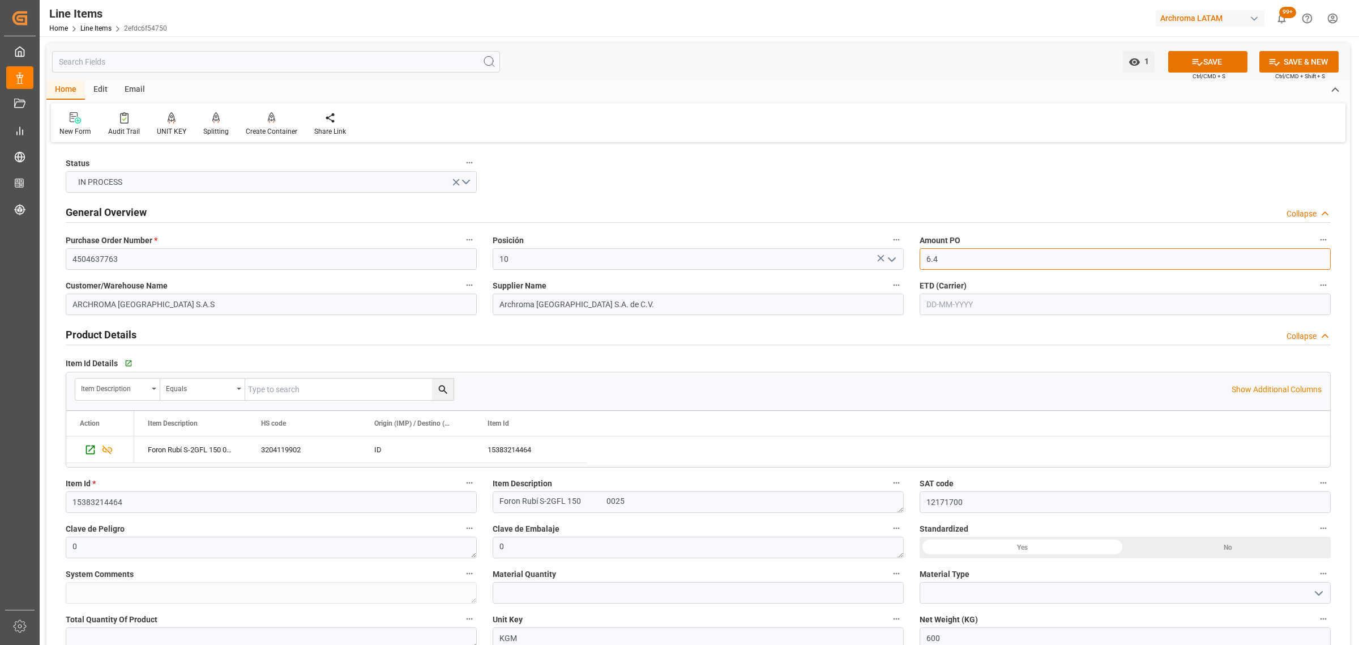
type input "6.4"
click at [993, 300] on input "text" at bounding box center [1125, 304] width 411 height 22
click at [949, 369] on div "28 29 30 31 1 2 3" at bounding box center [1001, 373] width 155 height 22
click at [1047, 466] on div "30" at bounding box center [1045, 462] width 14 height 14
type input "30-08-2025"
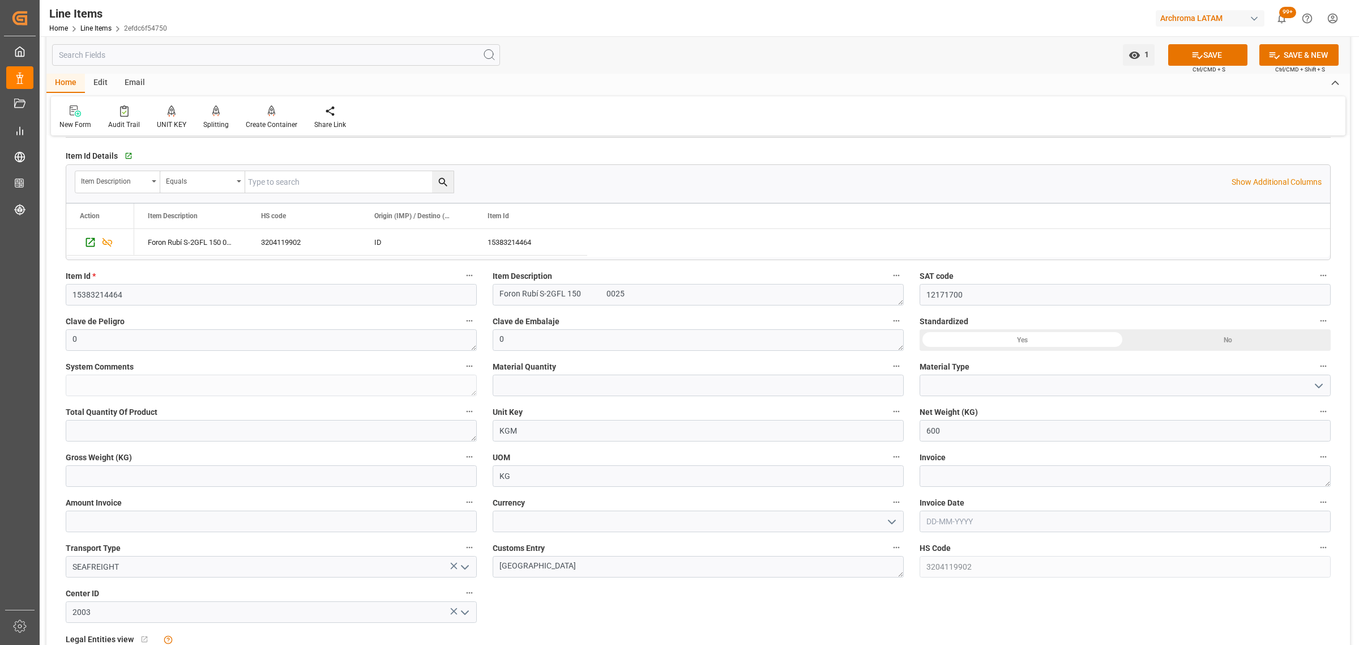
scroll to position [212, 0]
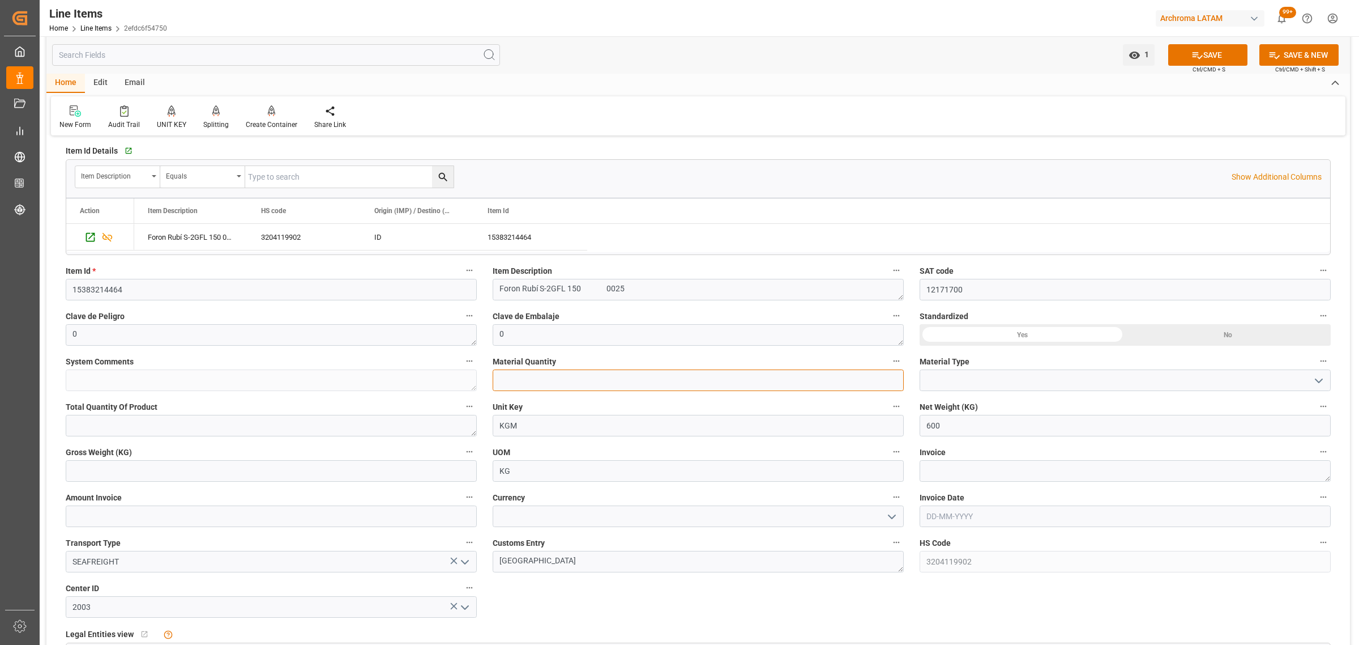
click at [560, 386] on input "text" at bounding box center [698, 380] width 411 height 22
type input "3"
click at [1310, 382] on button "open menu" at bounding box center [1318, 381] width 17 height 18
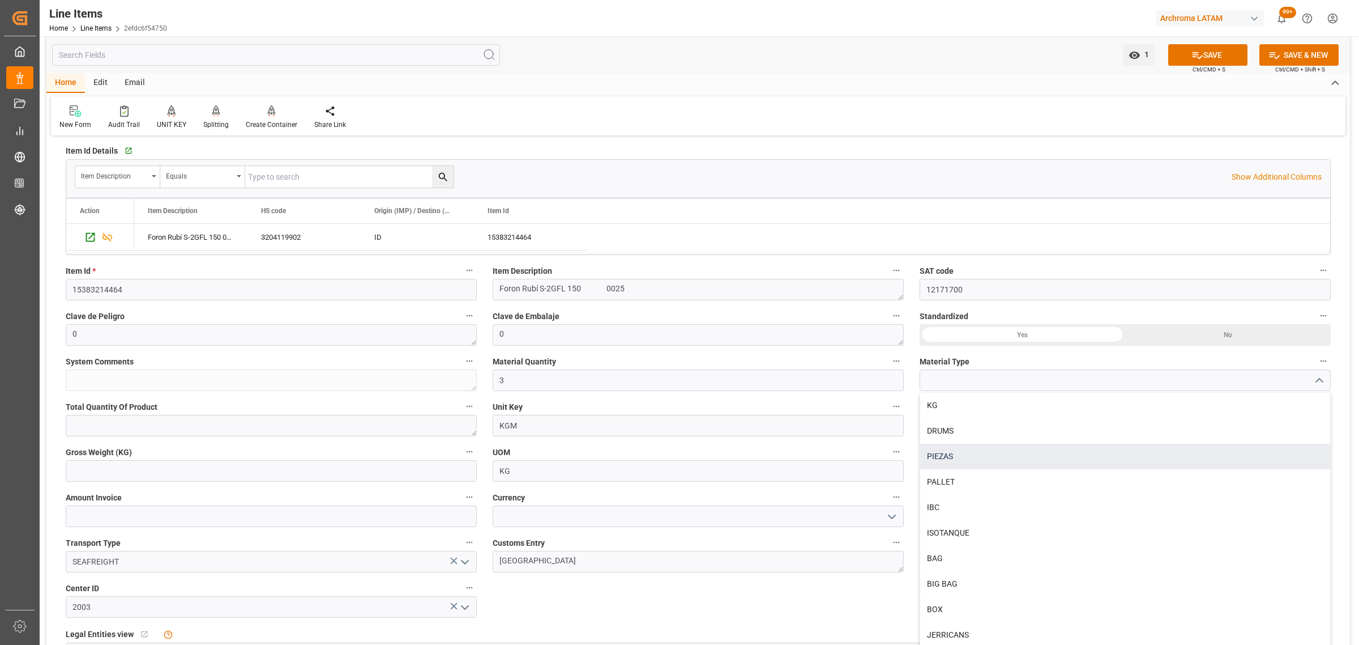
click at [946, 458] on div "PIEZAS" at bounding box center [1125, 455] width 410 height 25
type input "PIEZAS"
click at [732, 522] on input at bounding box center [698, 516] width 411 height 22
click at [890, 519] on icon "open menu" at bounding box center [892, 517] width 14 height 14
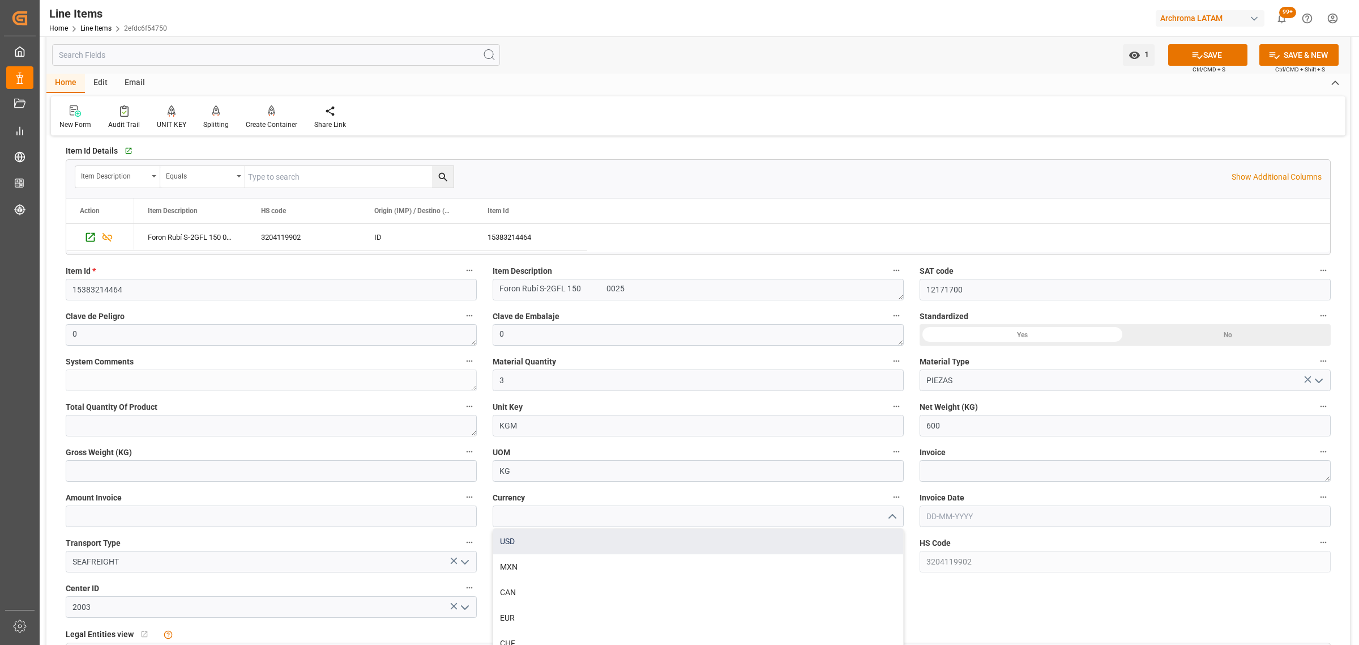
click at [548, 539] on div "USD" at bounding box center [698, 540] width 410 height 25
type input "USD"
click at [953, 466] on textarea at bounding box center [1125, 471] width 411 height 22
click at [255, 479] on input "text" at bounding box center [271, 471] width 411 height 22
type input "638.400"
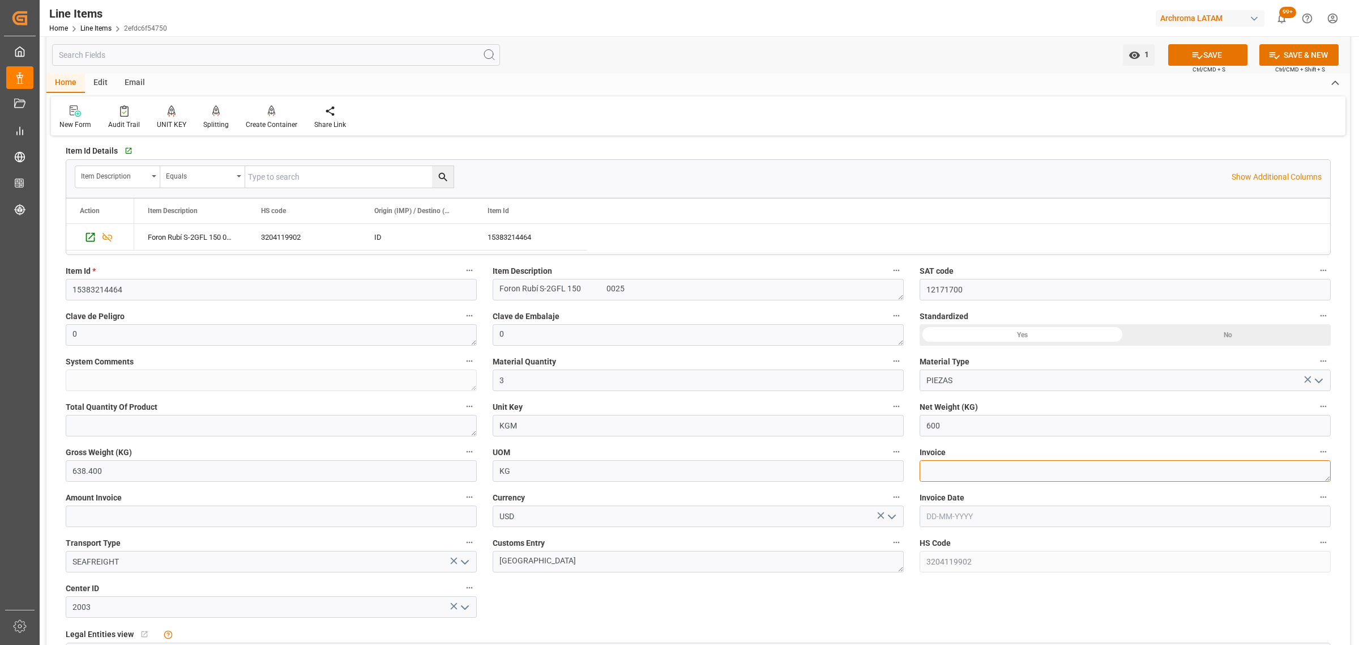
click at [1034, 468] on textarea at bounding box center [1125, 471] width 411 height 22
click at [951, 476] on textarea at bounding box center [1125, 471] width 411 height 22
paste textarea "000-002-01-00002153"
type textarea "000-002-01-00002153"
click at [974, 519] on input "text" at bounding box center [1125, 516] width 411 height 22
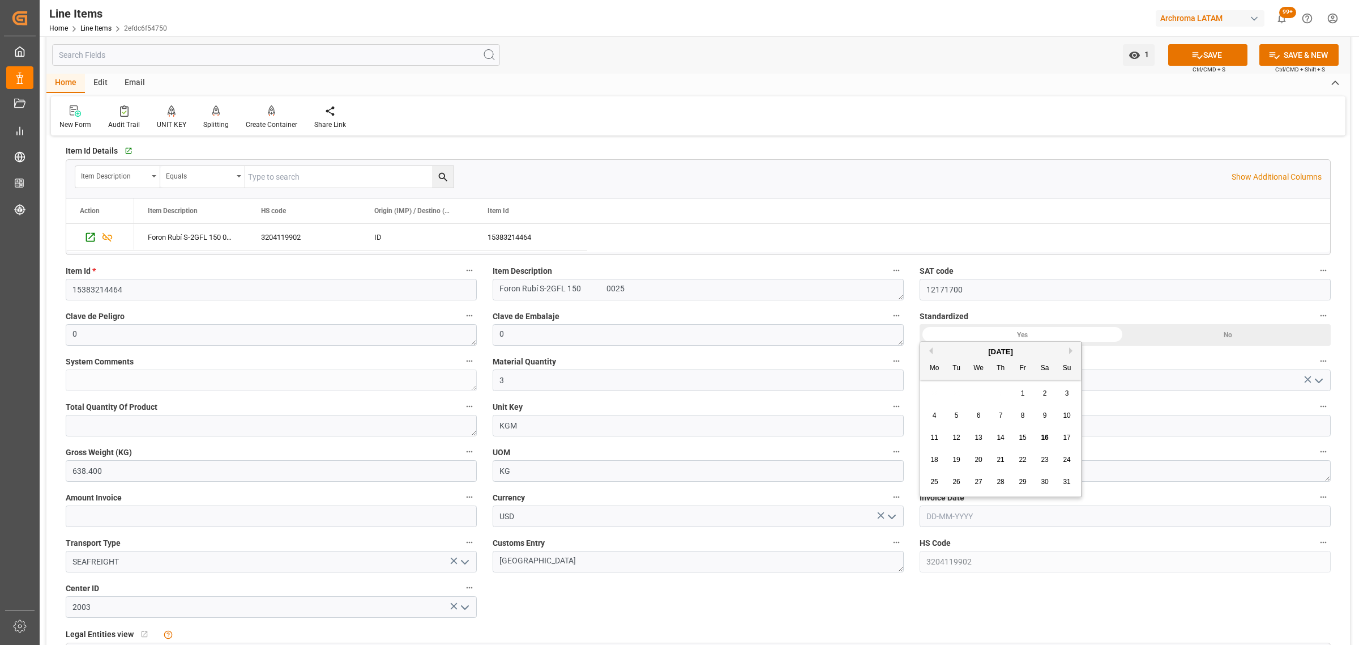
click at [944, 385] on div "28 29 30 31 1 2 3" at bounding box center [1001, 393] width 155 height 22
click at [1004, 439] on span "14" at bounding box center [1000, 437] width 7 height 8
type input "[DATE]"
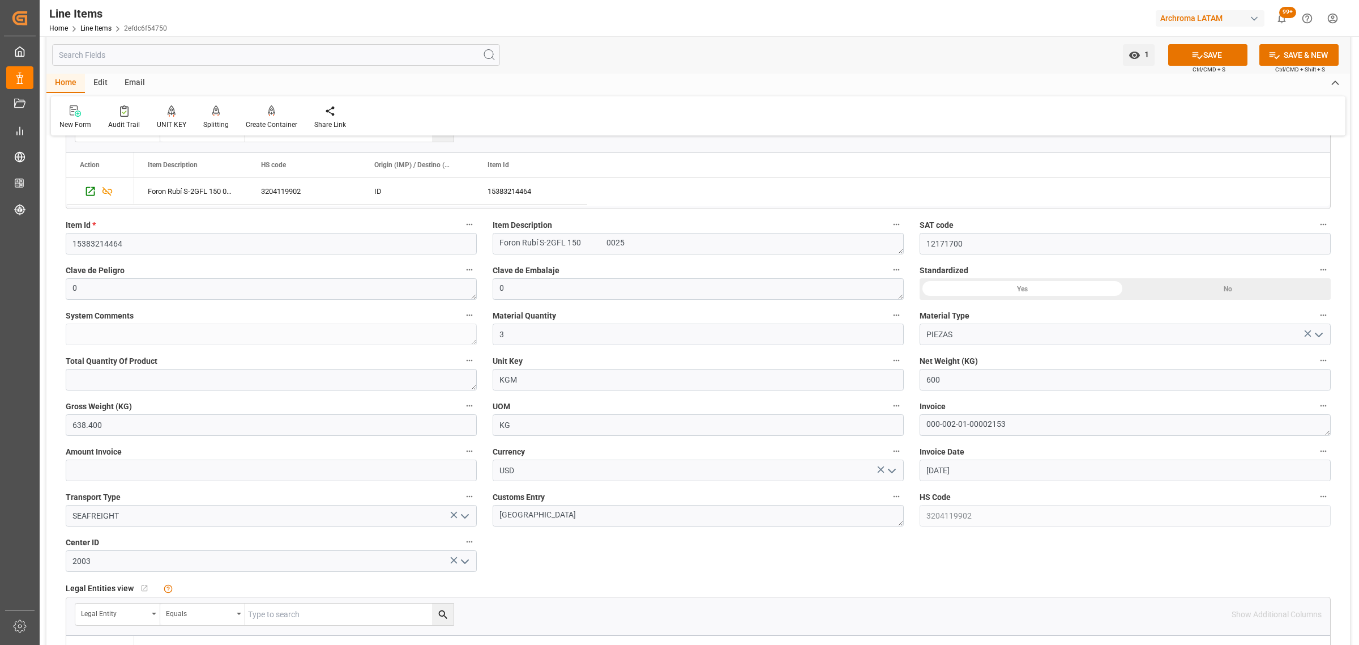
scroll to position [283, 0]
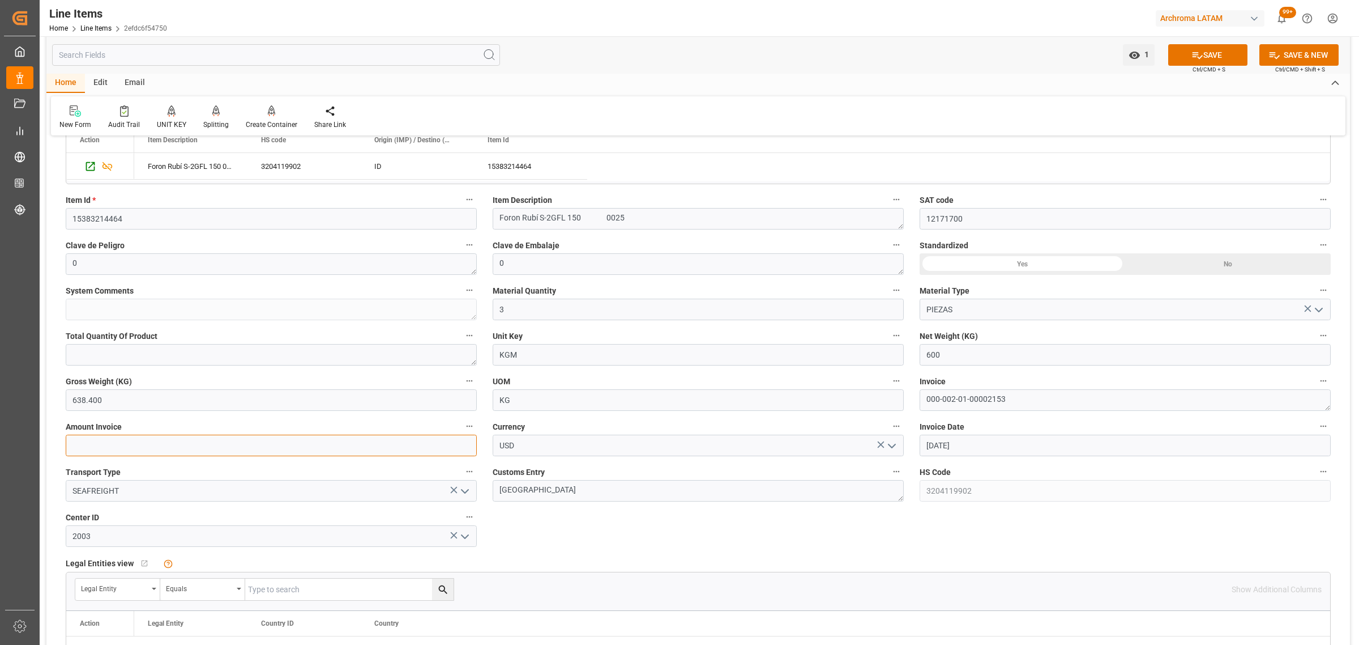
click at [206, 449] on input "text" at bounding box center [271, 445] width 411 height 22
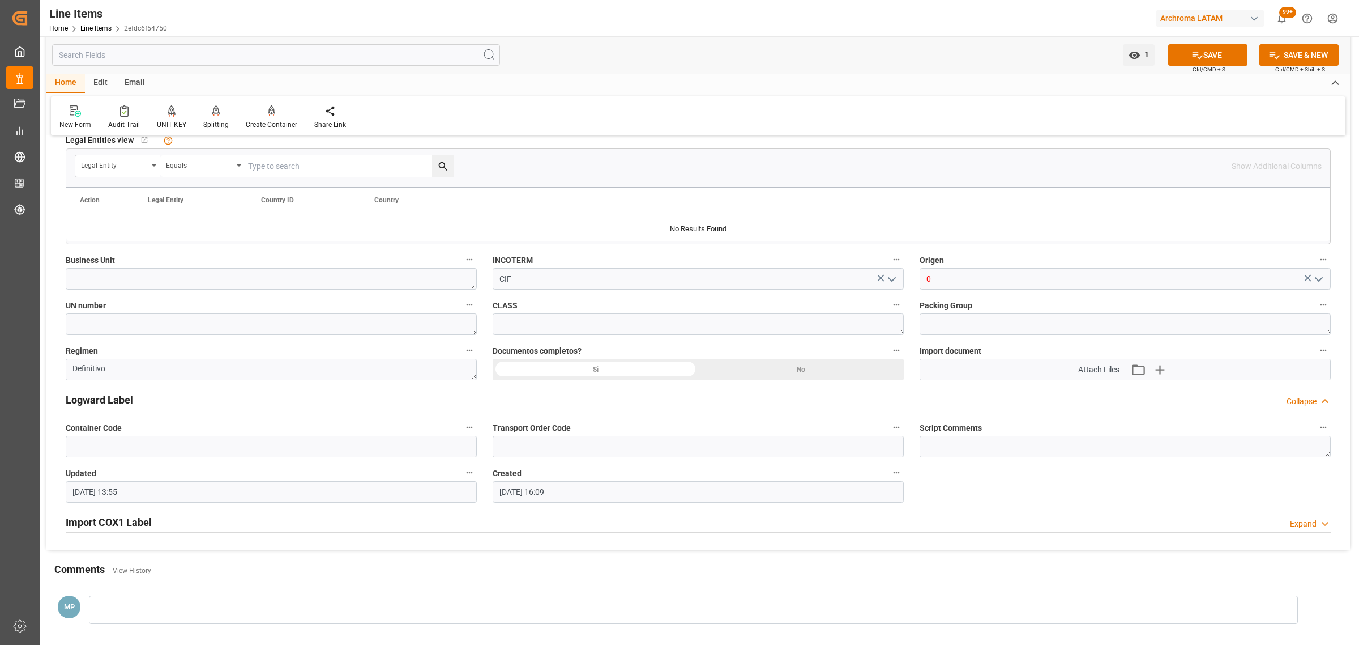
scroll to position [708, 0]
type input "4416"
click at [1318, 279] on polyline "open menu" at bounding box center [1319, 277] width 7 height 3
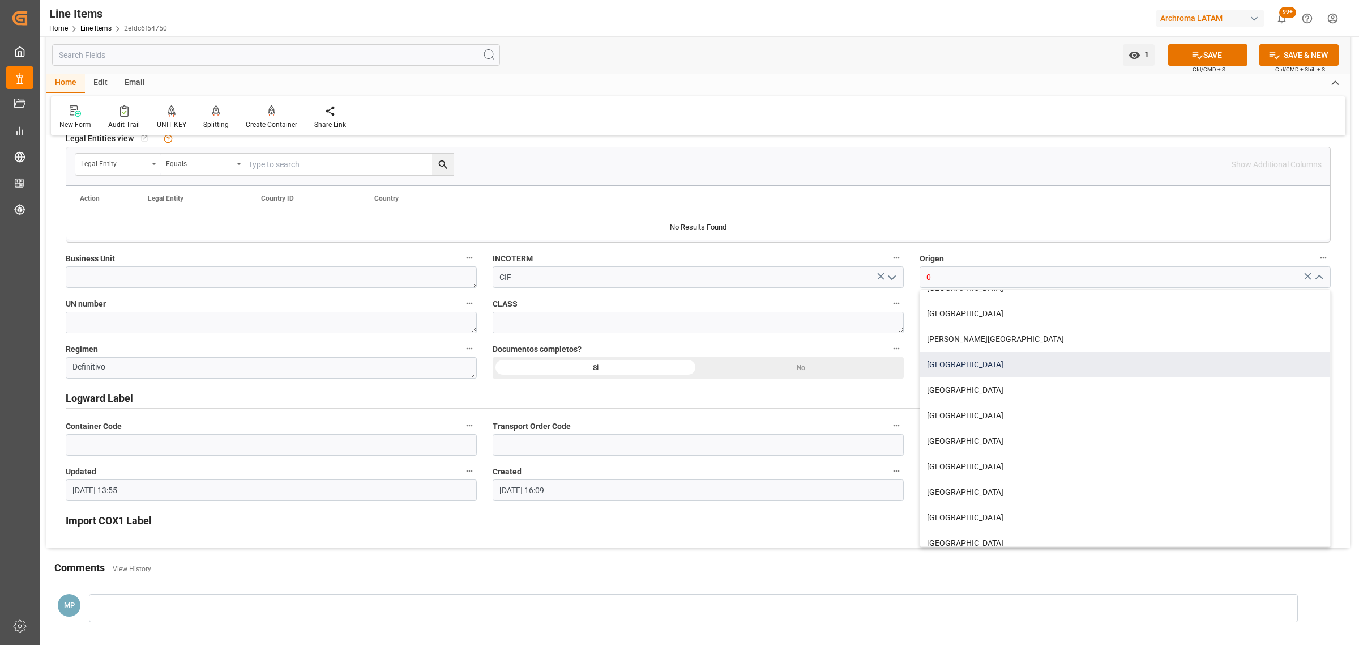
scroll to position [142, 0]
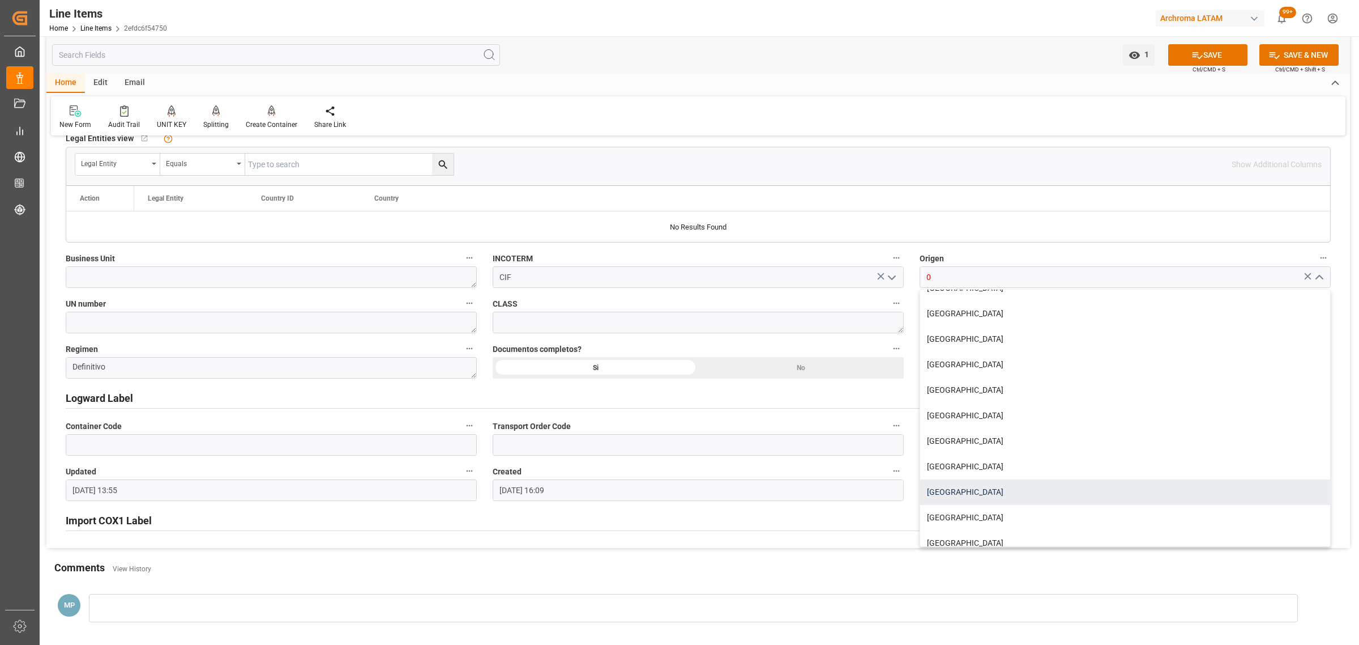
click at [985, 487] on div "INDONESIA" at bounding box center [1125, 491] width 410 height 25
type input "INDONESIA"
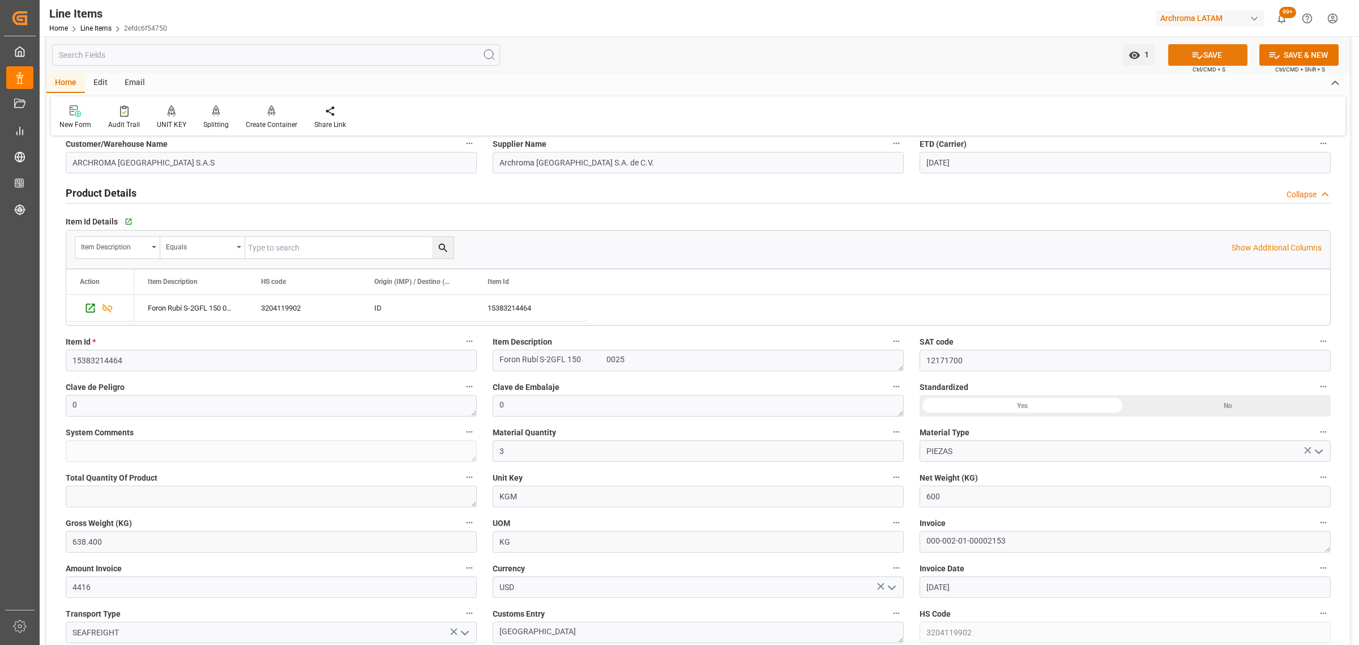
click at [1201, 59] on button "SAVE" at bounding box center [1207, 55] width 79 height 22
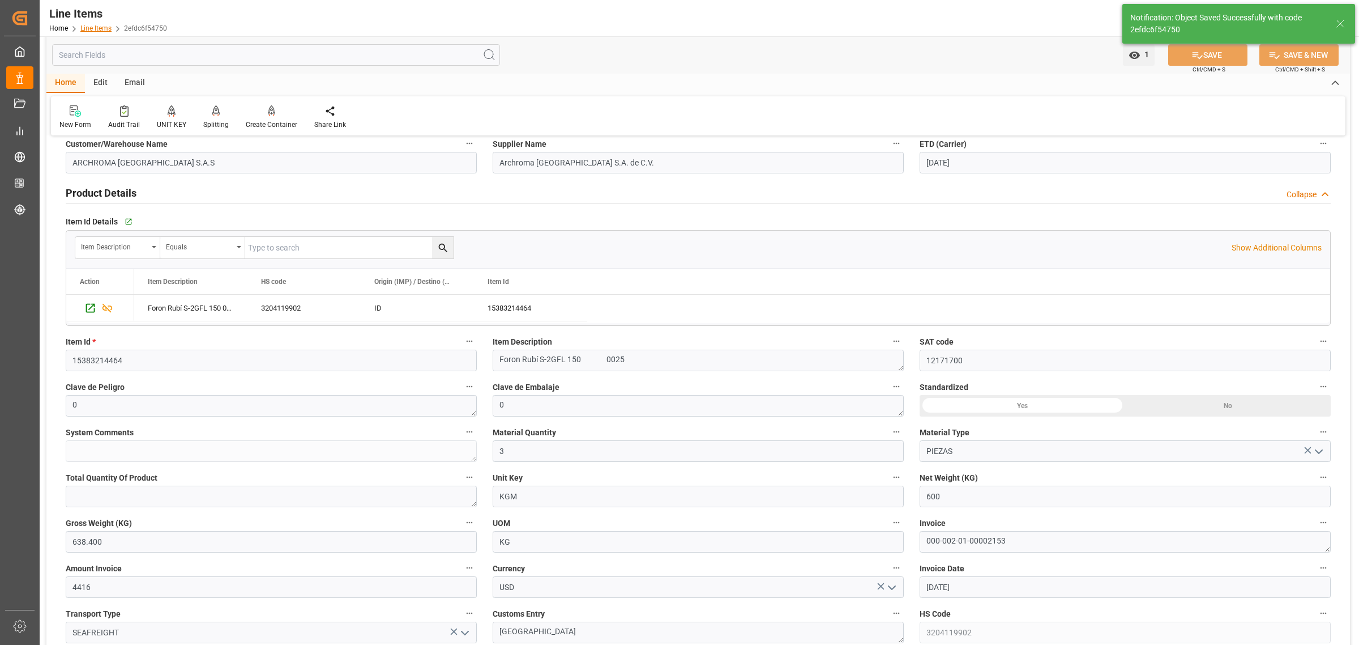
type textarea "3 PIEZAS"
type input "16-08-2025 19:41"
click at [91, 29] on link "Line Items" at bounding box center [95, 28] width 31 height 8
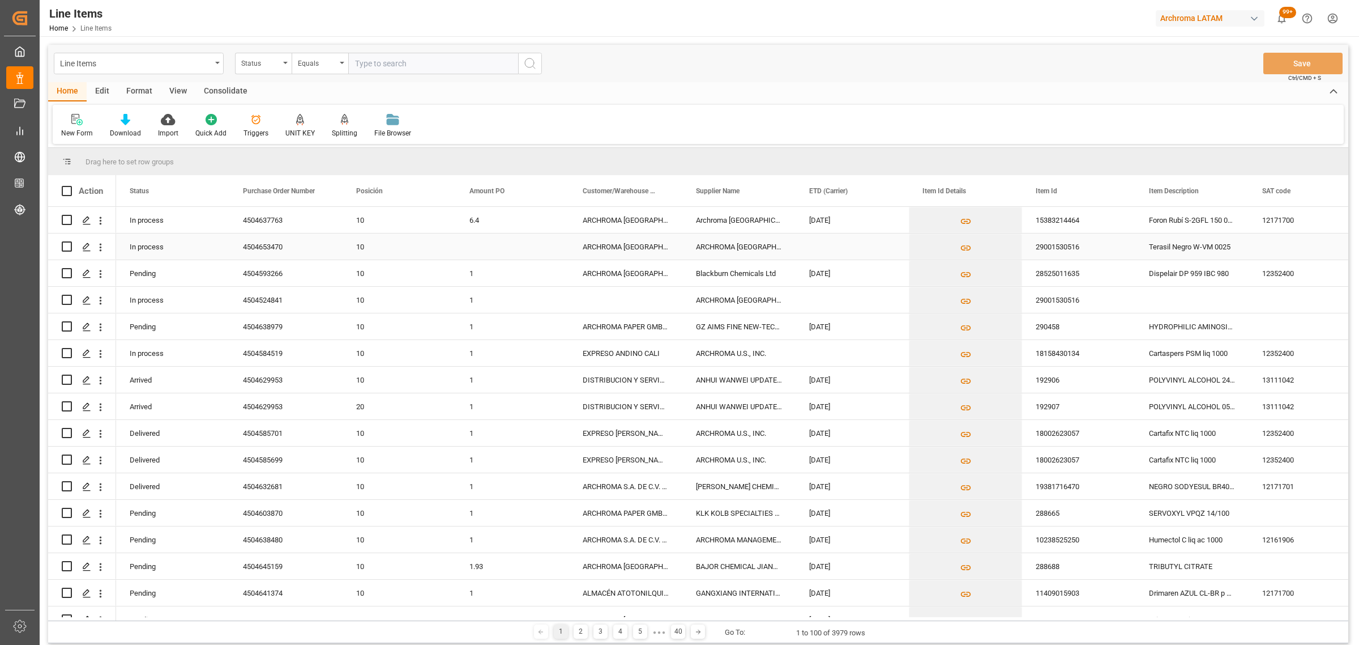
click at [476, 247] on div "Press SPACE to select this row." at bounding box center [512, 246] width 113 height 26
type input "6.4"
click at [600, 258] on div "ARCHROMA [GEOGRAPHIC_DATA] S.A.S" at bounding box center [625, 246] width 113 height 26
click at [1304, 66] on button "Save" at bounding box center [1303, 64] width 79 height 22
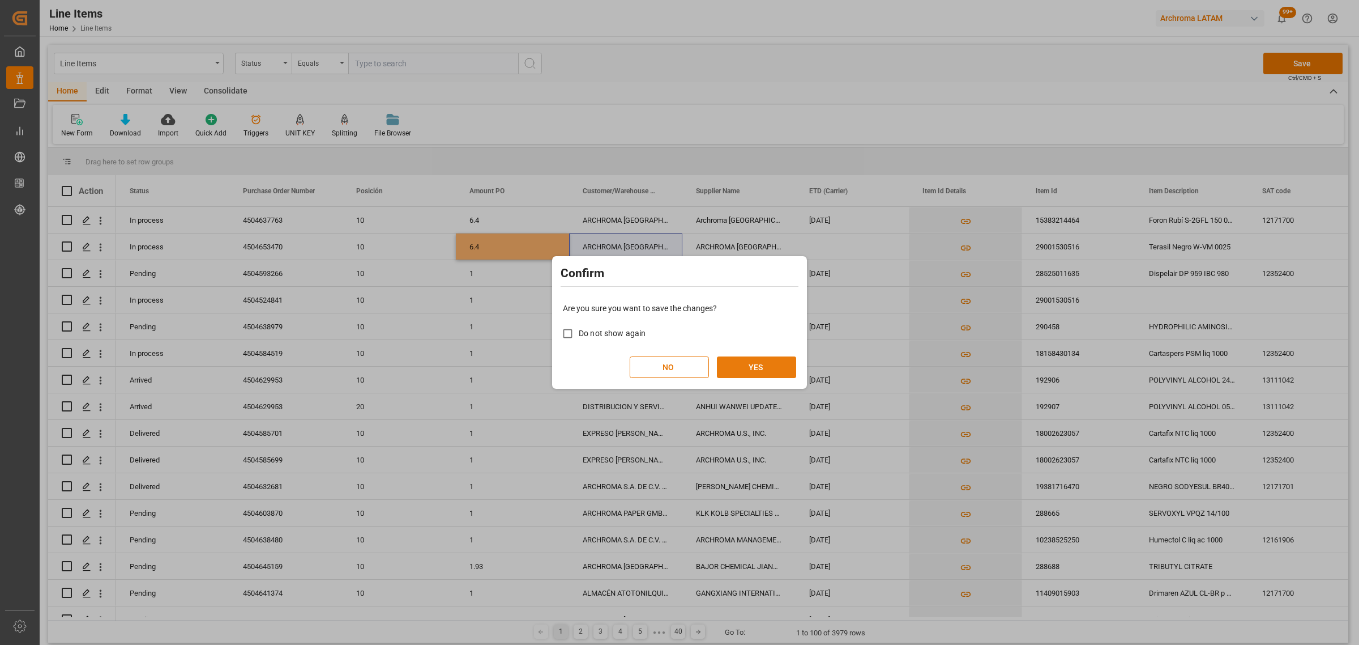
click at [774, 367] on button "YES" at bounding box center [756, 367] width 79 height 22
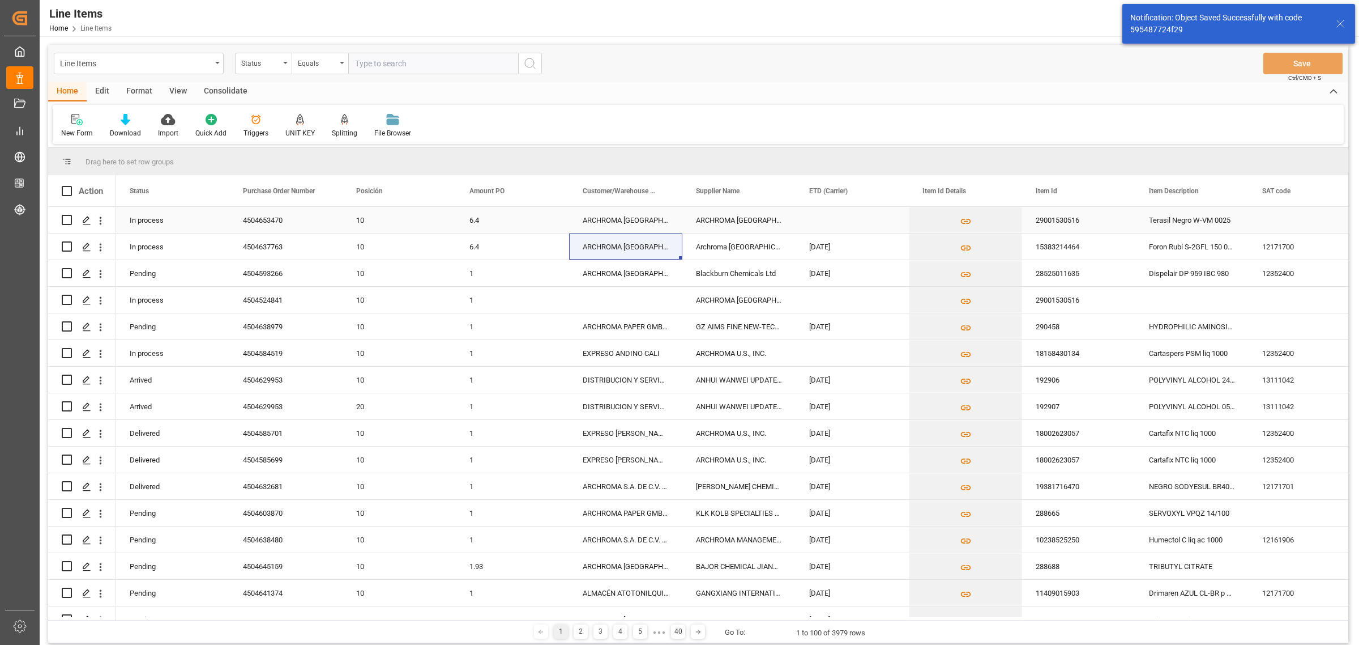
click at [842, 219] on div "Press SPACE to select this row." at bounding box center [852, 220] width 113 height 26
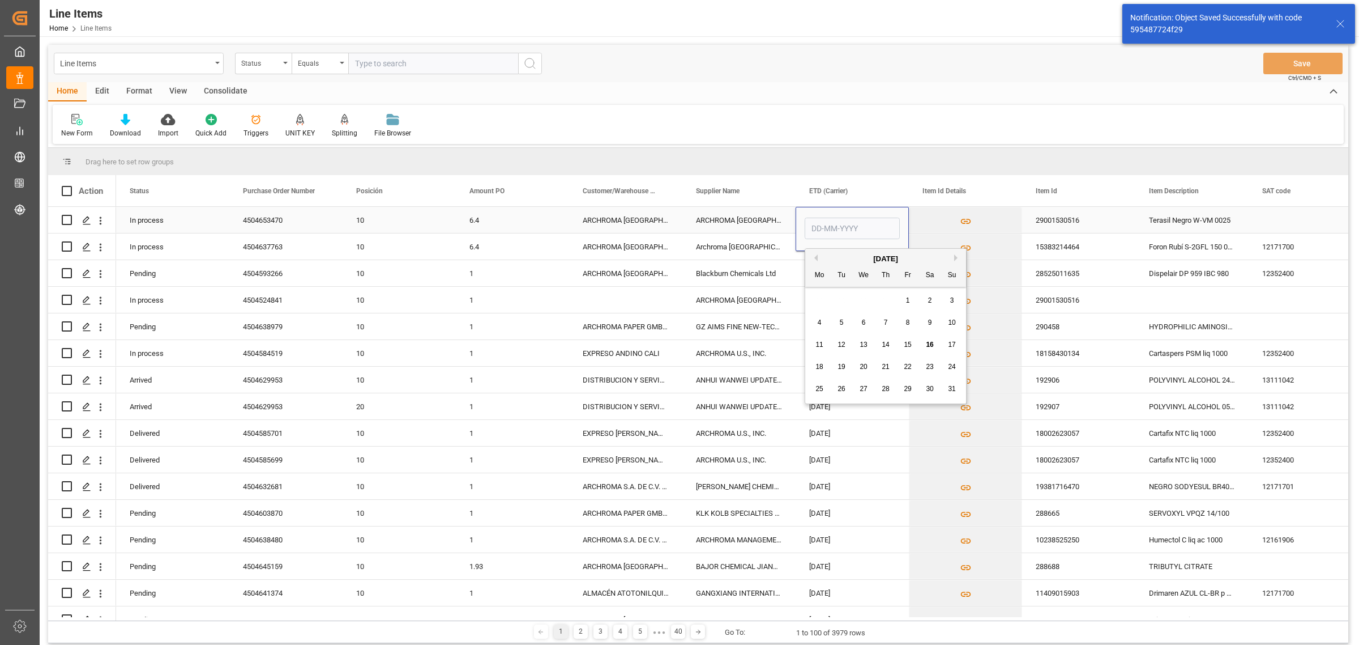
click at [842, 219] on input "Press SPACE to select this row." at bounding box center [852, 228] width 95 height 22
click at [828, 296] on div "28 29 30 31 1 2 3" at bounding box center [886, 300] width 155 height 22
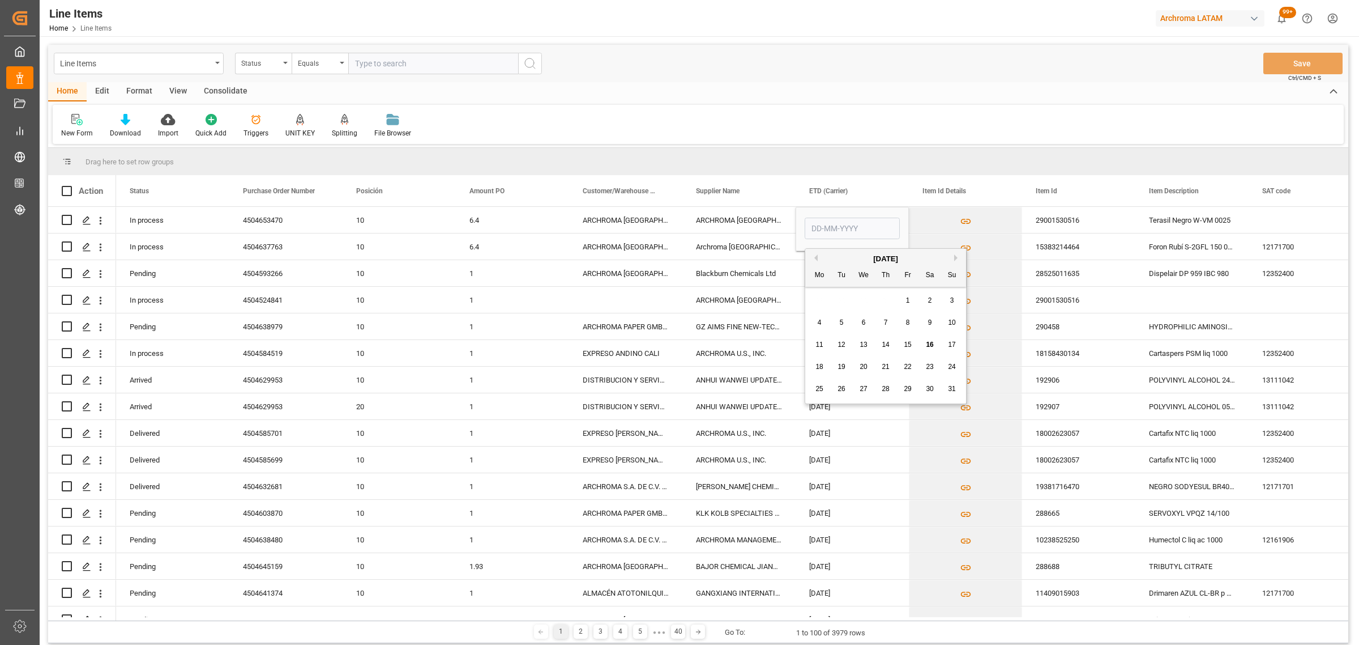
click at [932, 389] on span "30" at bounding box center [929, 389] width 7 height 8
type input "30-08-2025"
click at [768, 264] on div "Blackburn Chemicals Ltd" at bounding box center [738, 273] width 113 height 26
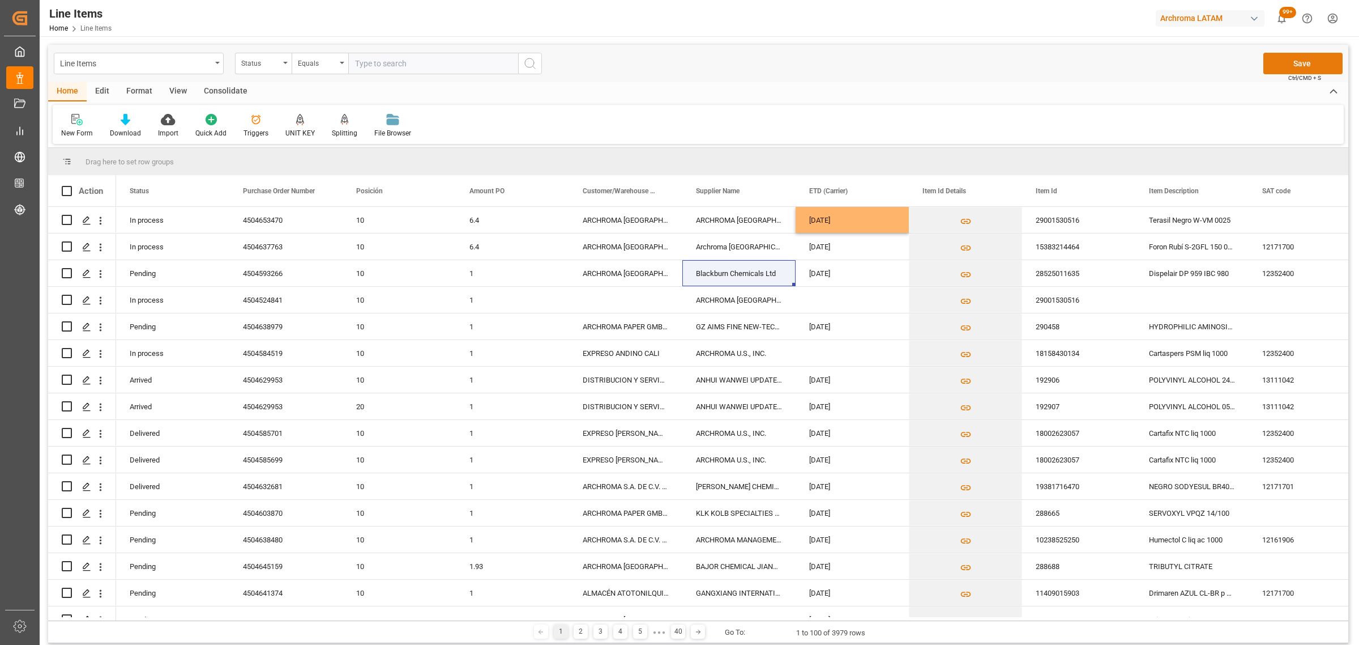
click at [1298, 58] on button "Save" at bounding box center [1303, 64] width 79 height 22
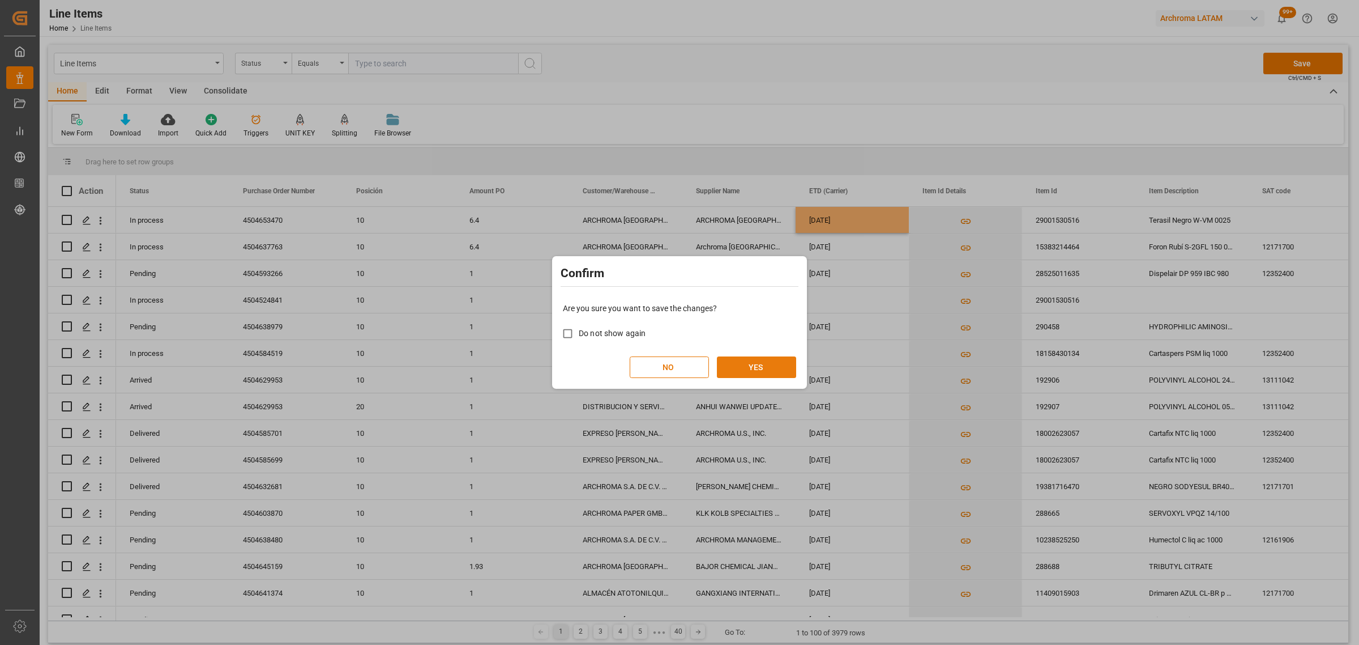
click at [754, 363] on button "YES" at bounding box center [756, 367] width 79 height 22
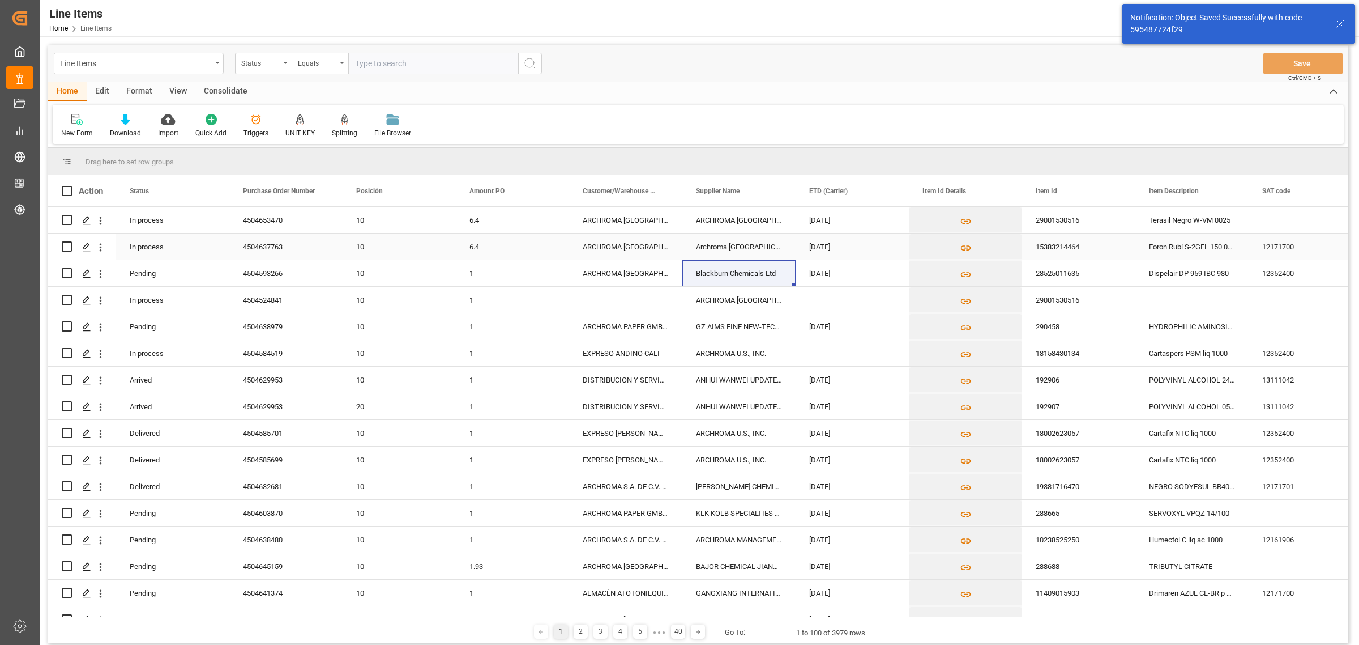
click at [65, 247] on input "Press Space to toggle row selection (unchecked)" at bounding box center [67, 246] width 10 height 10
checkbox input "true"
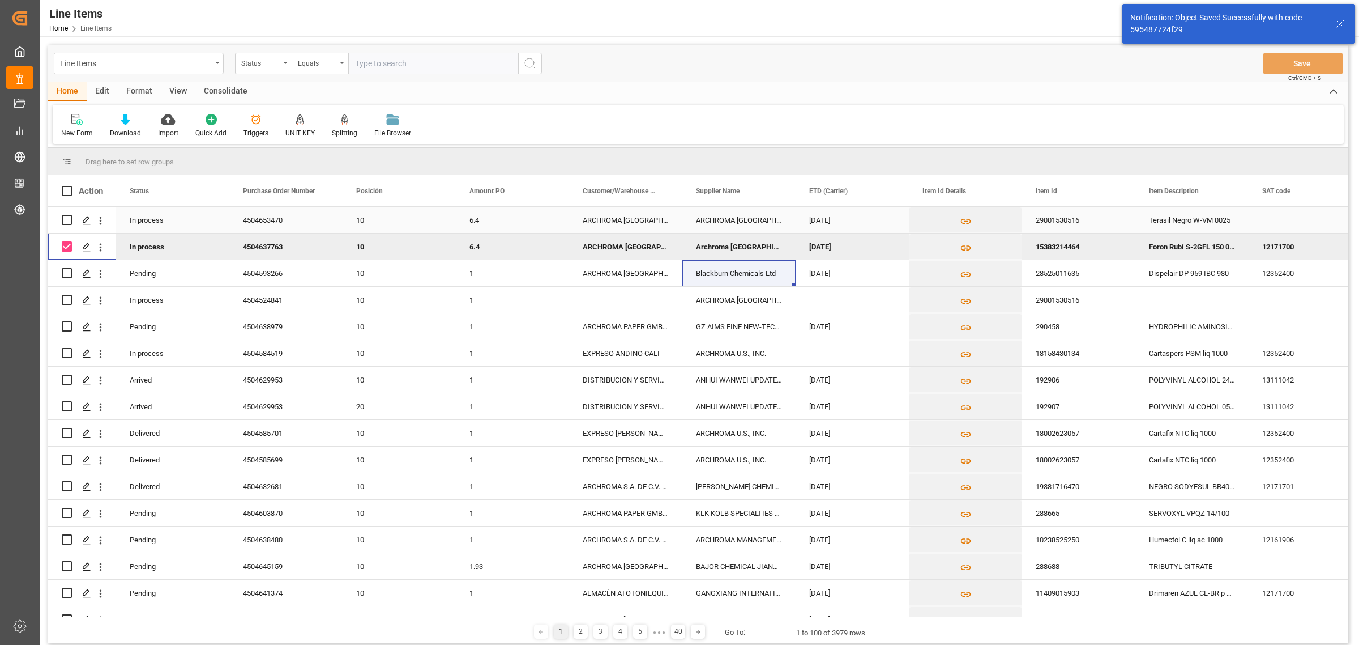
click at [64, 215] on input "Press Space to toggle row selection (unchecked)" at bounding box center [67, 220] width 10 height 10
checkbox input "true"
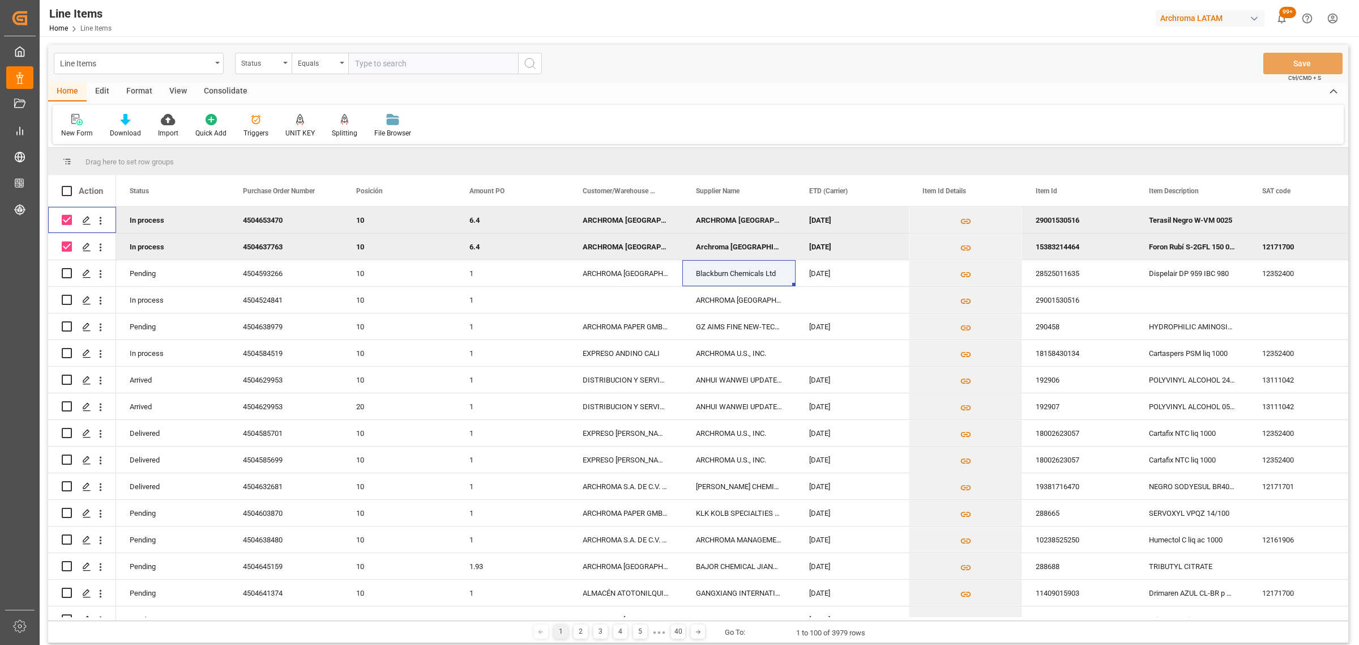
click at [227, 88] on div "Consolidate" at bounding box center [225, 91] width 61 height 19
click at [97, 126] on div "Consolidation List" at bounding box center [89, 125] width 72 height 25
click at [151, 168] on div "Create TO Consolidation" at bounding box center [162, 159] width 195 height 23
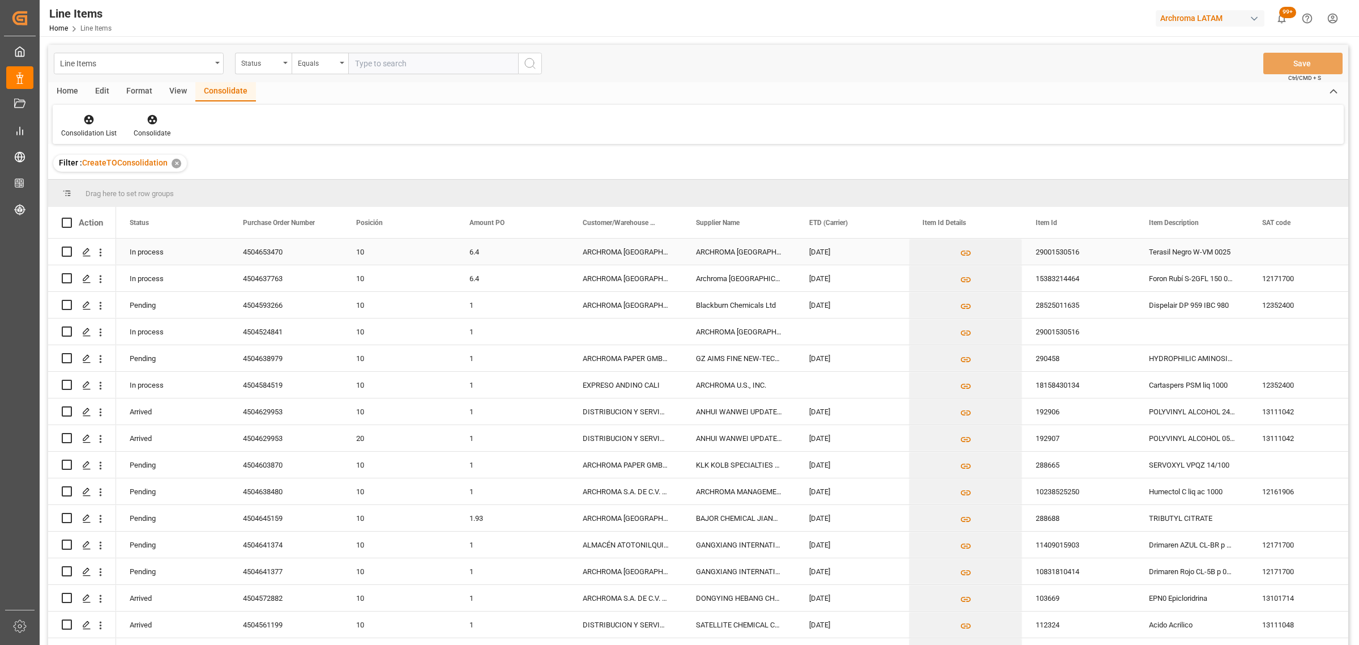
click at [70, 253] on input "Press Space to toggle row selection (unchecked)" at bounding box center [67, 251] width 10 height 10
checkbox input "true"
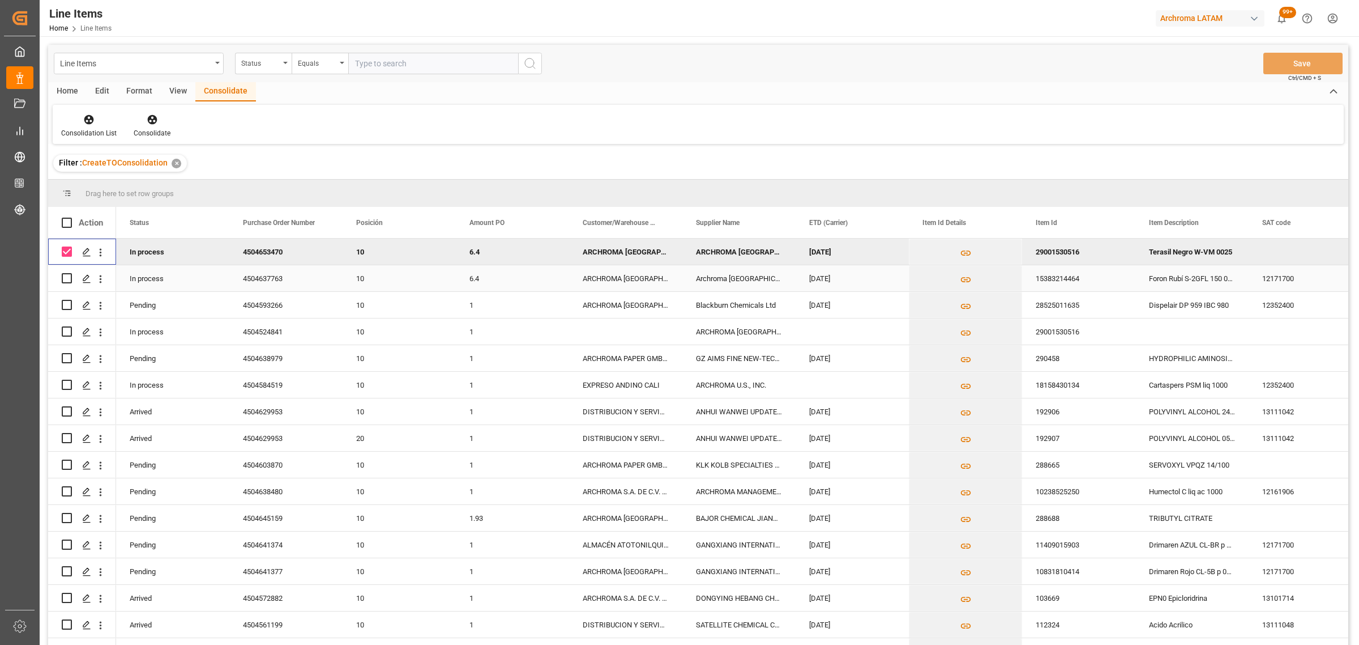
click at [71, 276] on input "Press Space to toggle row selection (unchecked)" at bounding box center [67, 278] width 10 height 10
checkbox input "true"
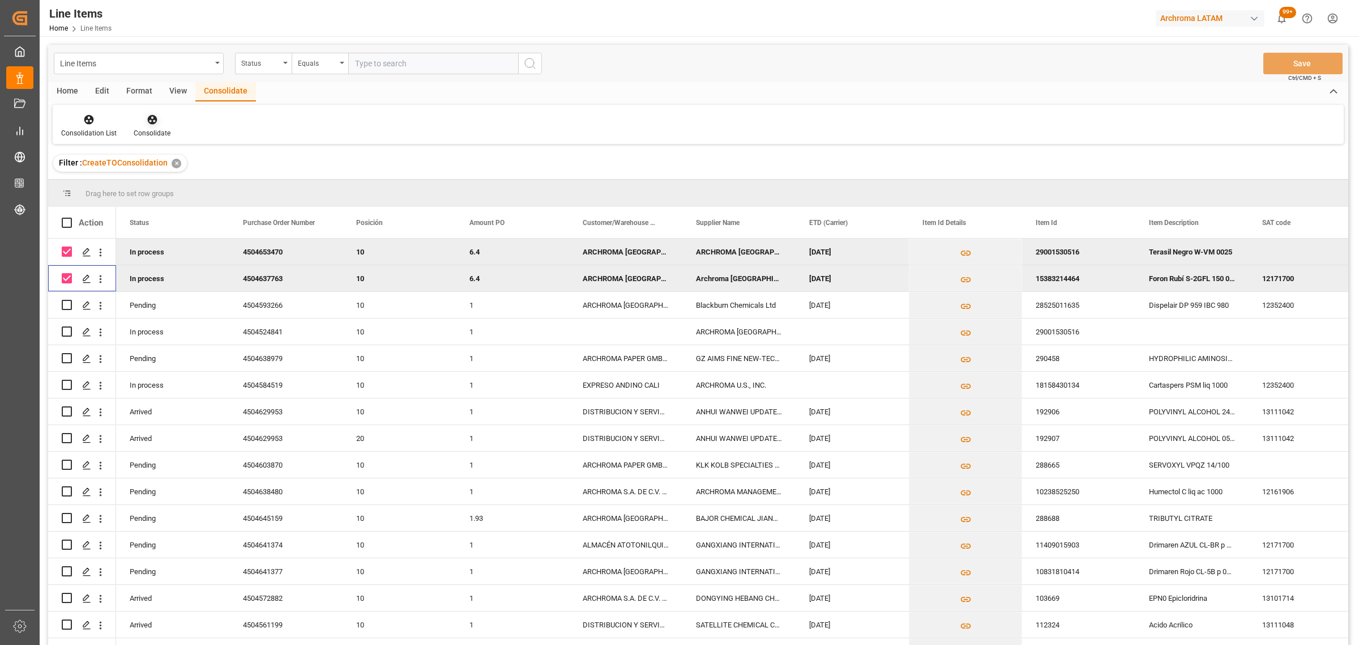
click at [157, 128] on div "Consolidate" at bounding box center [152, 133] width 37 height 10
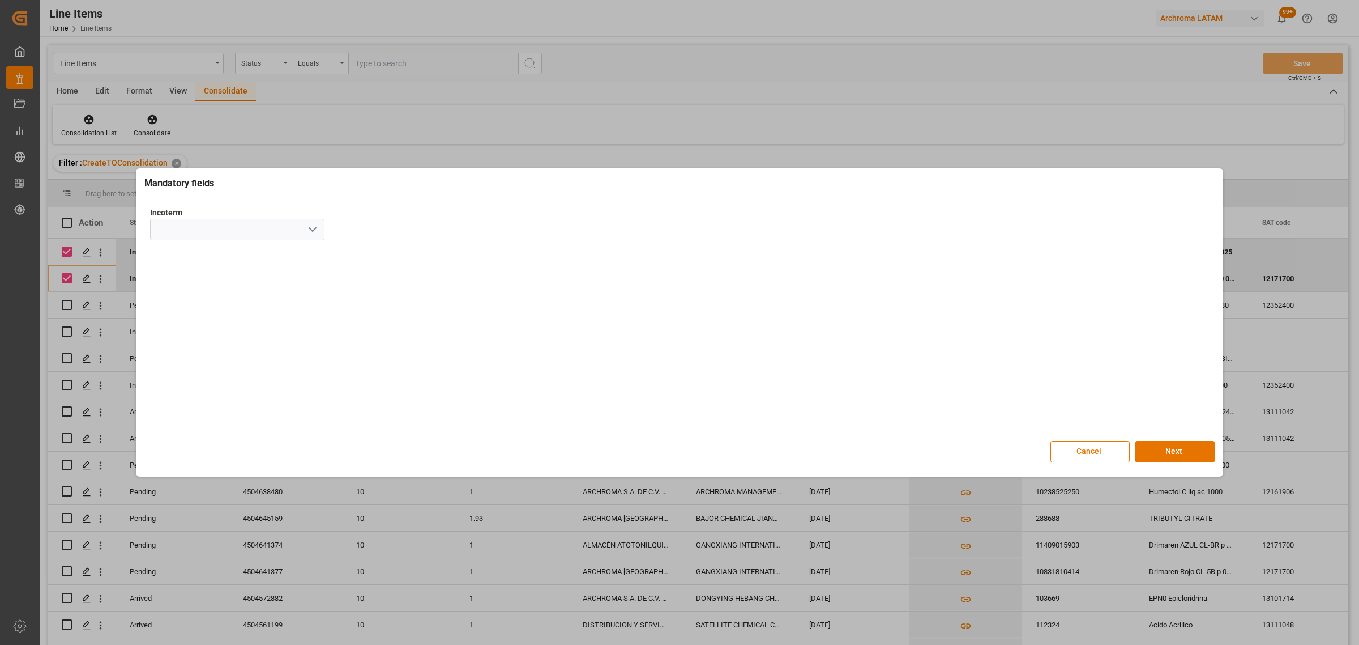
click at [318, 232] on icon "open menu" at bounding box center [313, 230] width 14 height 14
click at [200, 387] on div "CIF" at bounding box center [237, 381] width 173 height 25
type input "CIF"
click at [1190, 452] on button "Next" at bounding box center [1175, 452] width 79 height 22
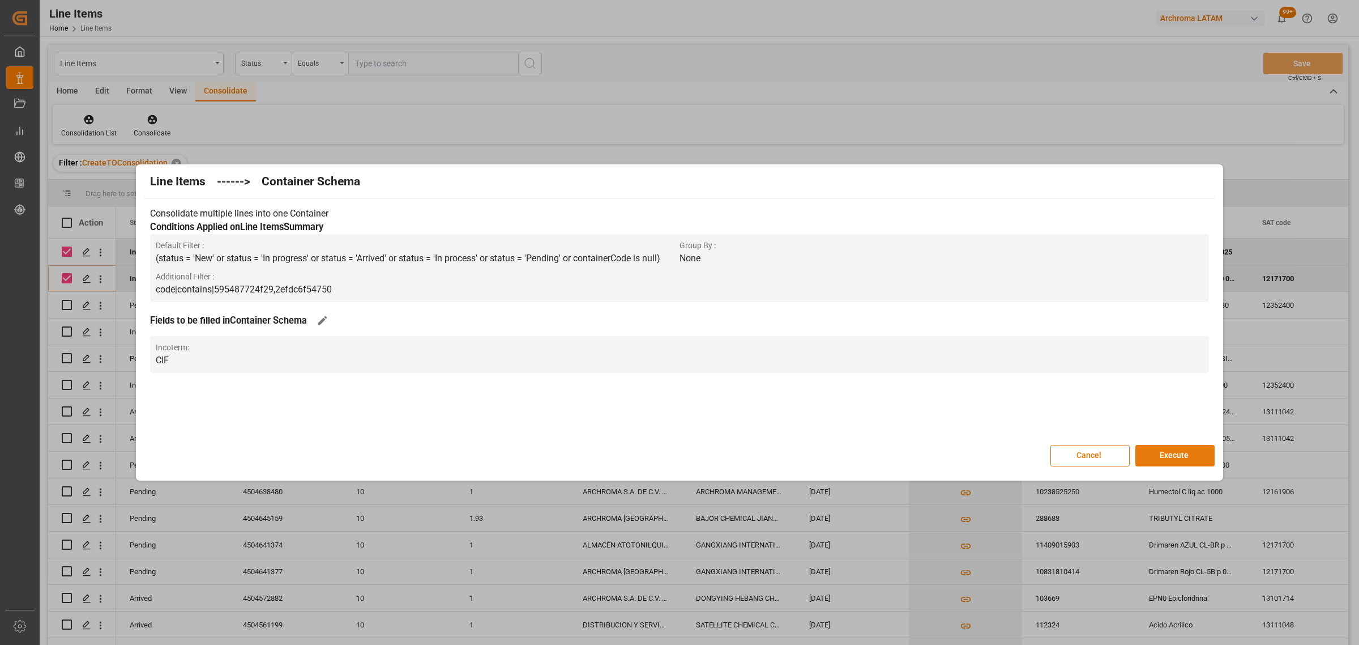
click at [1204, 454] on button "Execute" at bounding box center [1175, 456] width 79 height 22
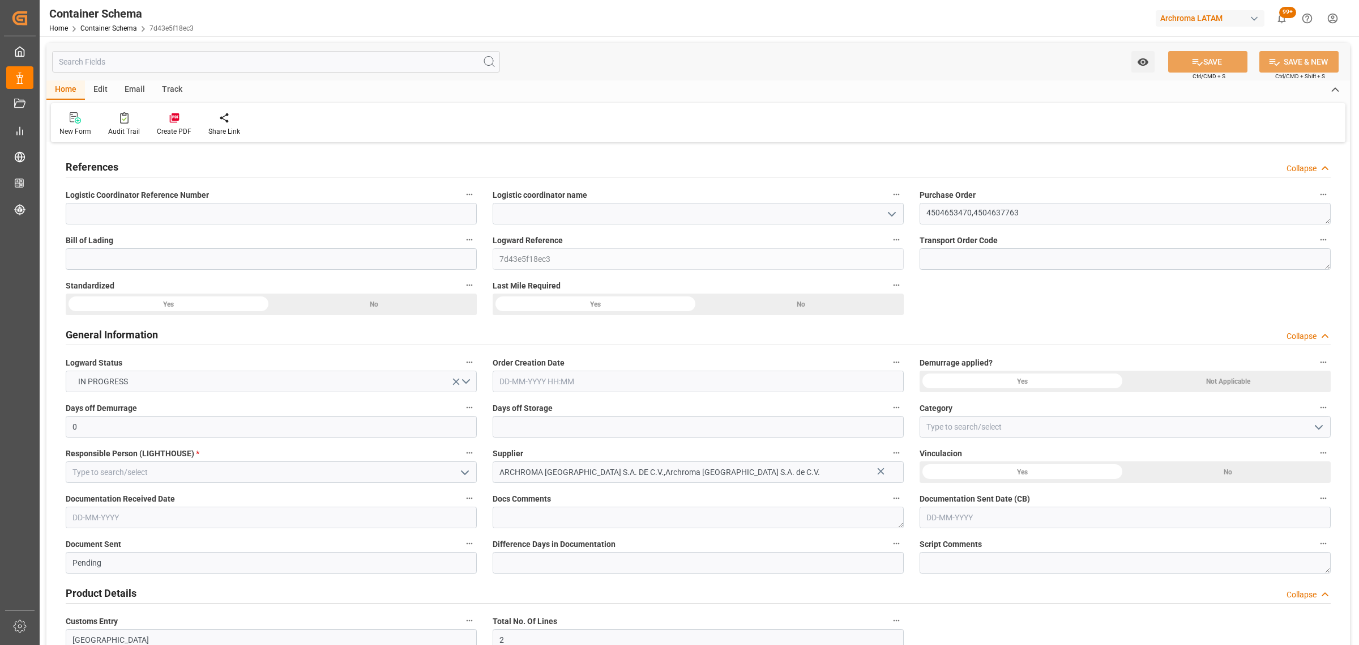
type input "0"
type input "2"
type input "6"
type input "1100"
type input "1174.4"
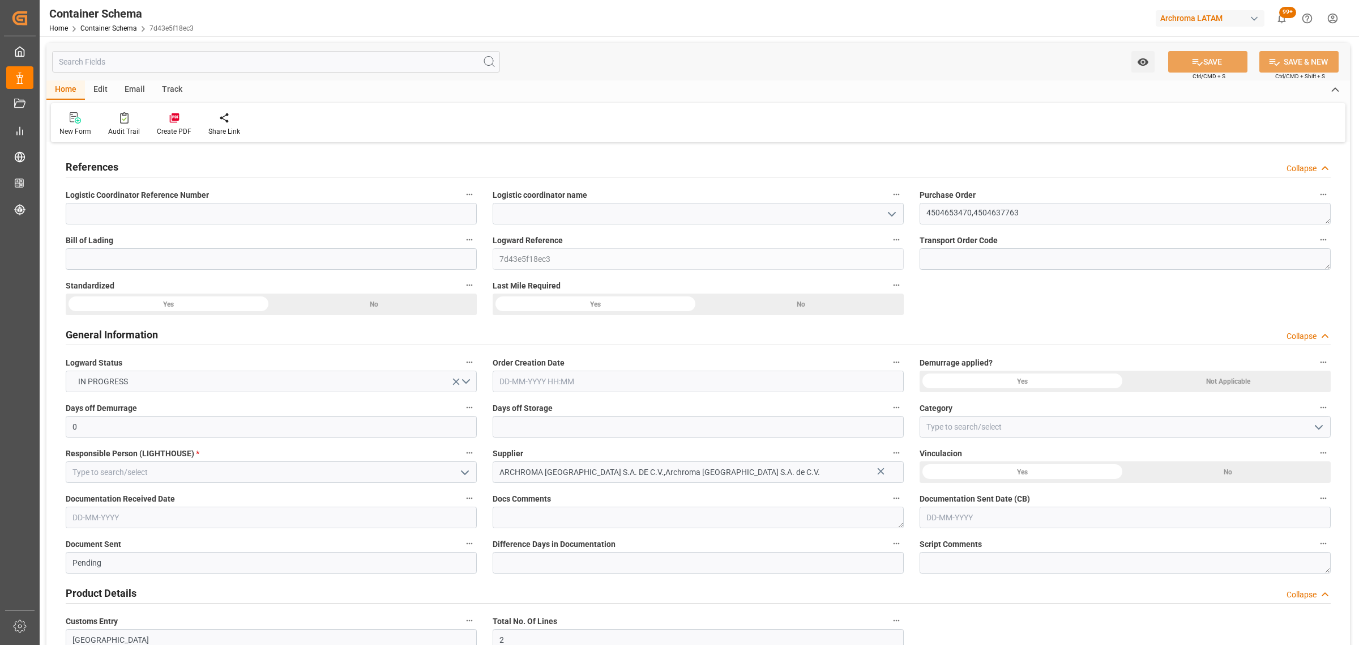
click at [890, 219] on icon "open menu" at bounding box center [892, 214] width 14 height 14
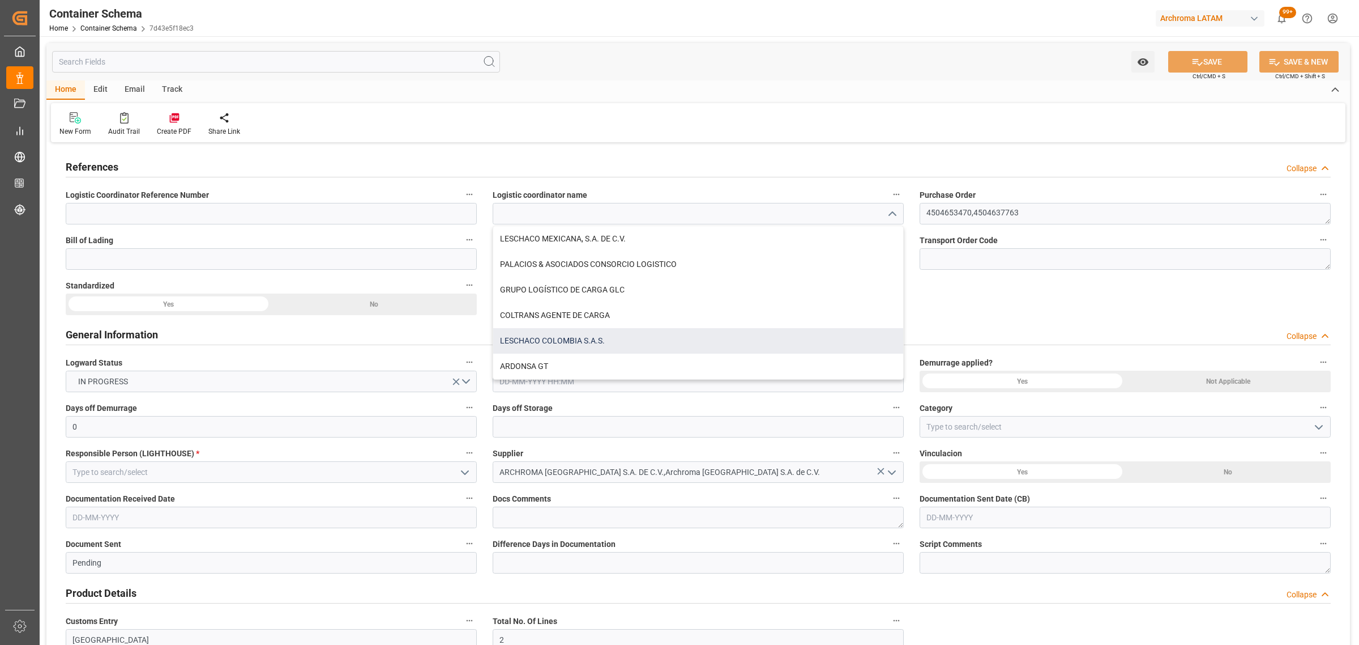
click at [596, 336] on div "LESCHACO COLOMBIA S.A.S." at bounding box center [698, 340] width 410 height 25
type input "LESCHACO COLOMBIA S.A.S."
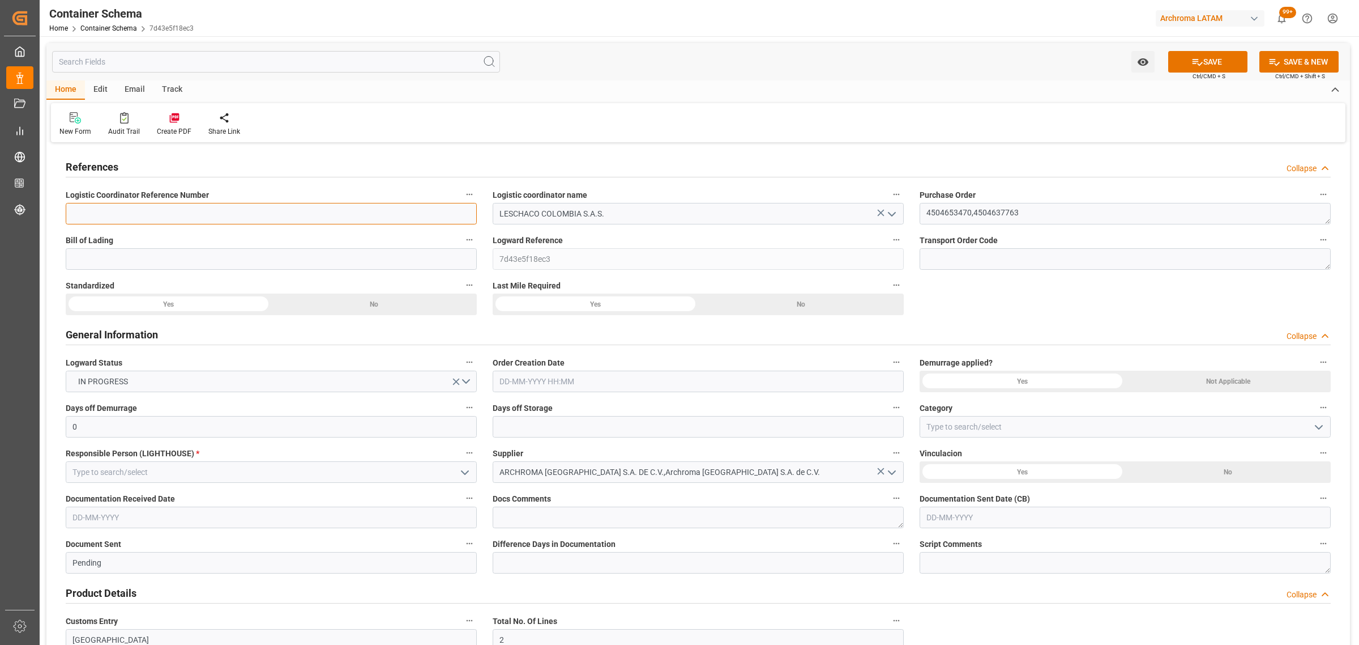
click at [419, 219] on input at bounding box center [271, 214] width 411 height 22
paste input "210200805725"
type input "210200805725"
click at [605, 388] on input "text" at bounding box center [698, 381] width 411 height 22
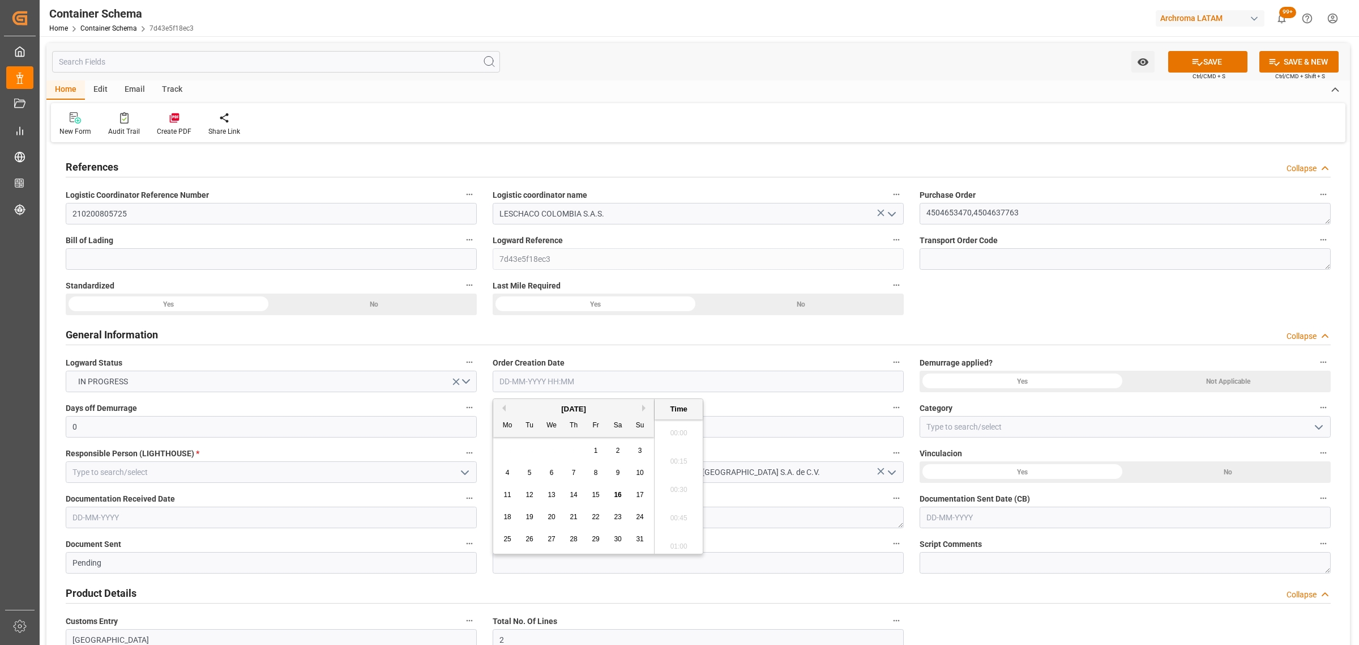
scroll to position [1589, 0]
click at [542, 445] on div "28 29 30 31 1 2 3" at bounding box center [574, 450] width 155 height 22
click at [595, 496] on span "15" at bounding box center [595, 494] width 7 height 8
click at [689, 507] on li "16:30" at bounding box center [679, 501] width 48 height 28
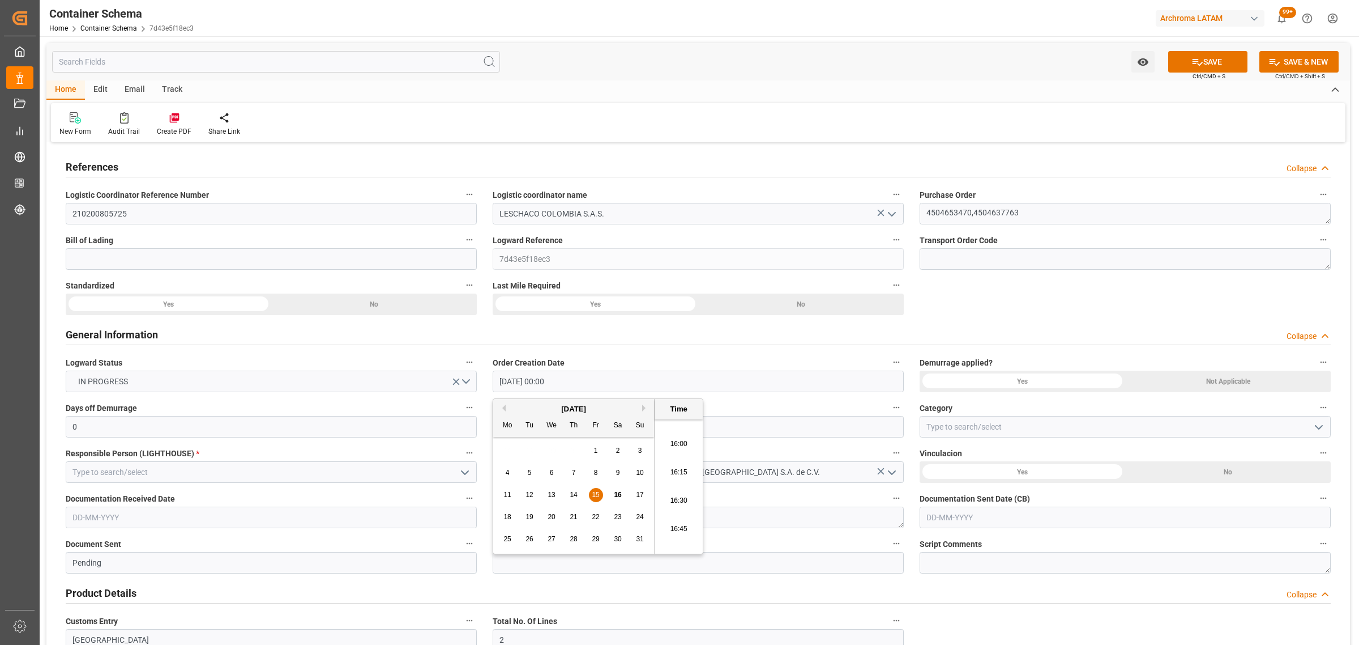
type input "[DATE] 16:30"
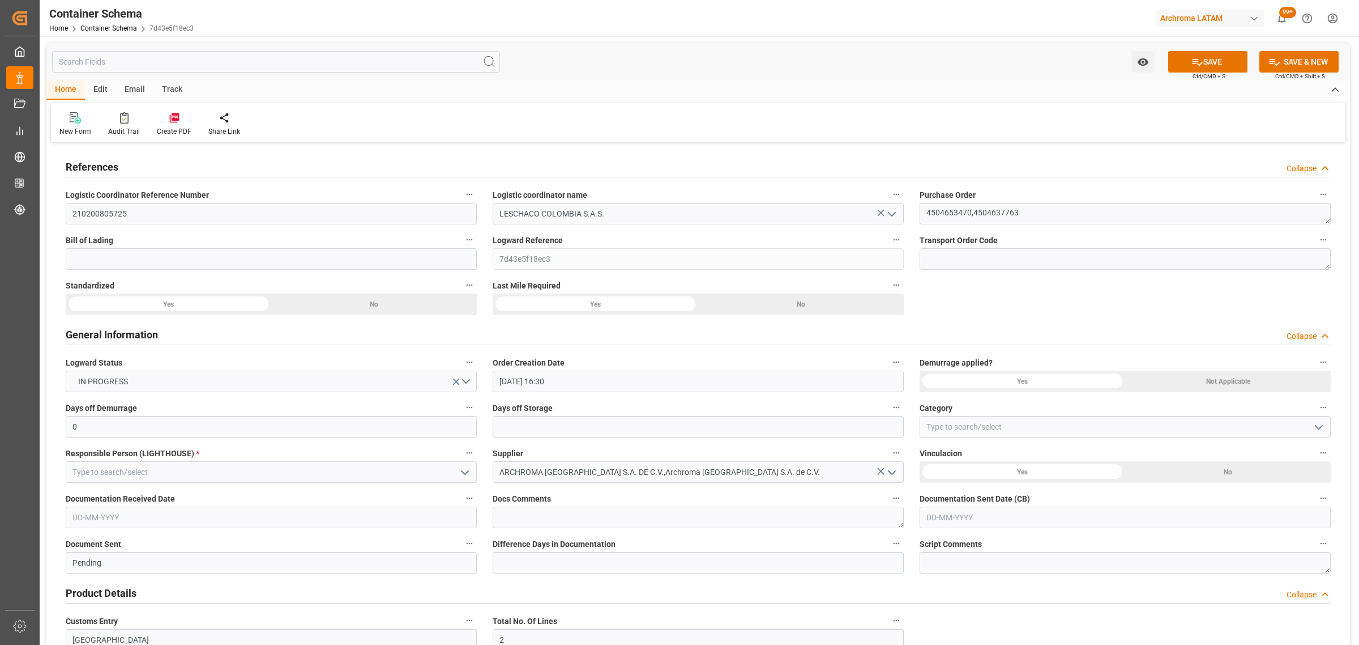
click at [1320, 428] on icon "open menu" at bounding box center [1319, 427] width 14 height 14
click at [987, 477] on div "On time" at bounding box center [1125, 476] width 410 height 25
type input "On time"
click at [588, 420] on input "text" at bounding box center [698, 427] width 411 height 22
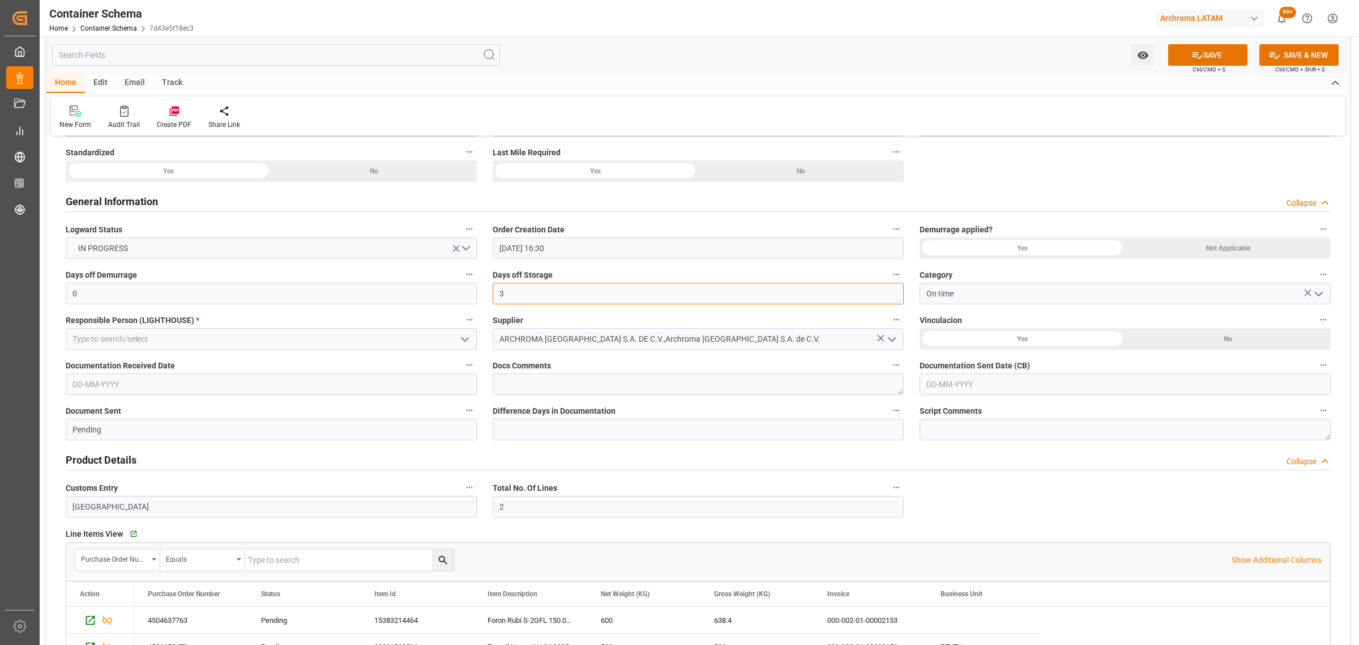
scroll to position [142, 0]
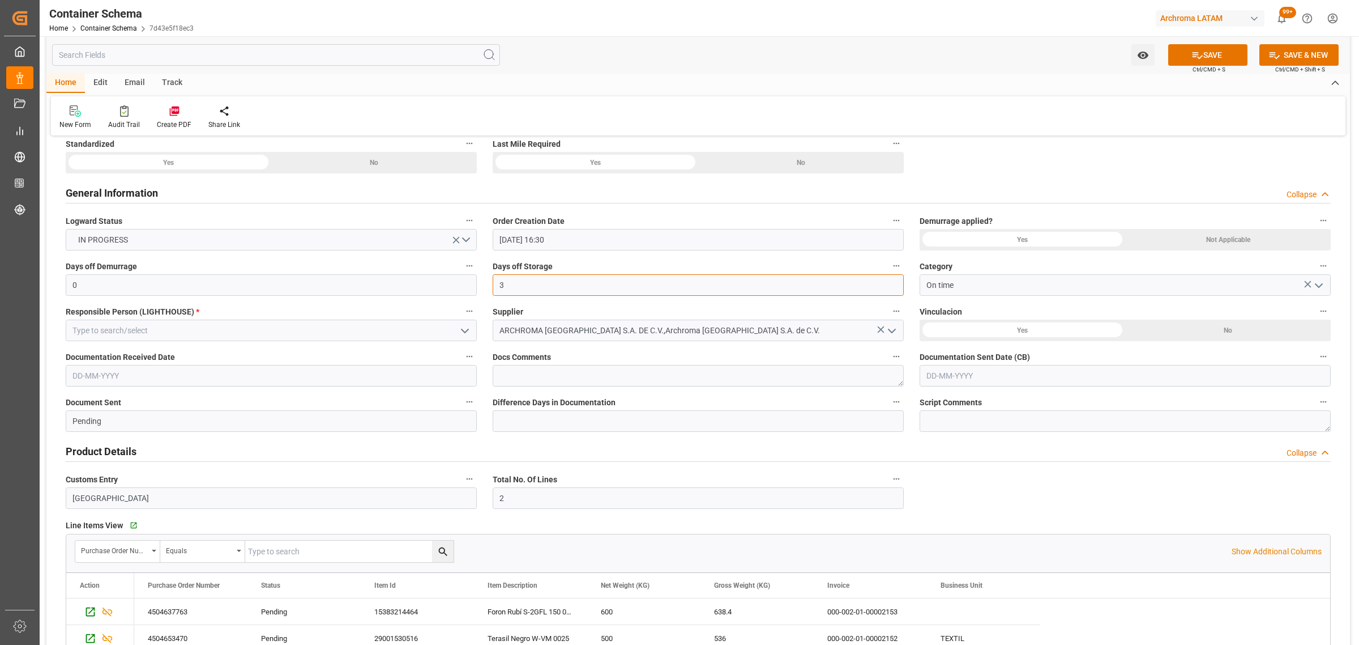
type input "3"
click at [251, 373] on input "text" at bounding box center [271, 376] width 411 height 22
click at [173, 486] on div "15" at bounding box center [169, 489] width 14 height 14
type input "[DATE]"
click at [1053, 373] on input "text" at bounding box center [1125, 376] width 411 height 22
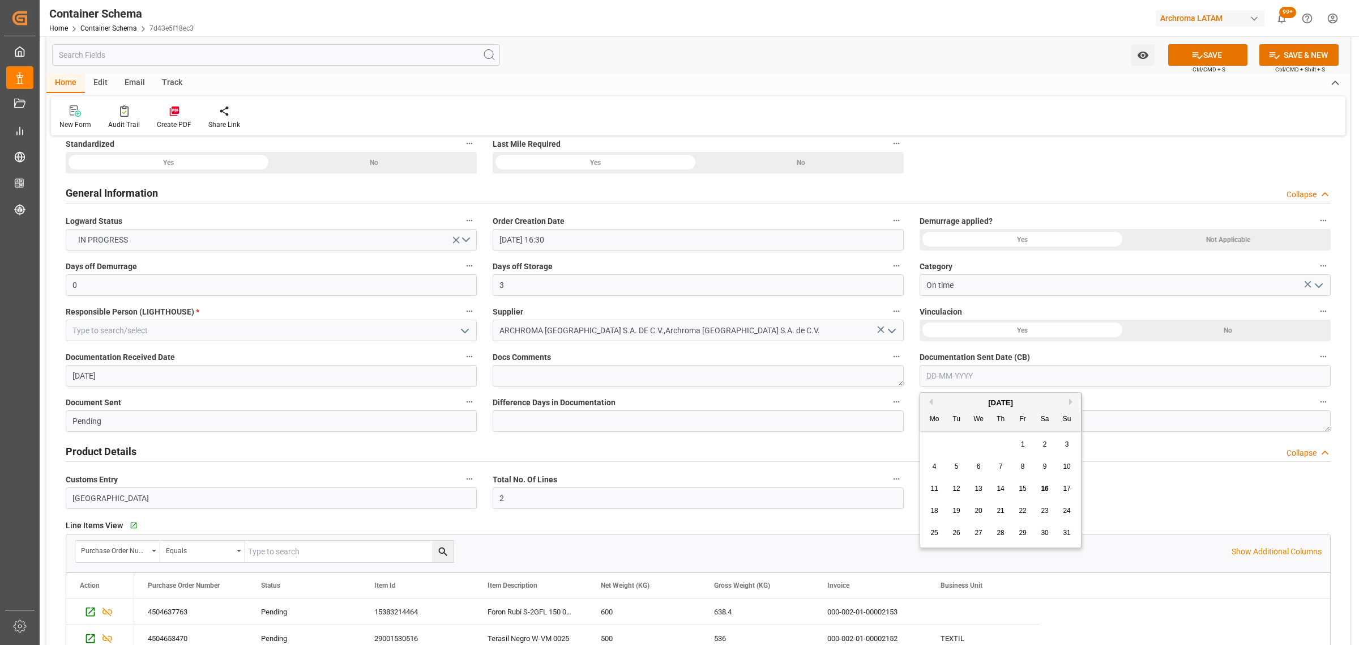
click at [956, 428] on div "Mo Tu We Th Fr Sa Su" at bounding box center [1000, 419] width 161 height 22
click at [1024, 489] on span "15" at bounding box center [1022, 488] width 7 height 8
type input "[DATE]"
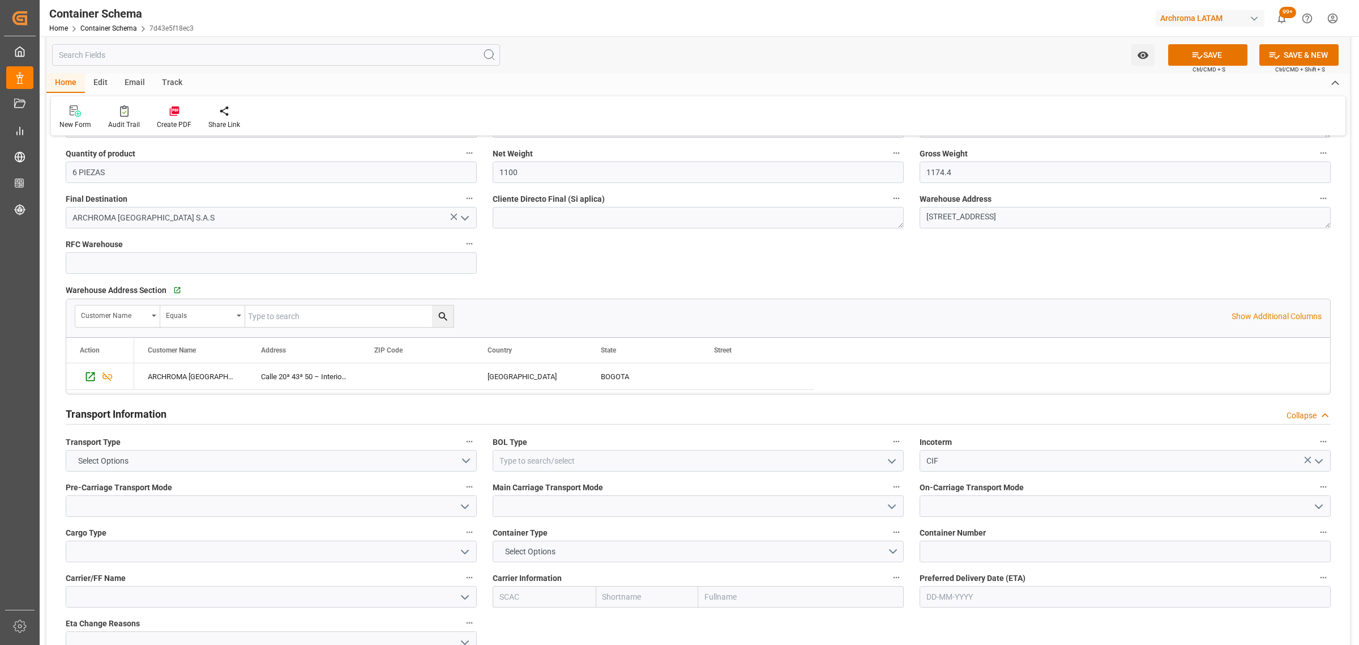
scroll to position [708, 0]
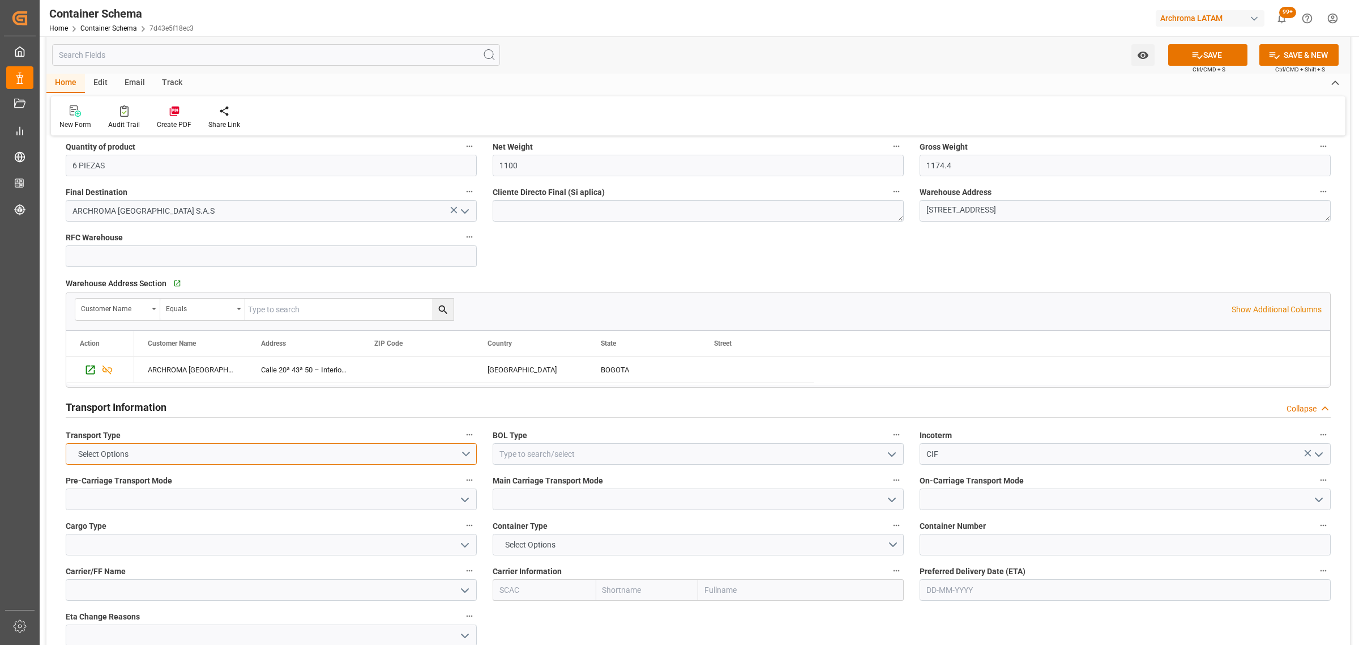
click at [459, 454] on button "Select Options" at bounding box center [271, 454] width 411 height 22
click at [236, 460] on div "SEAFREIGHT" at bounding box center [271, 457] width 410 height 24
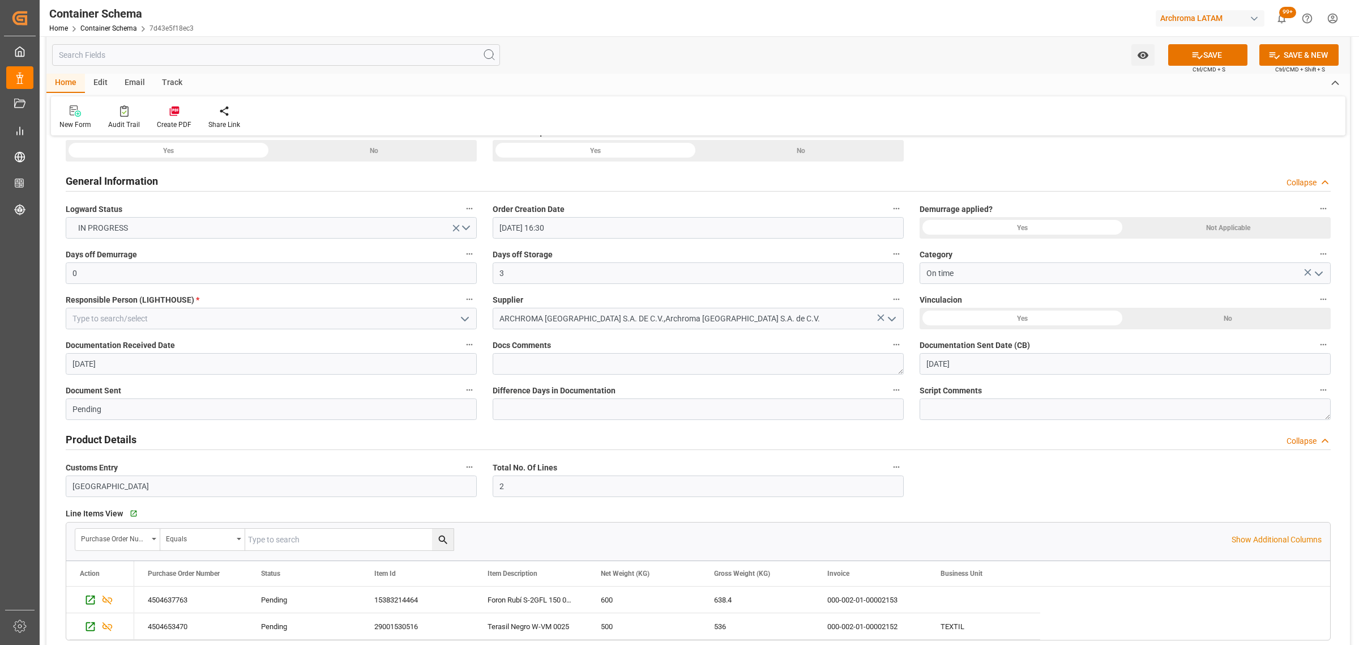
scroll to position [142, 0]
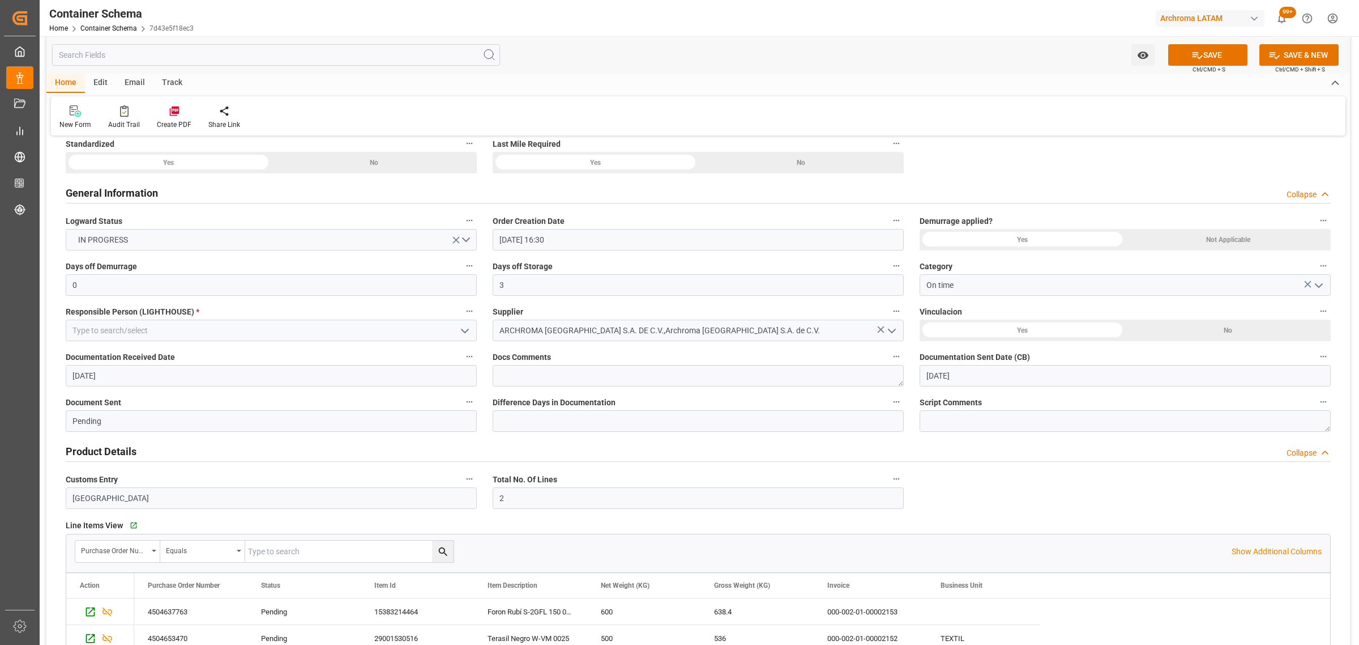
click at [468, 332] on icon "open menu" at bounding box center [465, 331] width 14 height 14
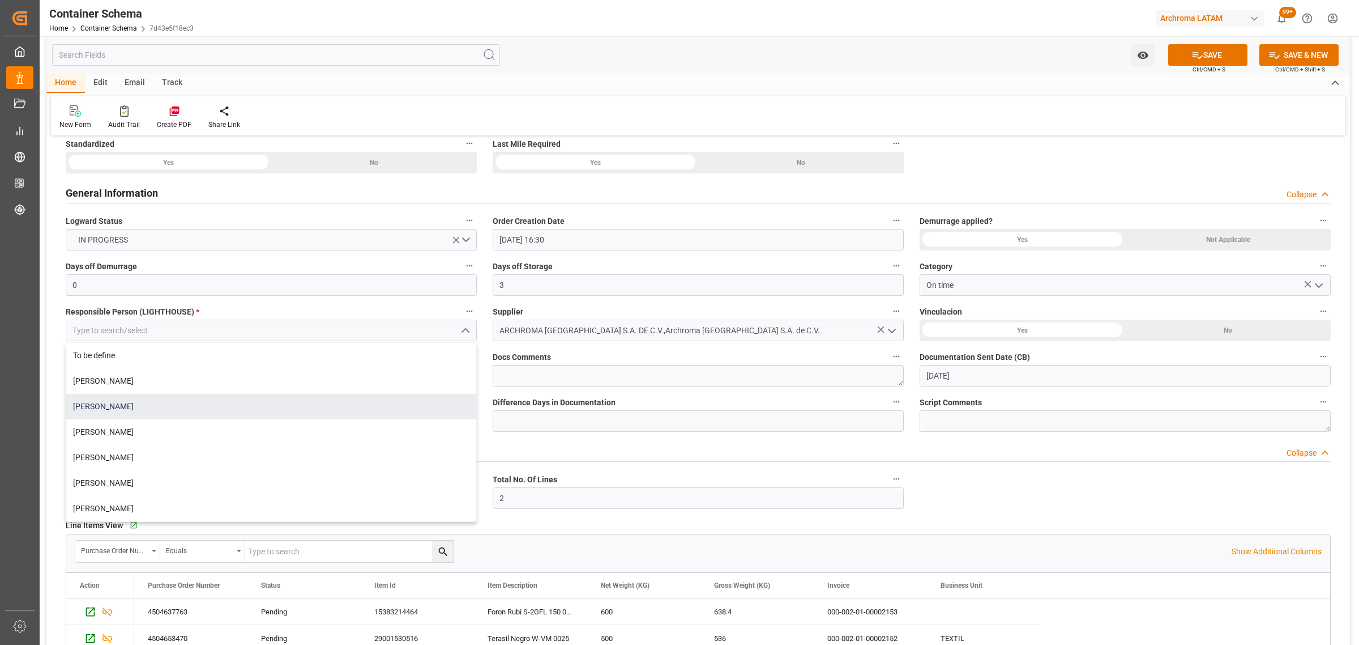
click at [263, 406] on div "[PERSON_NAME]" at bounding box center [271, 406] width 410 height 25
type input "[PERSON_NAME]"
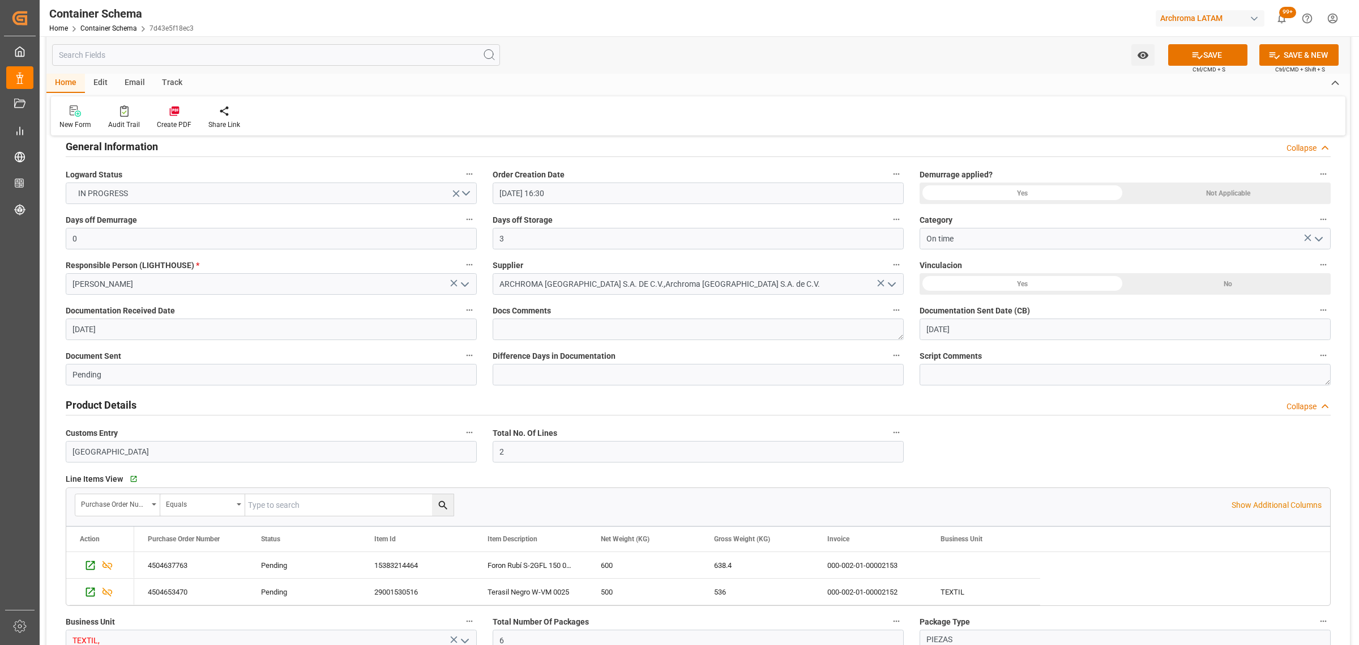
scroll to position [212, 0]
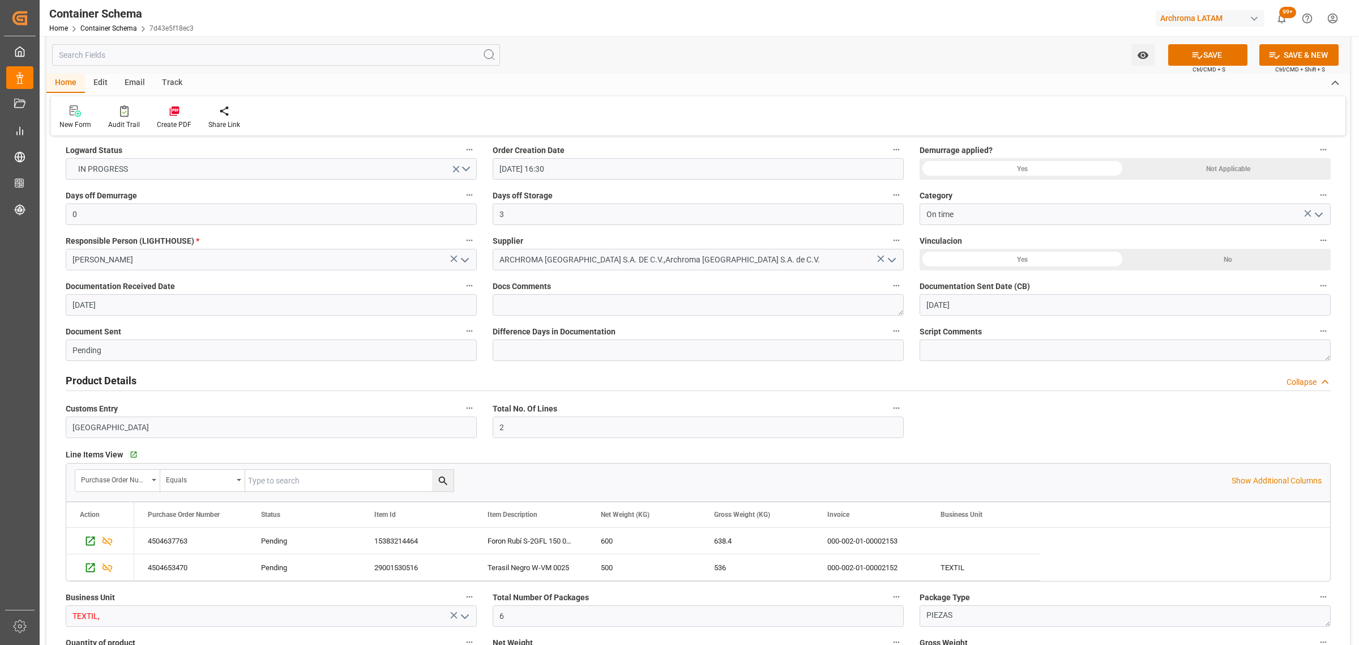
click at [304, 301] on input "[DATE]" at bounding box center [271, 305] width 411 height 22
click at [146, 421] on span "14" at bounding box center [146, 417] width 7 height 8
type input "[DATE]"
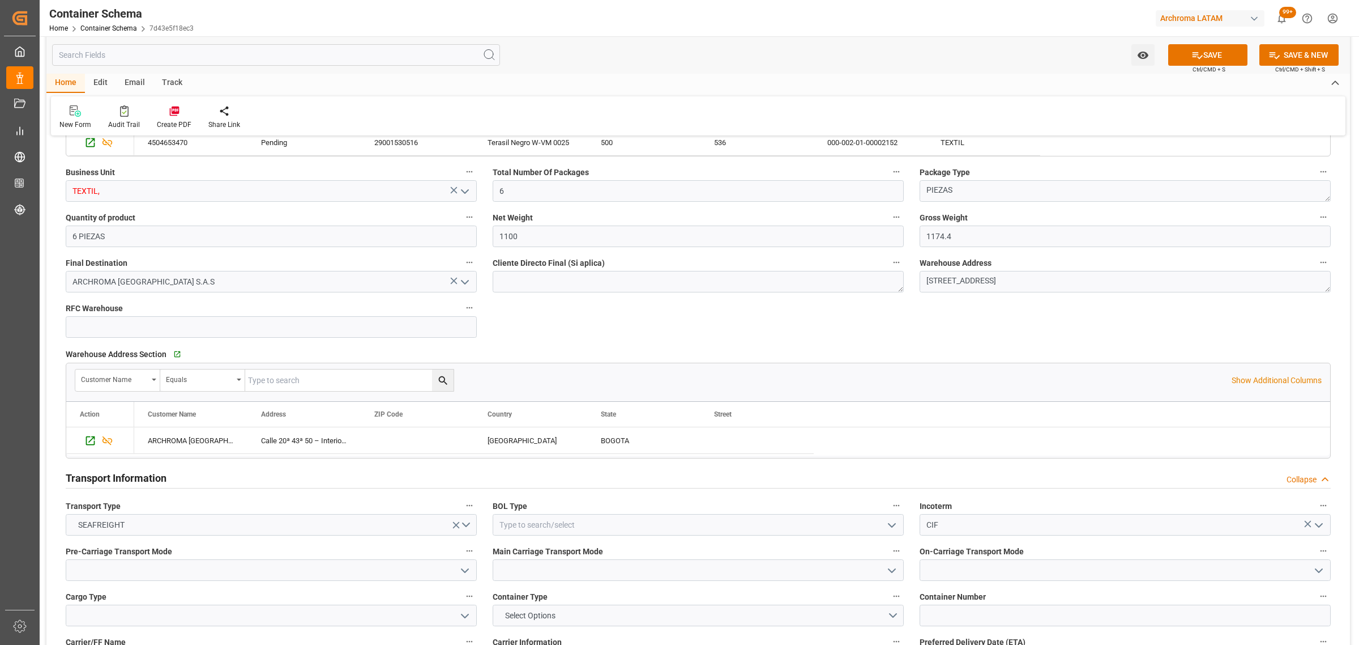
scroll to position [850, 0]
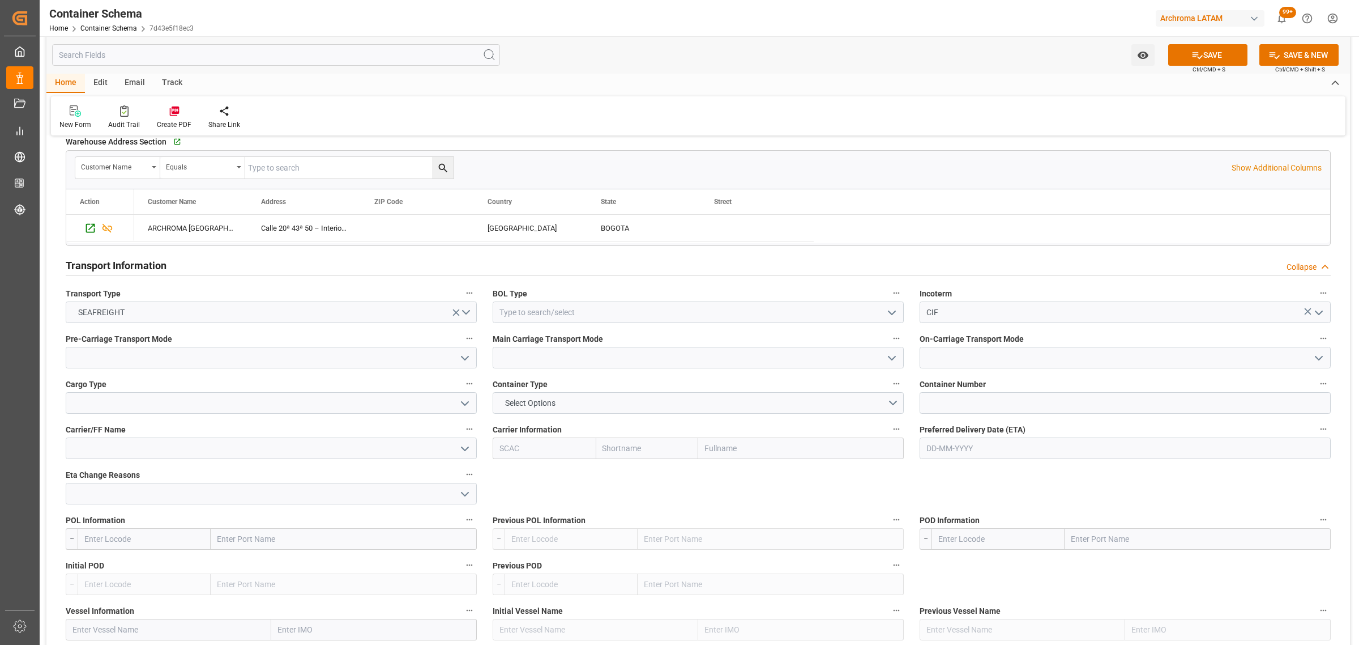
click at [887, 312] on icon "open menu" at bounding box center [892, 313] width 14 height 14
click at [539, 339] on div "HOUSE" at bounding box center [698, 337] width 410 height 25
type input "HOUSE"
click at [459, 355] on button "open menu" at bounding box center [464, 358] width 17 height 18
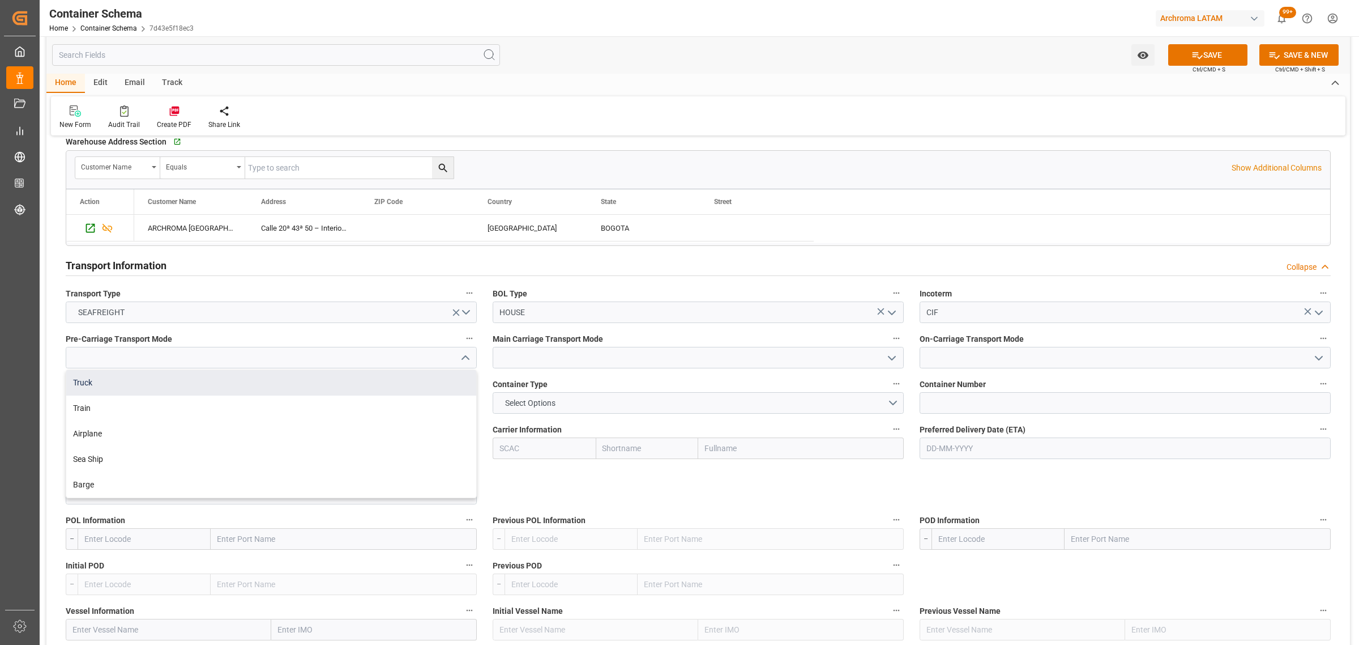
click at [326, 384] on div "Truck" at bounding box center [271, 382] width 410 height 25
type input "Truck"
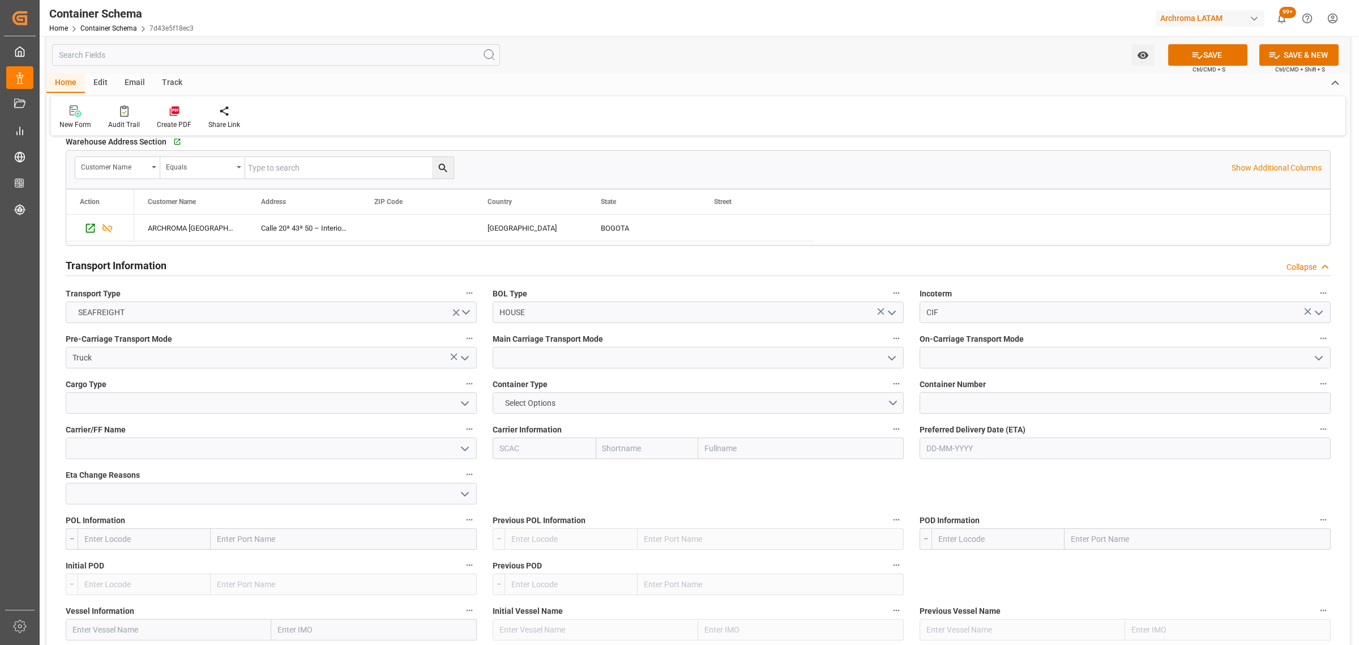
click at [896, 360] on icon "open menu" at bounding box center [892, 358] width 14 height 14
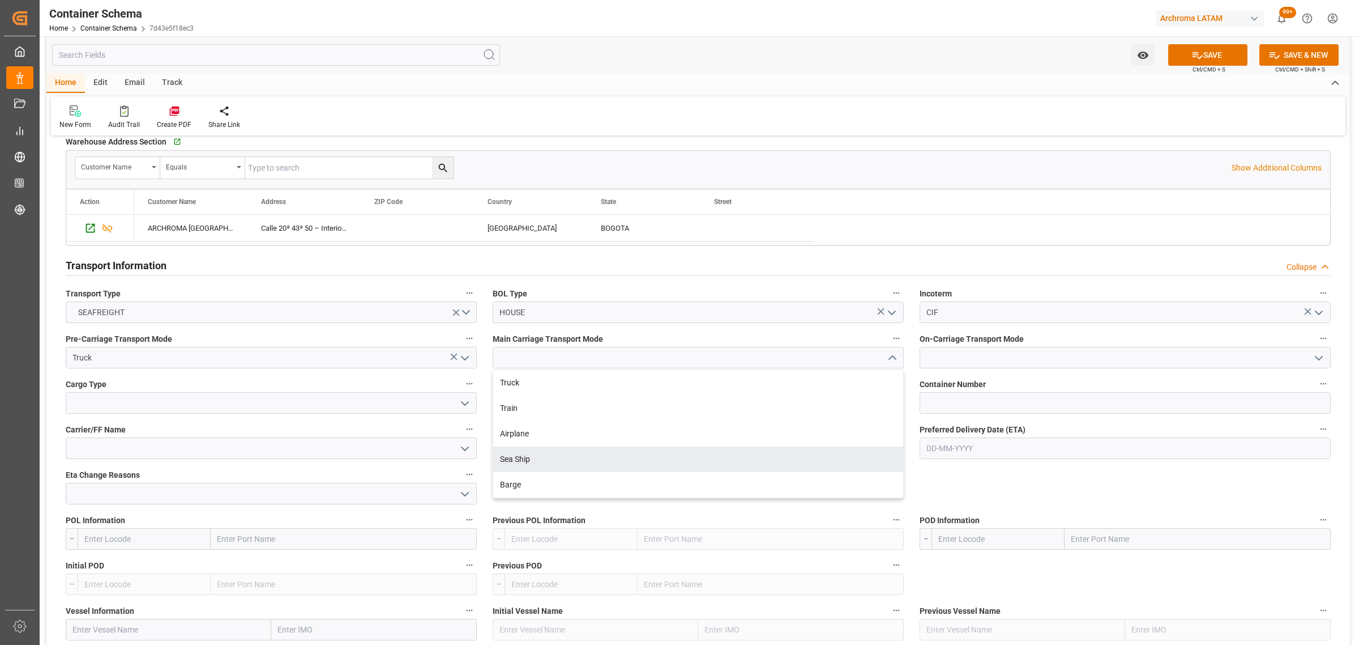
click at [588, 456] on div "Sea Ship" at bounding box center [698, 458] width 410 height 25
type input "Sea Ship"
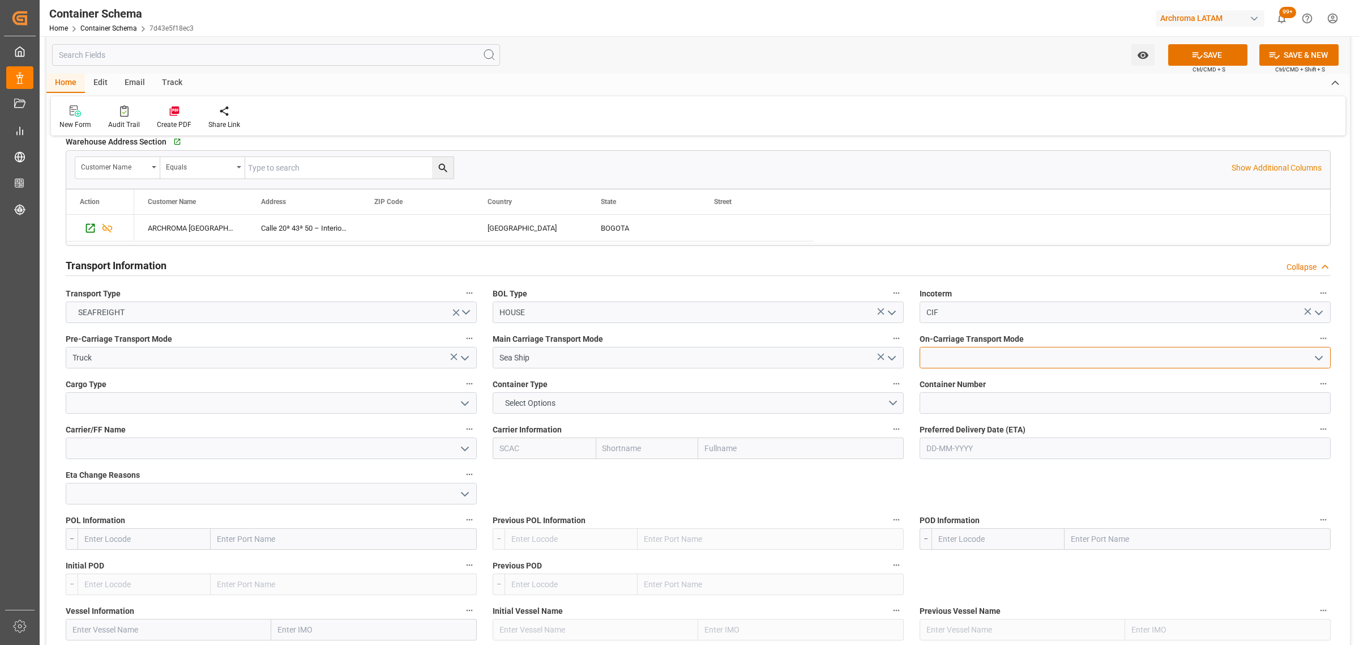
click at [1309, 361] on div at bounding box center [1125, 358] width 411 height 22
click at [1315, 361] on icon "open menu" at bounding box center [1319, 358] width 14 height 14
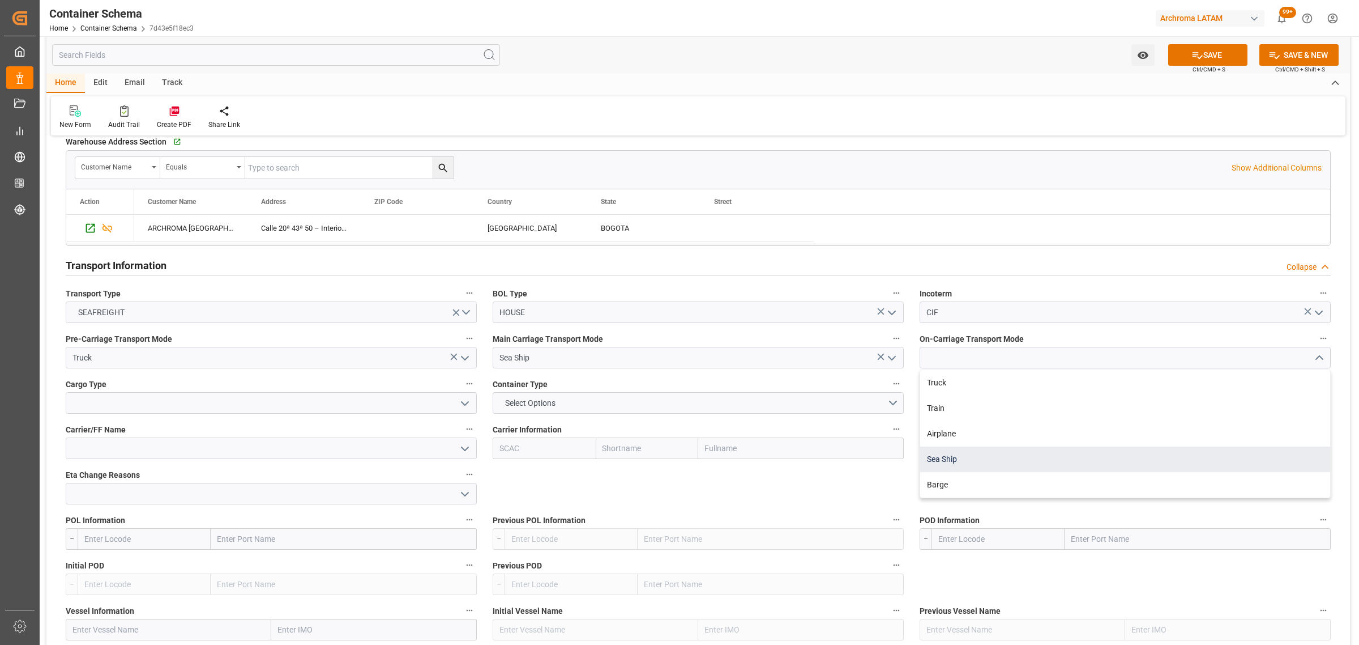
click at [973, 459] on div "Sea Ship" at bounding box center [1125, 458] width 410 height 25
type input "Sea Ship"
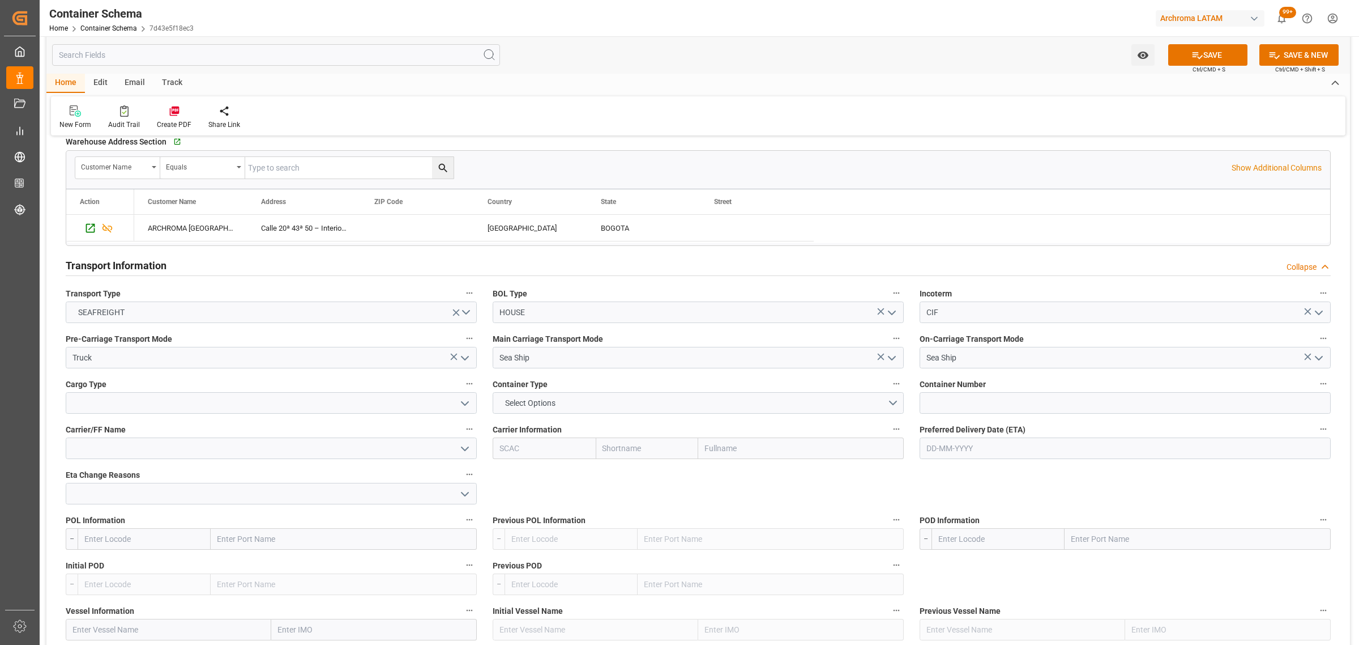
click at [463, 404] on icon "open menu" at bounding box center [465, 403] width 14 height 14
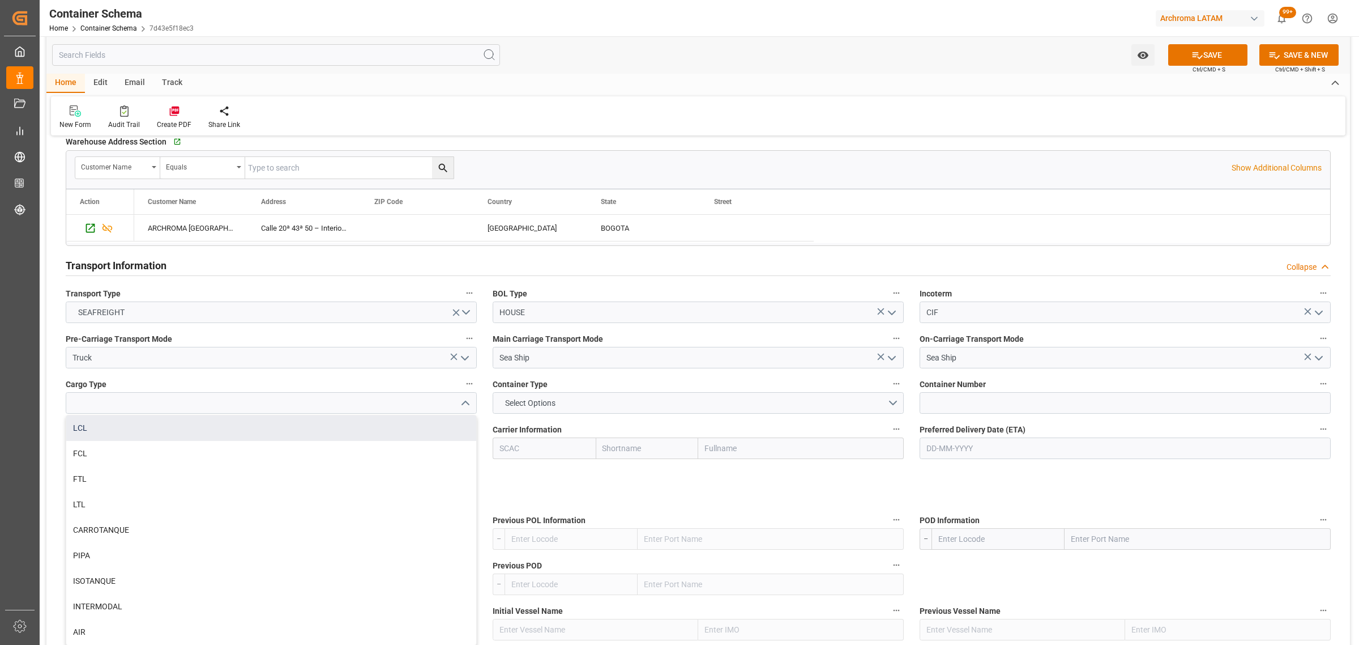
click at [213, 428] on div "LCL" at bounding box center [271, 427] width 410 height 25
type input "LCL"
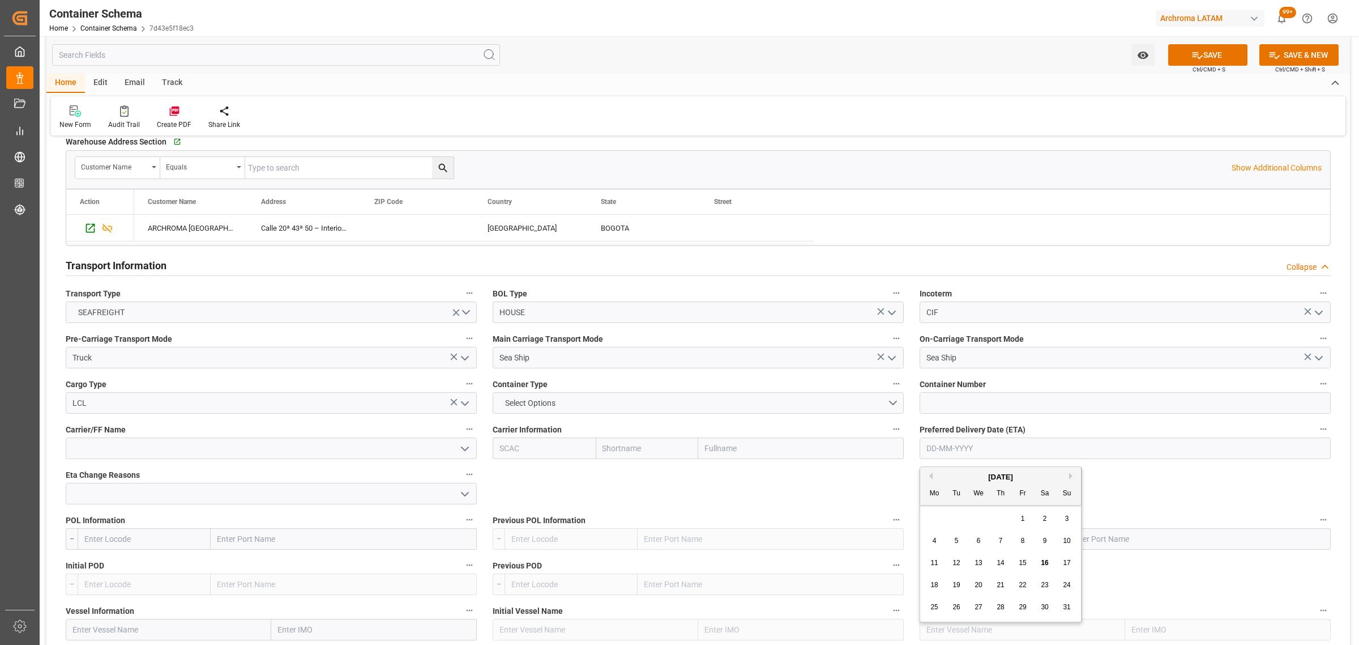
click at [970, 456] on input "text" at bounding box center [1125, 448] width 411 height 22
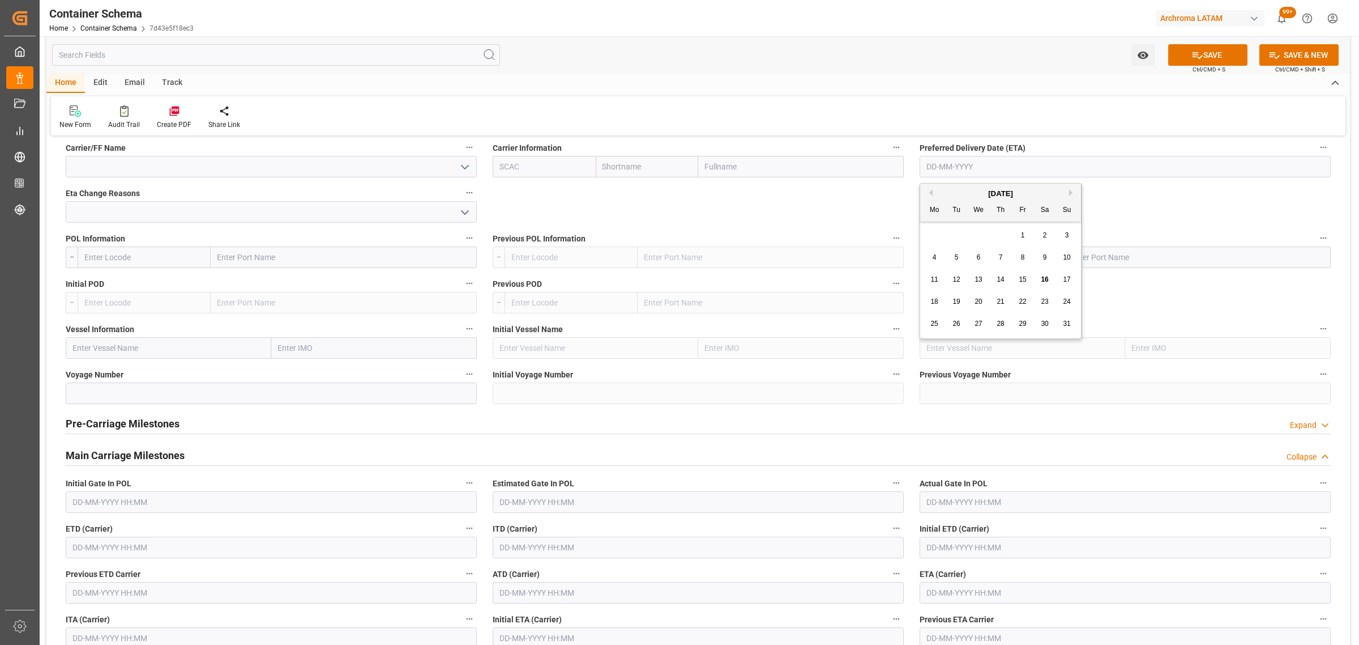
scroll to position [1133, 0]
click at [147, 425] on h2 "Pre-Carriage Milestones" at bounding box center [123, 421] width 114 height 15
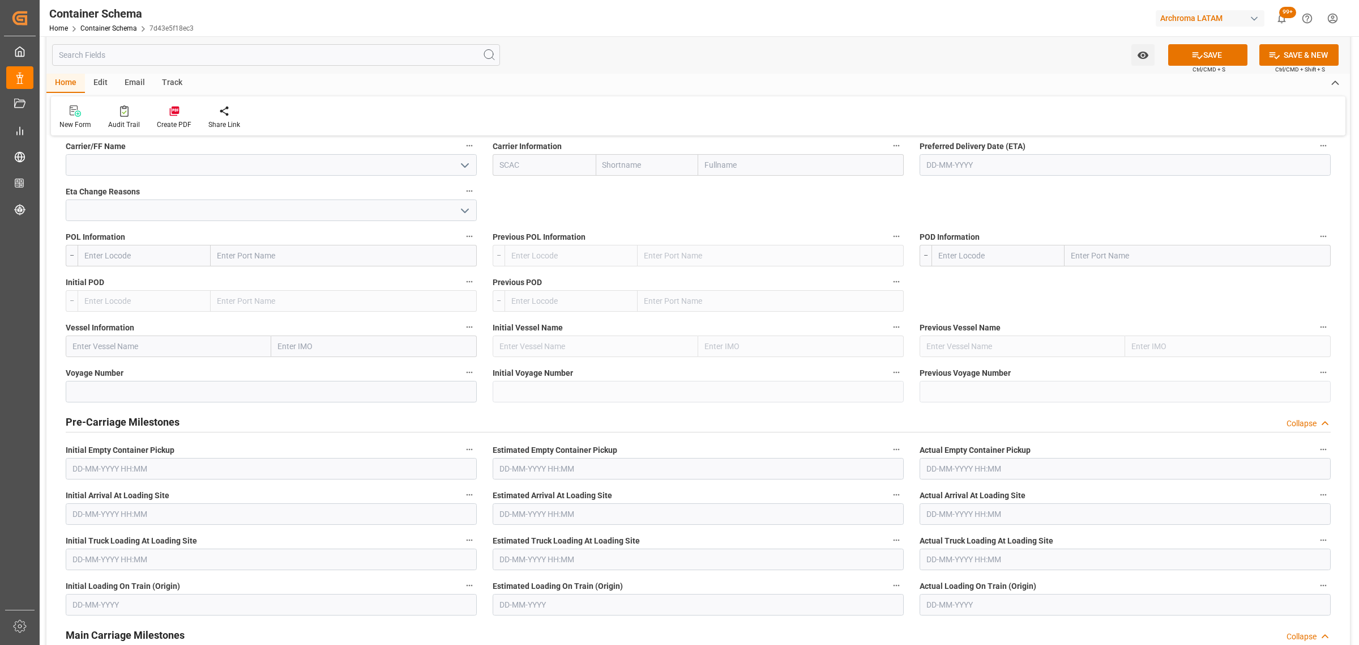
click at [147, 425] on h2 "Pre-Carriage Milestones" at bounding box center [123, 421] width 114 height 15
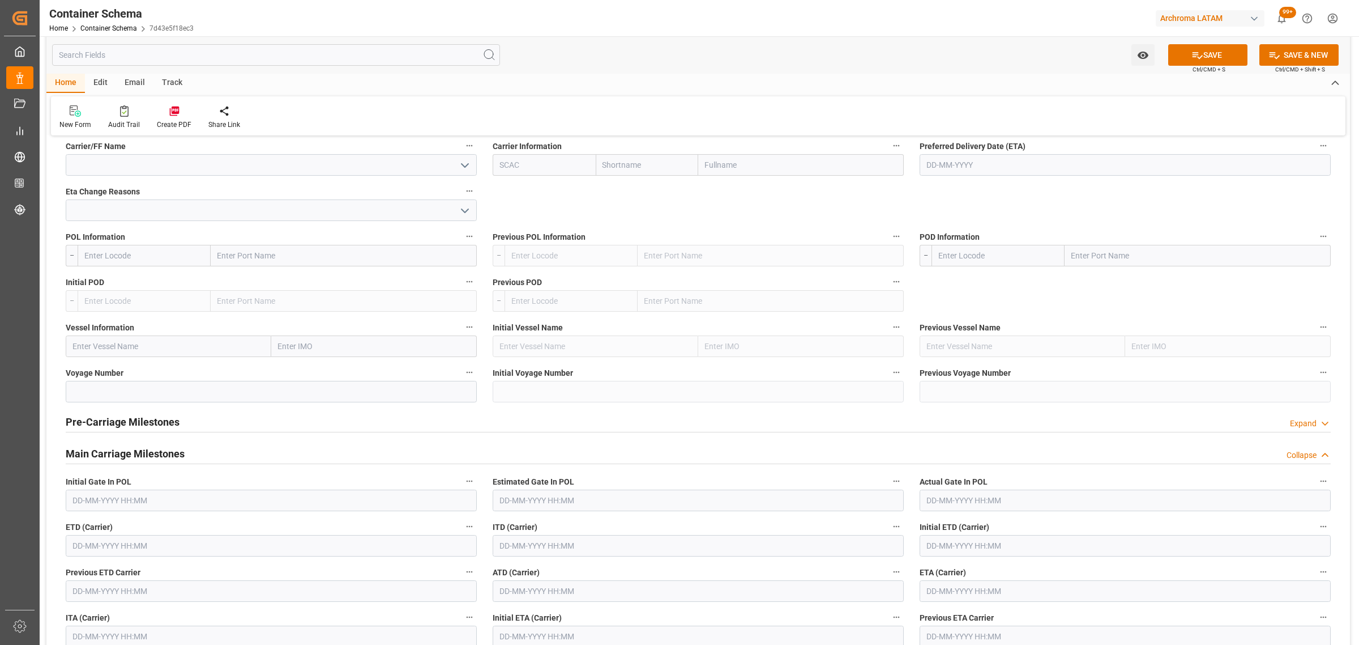
click at [138, 446] on div "Main Carriage Milestones" at bounding box center [125, 453] width 119 height 22
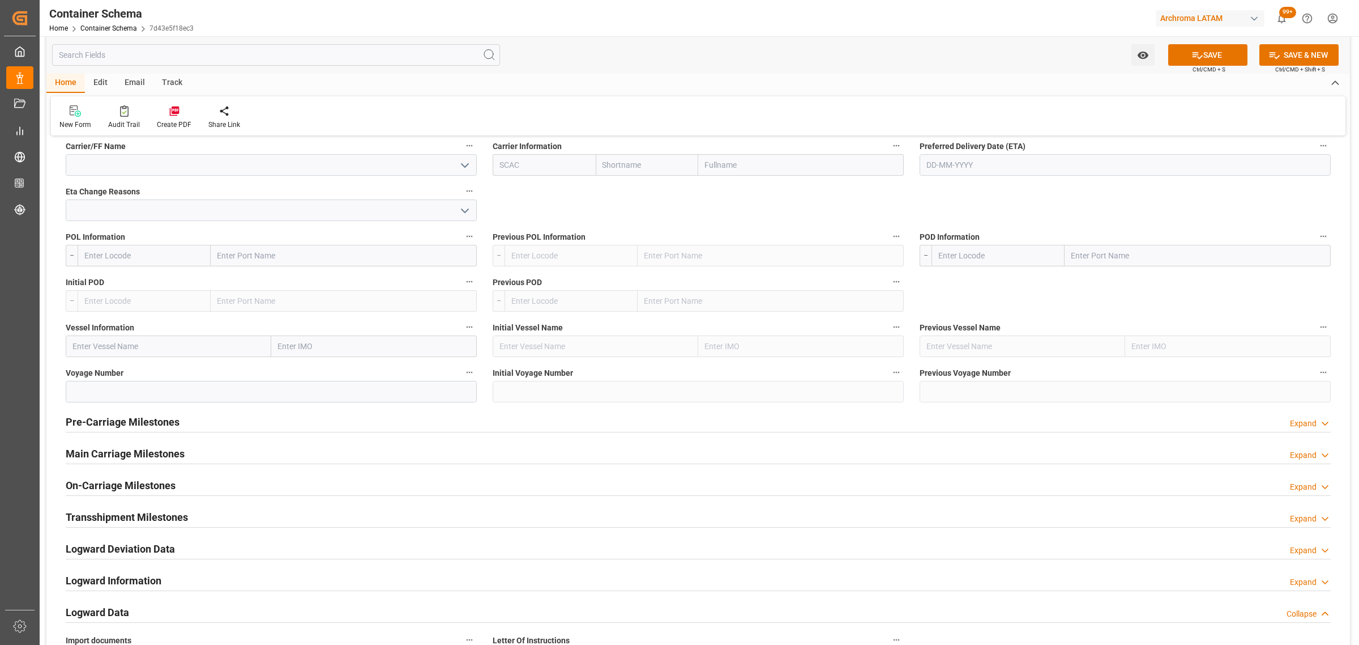
click at [138, 445] on div "Main Carriage Milestones" at bounding box center [125, 453] width 119 height 22
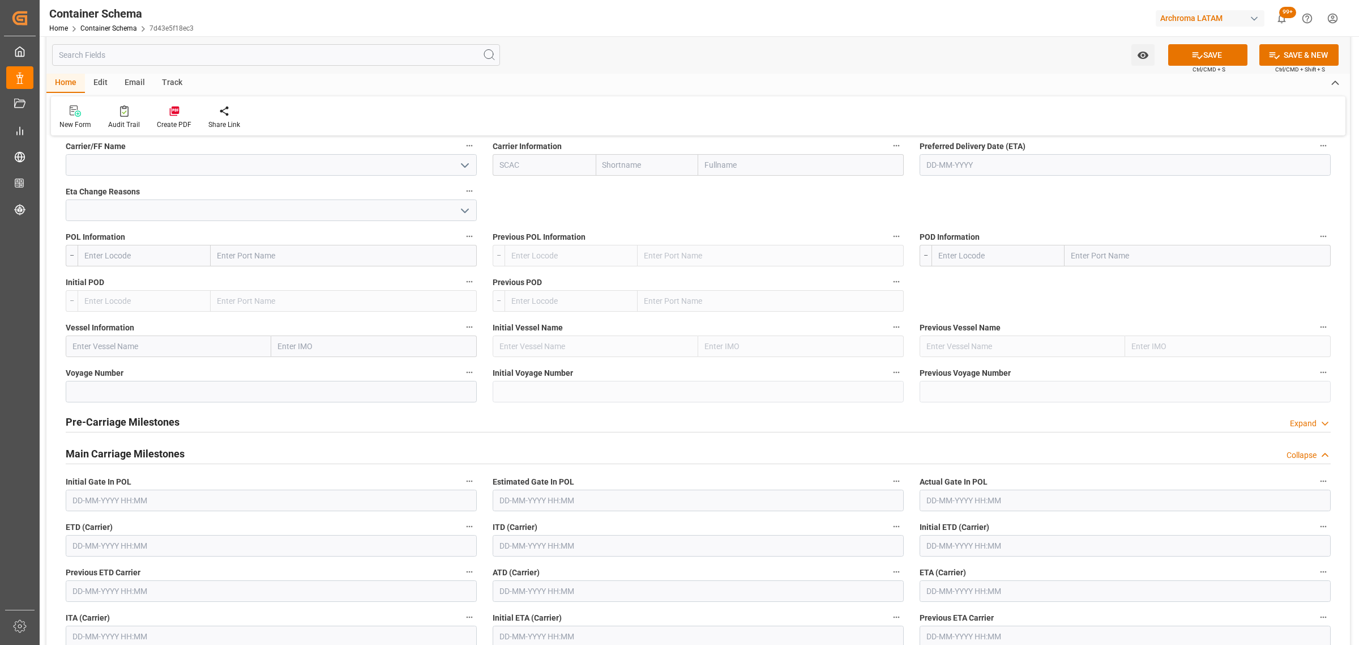
scroll to position [1204, 0]
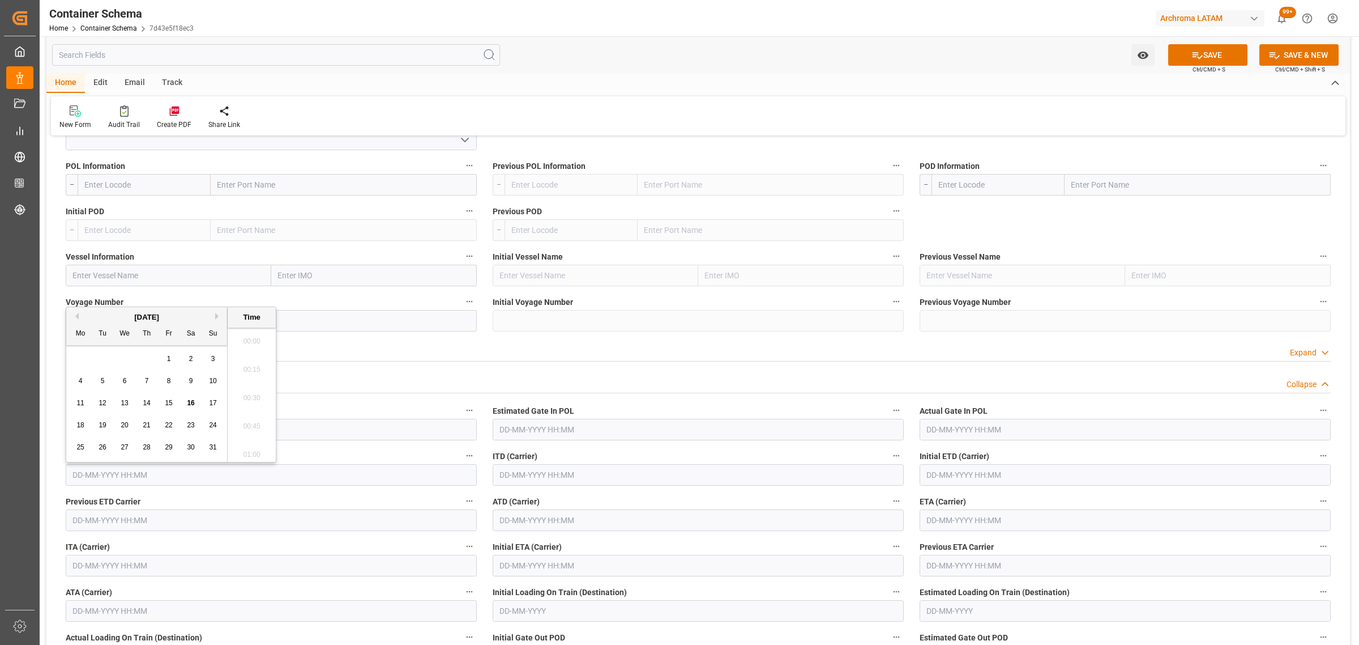
click at [293, 468] on input "text" at bounding box center [271, 475] width 411 height 22
click at [190, 446] on div "30" at bounding box center [191, 442] width 14 height 14
type input "[DATE] 00:00"
drag, startPoint x: 1213, startPoint y: 54, endPoint x: 1125, endPoint y: 59, distance: 88.5
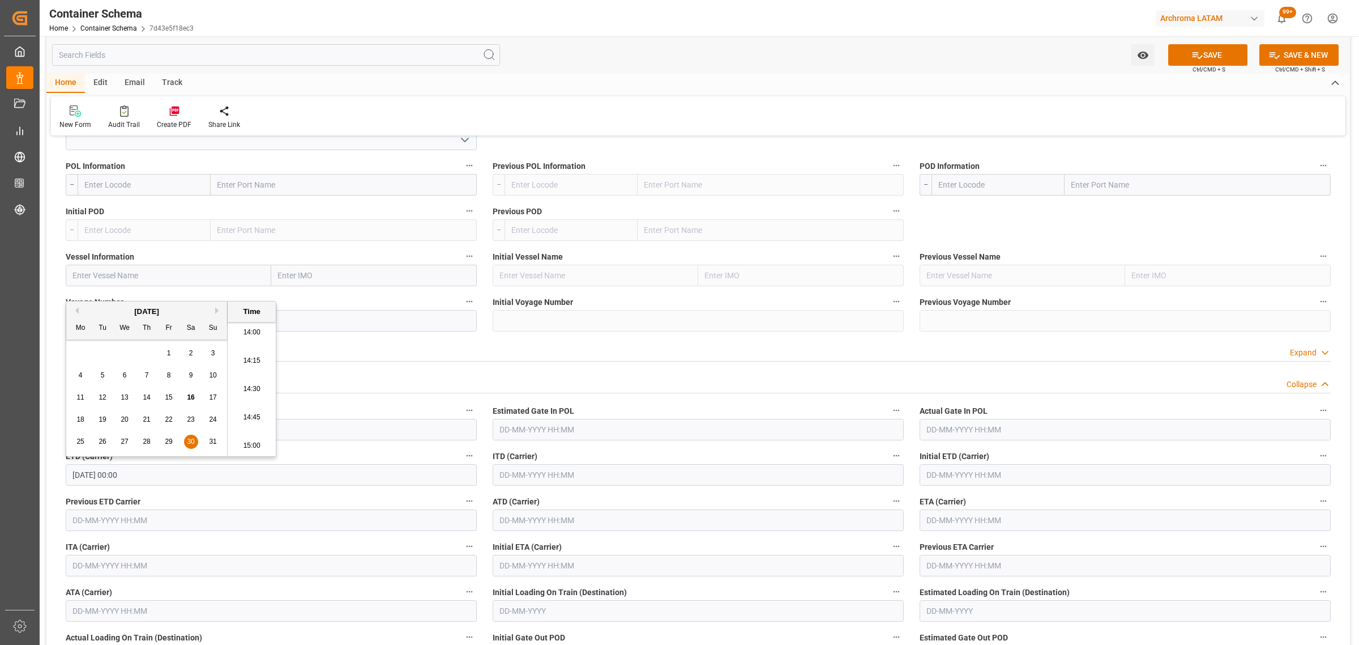
click at [1213, 56] on button "SAVE" at bounding box center [1207, 55] width 79 height 22
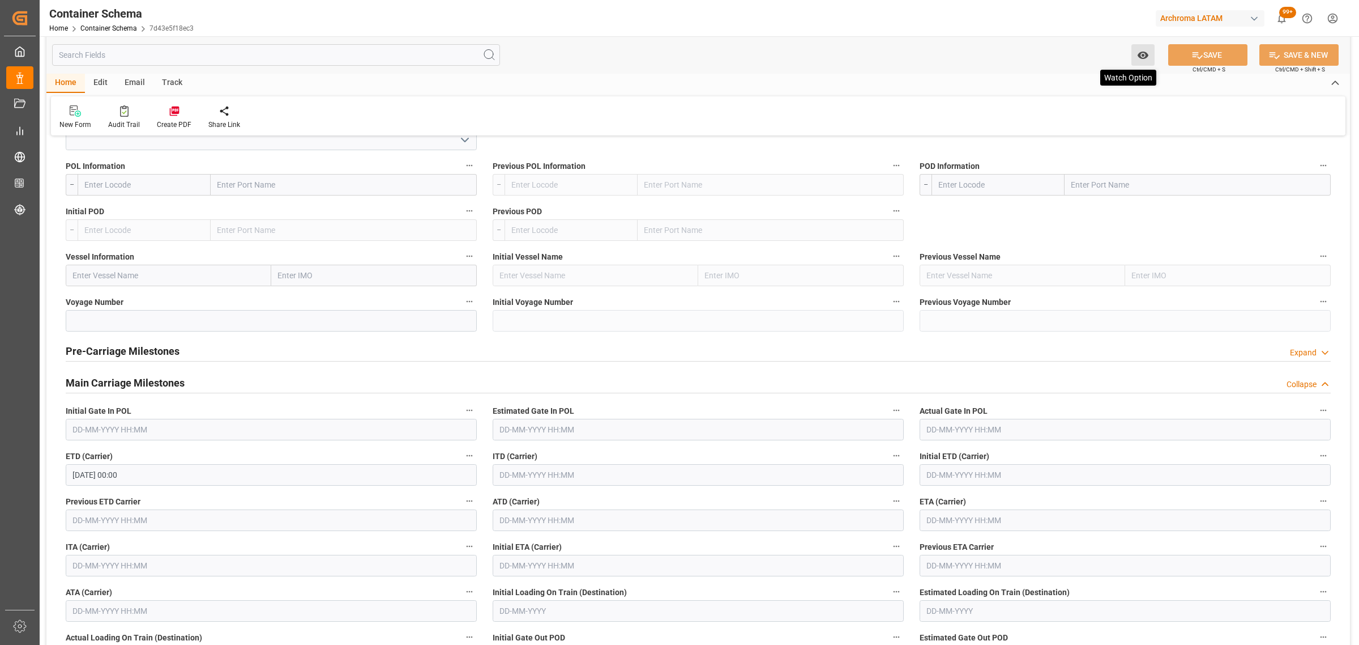
click at [1139, 54] on icon "open menu" at bounding box center [1142, 55] width 11 height 7
click at [1040, 86] on div "Start Watching" at bounding box center [1088, 80] width 136 height 26
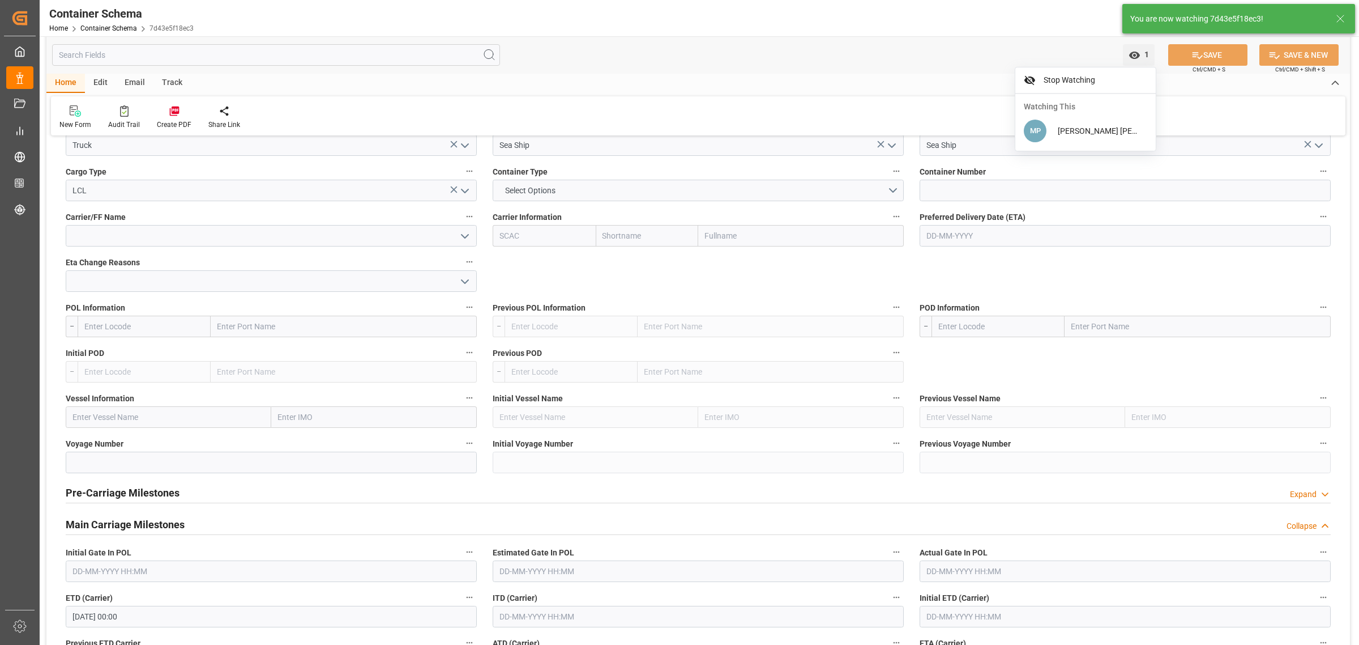
scroll to position [779, 0]
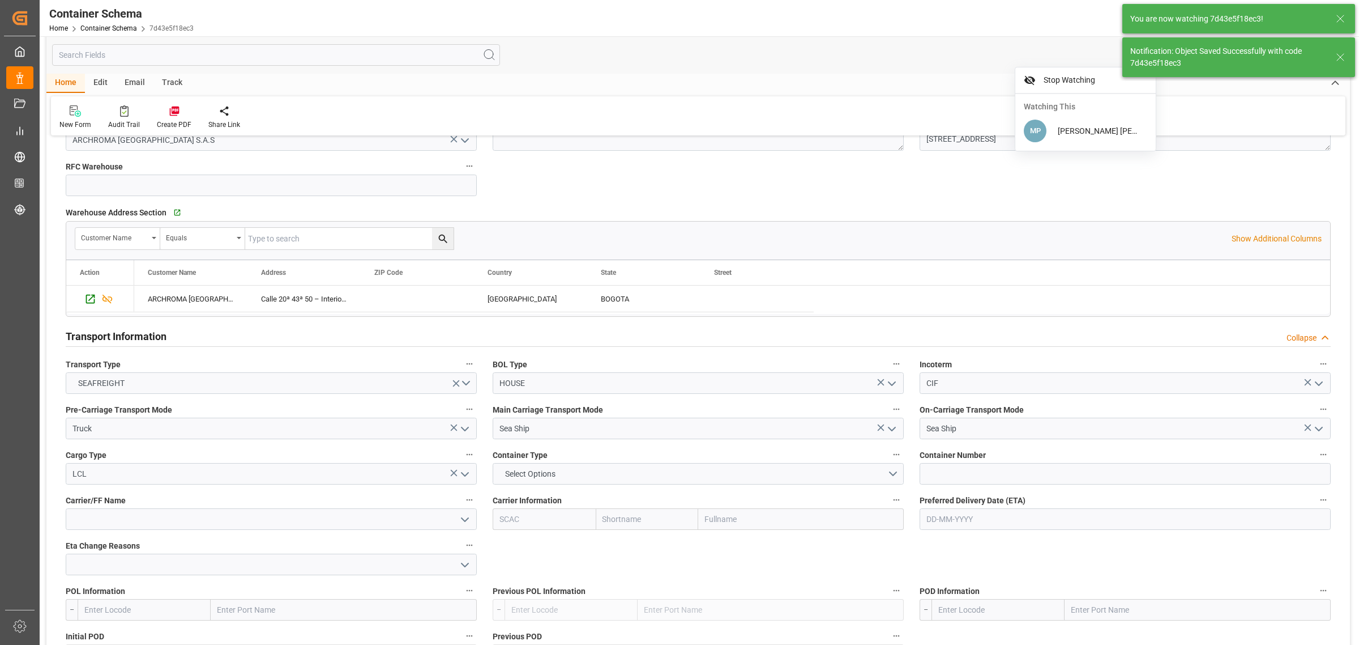
type input "Document Sent"
type input "[DATE] 00:00"
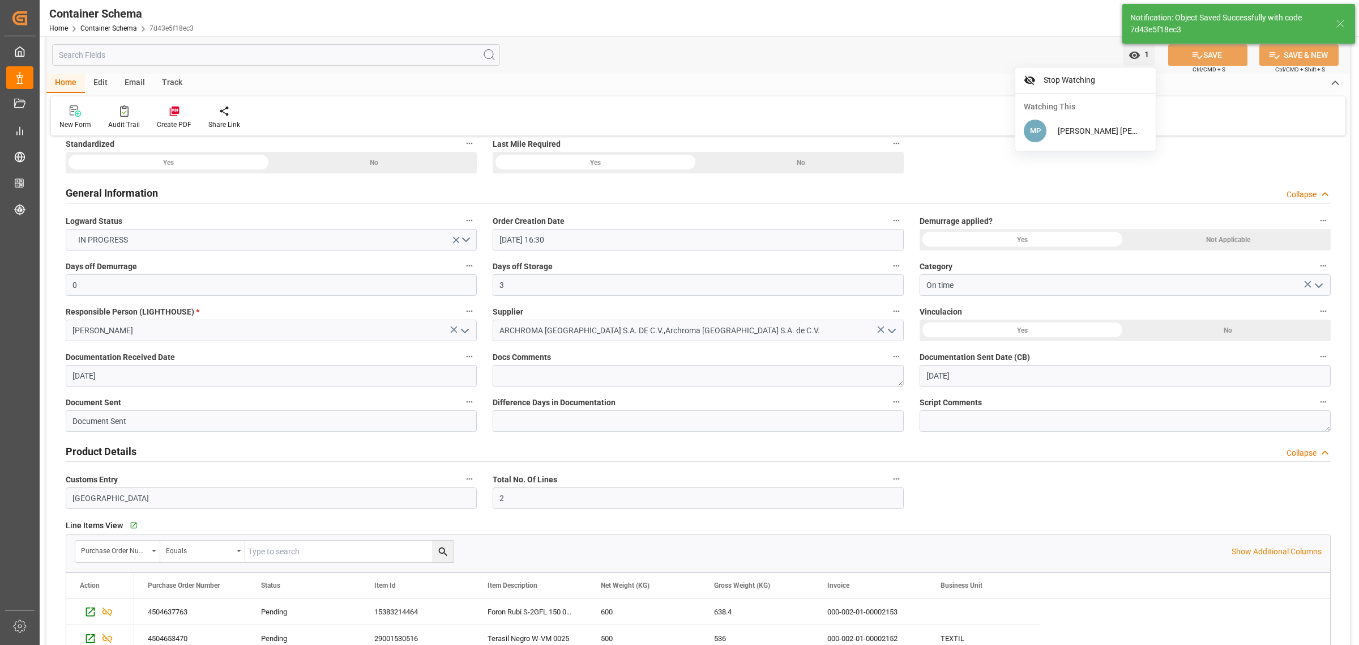
scroll to position [0, 0]
